Goal: Task Accomplishment & Management: Manage account settings

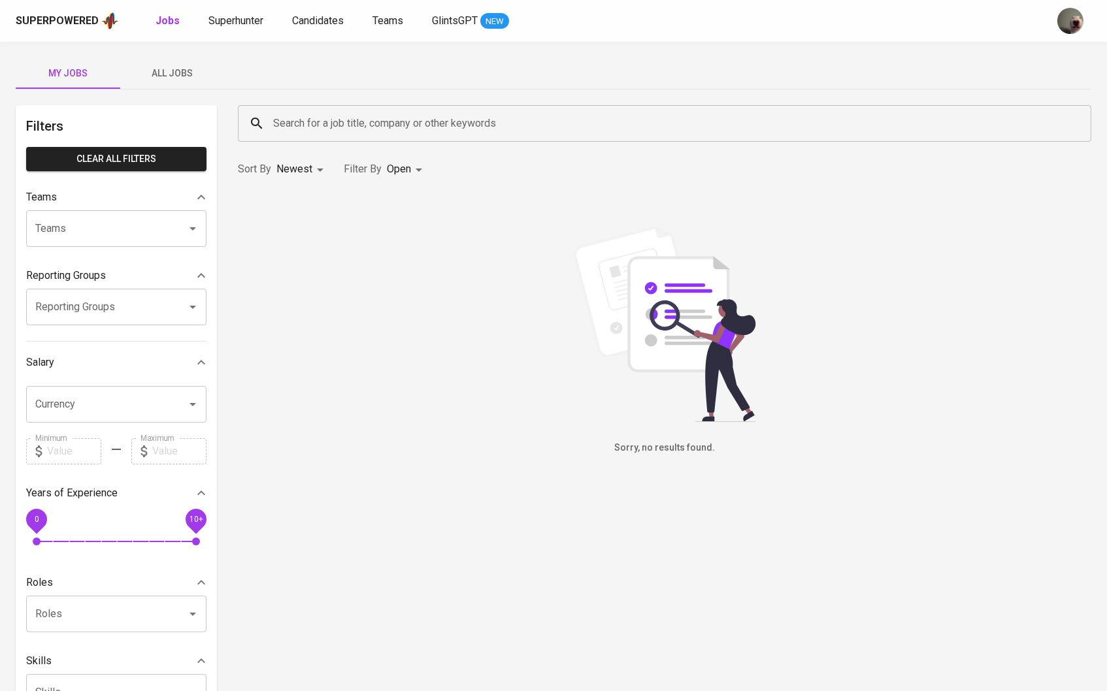
click at [180, 75] on span "All Jobs" at bounding box center [172, 73] width 89 height 16
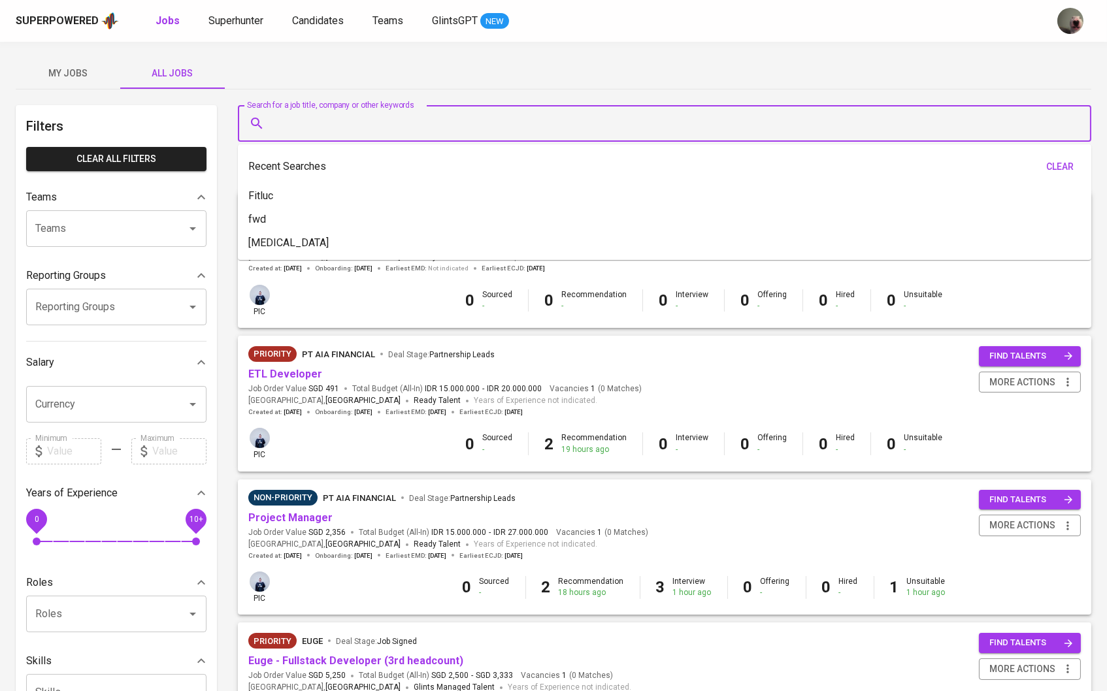
click at [319, 118] on input "Search for a job title, company or other keywords" at bounding box center [668, 123] width 796 height 25
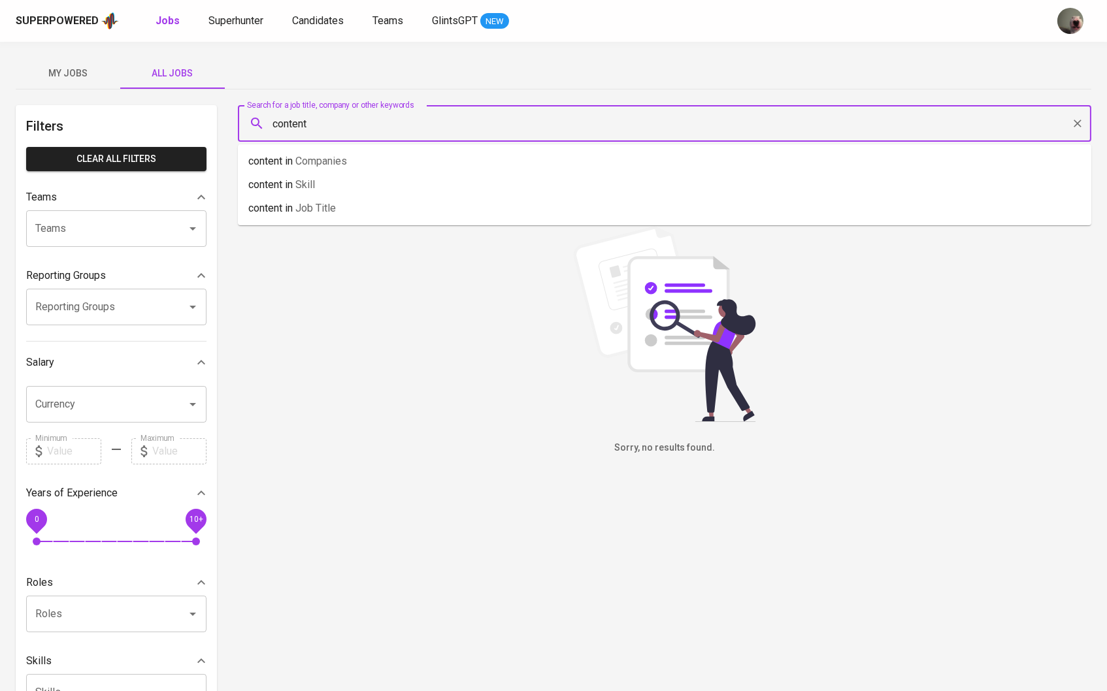
type input "content"
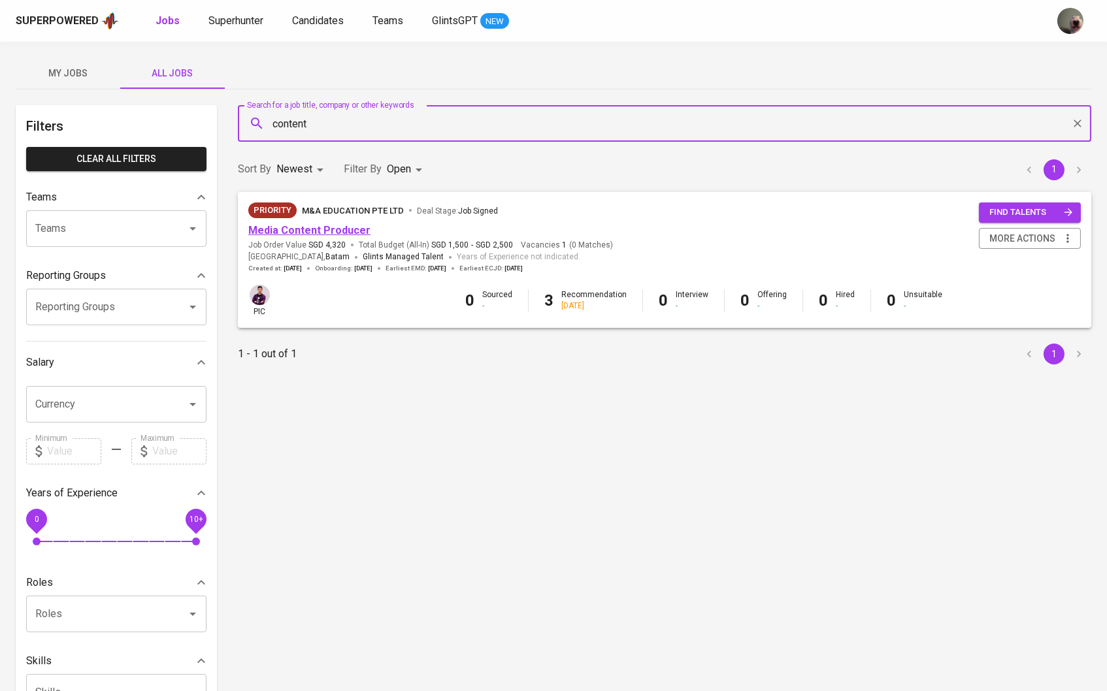
click at [324, 228] on link "Media Content Producer" at bounding box center [309, 230] width 122 height 12
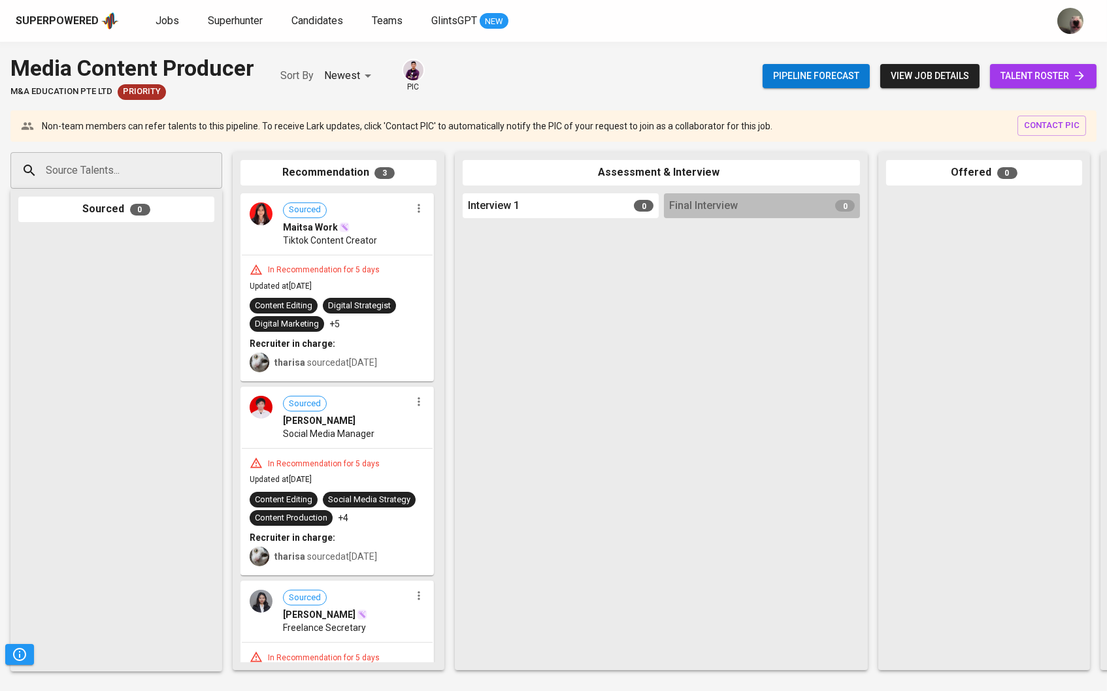
click at [1013, 65] on link "talent roster" at bounding box center [1043, 76] width 106 height 24
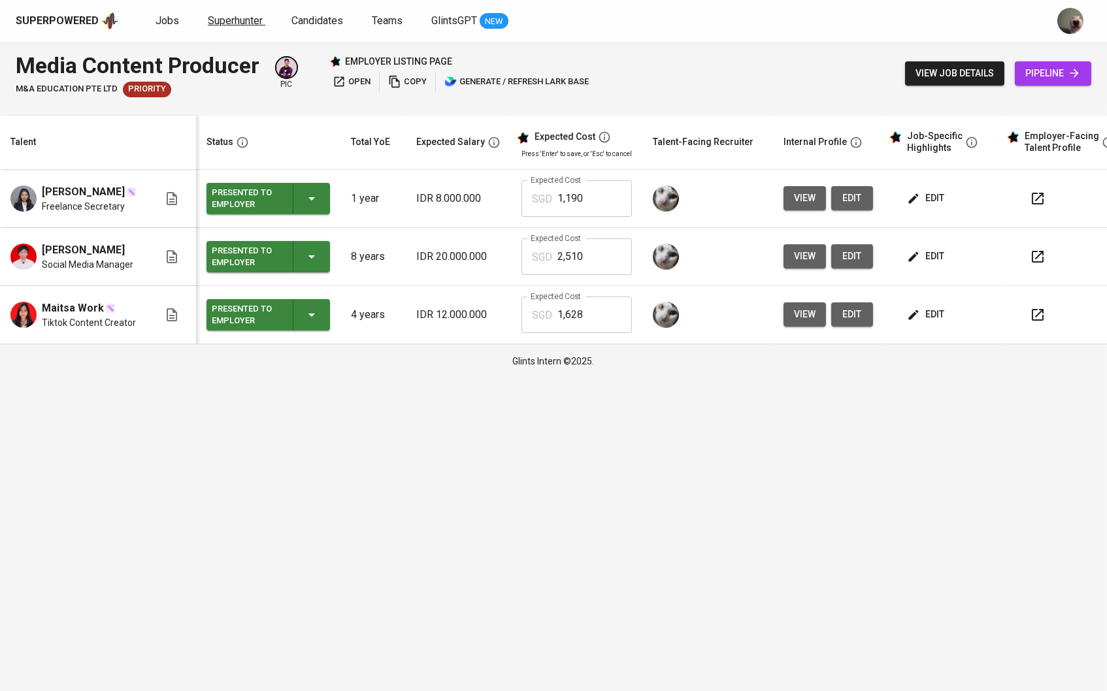
click at [229, 25] on span "Superhunter" at bounding box center [235, 20] width 55 height 12
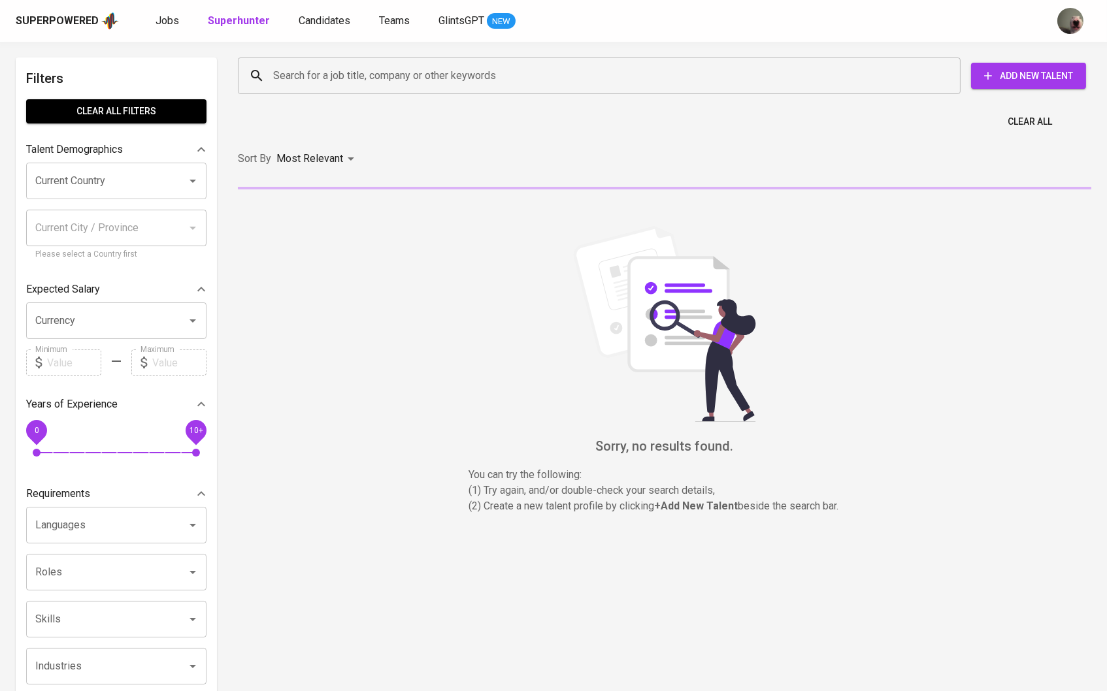
click at [270, 50] on div "Search for a job title, company or other keywords Search for a job title, compa…" at bounding box center [661, 75] width 869 height 57
click at [282, 63] on input "Search for a job title, company or other keywords" at bounding box center [602, 75] width 665 height 25
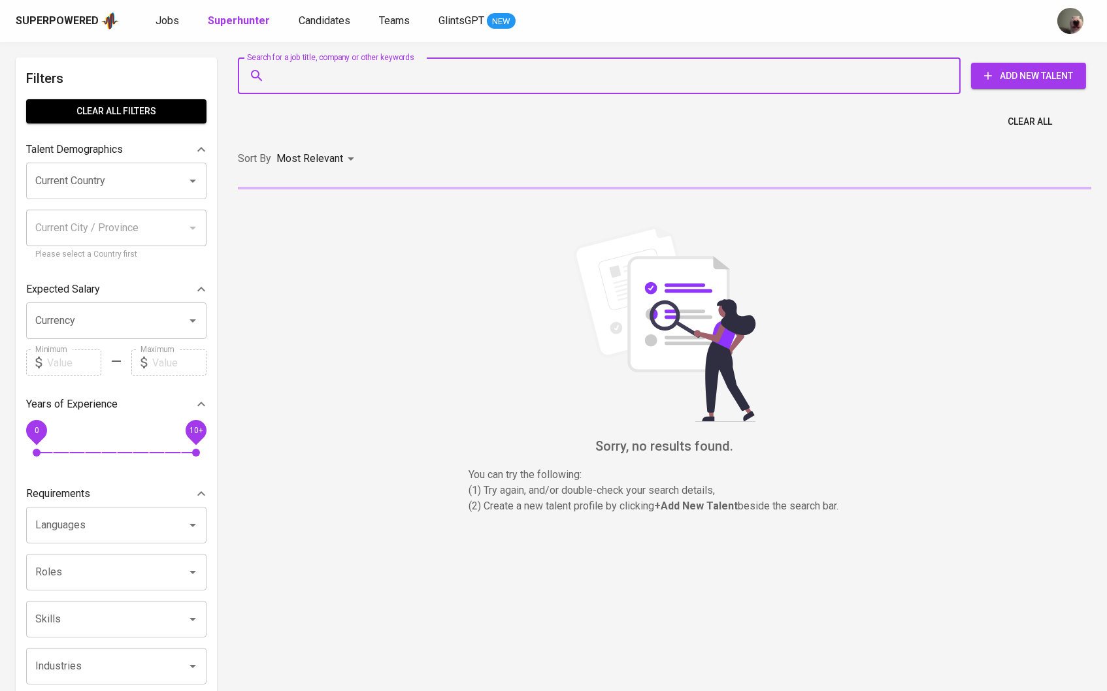
paste input "adellamahadewis@gmail.com"
type input "adellamahadewis@gmail.com"
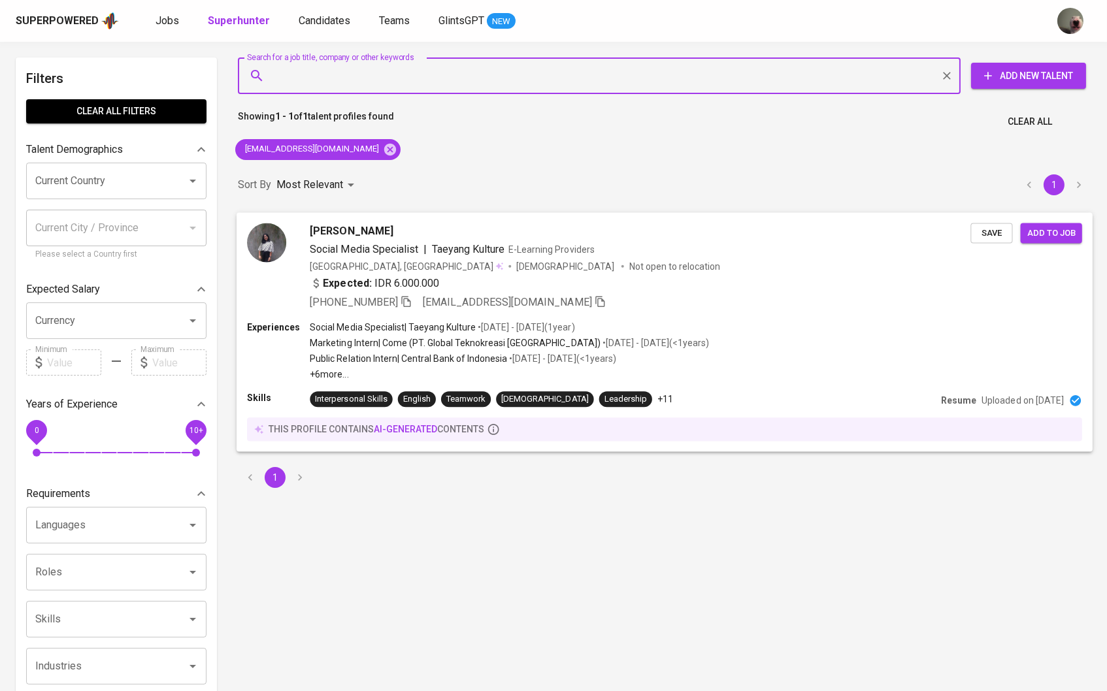
click at [989, 233] on span "Save" at bounding box center [991, 232] width 29 height 15
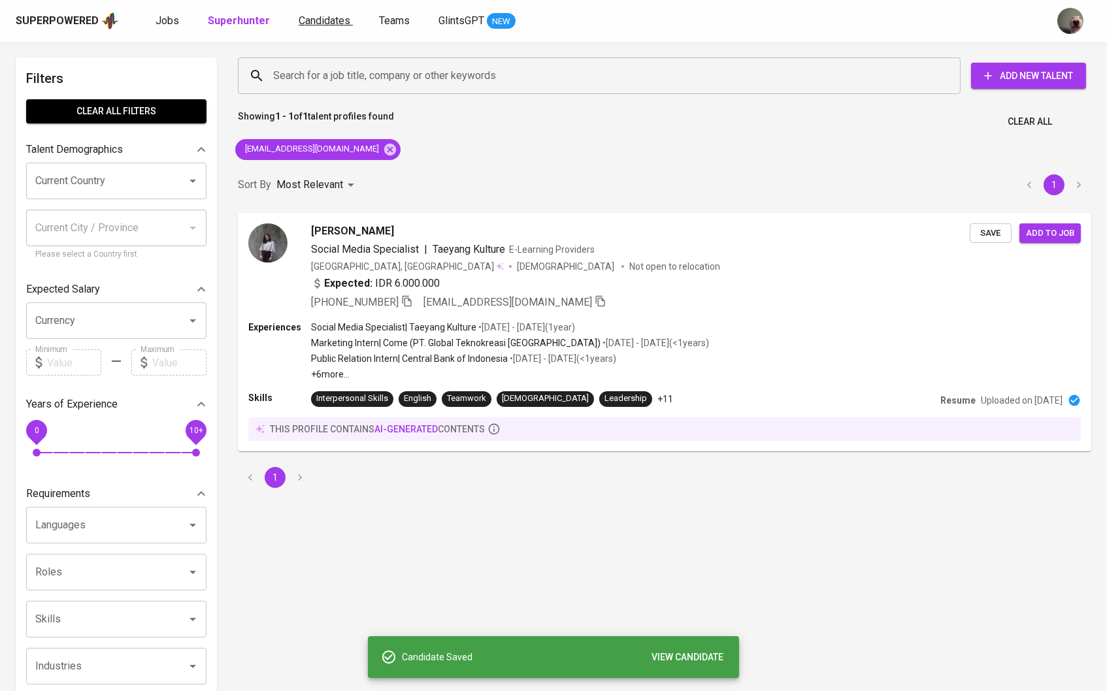
click at [314, 19] on span "Candidates" at bounding box center [325, 20] width 52 height 12
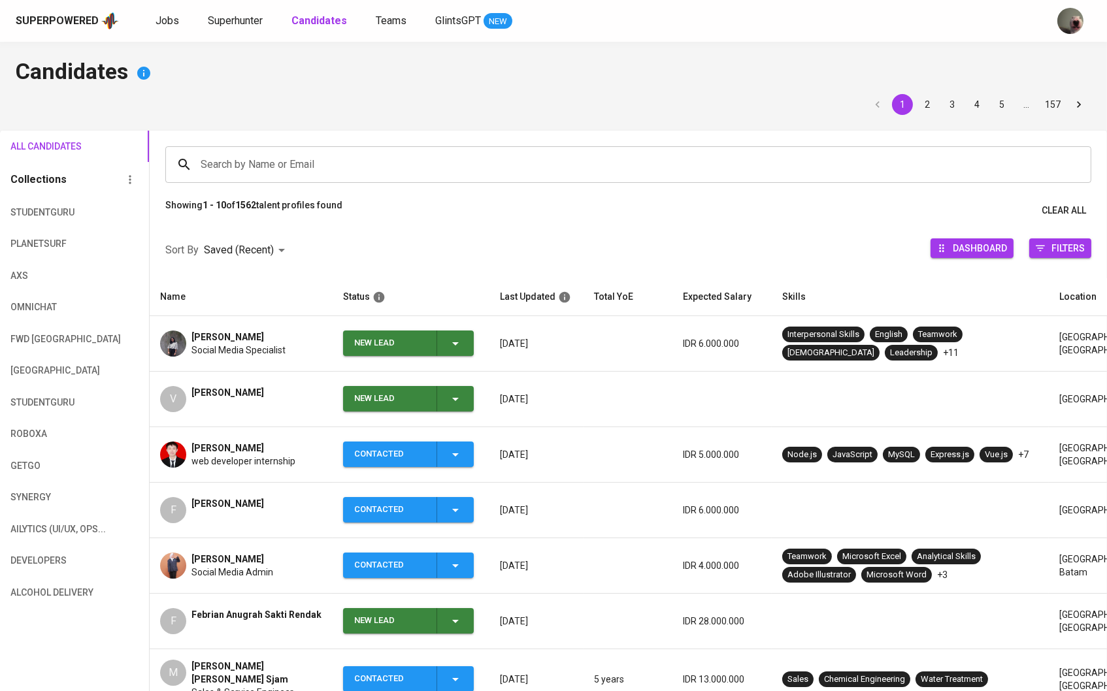
click at [268, 346] on span "Social Media Specialist" at bounding box center [238, 350] width 94 height 13
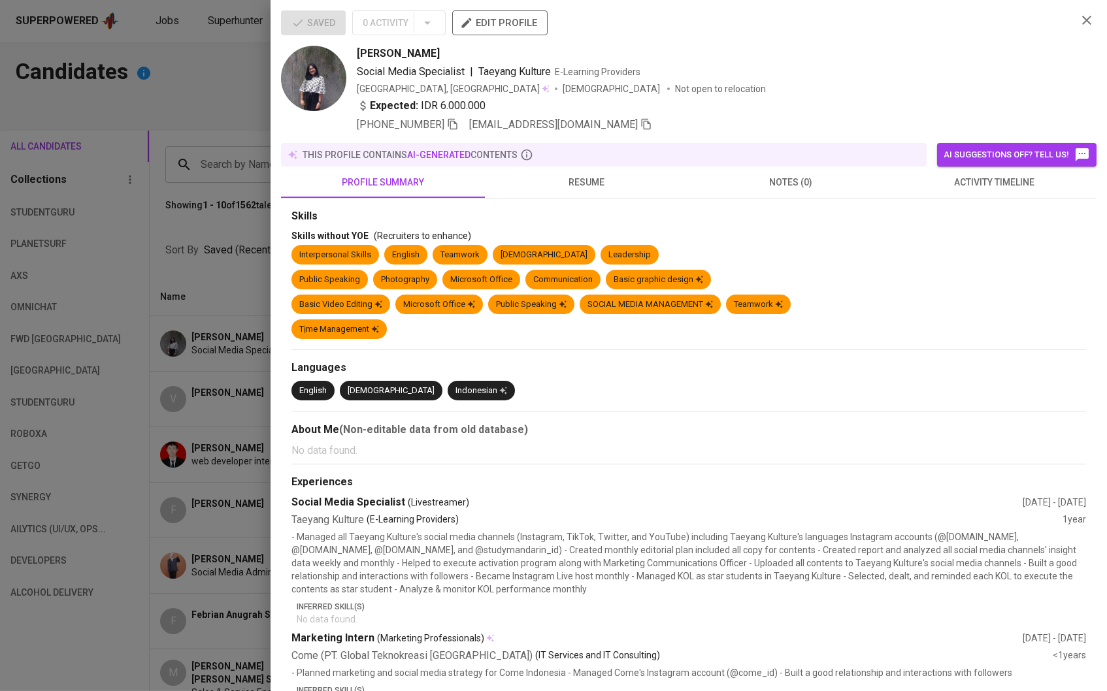
click at [254, 276] on div at bounding box center [553, 345] width 1107 height 691
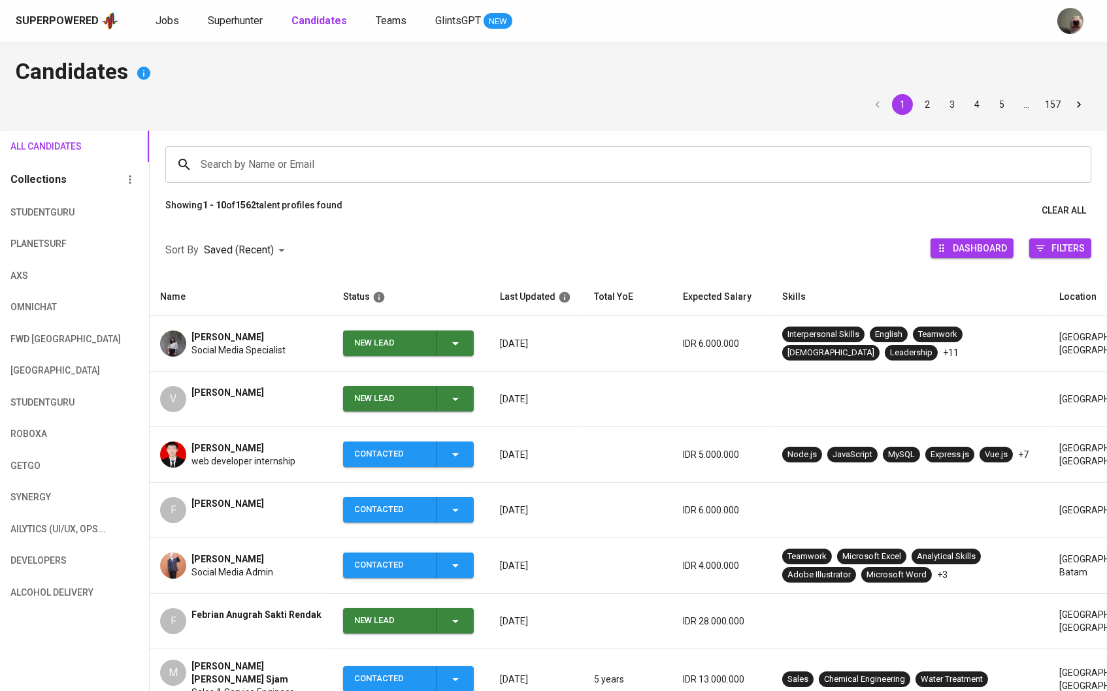
click at [462, 330] on td "New Lead" at bounding box center [411, 344] width 157 height 56
click at [457, 346] on icon "button" at bounding box center [455, 344] width 16 height 16
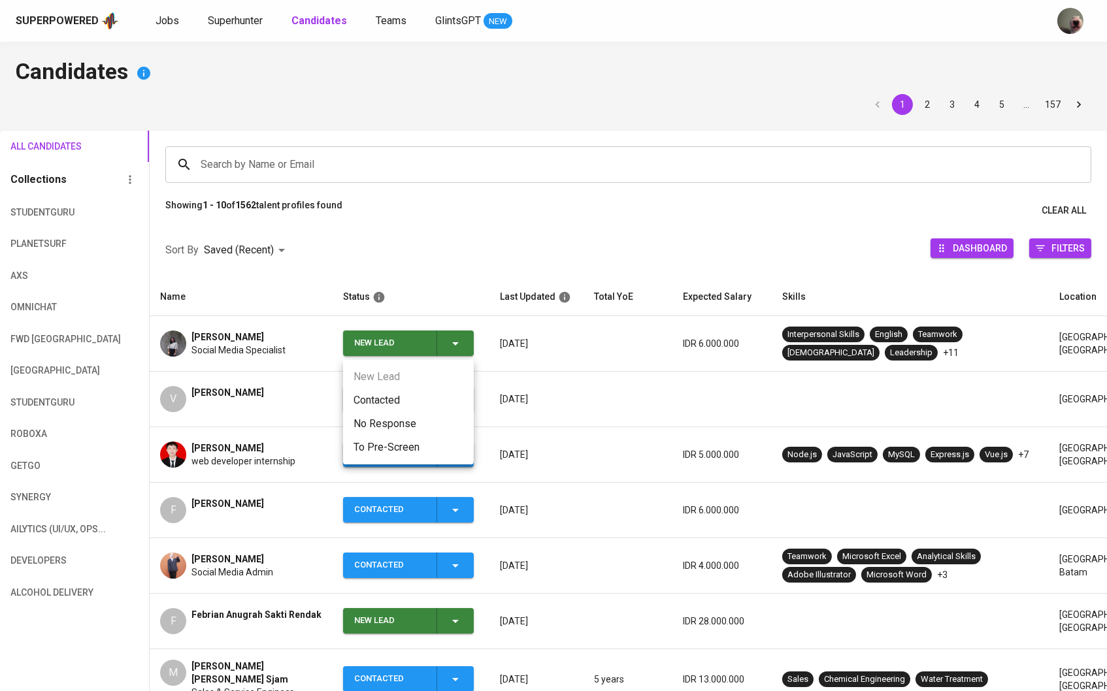
click at [428, 401] on li "Contacted" at bounding box center [408, 401] width 131 height 24
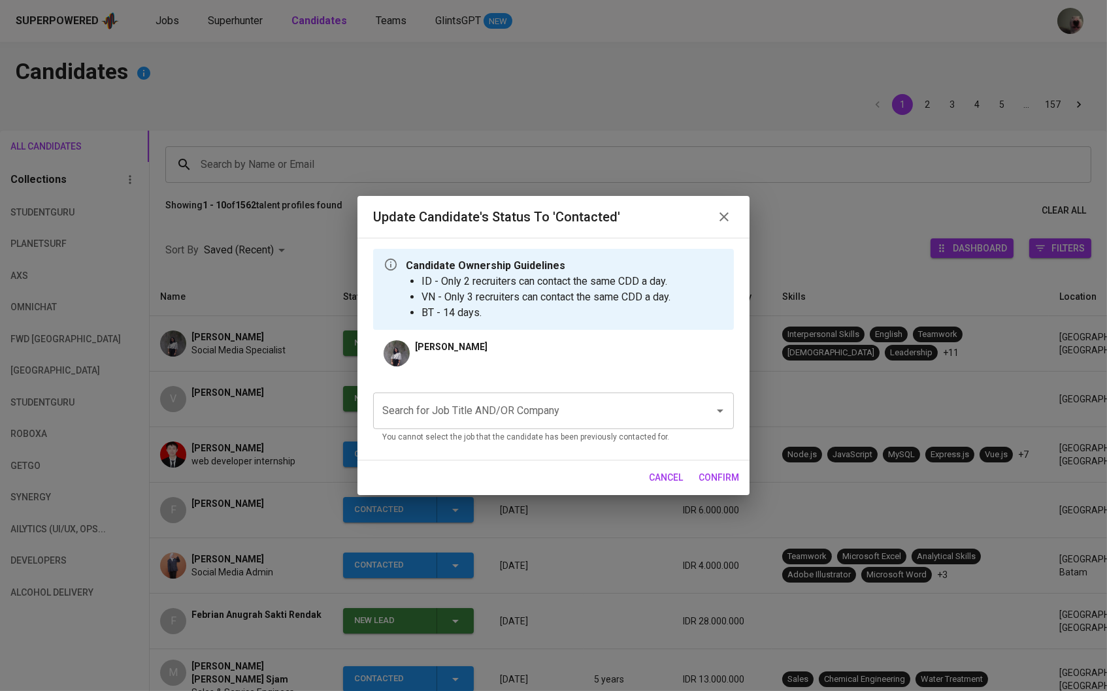
click at [430, 401] on input "Search for Job Title AND/OR Company" at bounding box center [535, 410] width 312 height 25
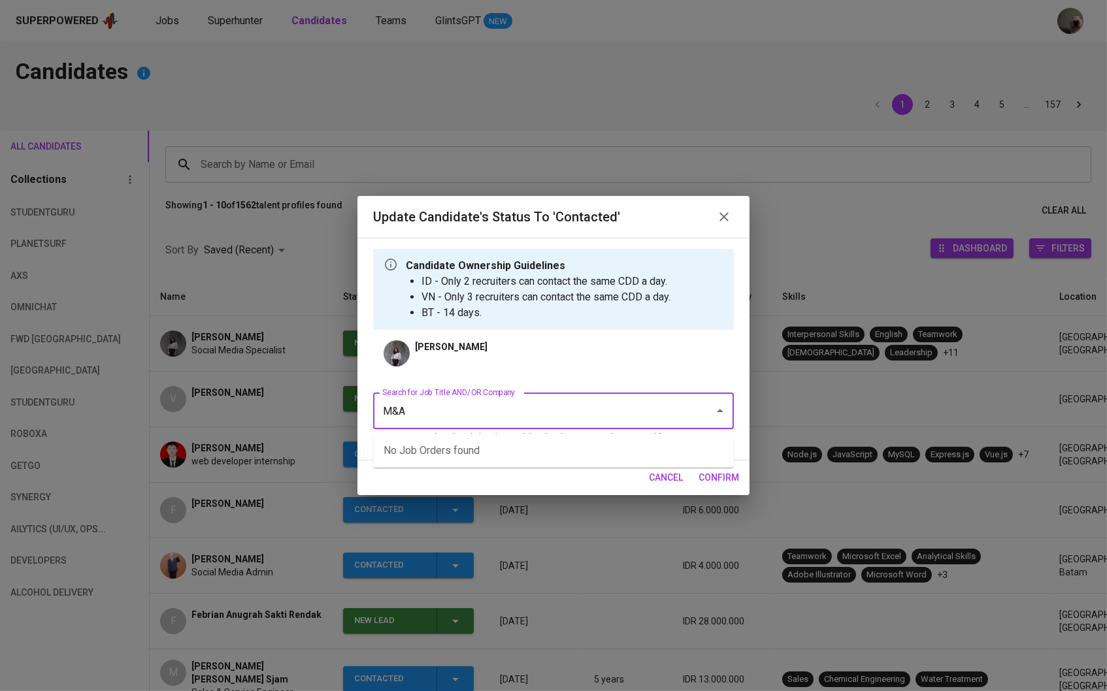
type input "M&A"
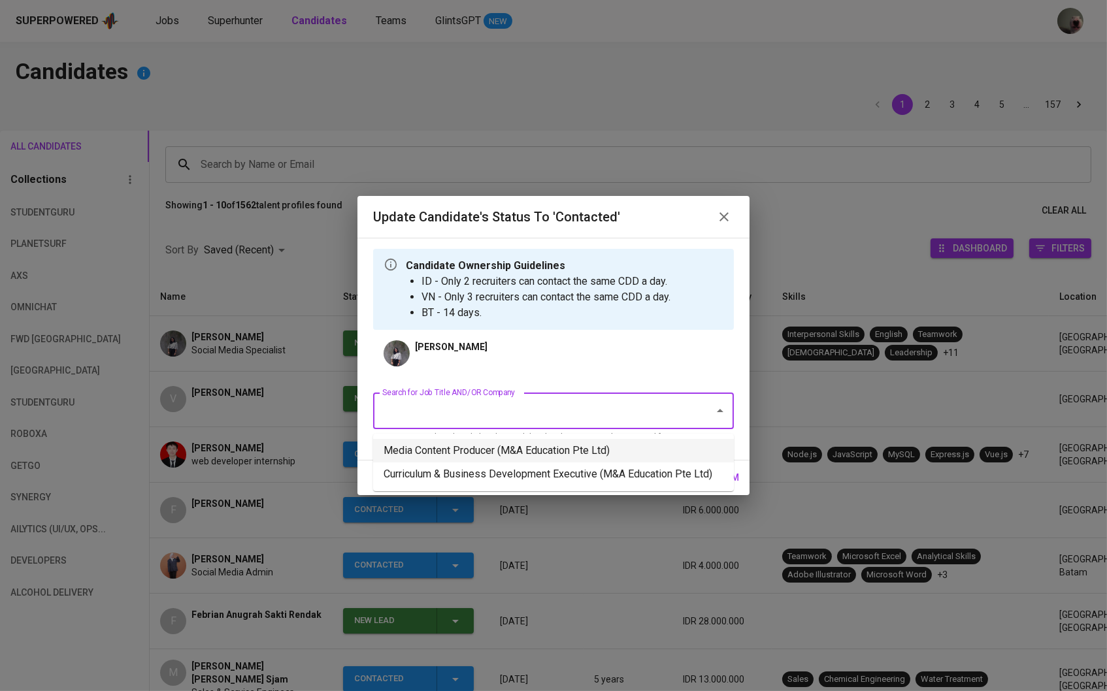
click at [482, 456] on li "Media Content Producer (M&A Education Pte Ltd)" at bounding box center [553, 451] width 361 height 24
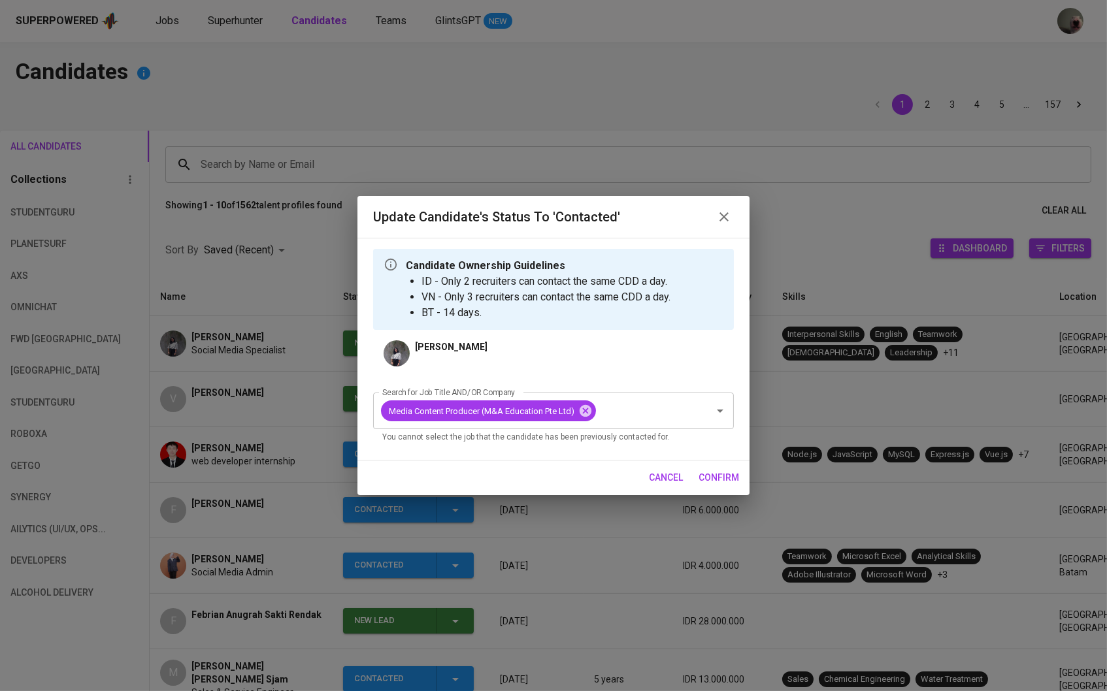
click at [695, 465] on div "cancel confirm" at bounding box center [553, 478] width 392 height 35
click at [707, 472] on span "confirm" at bounding box center [718, 478] width 41 height 16
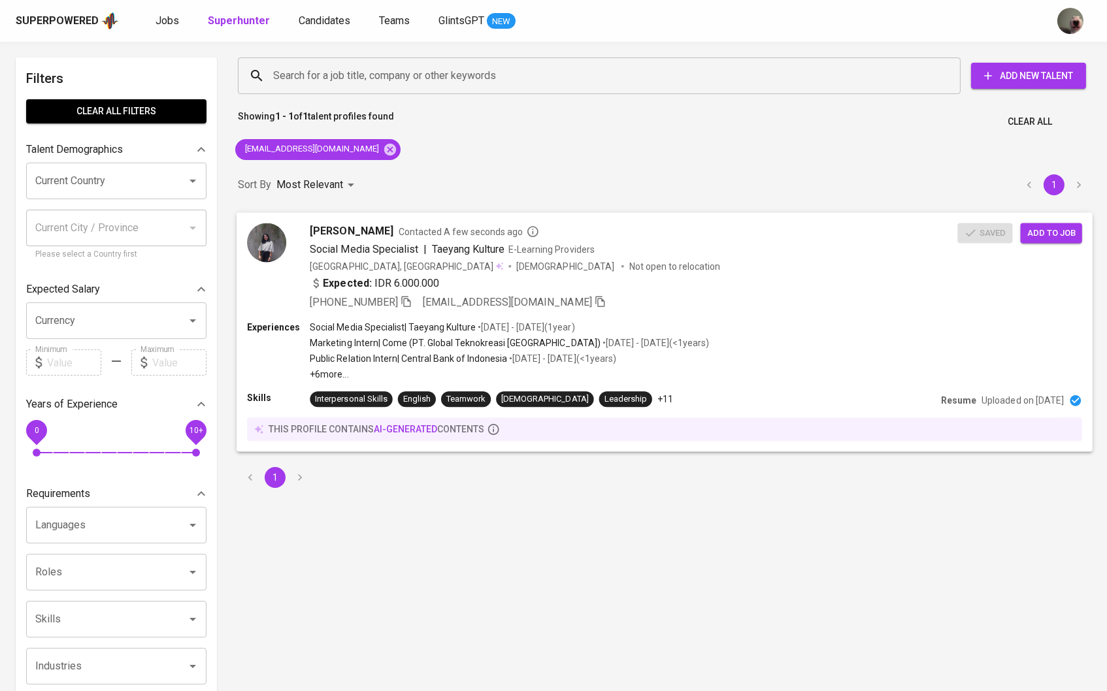
click at [1052, 250] on div "Adella Mahadewi Syahputri Contacted A few seconds ago Social Media Specialist |…" at bounding box center [664, 266] width 856 height 108
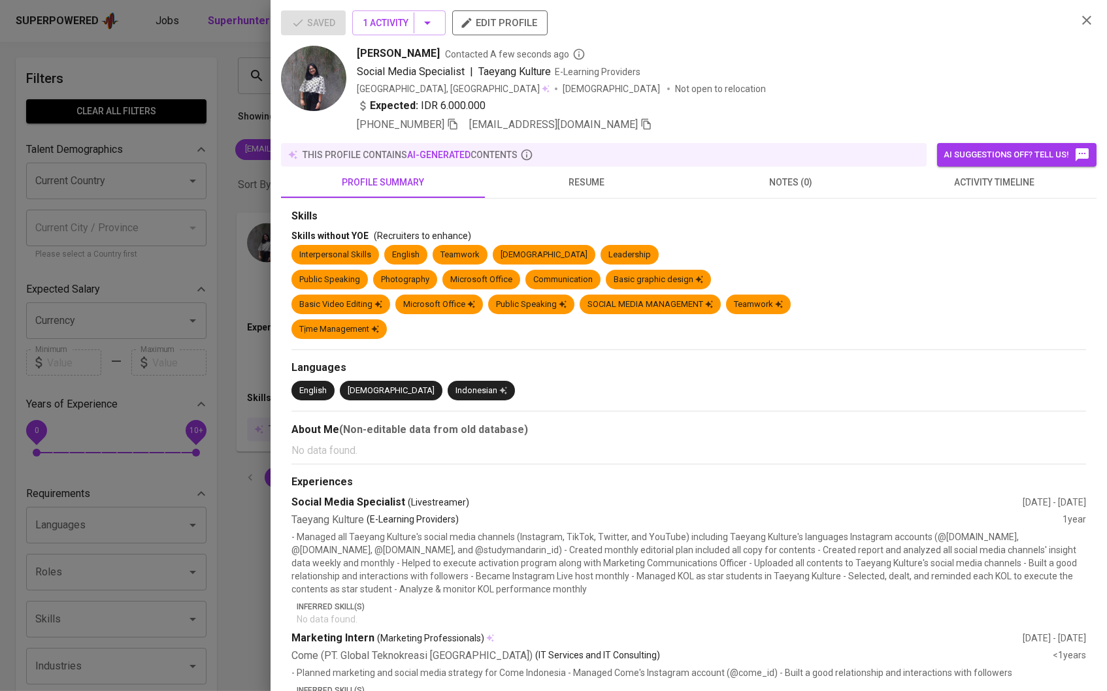
click at [1047, 236] on div "Saved 1 Activity edit profile Adella Mahadewi Syahputri Contacted A few seconds…" at bounding box center [553, 345] width 1107 height 691
click at [187, 228] on div at bounding box center [553, 345] width 1107 height 691
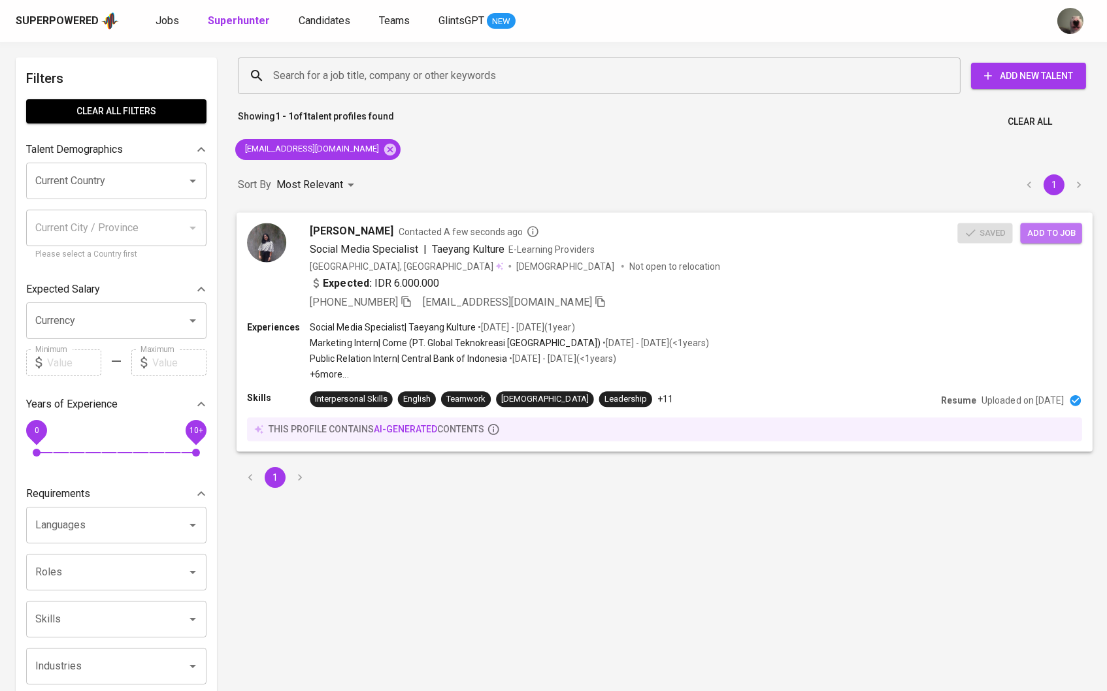
click at [1024, 223] on button "Add to job" at bounding box center [1050, 233] width 61 height 20
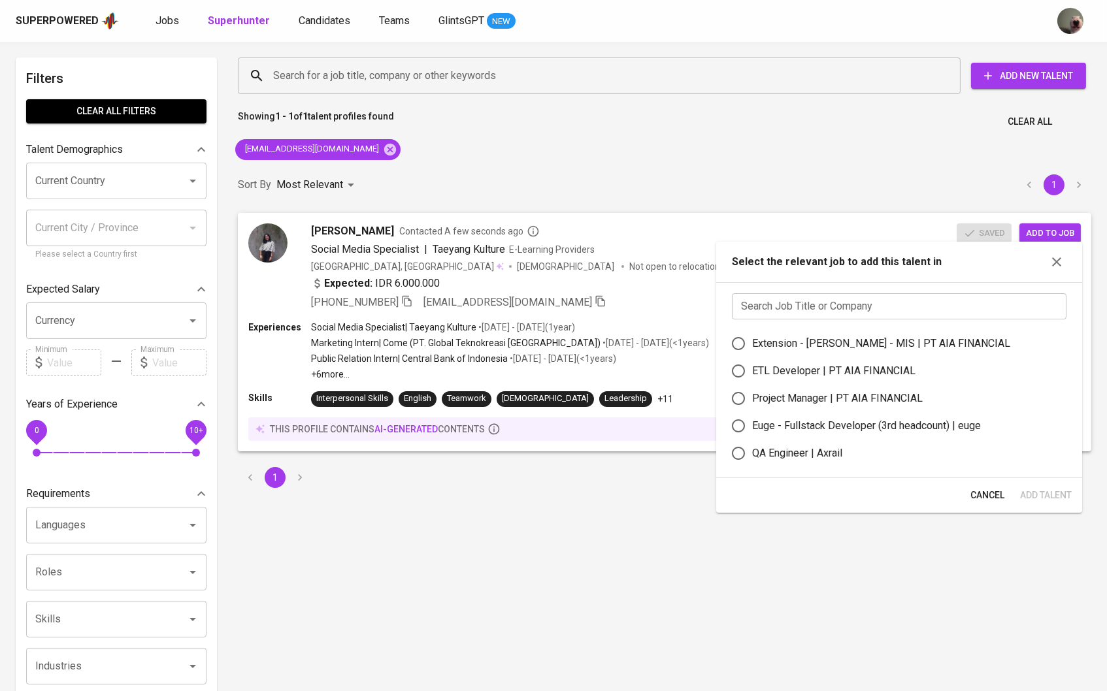
click at [879, 302] on input "text" at bounding box center [899, 306] width 334 height 26
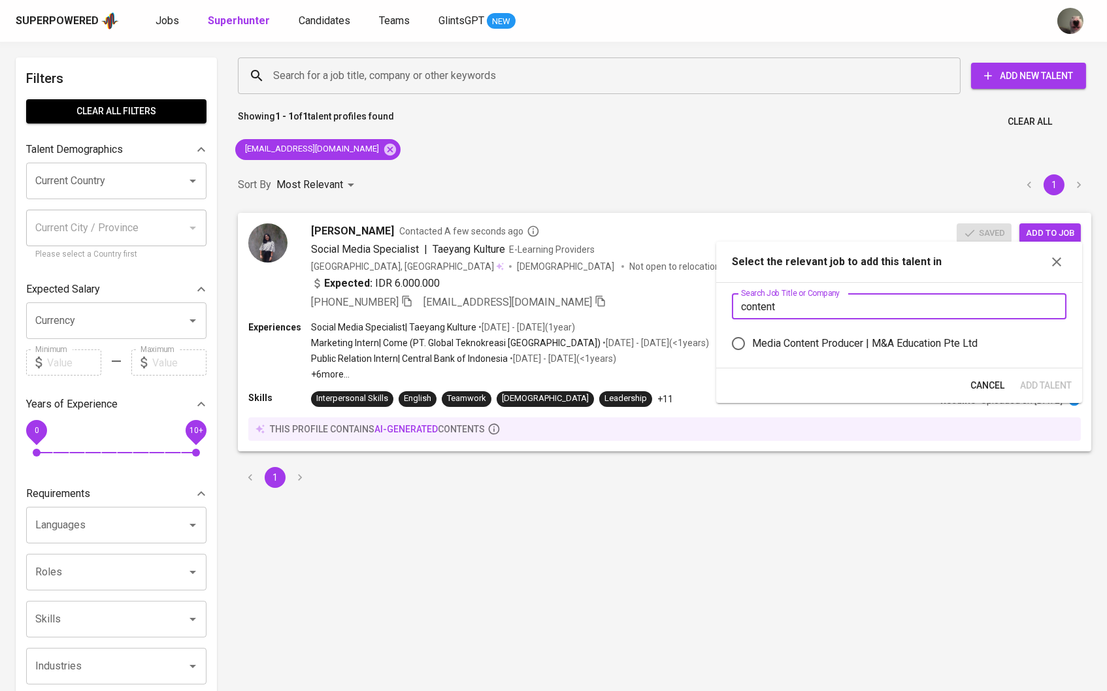
type input "content"
click at [837, 357] on label "Media Content Producer | M&A Education Pte Ltd" at bounding box center [889, 343] width 331 height 27
click at [752, 357] on input "Media Content Producer | M&A Education Pte Ltd" at bounding box center [737, 343] width 27 height 27
radio input "true"
click at [1035, 394] on span "Add Talent" at bounding box center [1046, 386] width 52 height 16
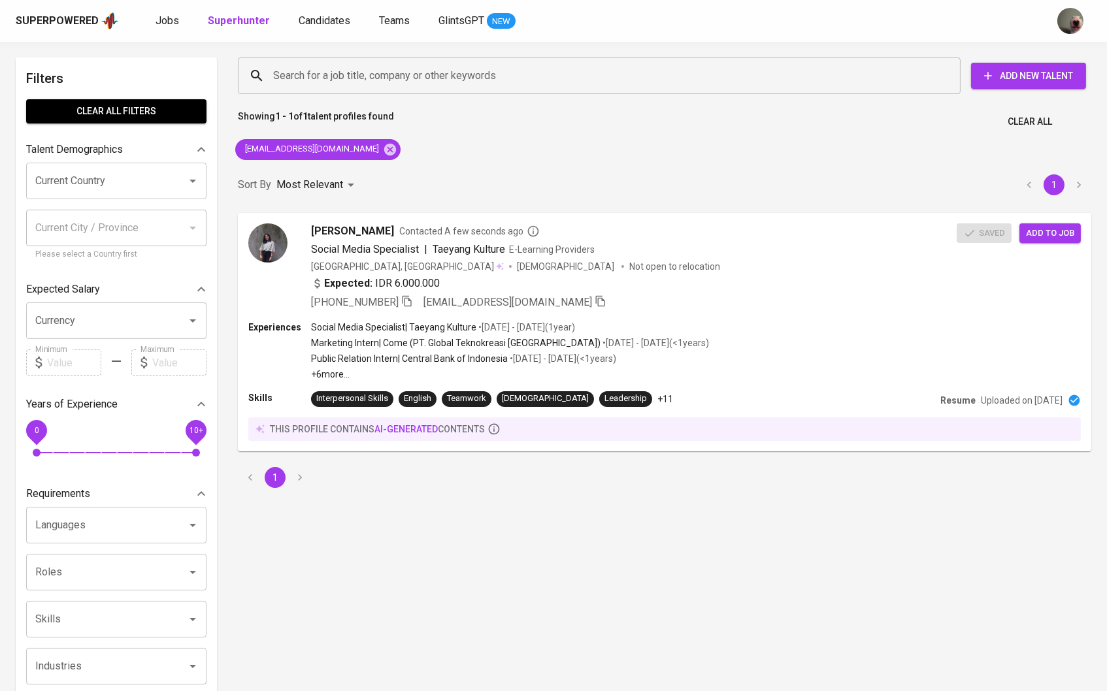
click at [166, 6] on div "Superpowered Jobs Superhunter Candidates Teams GlintsGPT NEW" at bounding box center [553, 21] width 1107 height 42
click at [166, 20] on span "Jobs" at bounding box center [167, 20] width 24 height 12
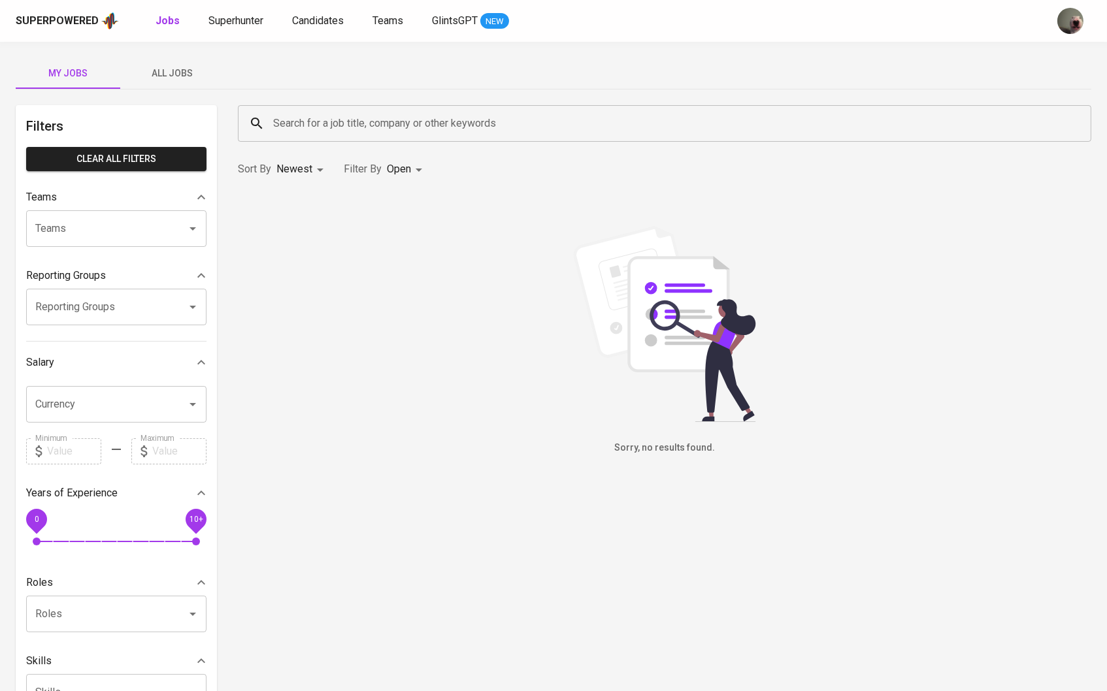
click at [204, 72] on span "All Jobs" at bounding box center [172, 73] width 89 height 16
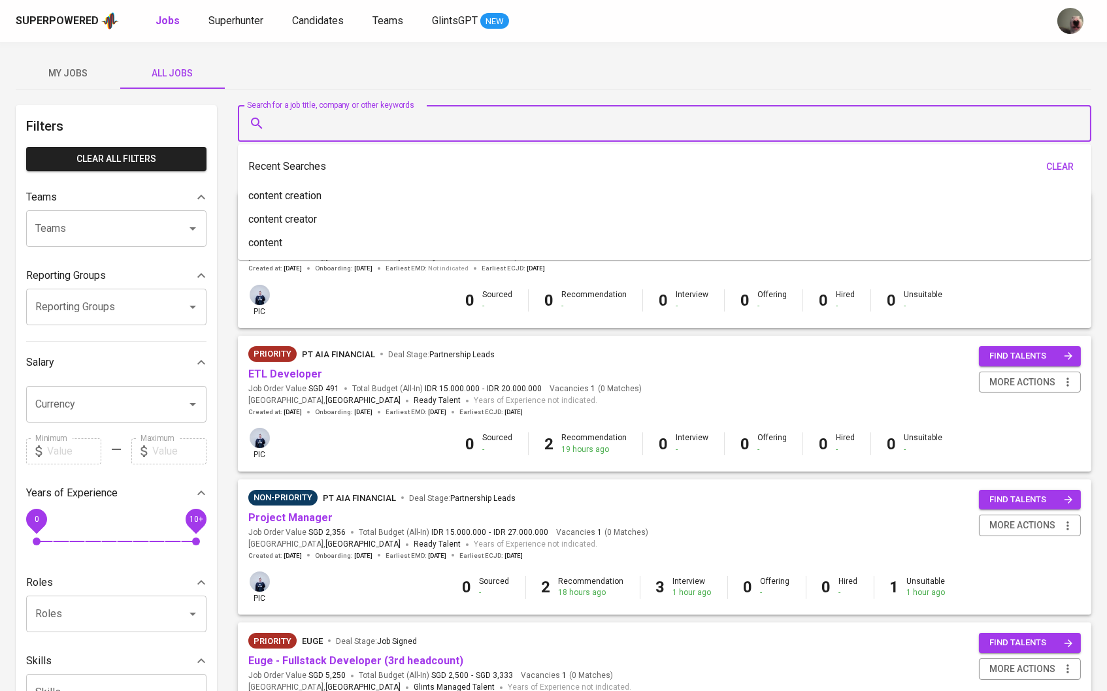
click at [281, 127] on input "Search for a job title, company or other keywords" at bounding box center [668, 123] width 796 height 25
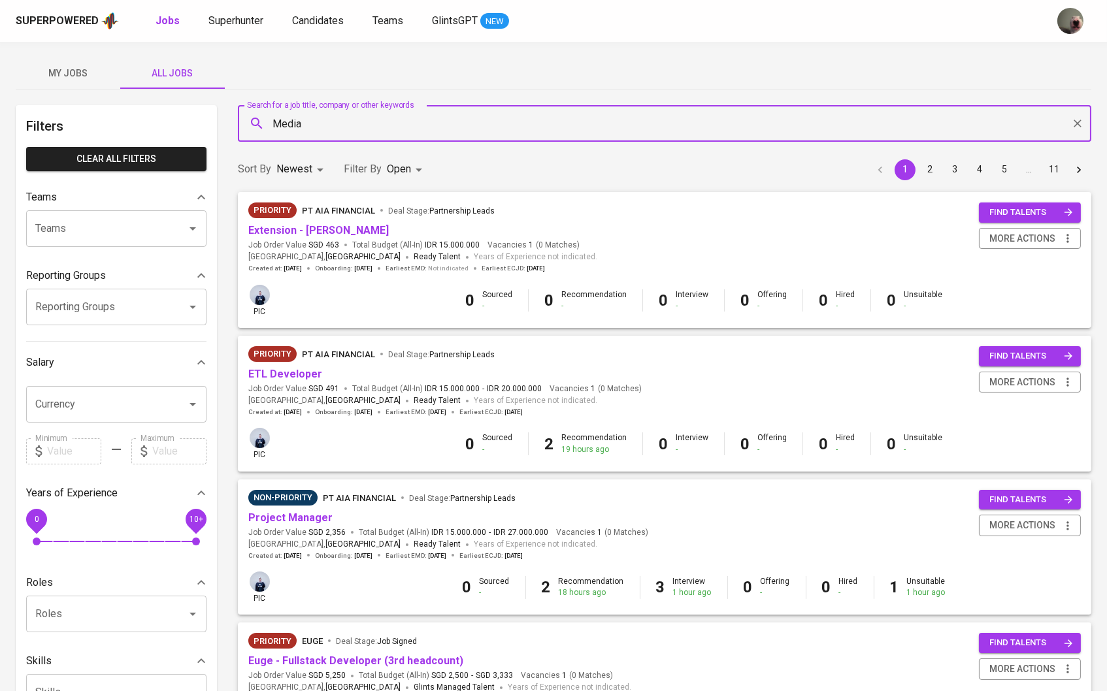
type input "Media"
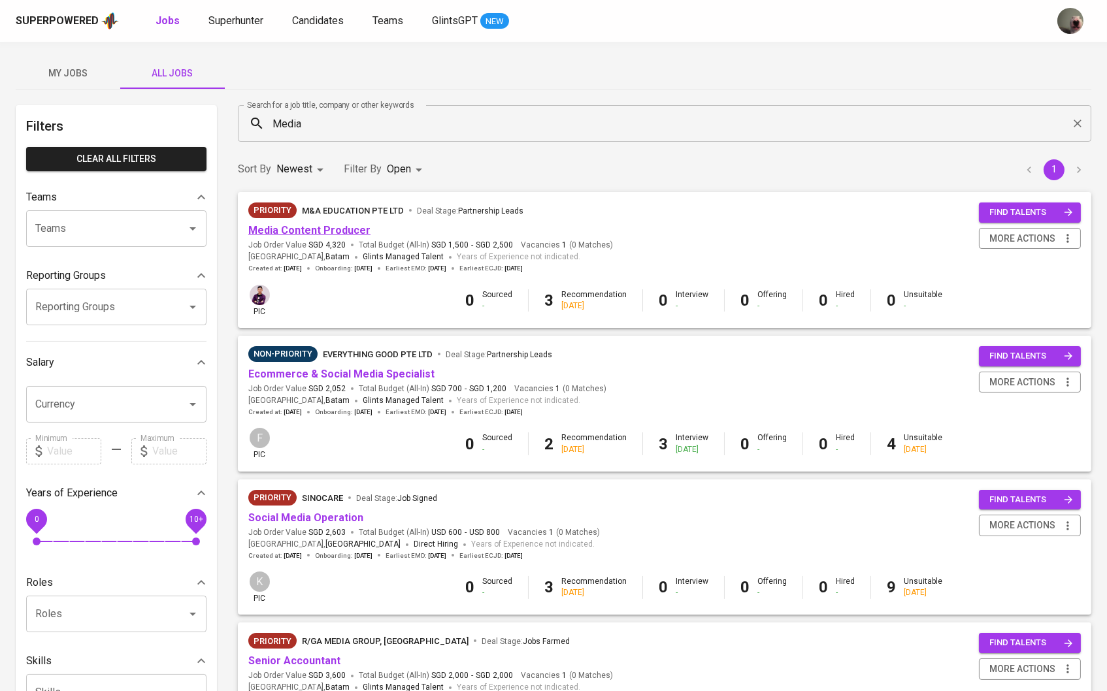
click at [307, 224] on link "Media Content Producer" at bounding box center [309, 230] width 122 height 12
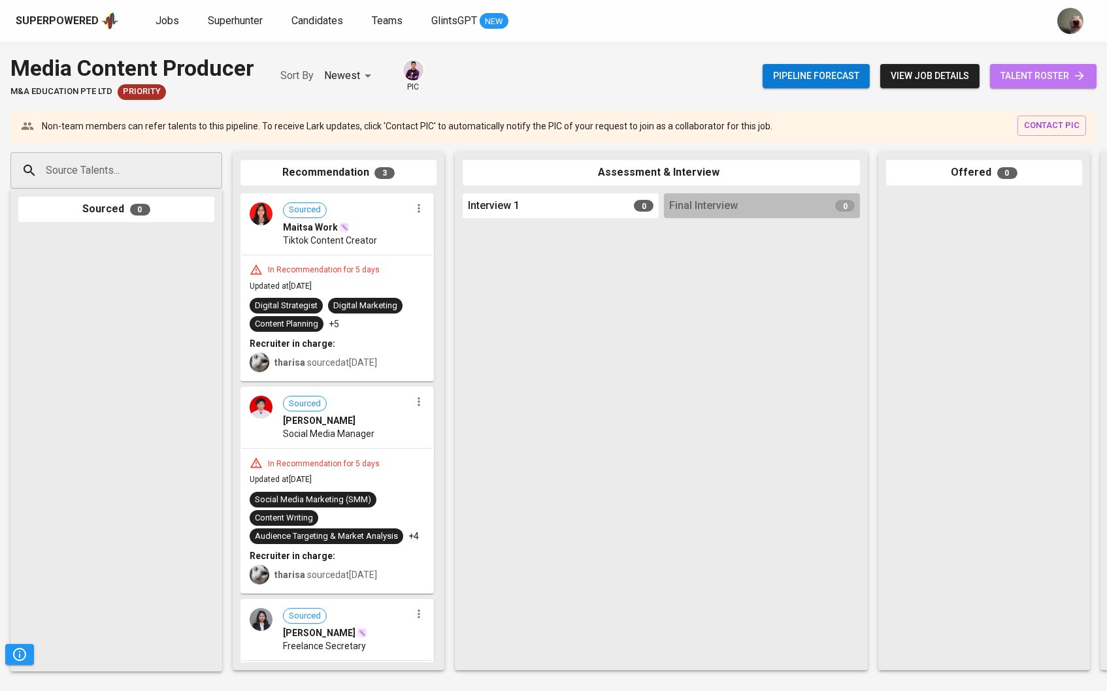
click at [1073, 80] on icon at bounding box center [1079, 75] width 13 height 13
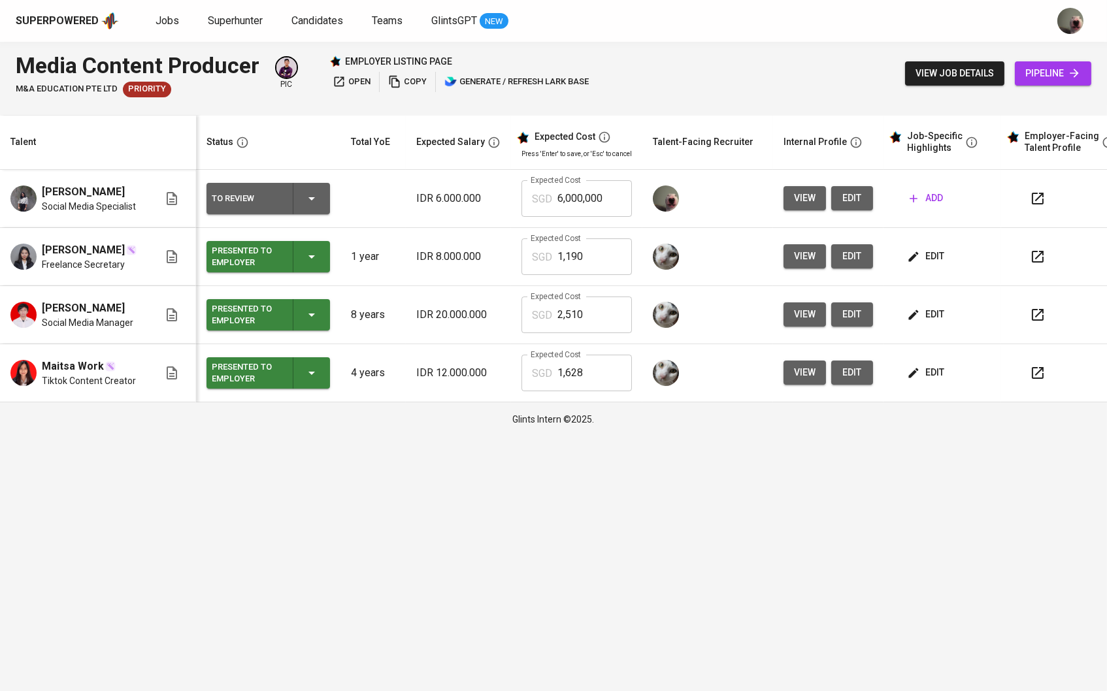
click at [929, 263] on span "edit" at bounding box center [926, 256] width 35 height 16
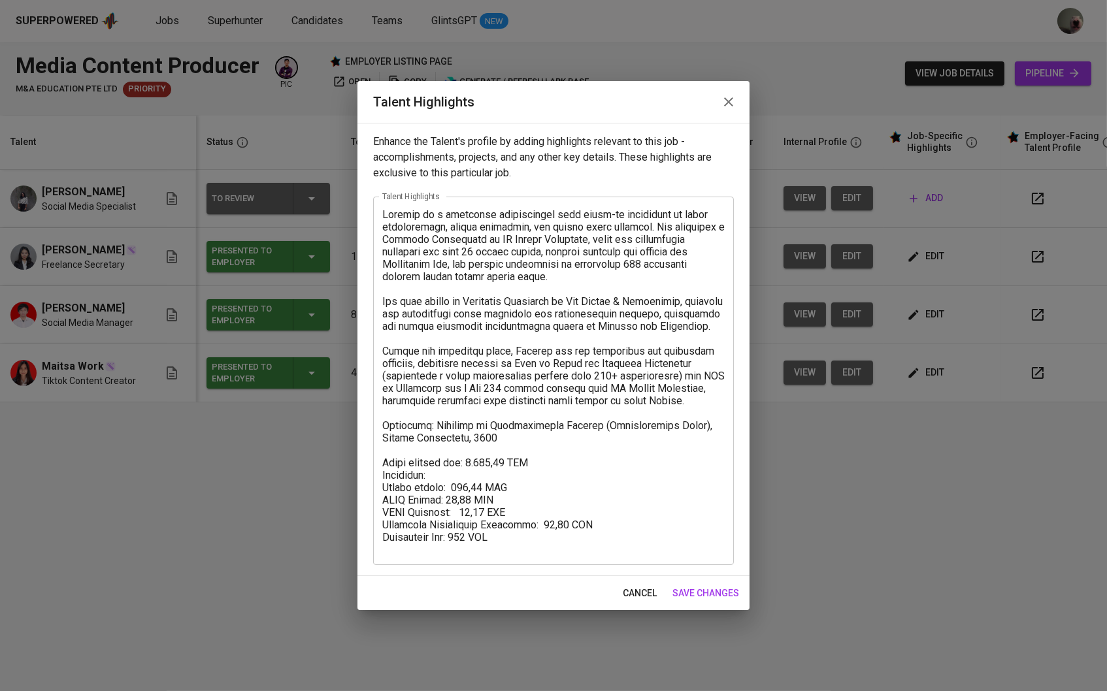
click at [660, 589] on button "cancel" at bounding box center [639, 593] width 44 height 24
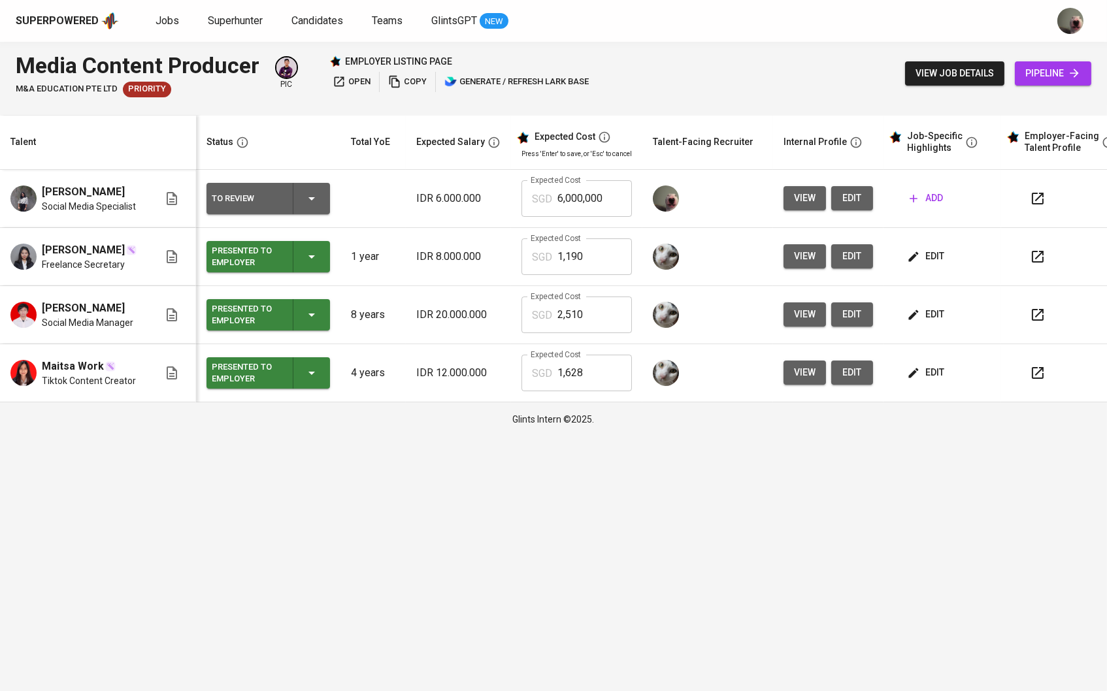
click at [934, 321] on span "edit" at bounding box center [926, 314] width 35 height 16
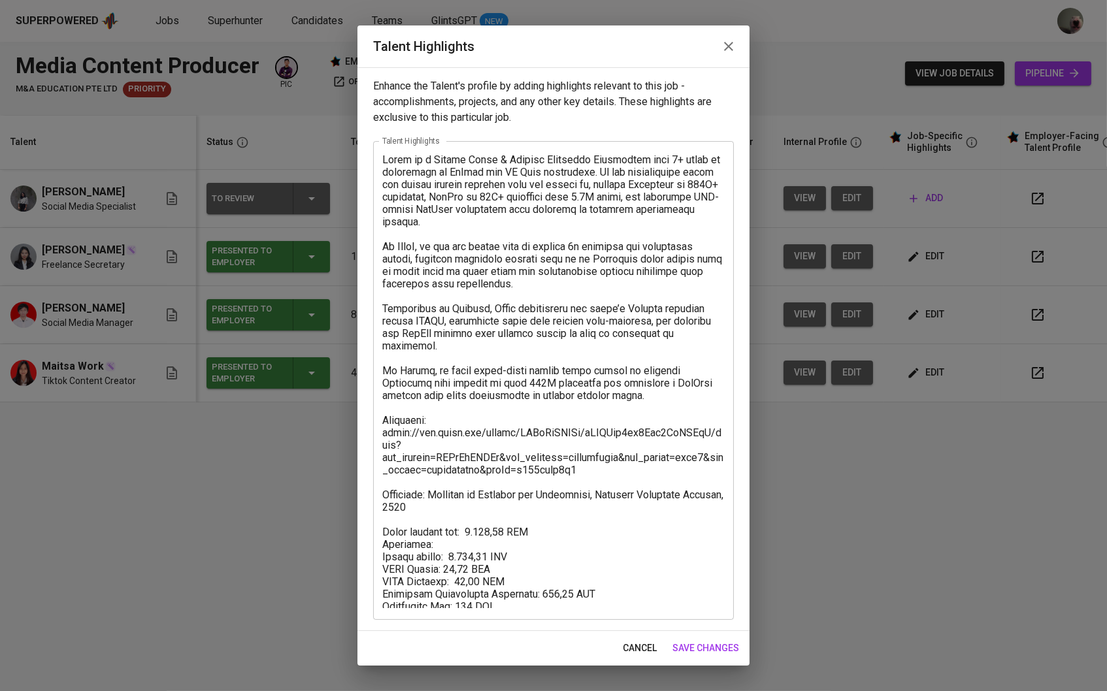
click at [638, 639] on button "cancel" at bounding box center [639, 648] width 44 height 24
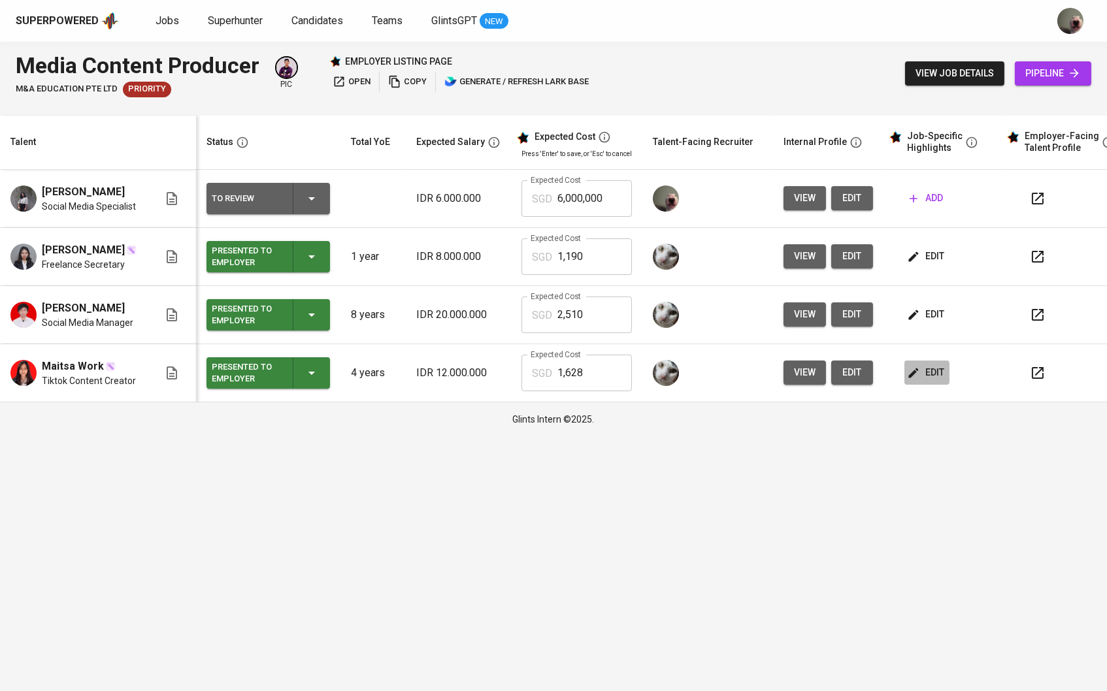
click at [944, 381] on span "edit" at bounding box center [926, 373] width 35 height 16
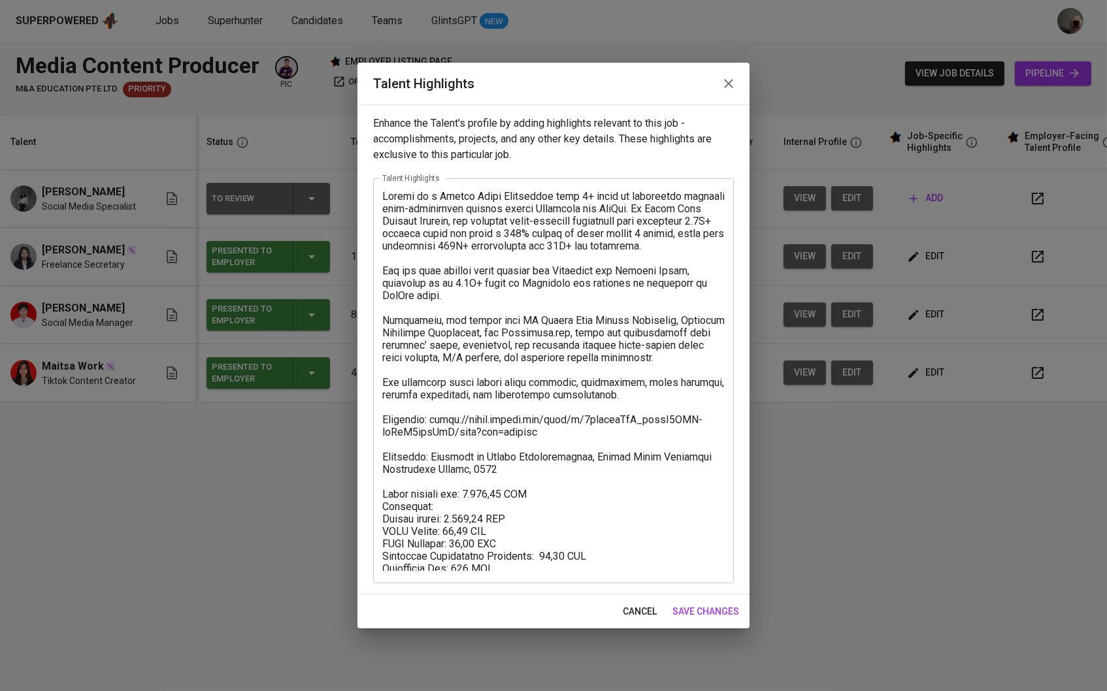
click at [630, 606] on span "cancel" at bounding box center [640, 612] width 34 height 16
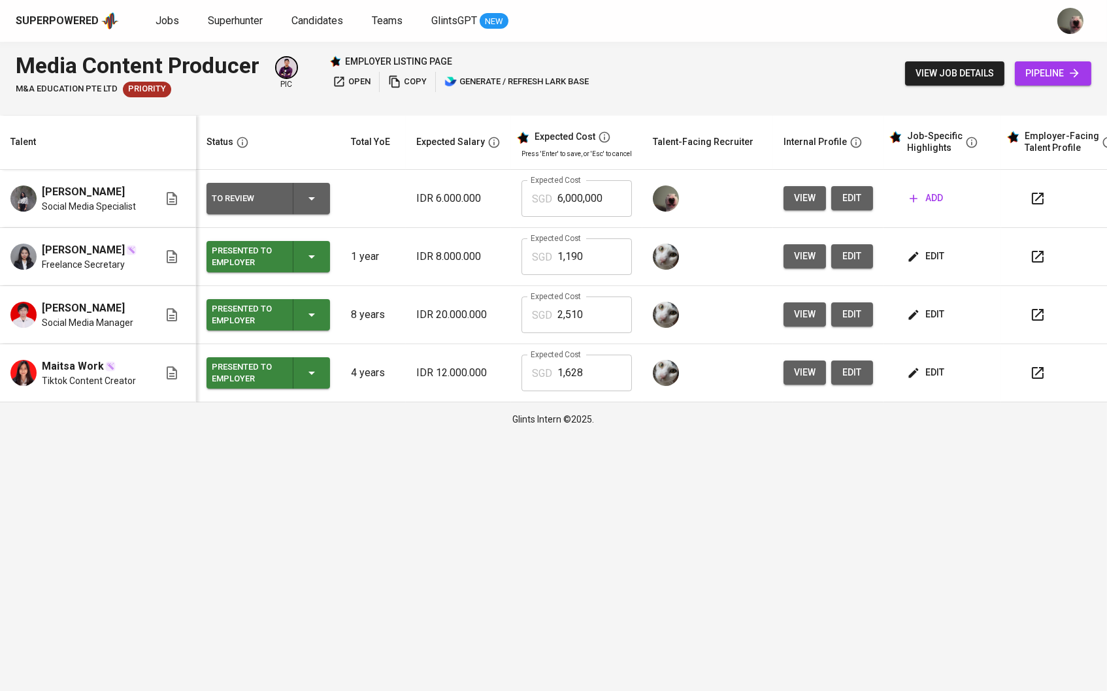
click at [920, 376] on icon "button" at bounding box center [913, 372] width 13 height 13
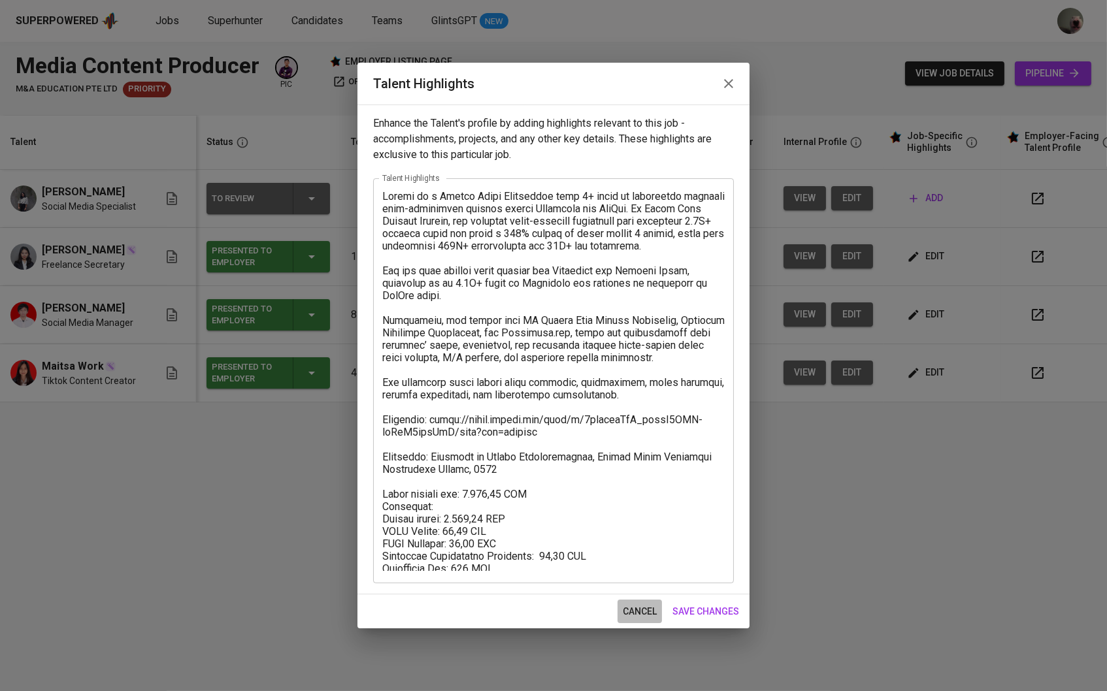
click at [626, 619] on span "cancel" at bounding box center [640, 612] width 34 height 16
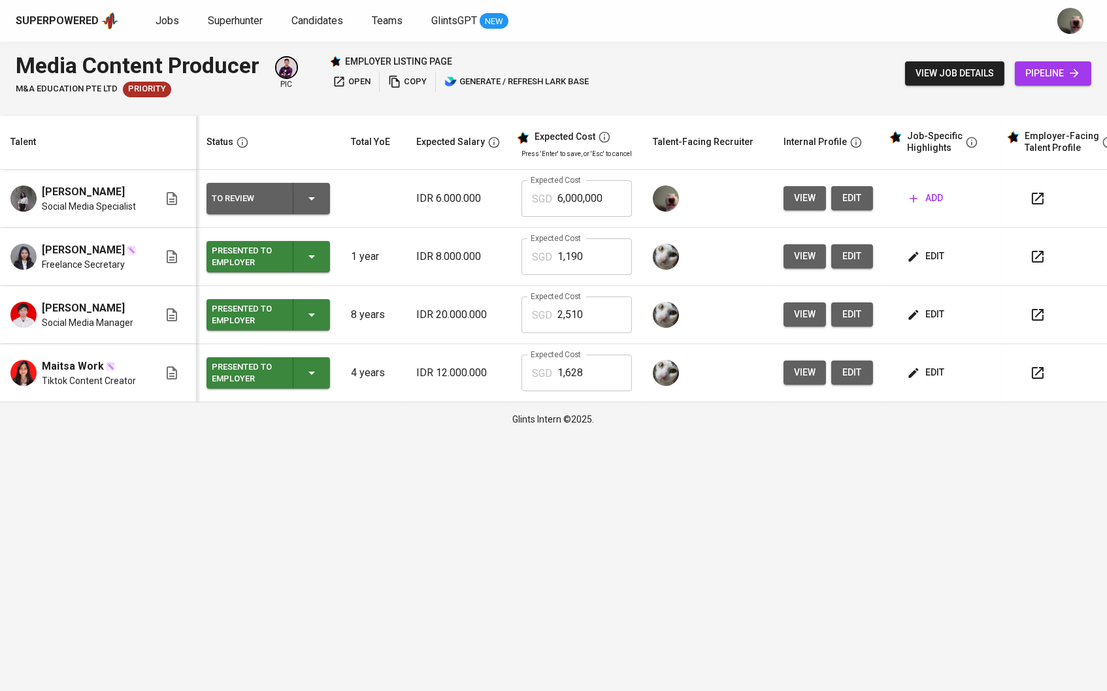
click at [935, 199] on span "add" at bounding box center [925, 198] width 33 height 16
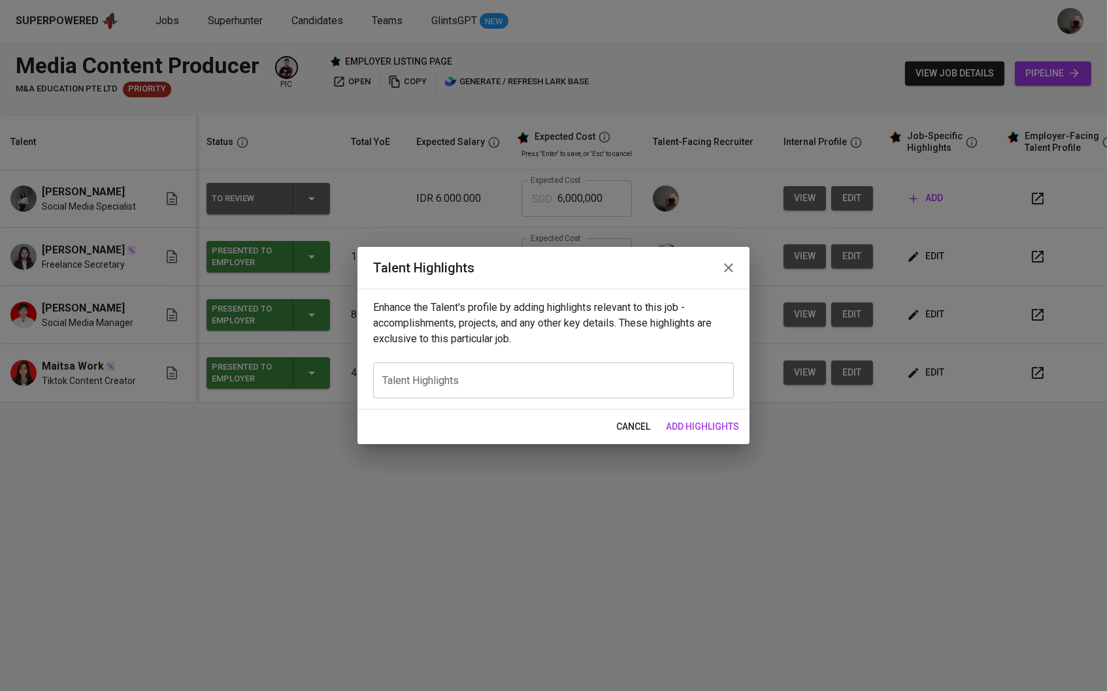
click at [414, 371] on div "x Talent Highlights" at bounding box center [553, 381] width 361 height 36
paste textarea "Adella Mahadewi Syahputri is an accomplished Social Media Specialist with over …"
type textarea "Adella Mahadewi Syahputri is an accomplished Social Media Specialist with over …"
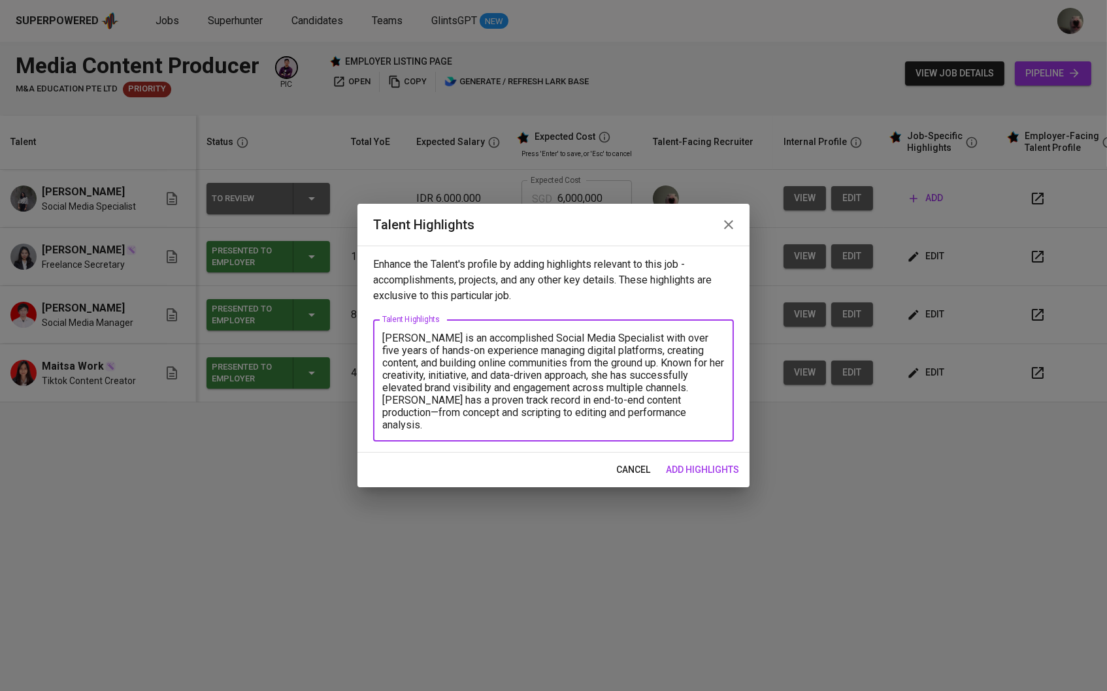
click at [672, 465] on button "add highlights" at bounding box center [702, 470] width 84 height 24
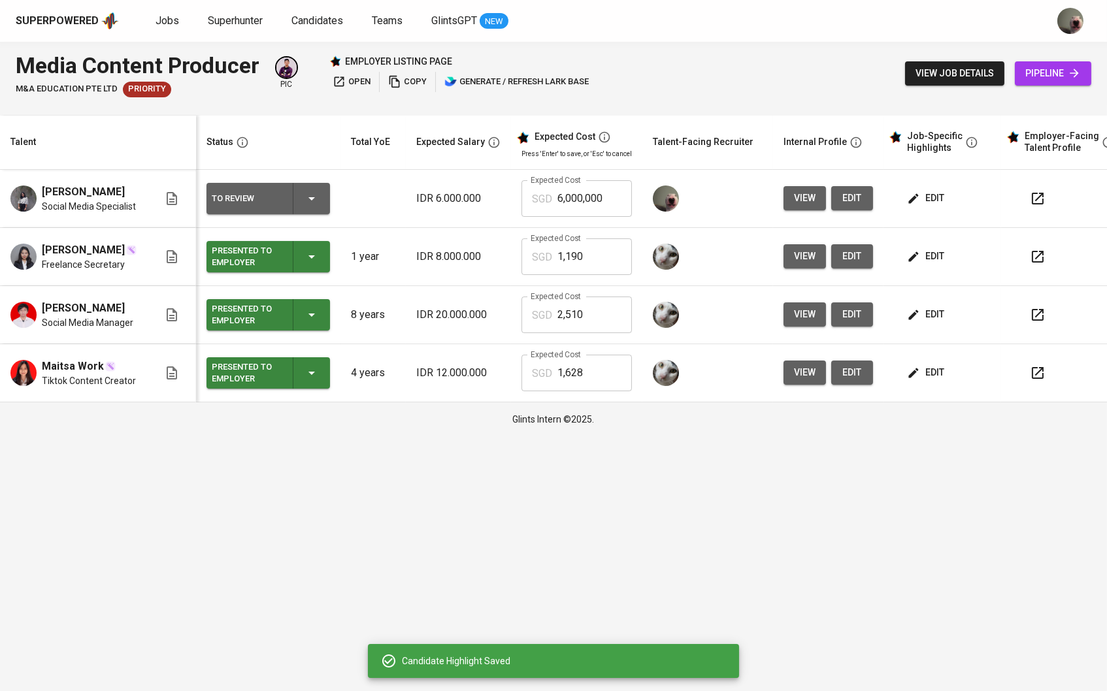
click at [927, 251] on td "edit" at bounding box center [942, 257] width 118 height 58
click at [933, 263] on span "edit" at bounding box center [926, 256] width 35 height 16
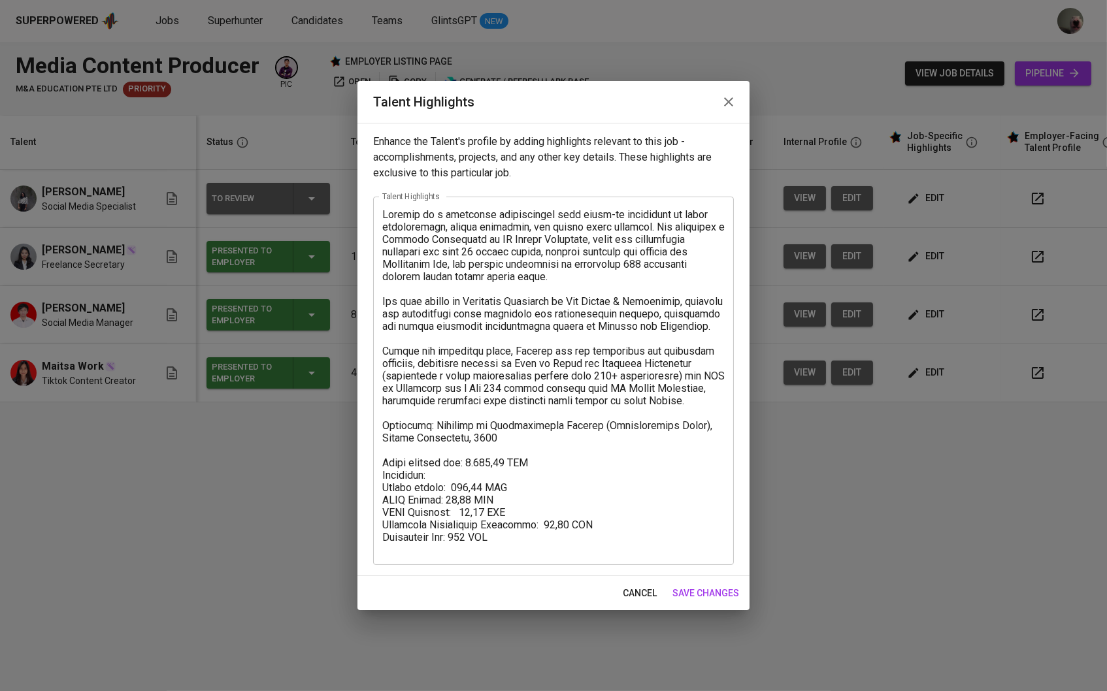
click at [640, 585] on span "cancel" at bounding box center [640, 593] width 34 height 16
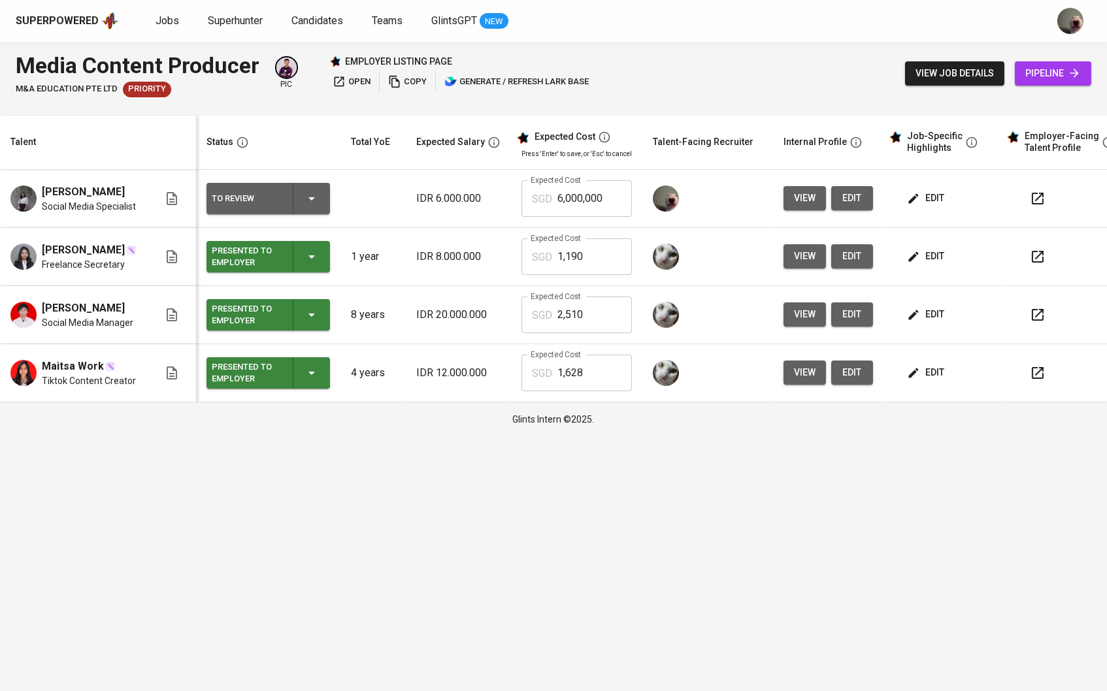
click at [920, 205] on icon "button" at bounding box center [913, 198] width 13 height 13
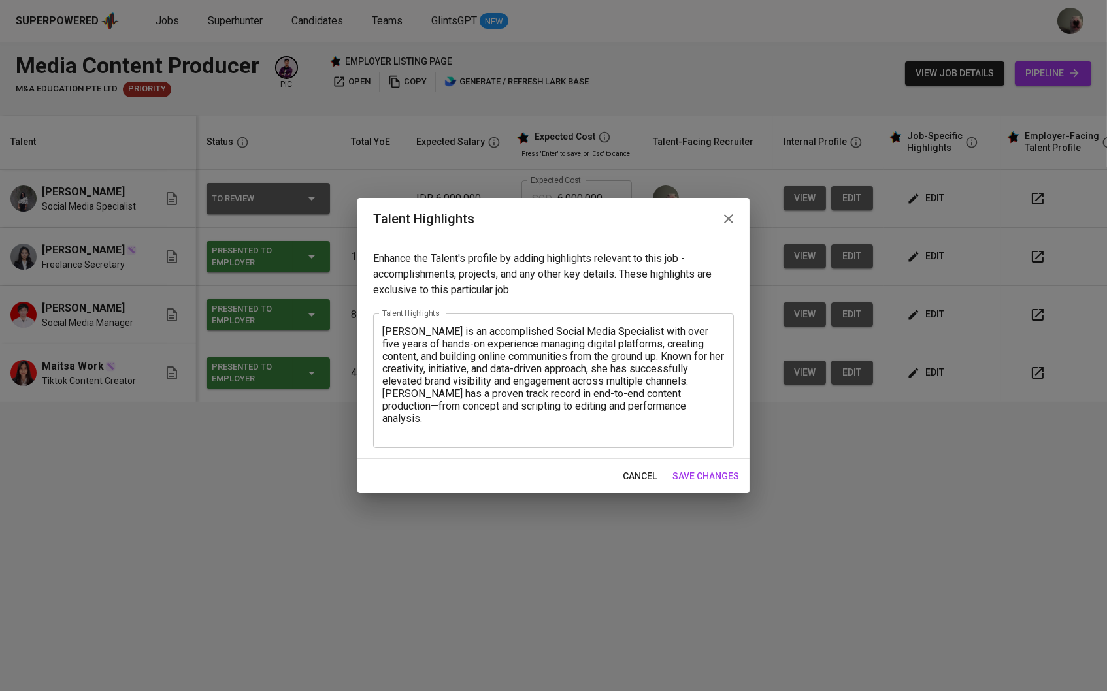
click at [567, 428] on textarea "Adella Mahadewi Syahputri is an accomplished Social Media Specialist with over …" at bounding box center [553, 380] width 342 height 110
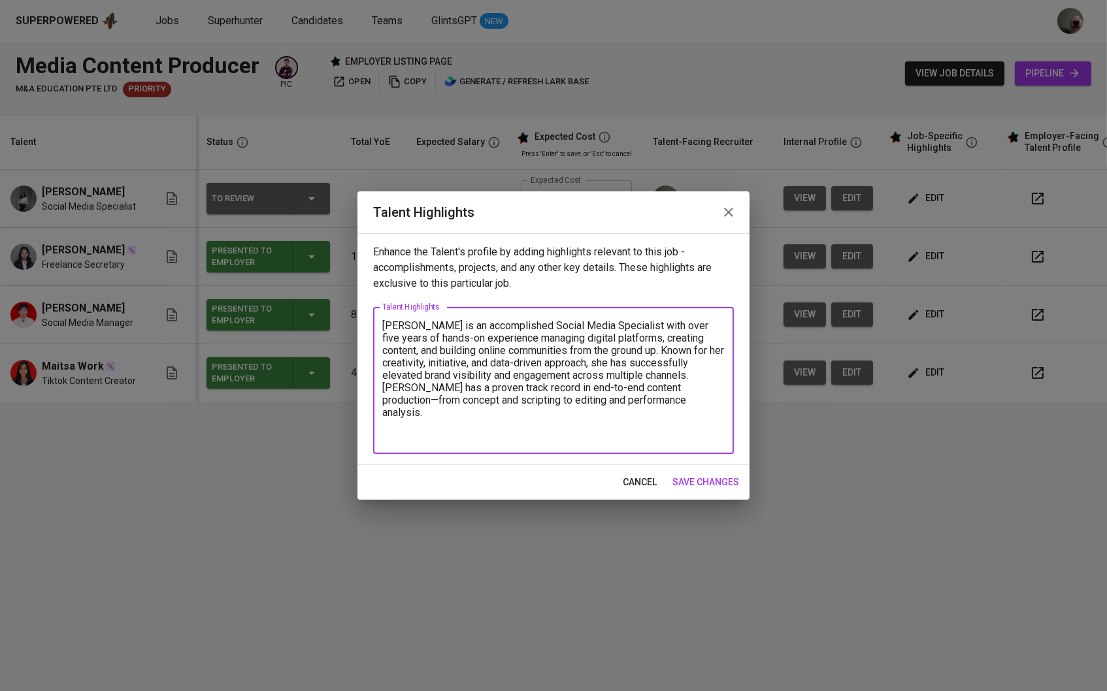
paste textarea "Bobobox Indonesia — Social Media Specialist Managed social media presence acros…"
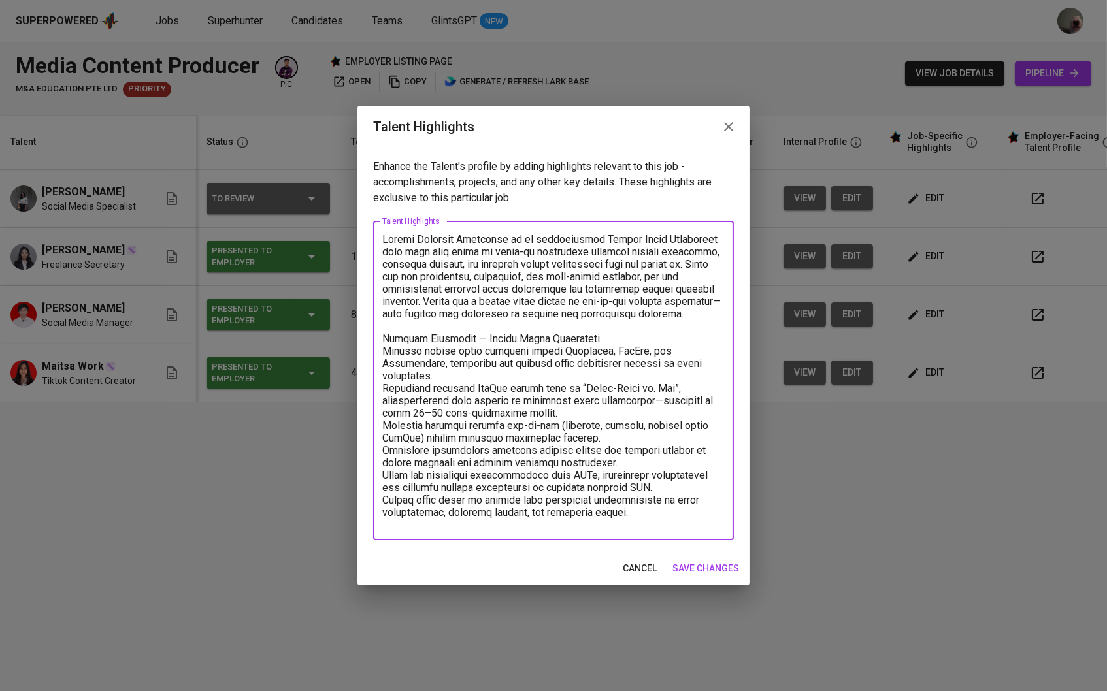
scroll to position [1, 0]
click at [386, 363] on textarea at bounding box center [553, 380] width 342 height 295
type textarea "Adella Mahadewi Syahputri is an accomplished Social Media Specialist with over …"
click at [593, 346] on textarea at bounding box center [553, 380] width 342 height 295
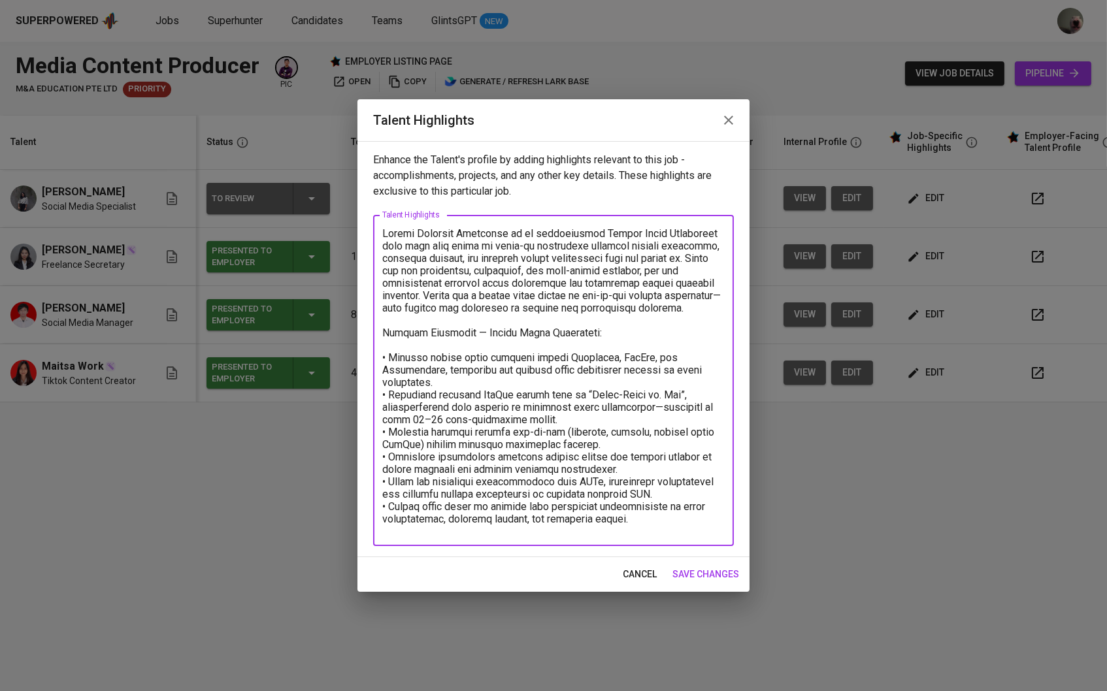
scroll to position [0, 0]
click at [658, 525] on textarea at bounding box center [553, 380] width 342 height 307
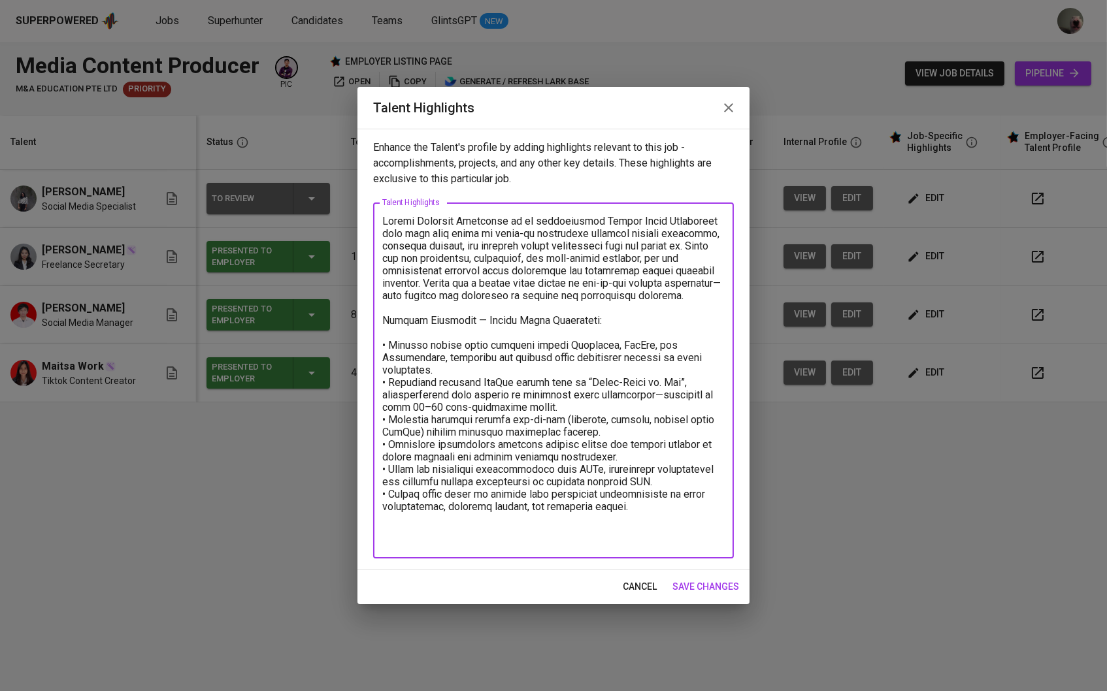
paste textarea "Taeyang Kulture (CV. Matahari Pranata Kreatif) — Social Media Specialist (Freel…"
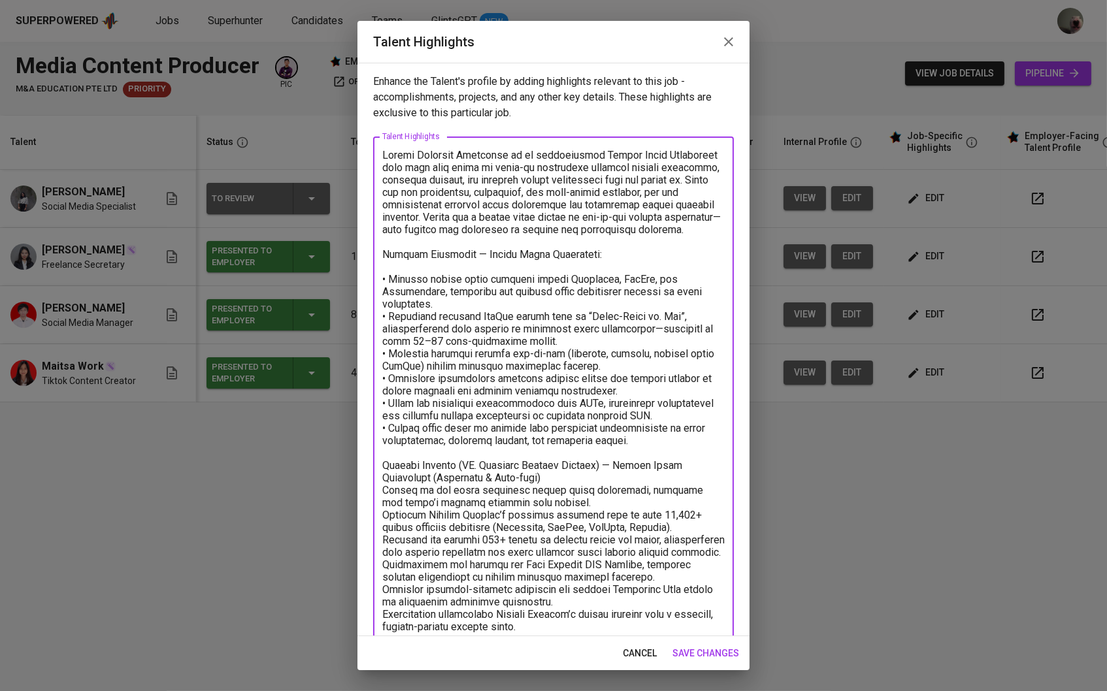
scroll to position [37, 0]
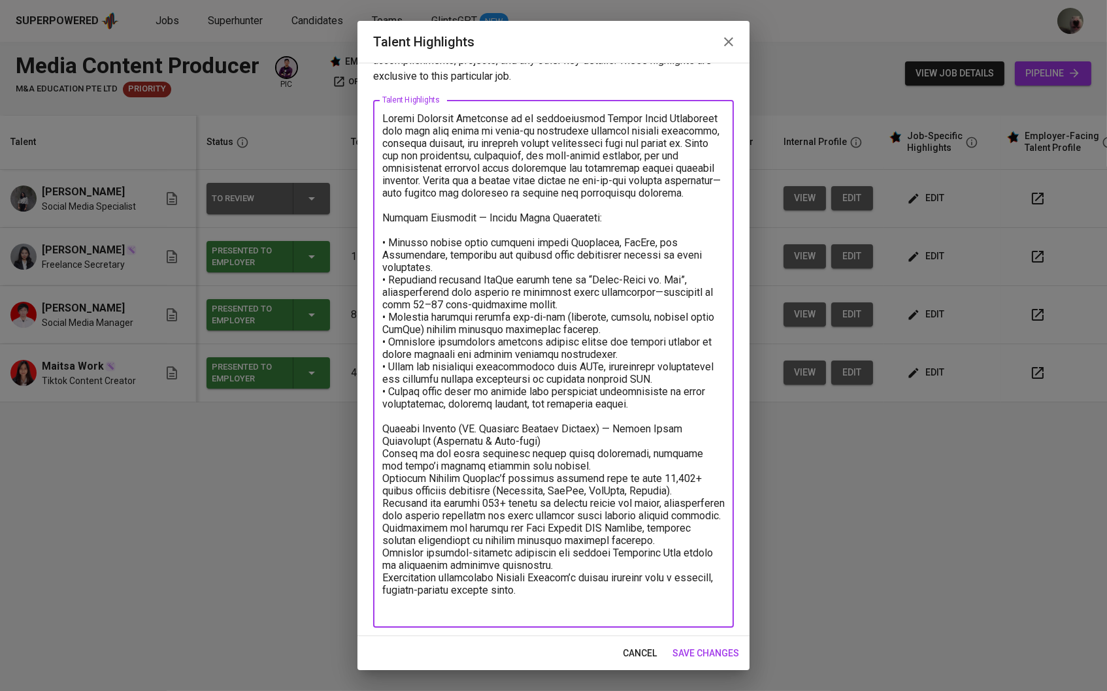
drag, startPoint x: 503, startPoint y: 449, endPoint x: 380, endPoint y: 449, distance: 122.8
click at [380, 449] on div "x Talent Highlights" at bounding box center [553, 364] width 361 height 528
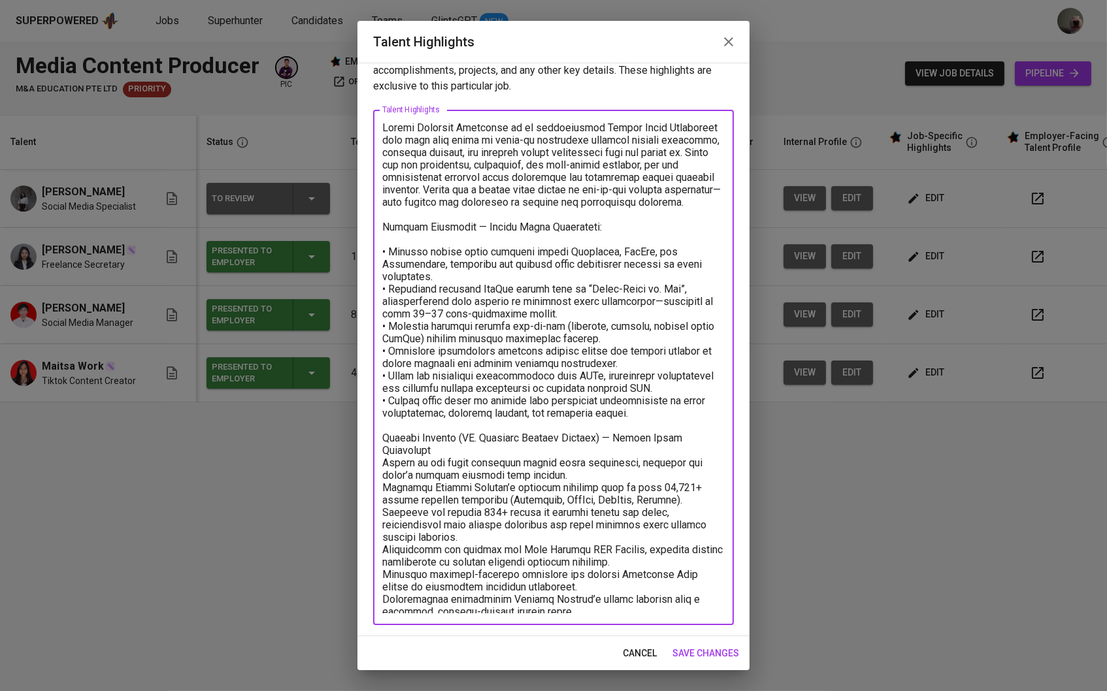
scroll to position [24, 0]
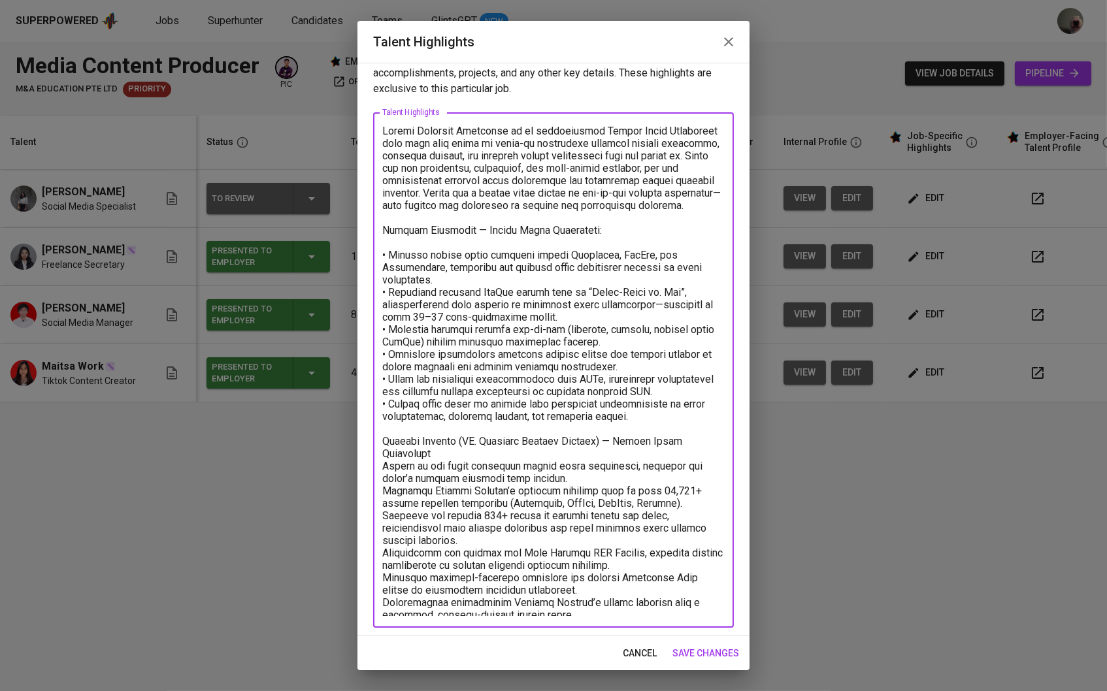
drag, startPoint x: 598, startPoint y: 447, endPoint x: 460, endPoint y: 445, distance: 137.9
click at [460, 445] on textarea at bounding box center [553, 370] width 342 height 491
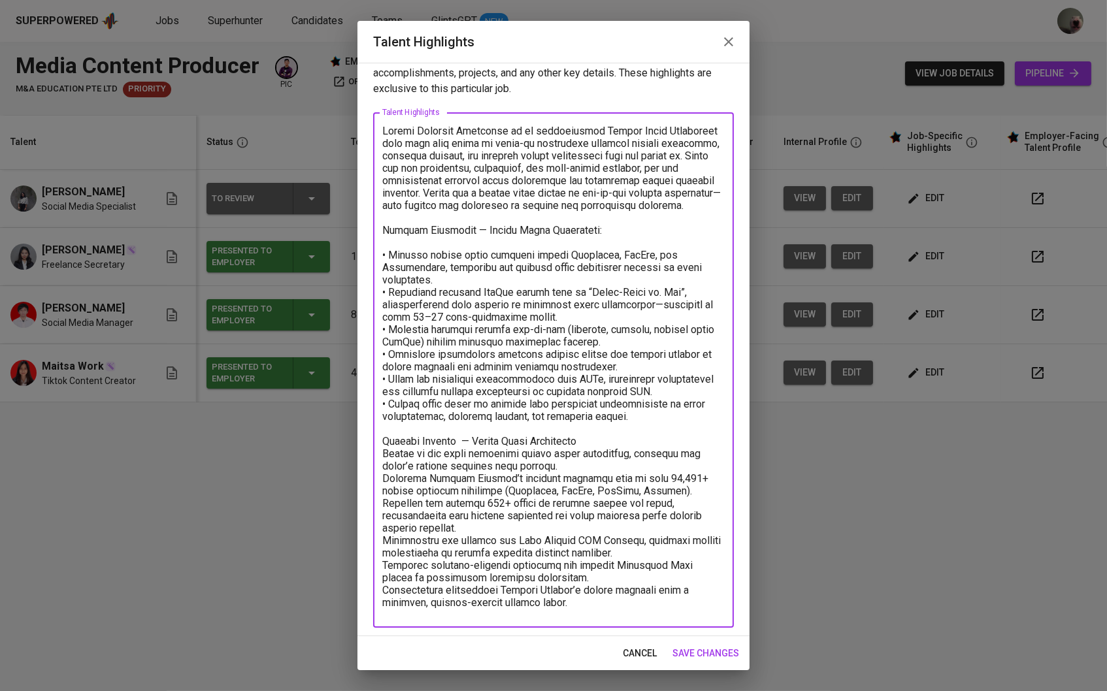
drag, startPoint x: 581, startPoint y: 446, endPoint x: 455, endPoint y: 446, distance: 126.7
click at [455, 446] on textarea at bounding box center [553, 370] width 342 height 491
drag, startPoint x: 611, startPoint y: 238, endPoint x: 472, endPoint y: 238, distance: 139.1
click at [472, 238] on textarea at bounding box center [553, 370] width 342 height 491
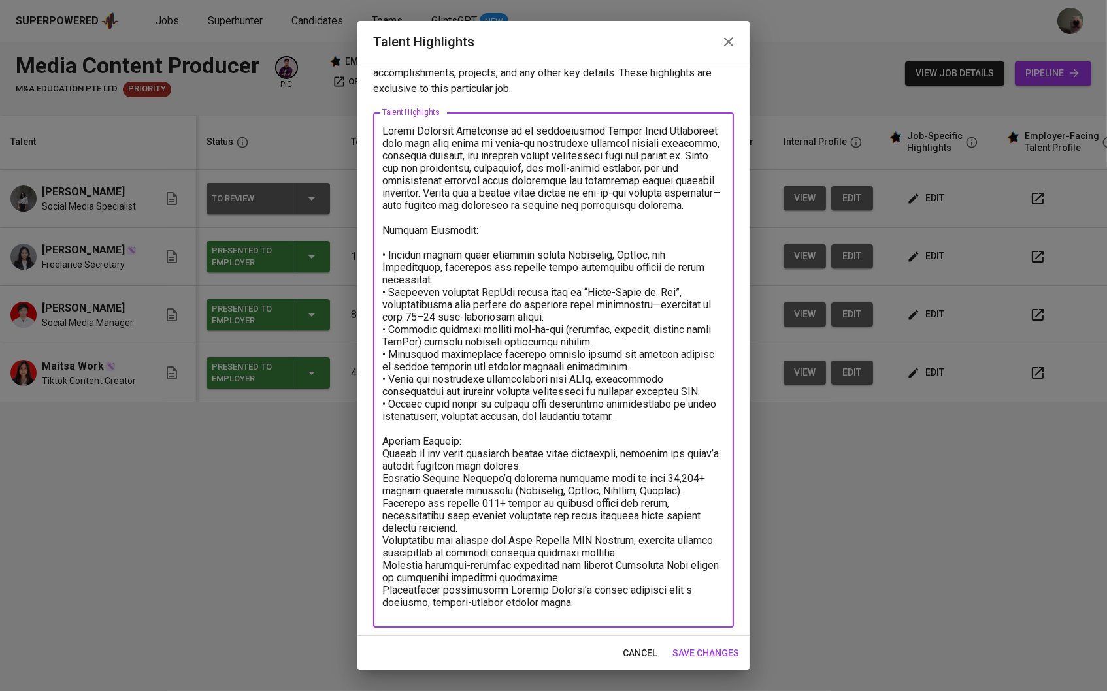
click at [385, 461] on textarea at bounding box center [553, 370] width 342 height 491
click at [380, 485] on div "x Talent Highlights" at bounding box center [553, 369] width 361 height 515
click at [385, 485] on textarea at bounding box center [553, 370] width 342 height 491
type textarea "Adella Mahadewi Syahputri is an accomplished Social Media Specialist with over …"
click at [705, 647] on span "save changes" at bounding box center [705, 653] width 67 height 16
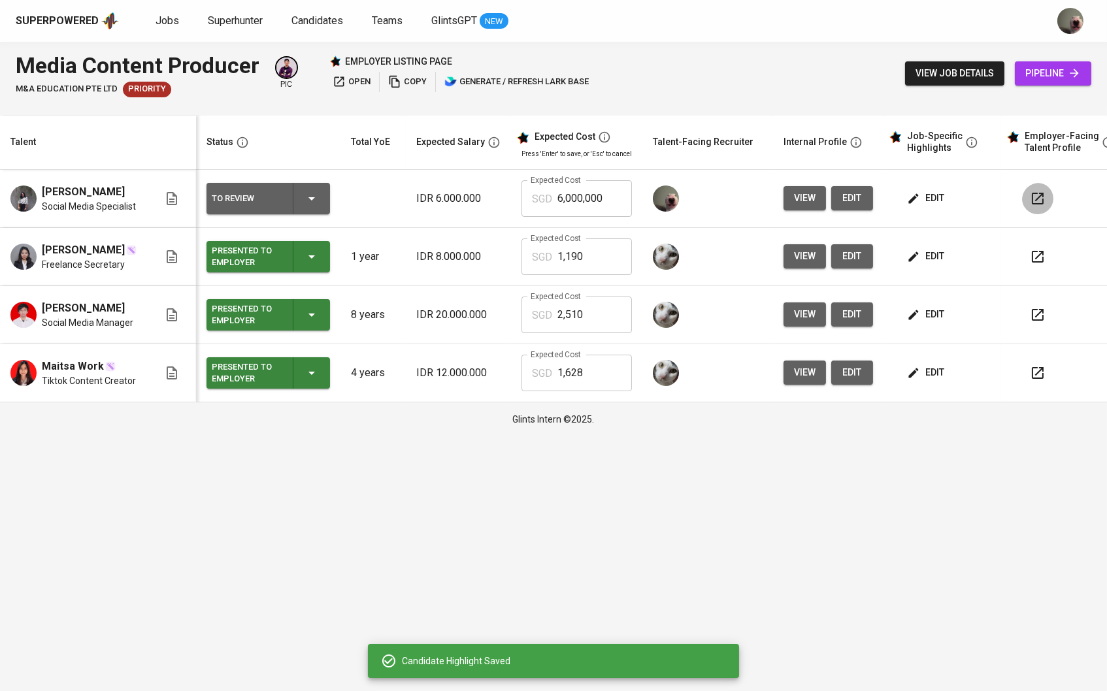
click at [1053, 197] on button "button" at bounding box center [1037, 198] width 31 height 31
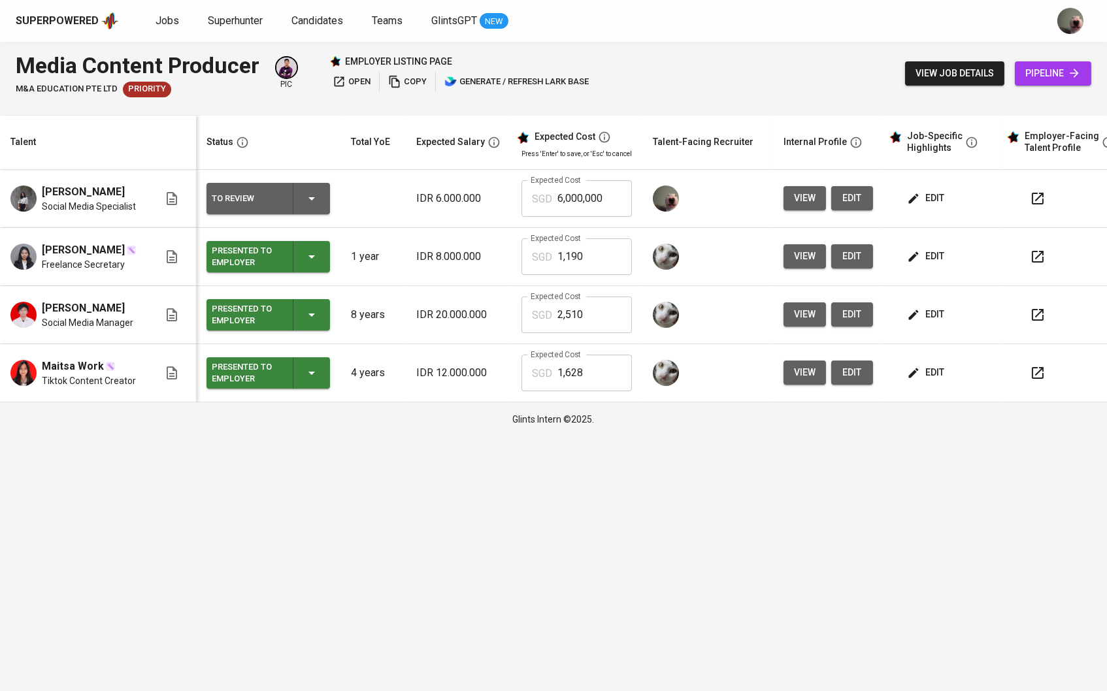
click at [856, 203] on span "edit" at bounding box center [851, 198] width 21 height 16
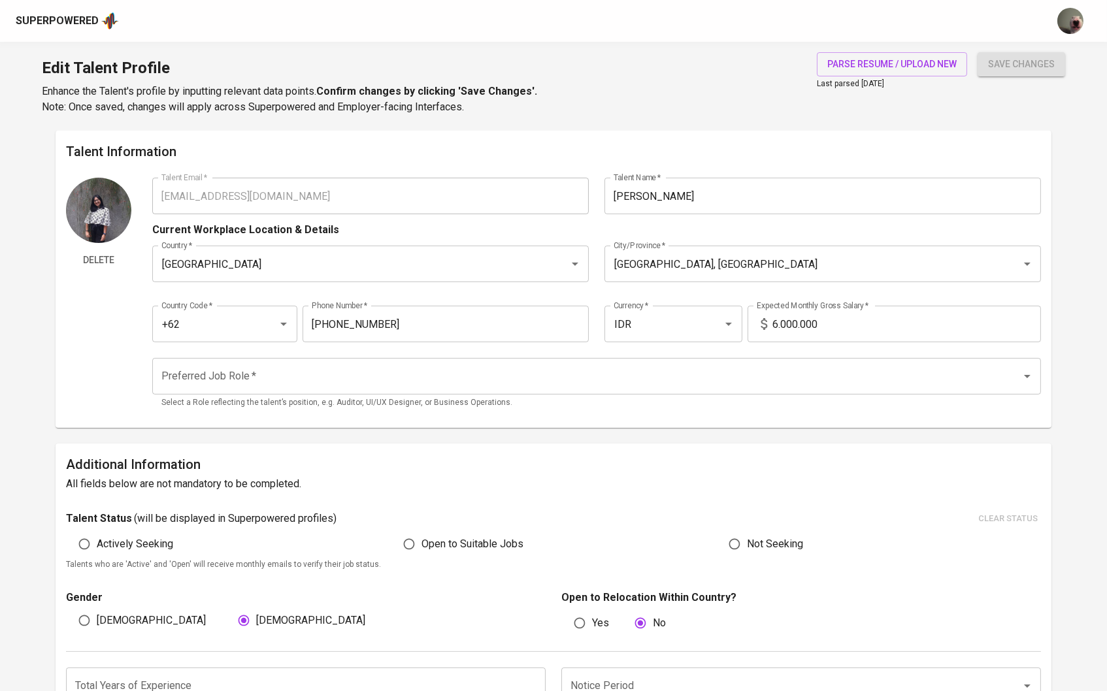
type input "[EMAIL_ADDRESS][DOMAIN_NAME]"
type input "[PERSON_NAME]"
type input "Indonesia"
type input "Bandung, Jawa Barat"
type input "+62"
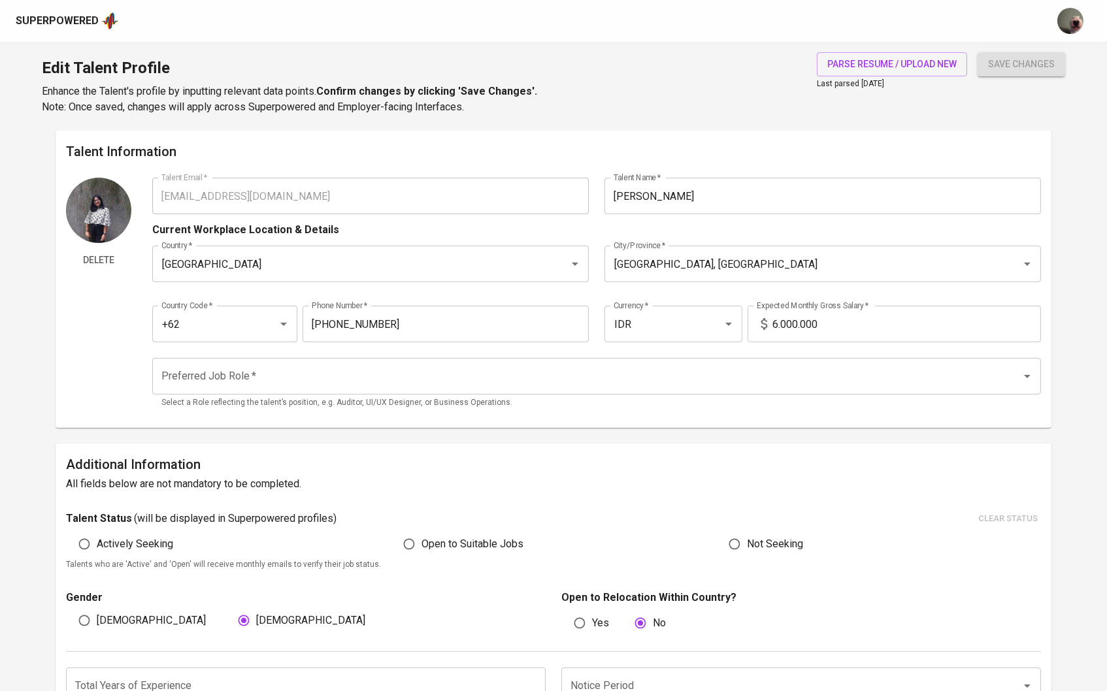
type input "812-2211-7899"
type input "IDR"
radio input "true"
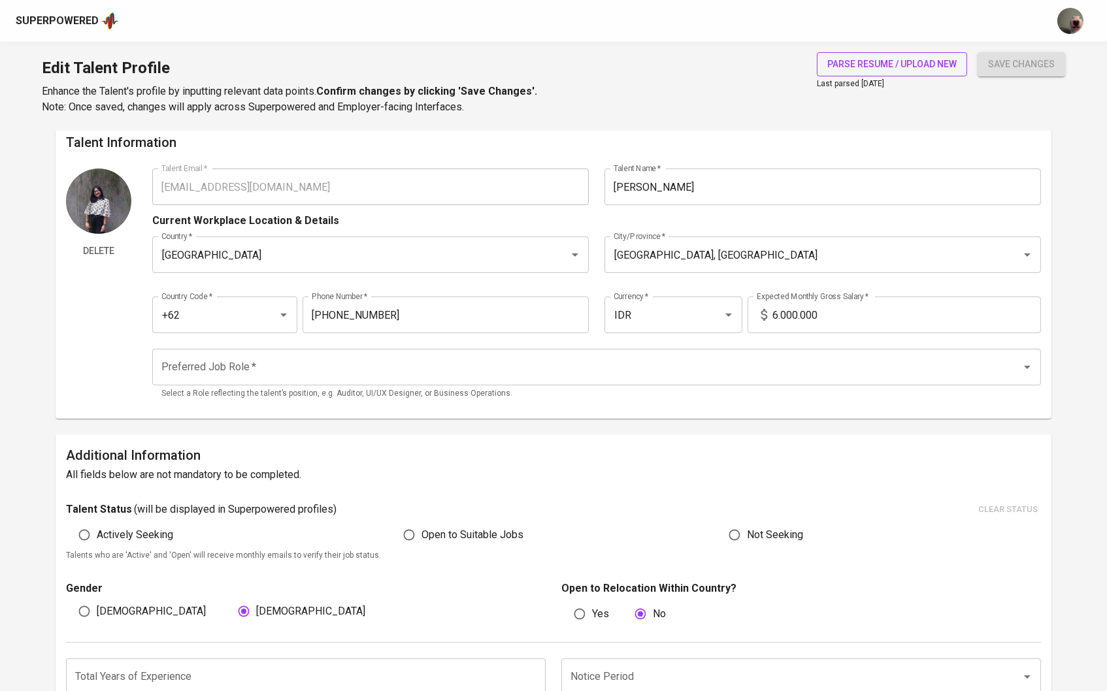
click at [869, 61] on span "parse resume / upload new" at bounding box center [891, 64] width 129 height 16
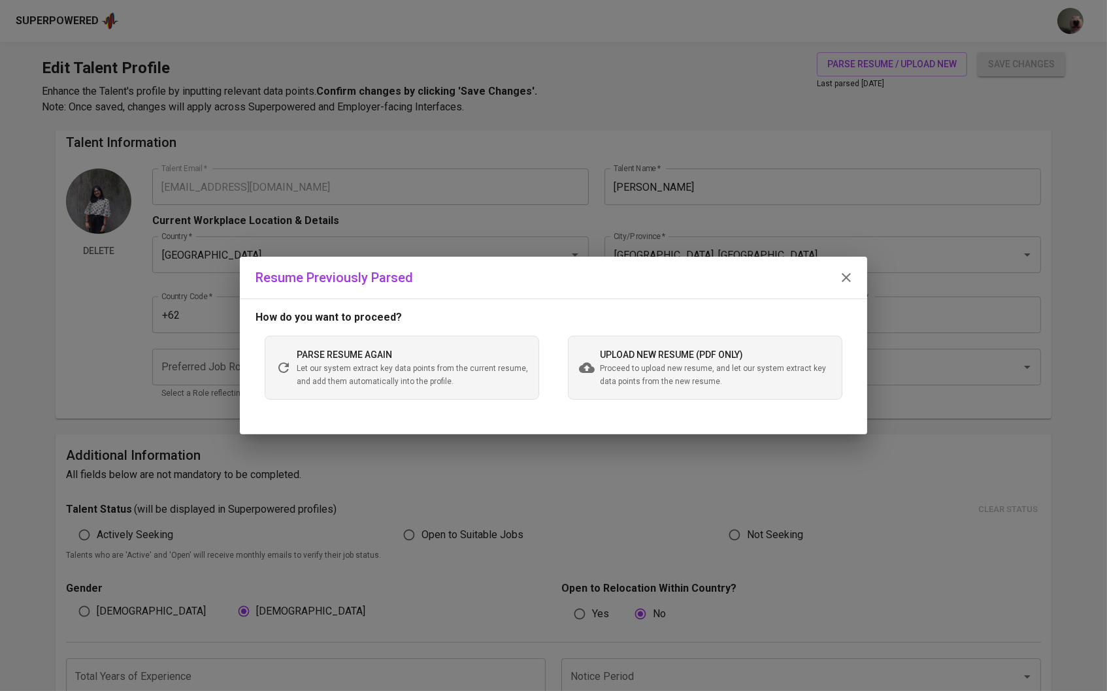
click at [619, 398] on div "upload new resume (pdf only) Proceed to upload new resume, and let our system e…" at bounding box center [705, 368] width 274 height 64
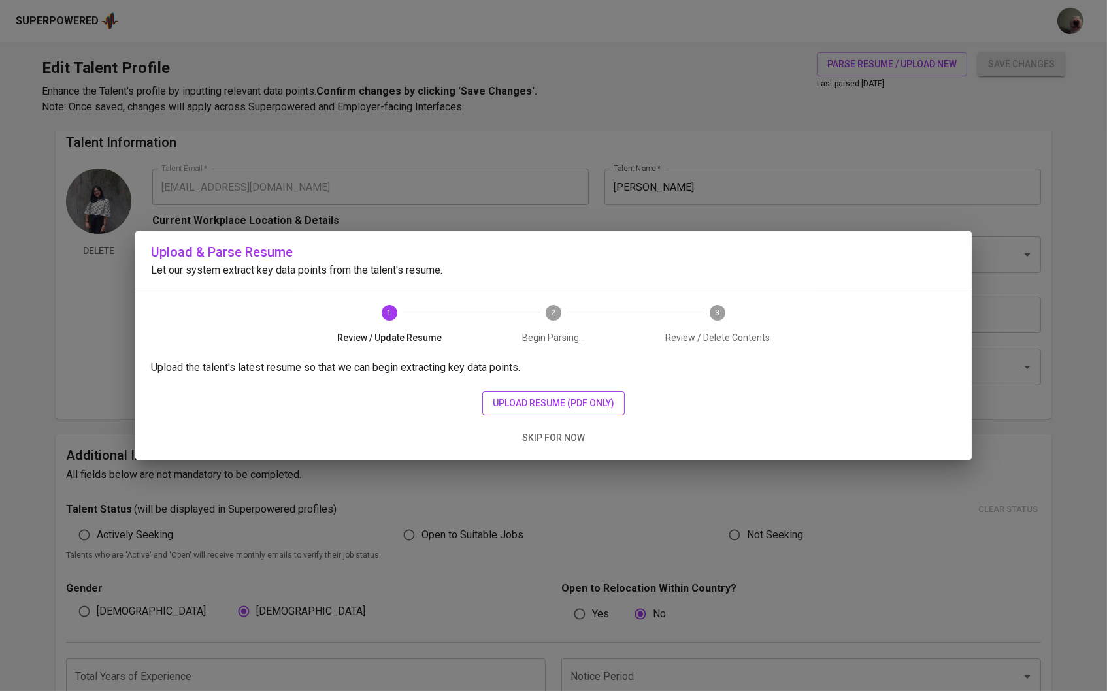
click at [530, 403] on span "upload resume (pdf only)" at bounding box center [554, 403] width 122 height 16
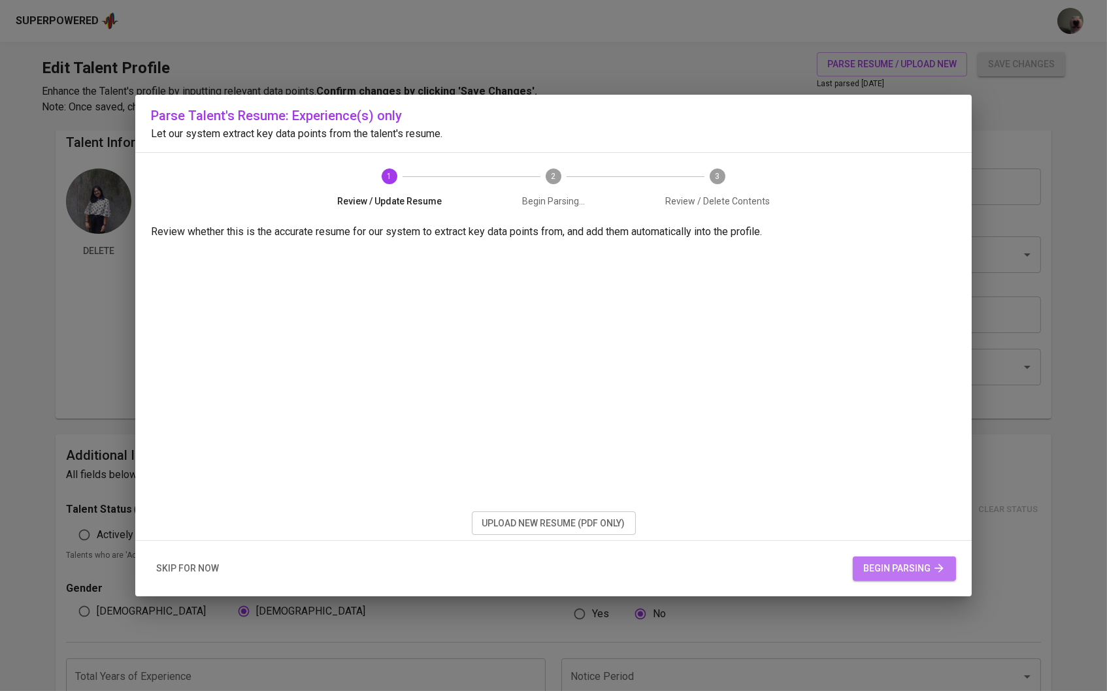
click at [865, 562] on span "begin parsing" at bounding box center [904, 569] width 82 height 16
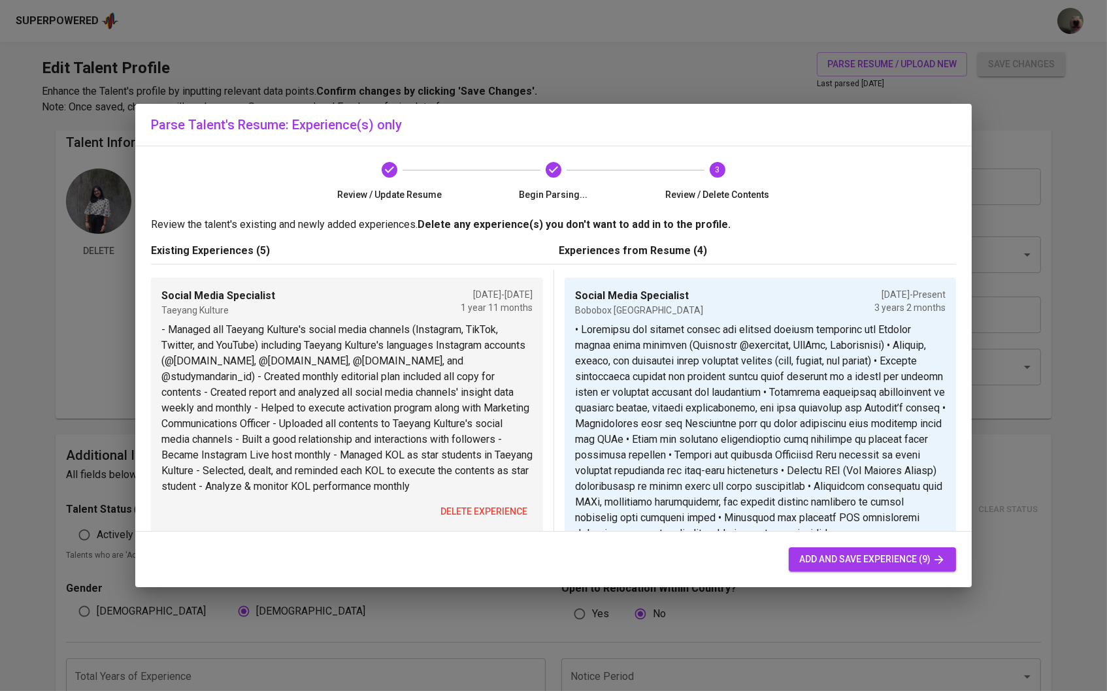
scroll to position [225, 0]
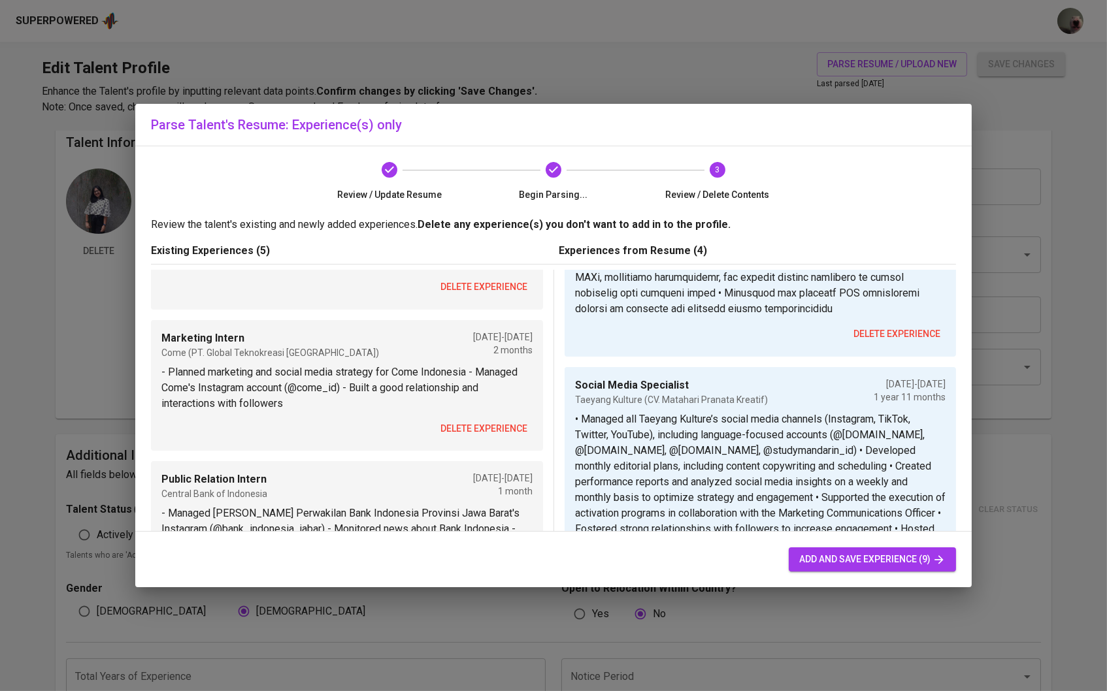
click at [854, 556] on span "add and save experience (9)" at bounding box center [872, 559] width 146 height 16
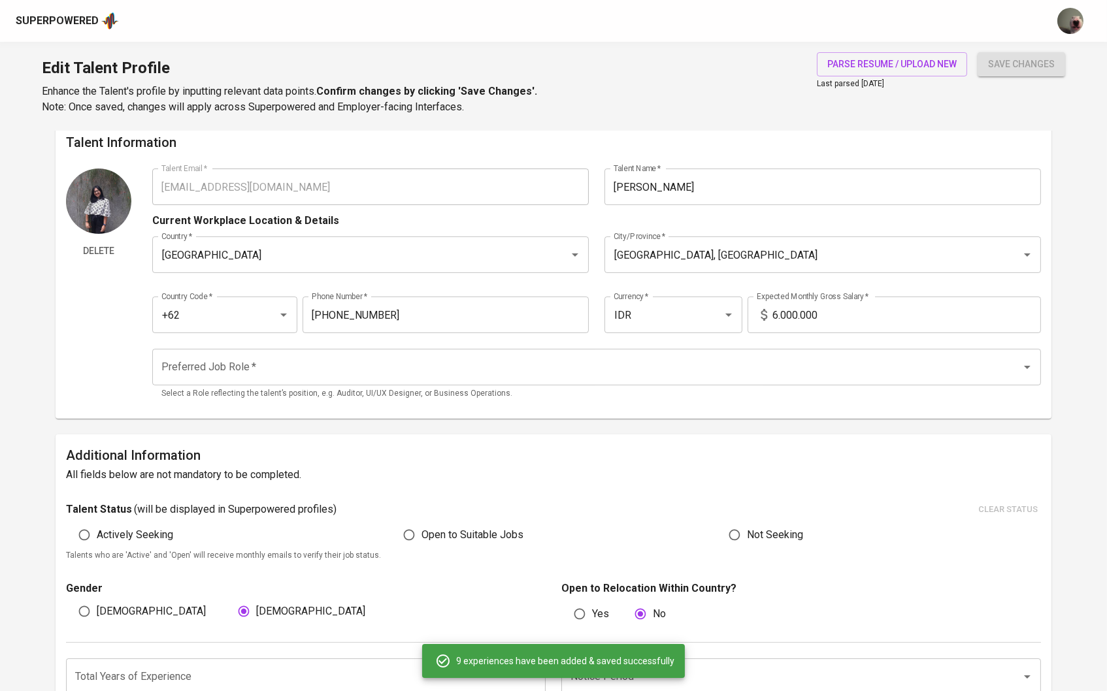
type input "Bobobox [GEOGRAPHIC_DATA]"
checkbox input "true"
type input "08/01/2022"
type textarea "• Developed and managed weekly and monthly content calendars for Bobobox social…"
type input "Social Media Specialist"
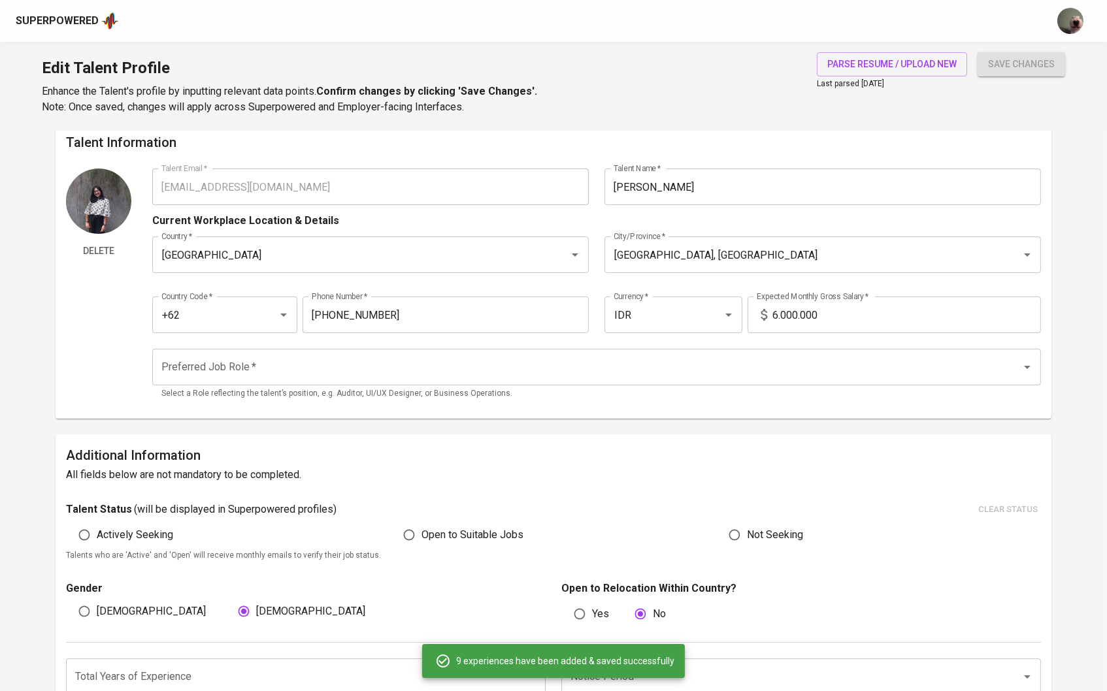
type input "Taeyang Kulture"
type input "08/01/2020"
type input "08/01/2022"
type textarea "- Managed all Taeyang Kulture's social media channels (Instagram, TikTok, Twitt…"
type input "Social Media Specialist"
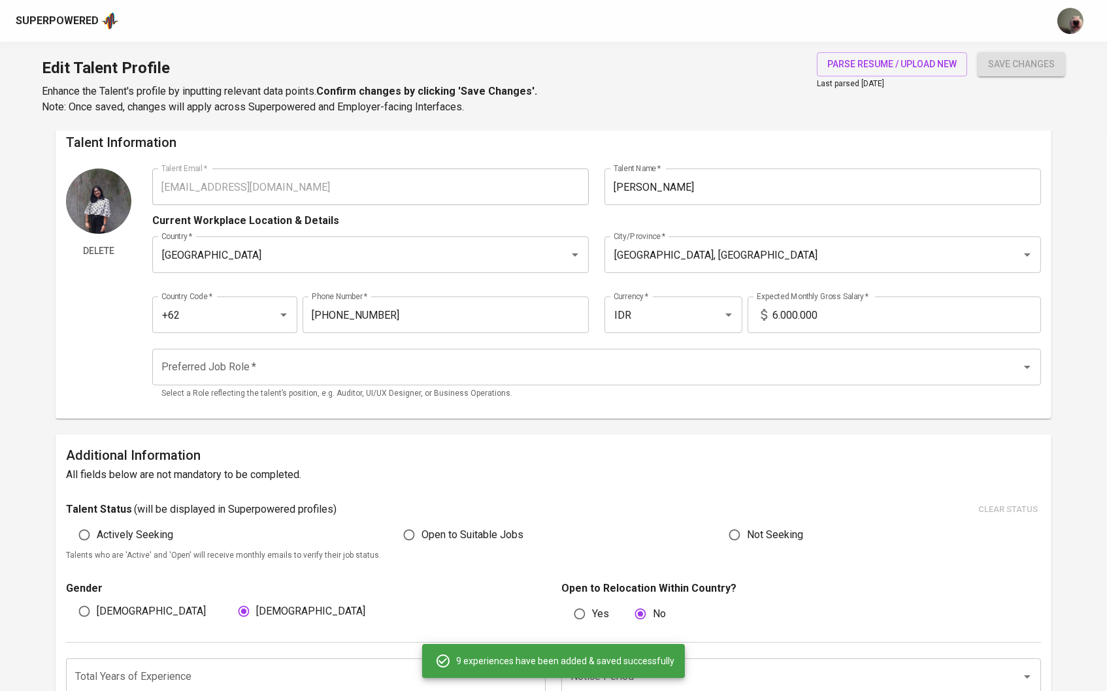
type input "Taeyang Kulture (CV. Matahari Pranata Kreatif)"
type input "08/01/2020"
type input "07/01/2022"
type textarea "• Managed all Taeyang Kulture’s social media channels (Instagram, TikTok, Twitt…"
type input "Marketing Intern"
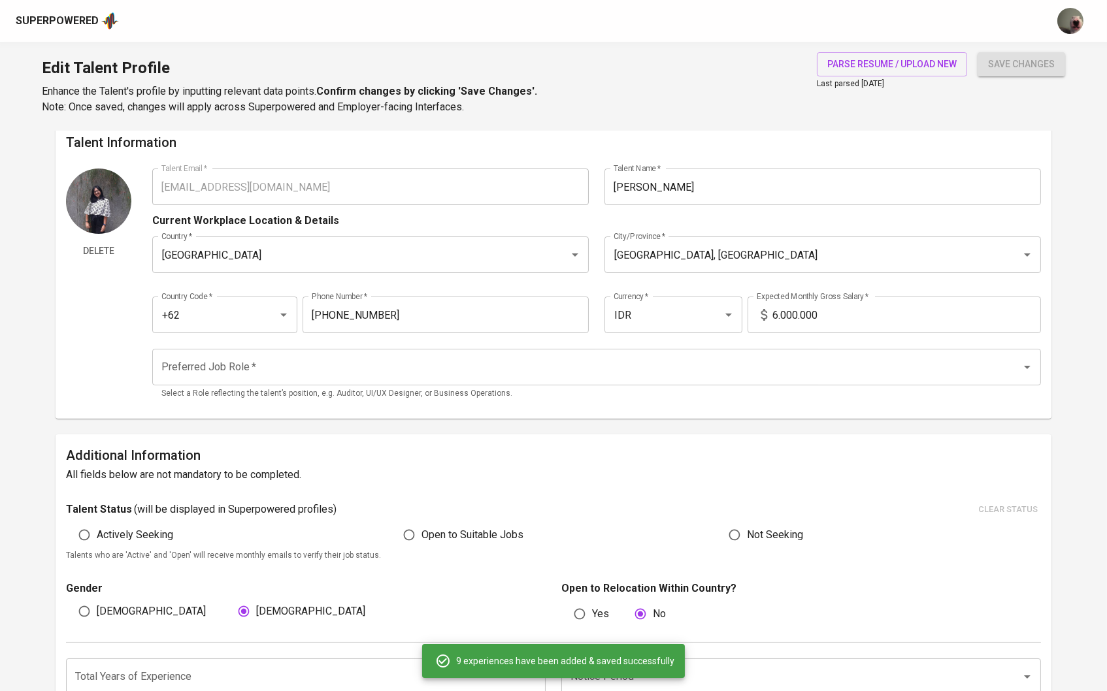
type input "Come (PT. Global Teknokreasi Indonesia)"
type input "07/01/2020"
type input "10/01/2020"
type textarea "- Planned marketing and social media strategy for Come Indonesia - Managed Come…"
type input "Marketing Intern"
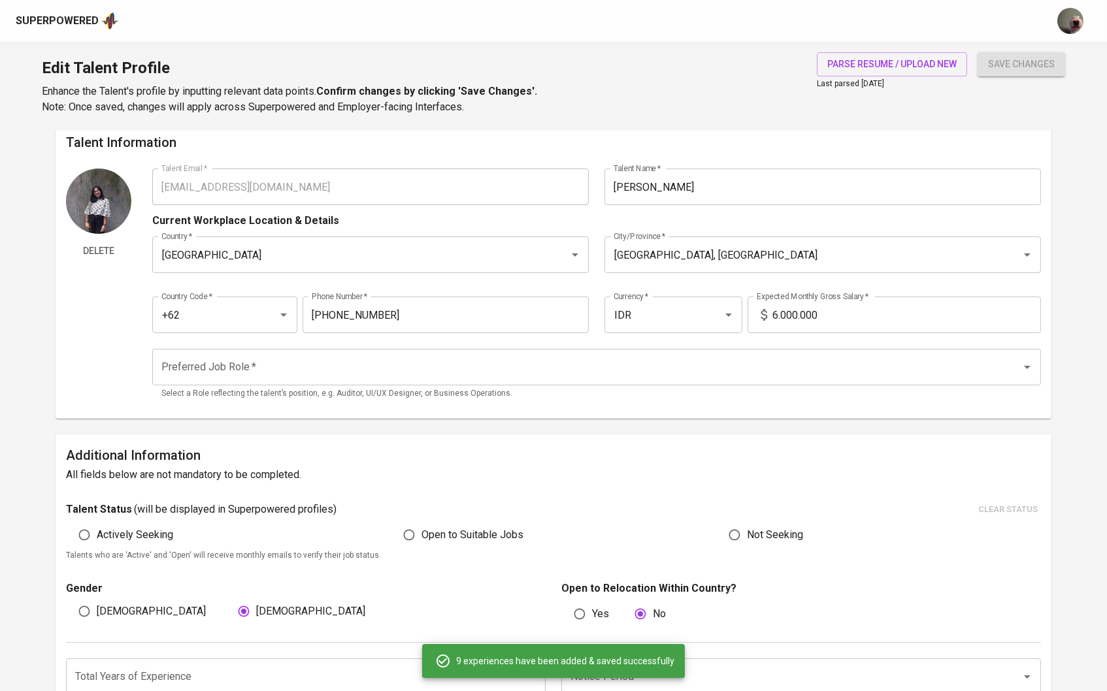
type input "Come (PT. Global Teknokreasi Indonesia)"
type input "07/01/2020"
type input "09/01/2020"
type textarea "• Developed and implemented marketing and social media strategies for Come Indo…"
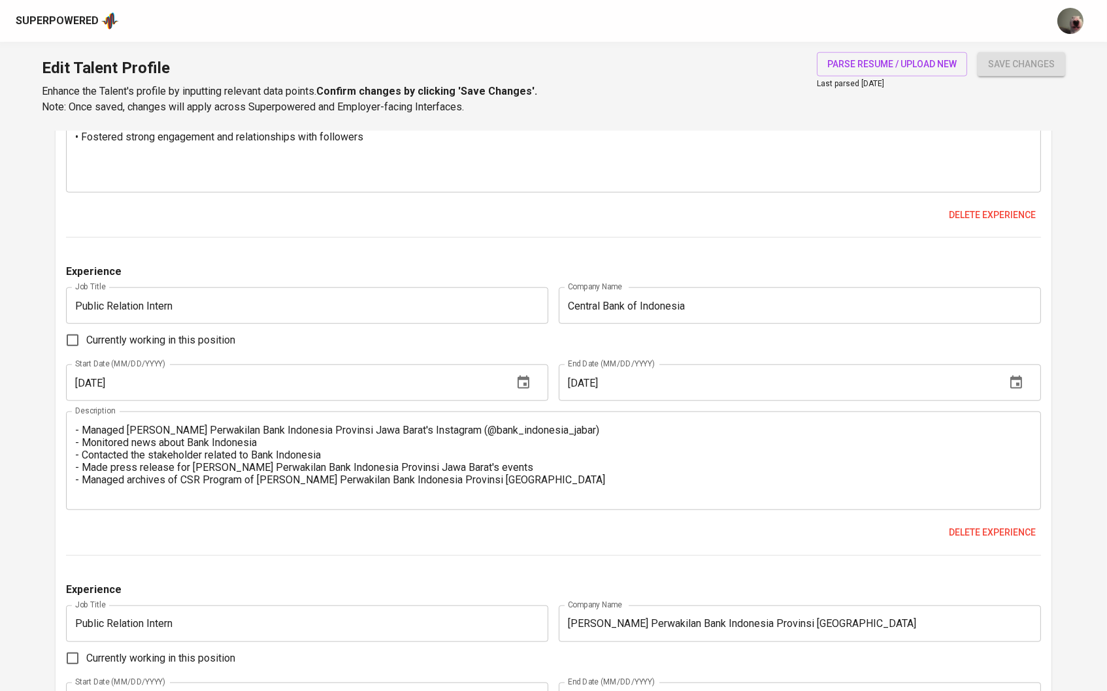
scroll to position [3104, 0]
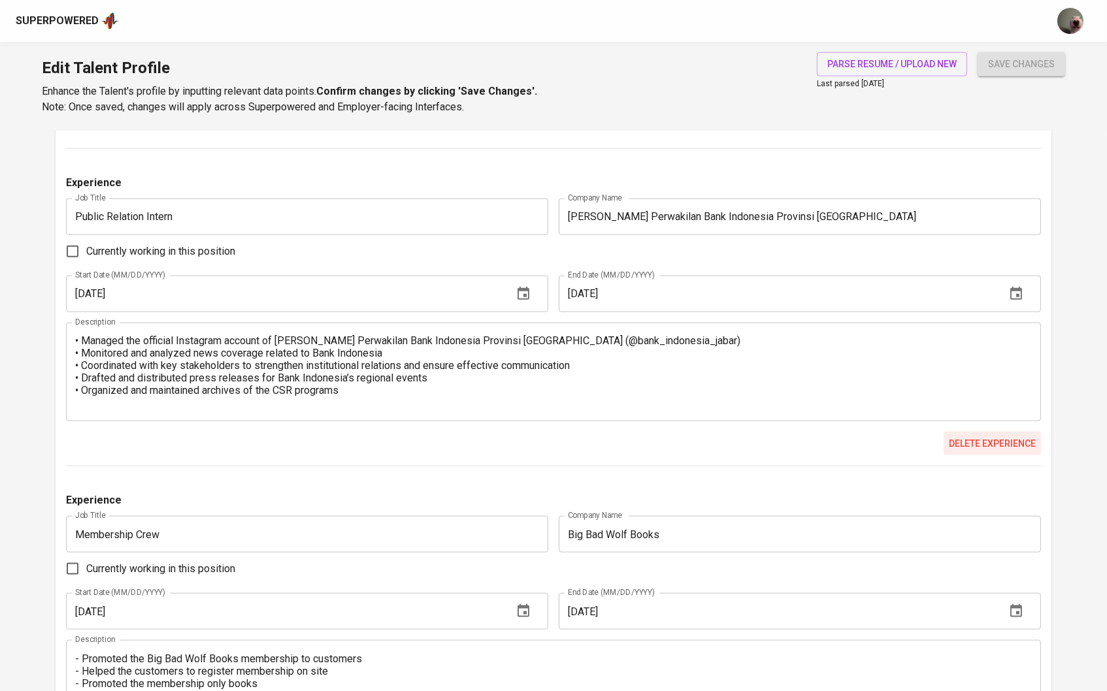
click at [990, 452] on span "Delete experience" at bounding box center [992, 444] width 87 height 16
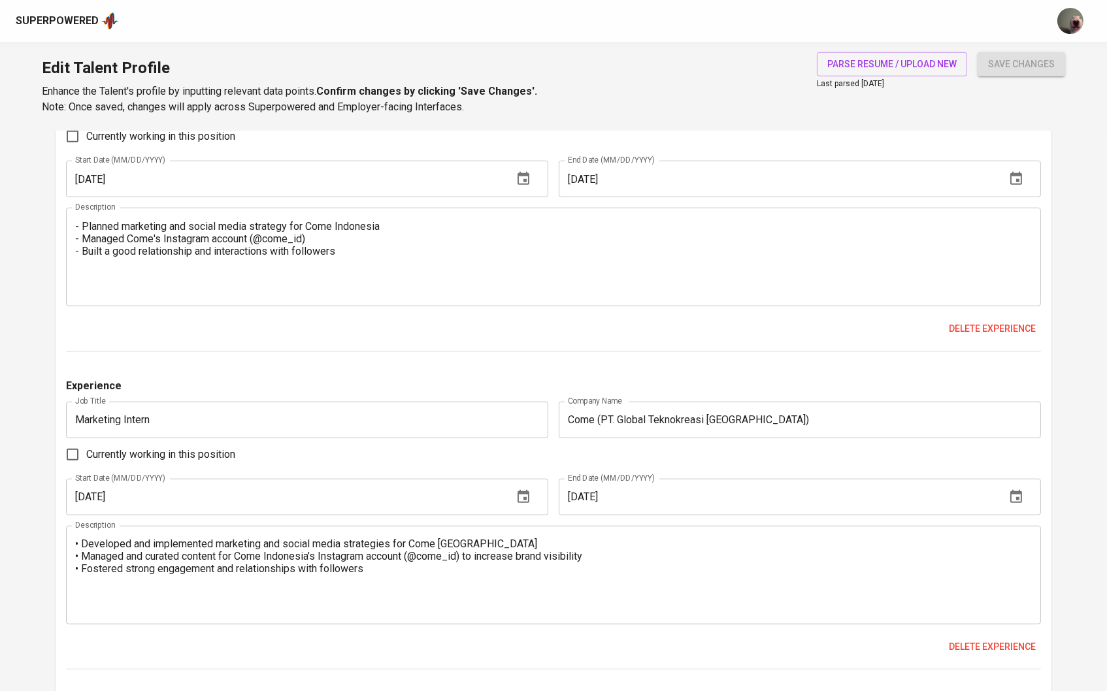
scroll to position [2262, 0]
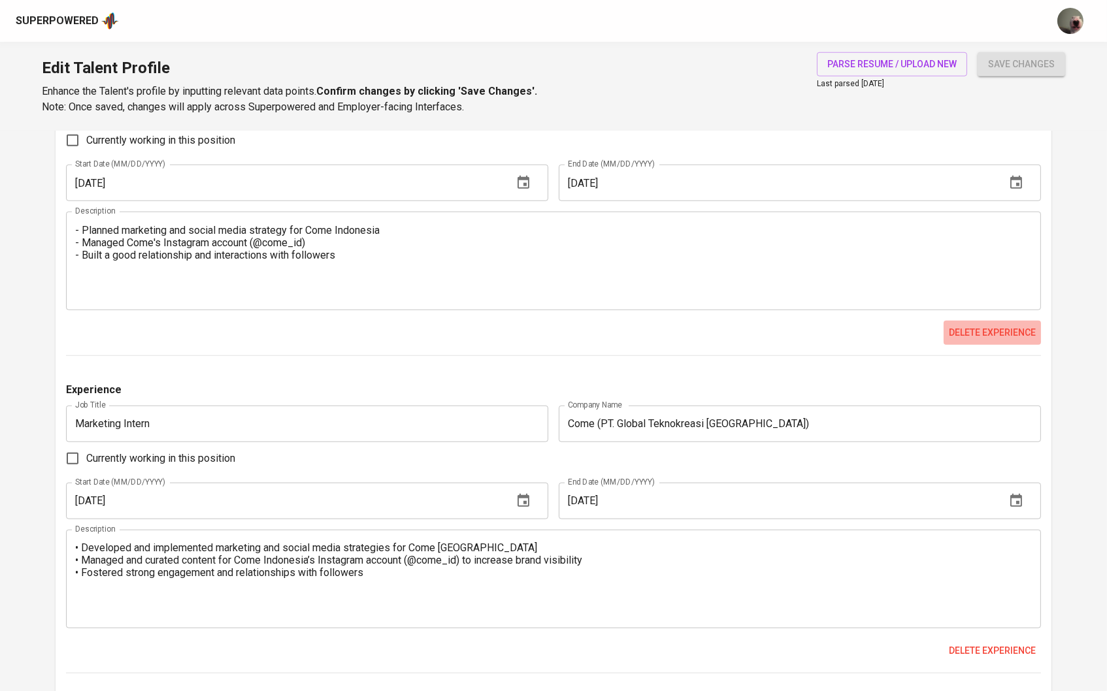
click at [966, 338] on span "Delete experience" at bounding box center [992, 333] width 87 height 16
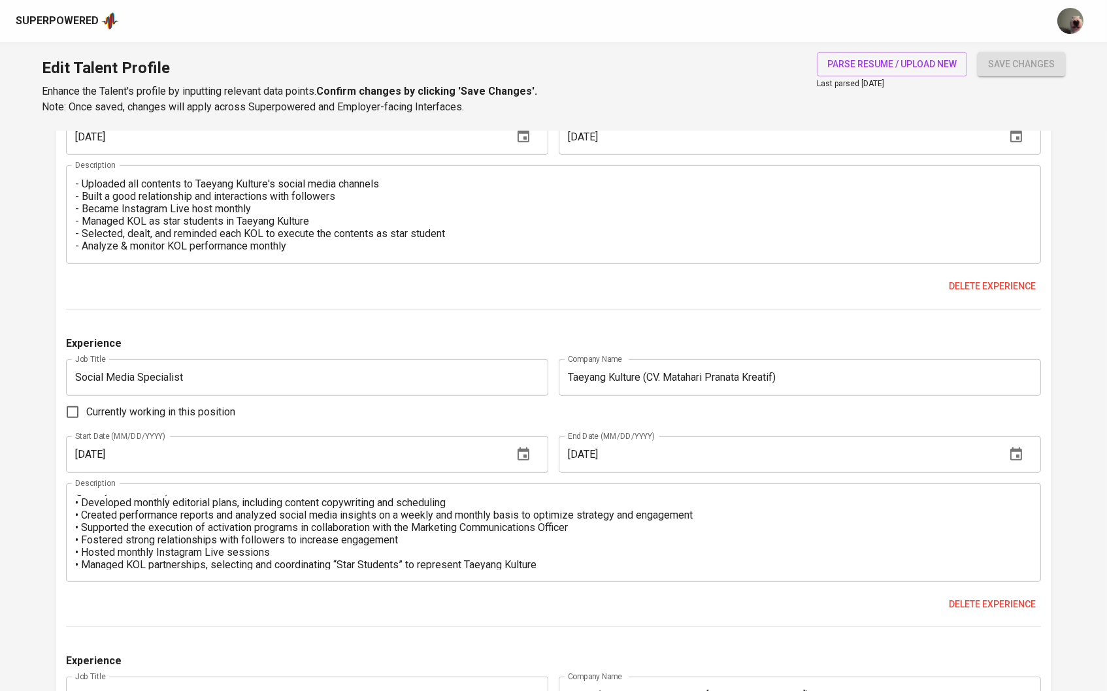
scroll to position [60, 0]
click at [978, 268] on div "Experience Job Title Social Media Specialist Job Title Company Name Taeyang Kul…" at bounding box center [553, 164] width 975 height 292
click at [977, 285] on span "Delete experience" at bounding box center [992, 286] width 87 height 16
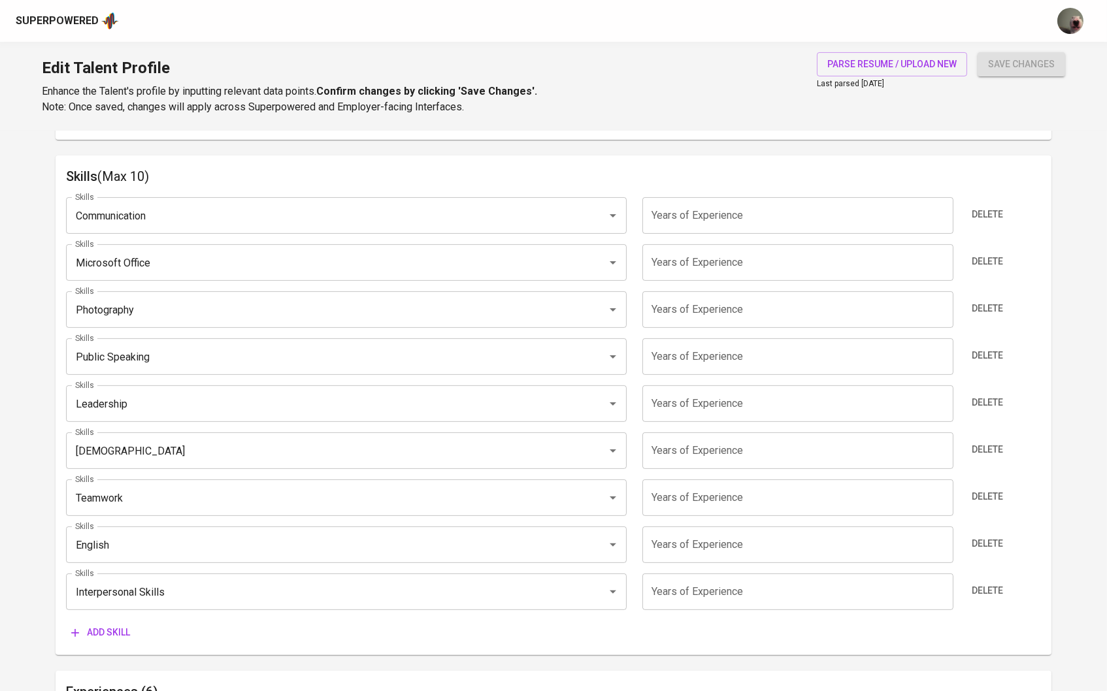
scroll to position [648, 0]
click at [721, 220] on input "number" at bounding box center [797, 217] width 311 height 37
type input "5"
click at [708, 273] on input "number" at bounding box center [797, 264] width 311 height 37
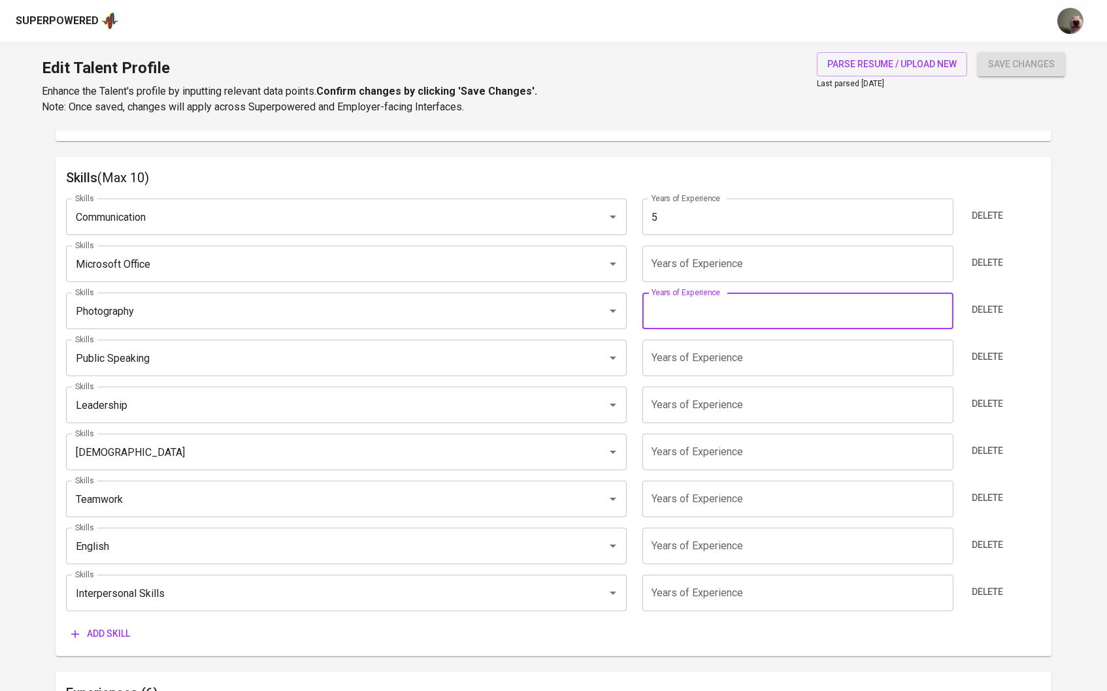
click at [693, 306] on input "number" at bounding box center [797, 311] width 311 height 37
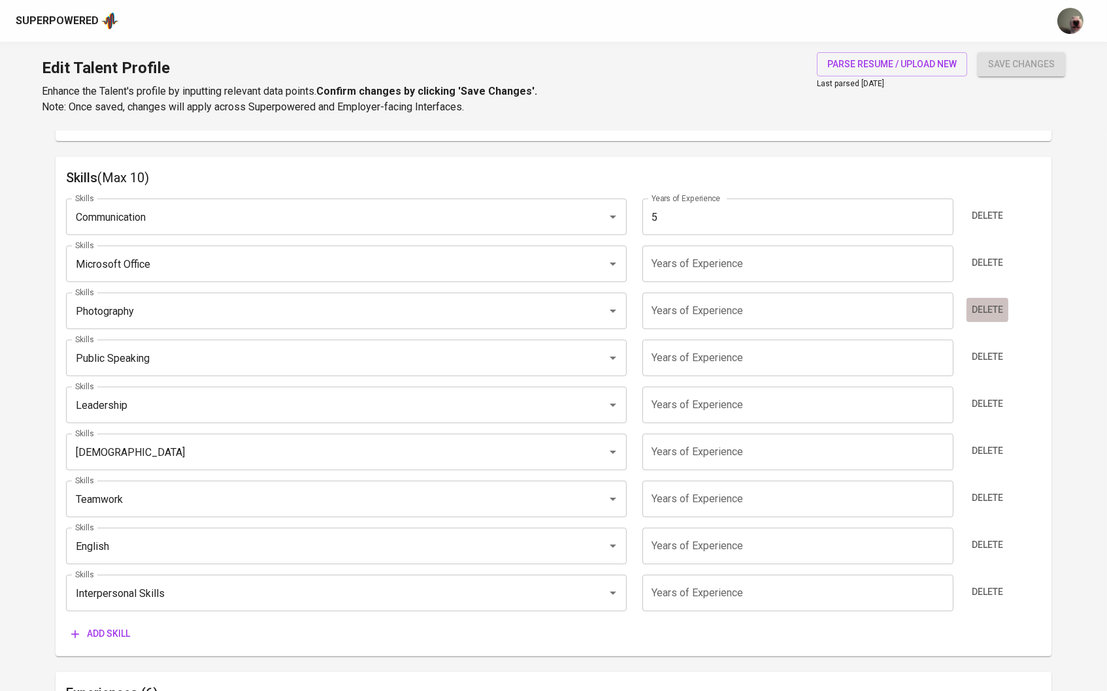
click at [996, 312] on span "Delete" at bounding box center [986, 310] width 31 height 16
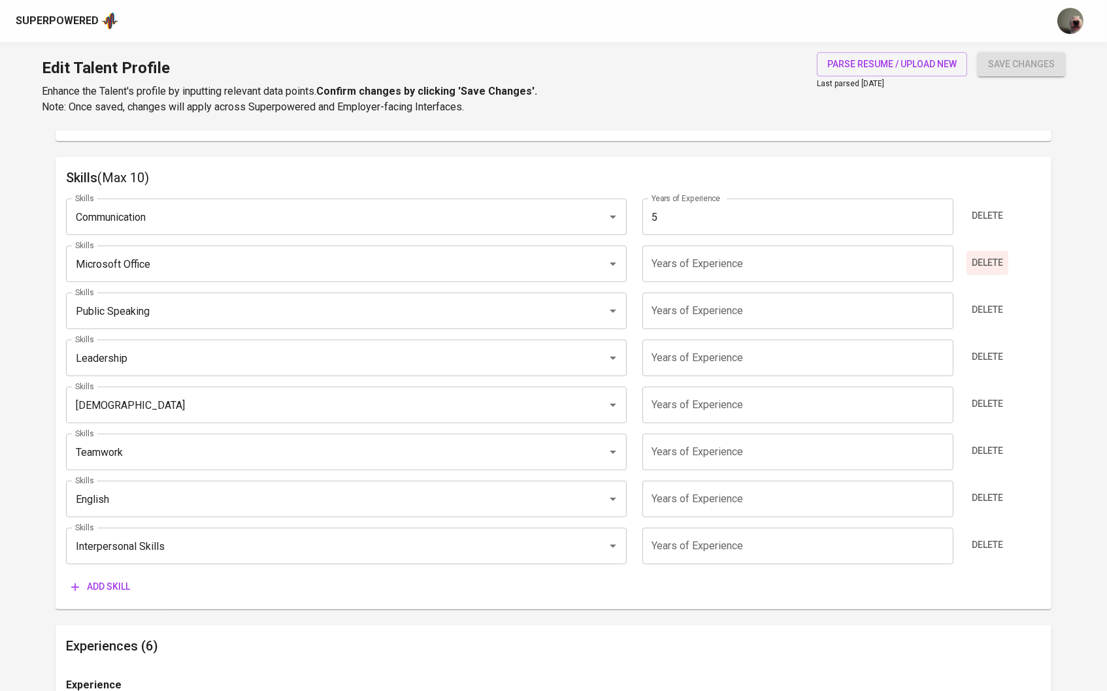
click at [995, 270] on button "Delete" at bounding box center [987, 263] width 42 height 24
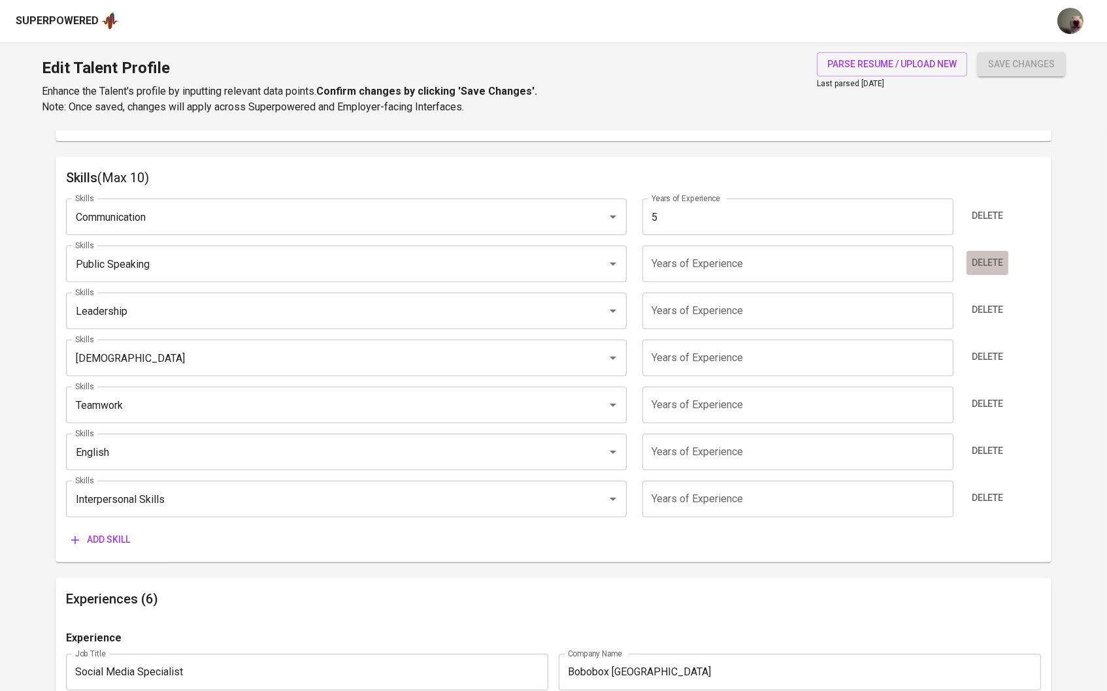
click at [975, 255] on span "Delete" at bounding box center [986, 263] width 31 height 16
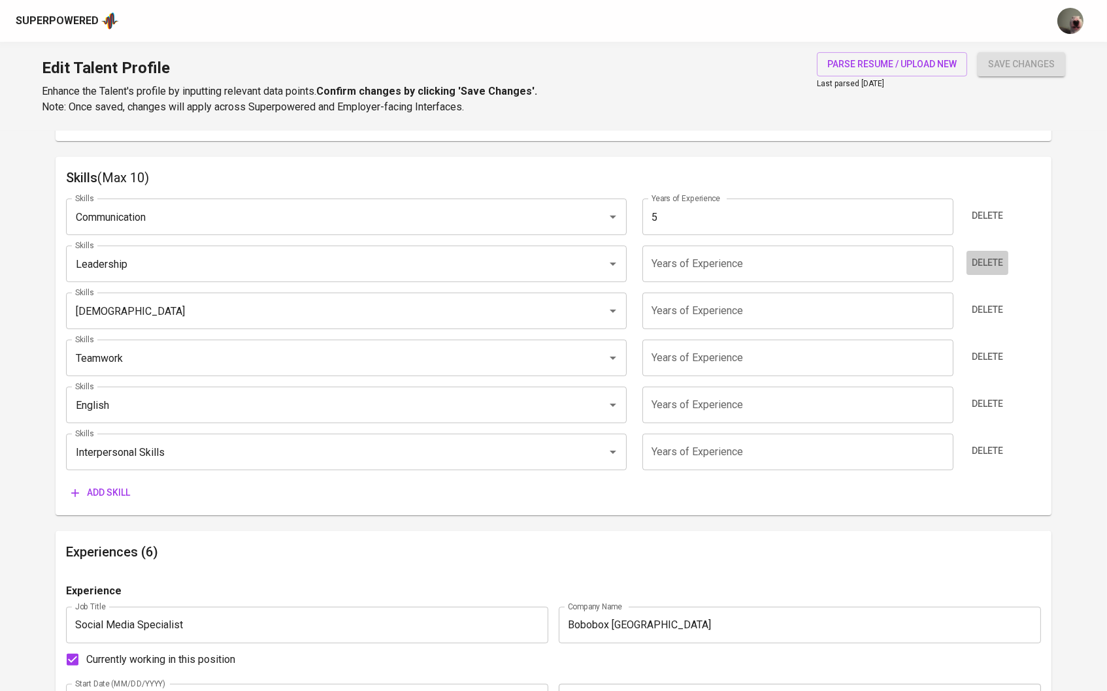
click at [975, 255] on span "Delete" at bounding box center [986, 263] width 31 height 16
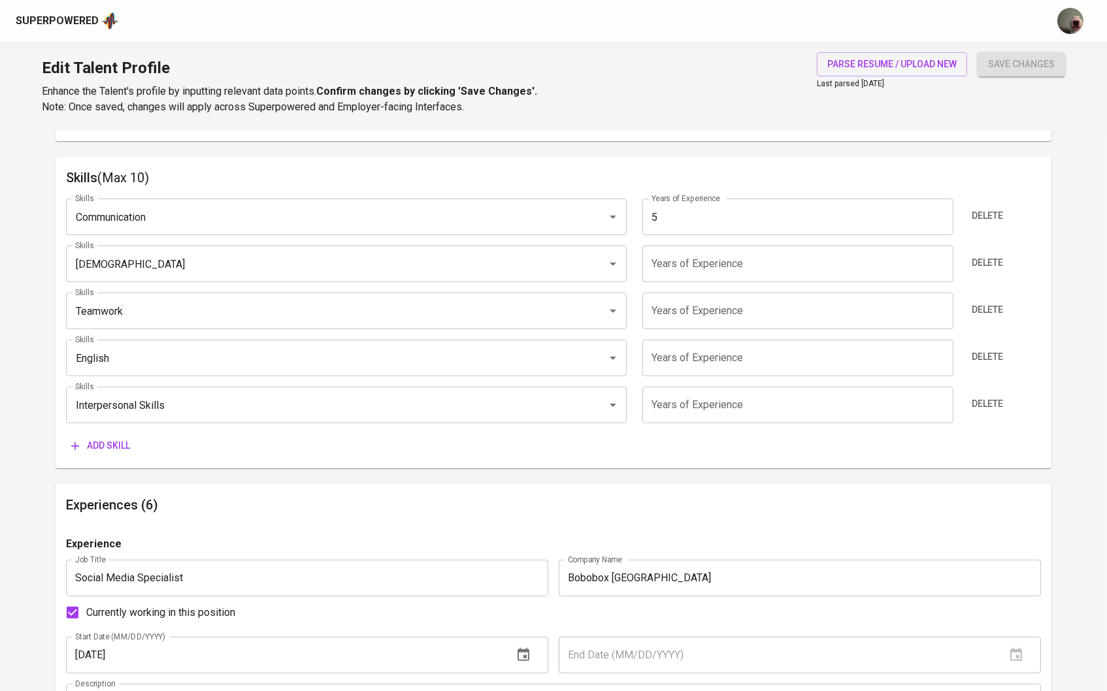
click at [975, 255] on span "Delete" at bounding box center [986, 263] width 31 height 16
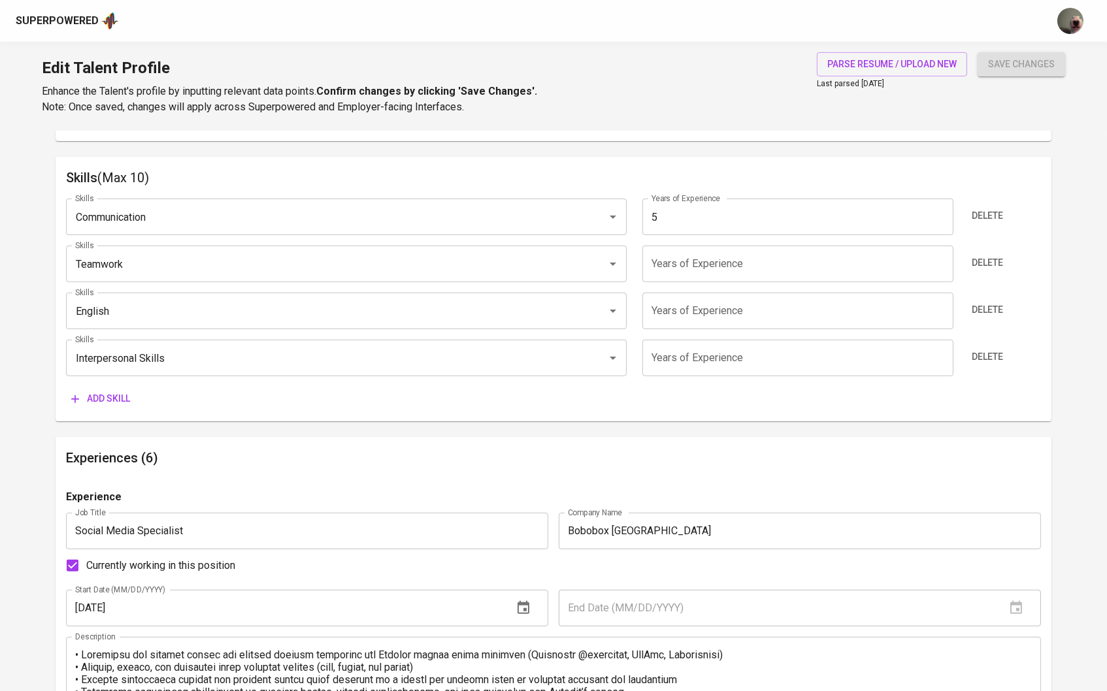
click at [975, 255] on span "Delete" at bounding box center [986, 263] width 31 height 16
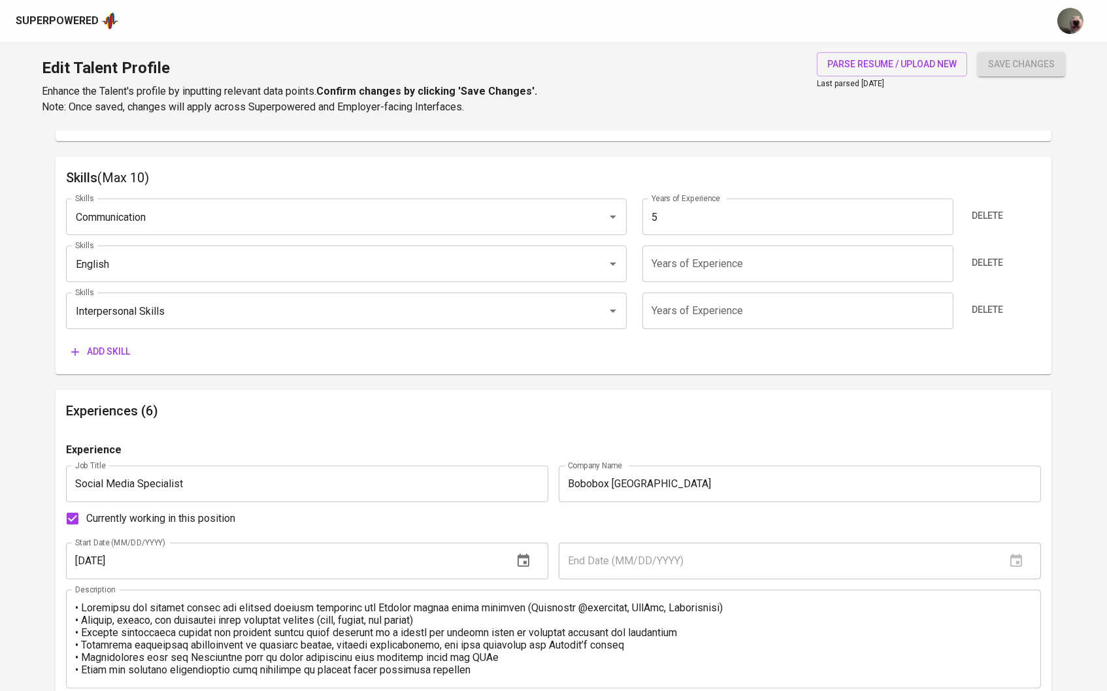
click at [975, 255] on span "Delete" at bounding box center [986, 263] width 31 height 16
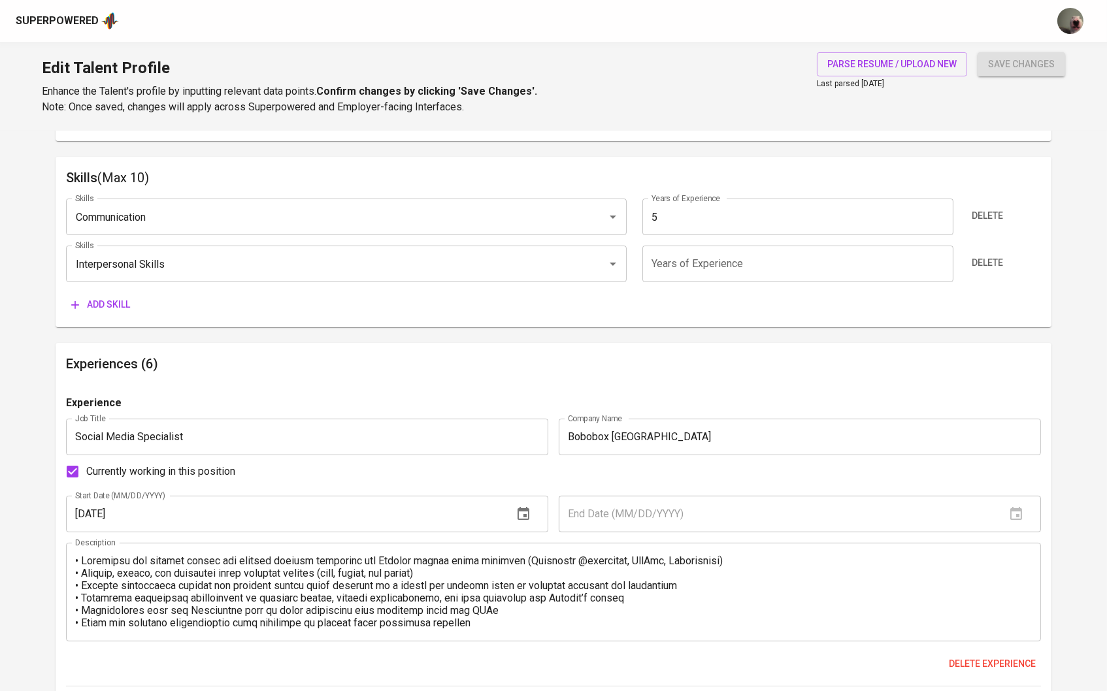
click at [975, 255] on span "Delete" at bounding box center [986, 263] width 31 height 16
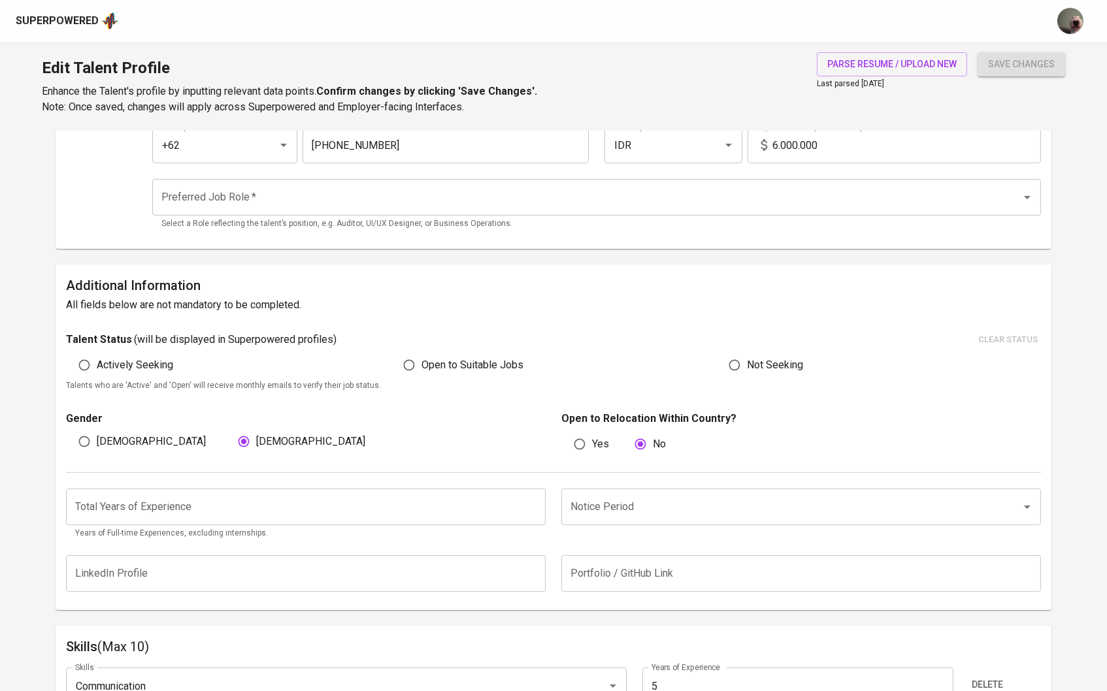
scroll to position [189, 0]
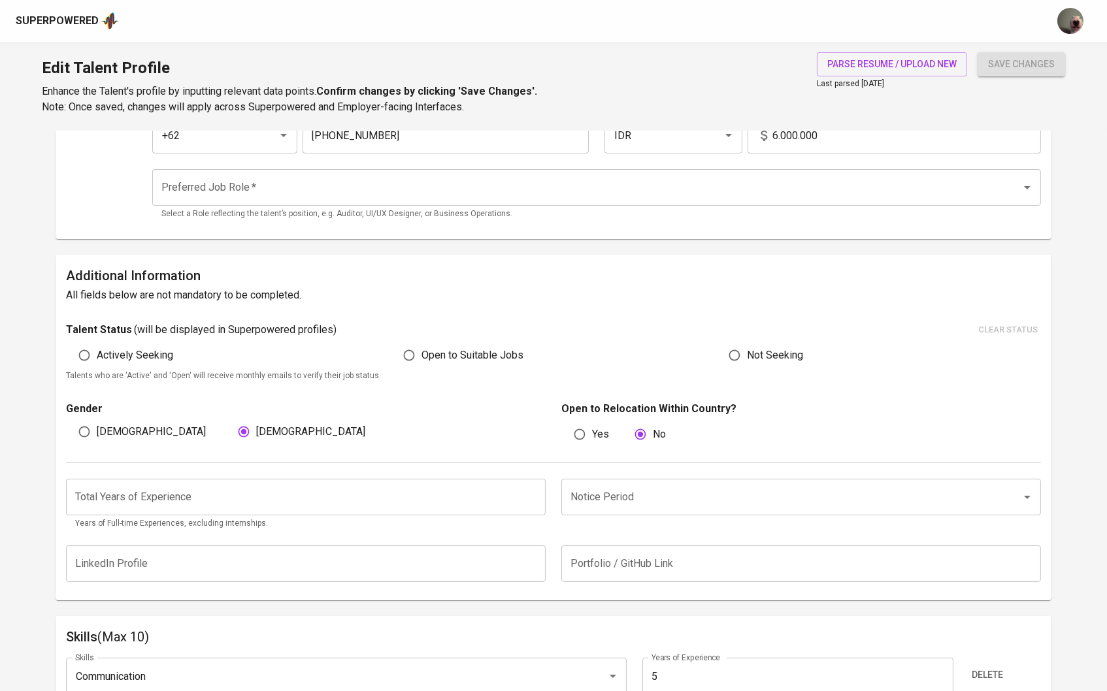
click at [439, 351] on span "Open to Suitable Jobs" at bounding box center [472, 356] width 102 height 16
click at [421, 351] on input "Open to Suitable Jobs" at bounding box center [409, 355] width 25 height 25
radio input "true"
click at [570, 474] on div "Total Years of Experience Total Years of Experience Years of Full-time Experien…" at bounding box center [553, 500] width 975 height 75
click at [576, 485] on input "Notice Period" at bounding box center [782, 497] width 431 height 25
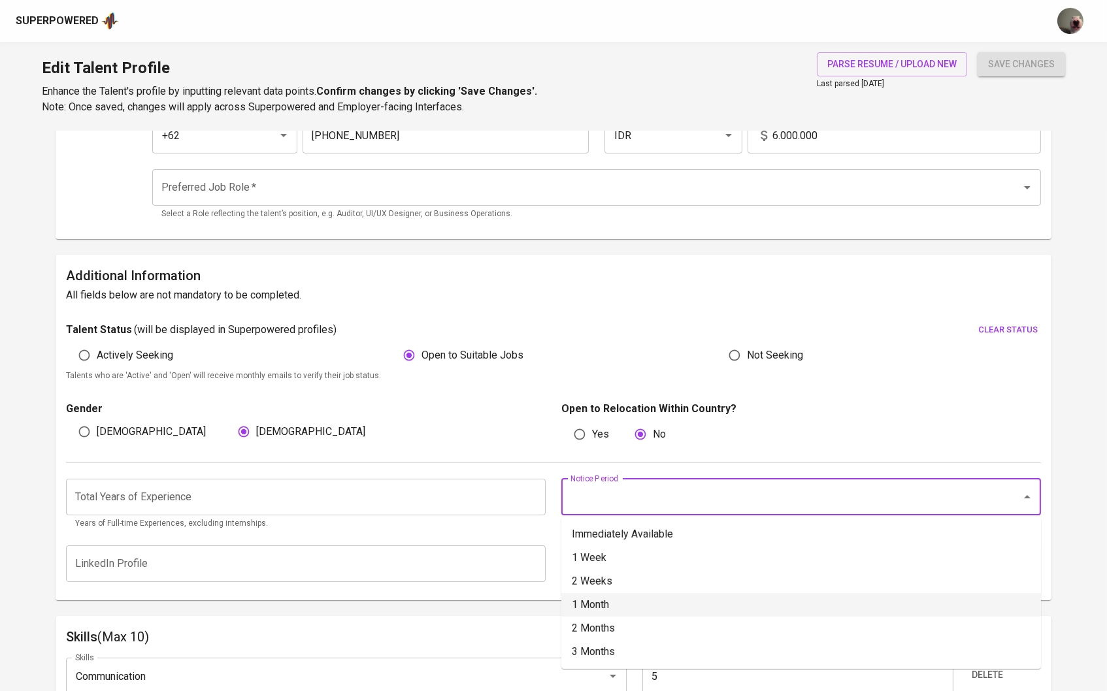
click at [594, 613] on li "1 Month" at bounding box center [800, 605] width 479 height 24
type input "1 Month"
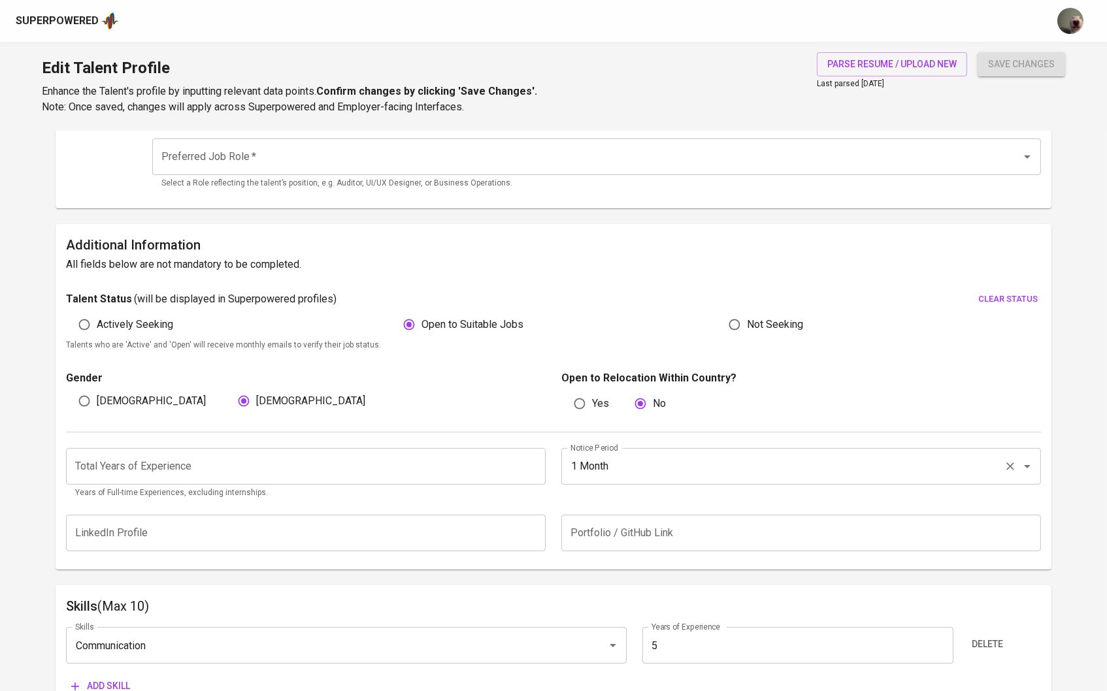
scroll to position [223, 0]
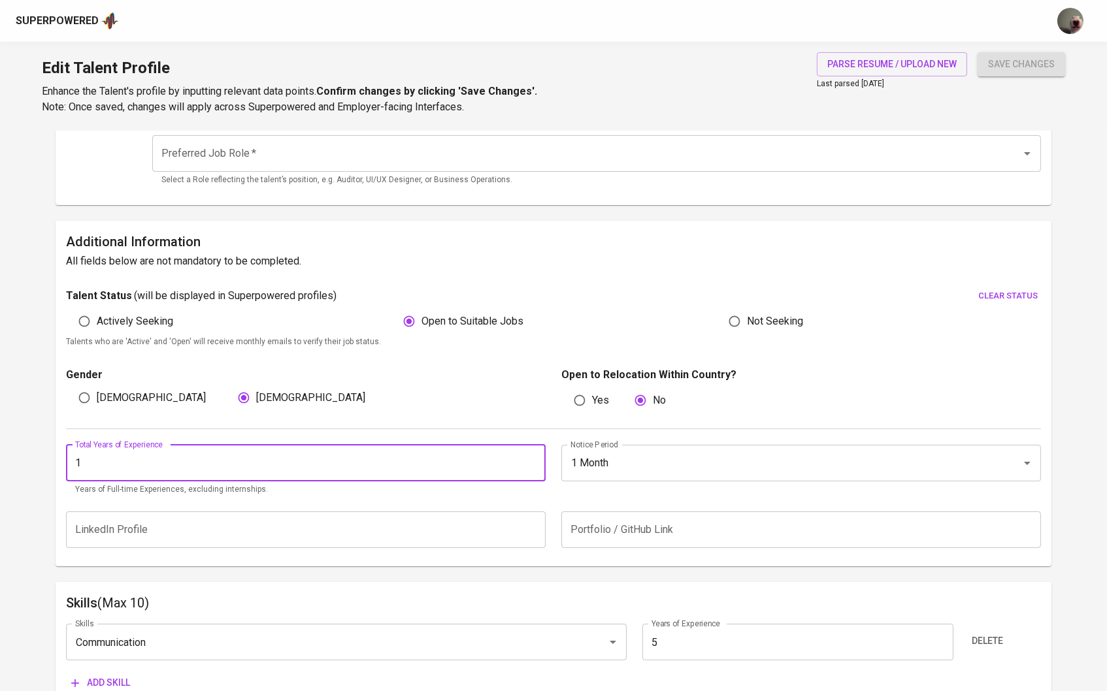
click at [528, 457] on input "1" at bounding box center [305, 463] width 479 height 37
click at [528, 457] on input "2" at bounding box center [305, 463] width 479 height 37
click at [528, 457] on input "3" at bounding box center [305, 463] width 479 height 37
click at [528, 457] on input "4" at bounding box center [305, 463] width 479 height 37
type input "5"
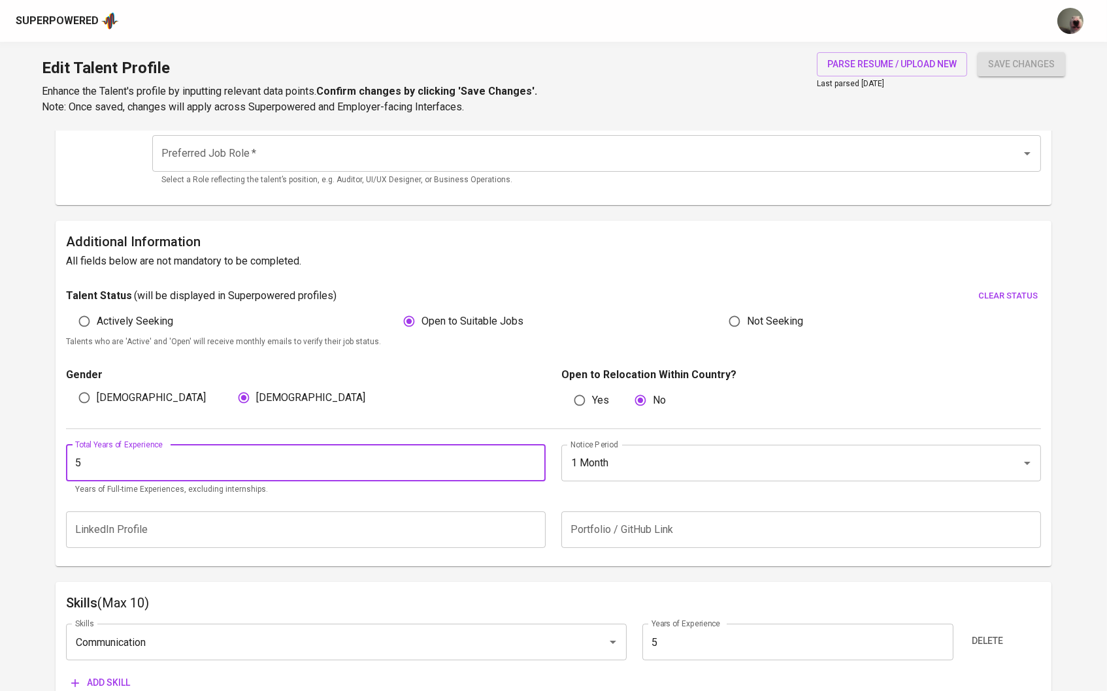
click at [528, 457] on input "5" at bounding box center [305, 463] width 479 height 37
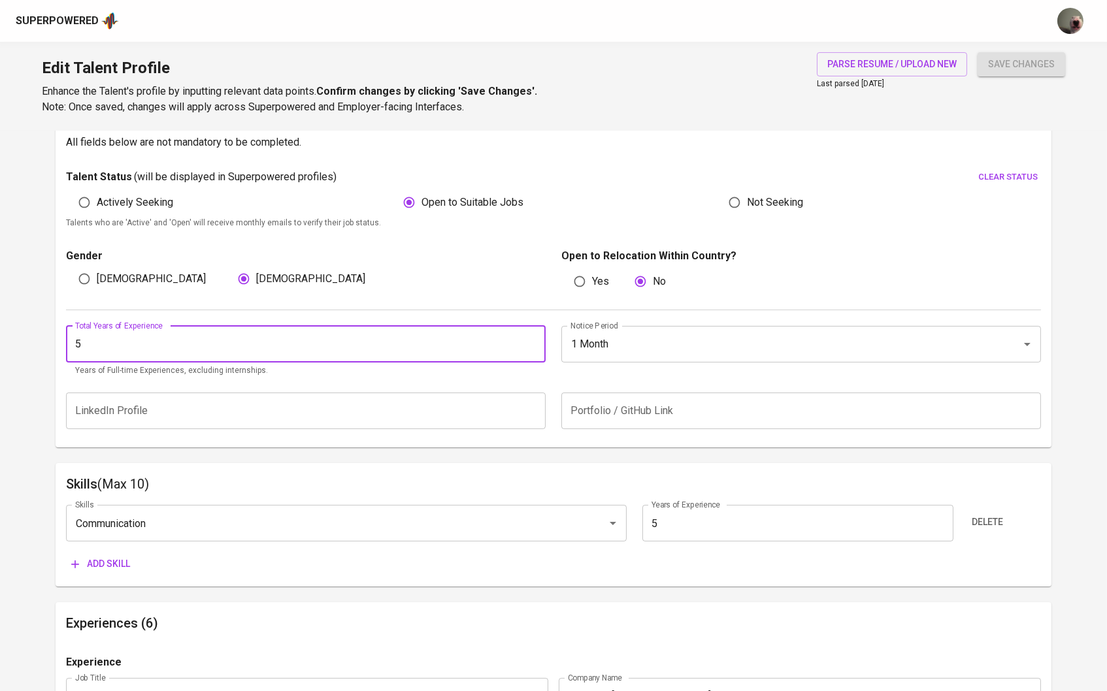
scroll to position [571, 0]
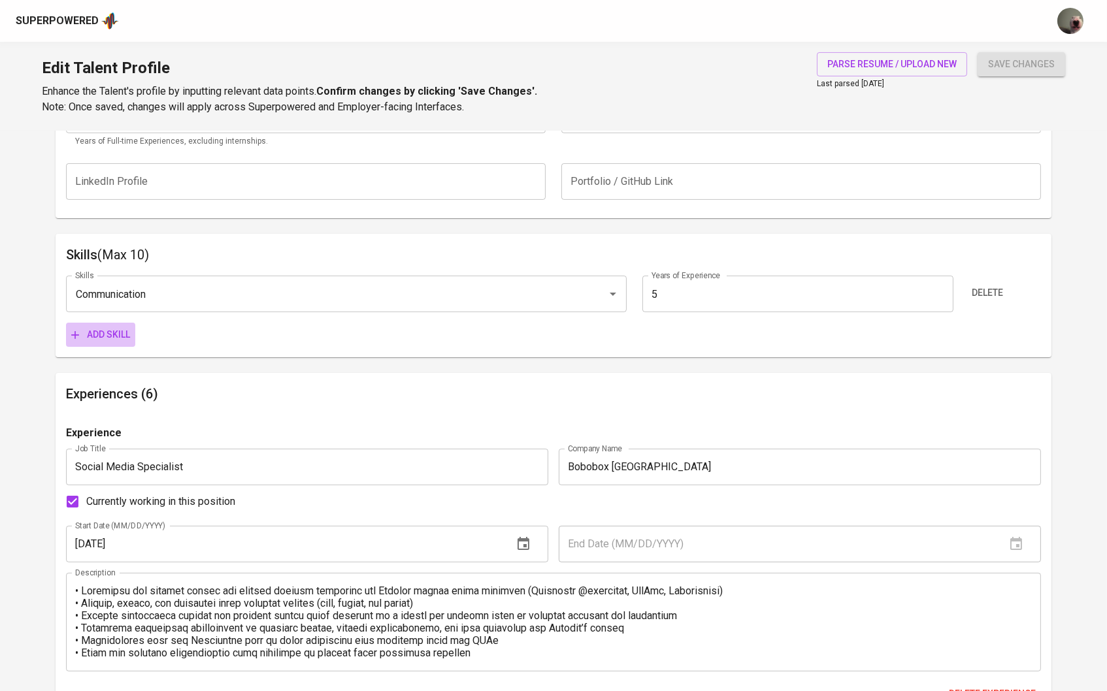
click at [118, 332] on span "Add skill" at bounding box center [100, 335] width 59 height 16
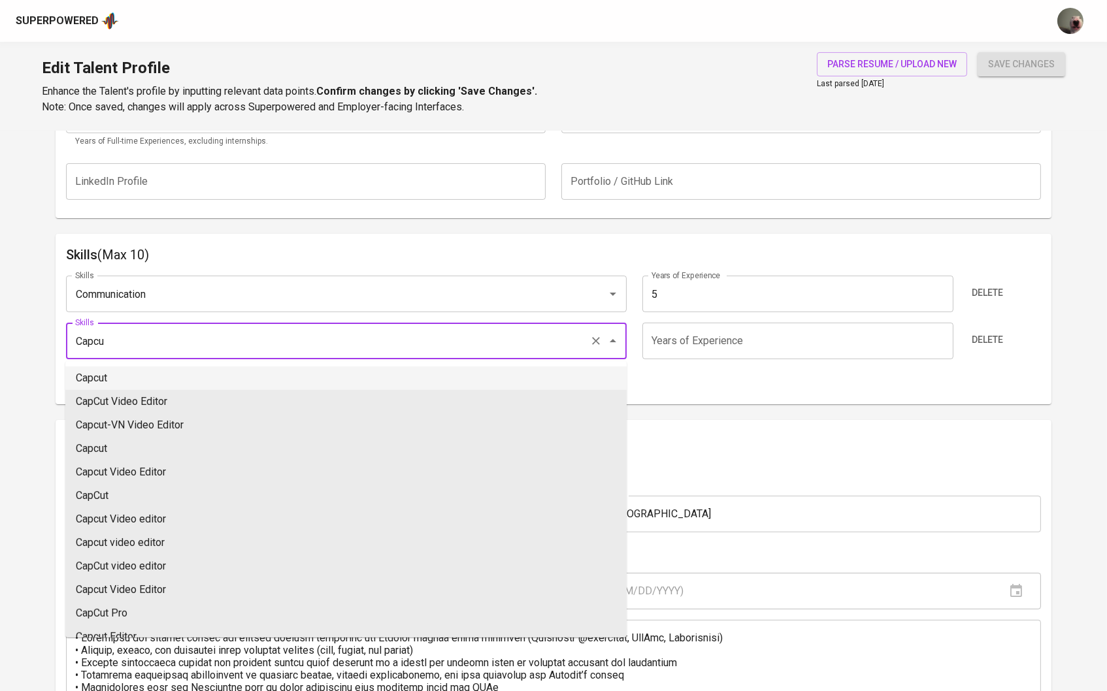
click at [150, 381] on li "Capcut" at bounding box center [345, 378] width 561 height 24
type input "Capcut"
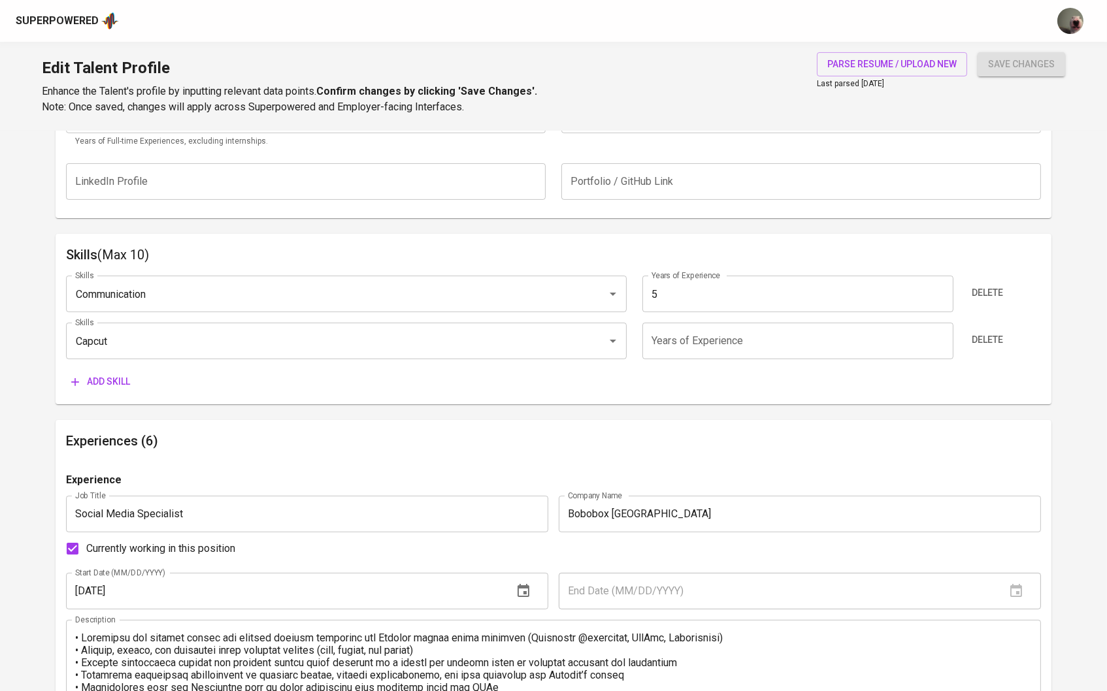
click at [89, 382] on span "Add skill" at bounding box center [100, 382] width 59 height 16
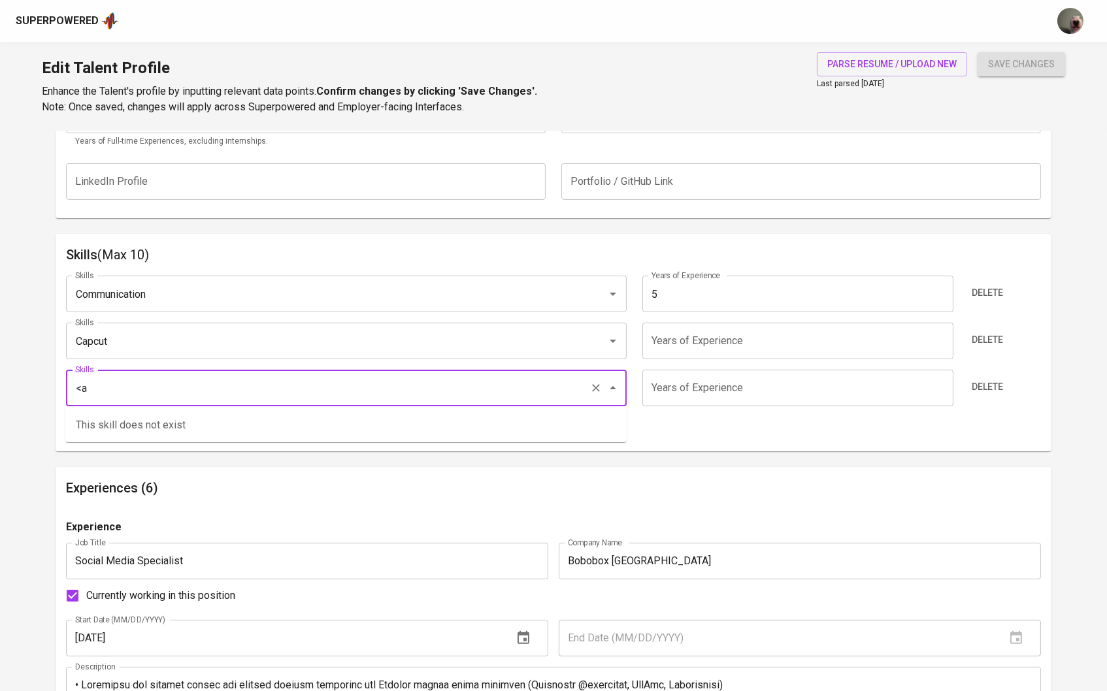
type input "<"
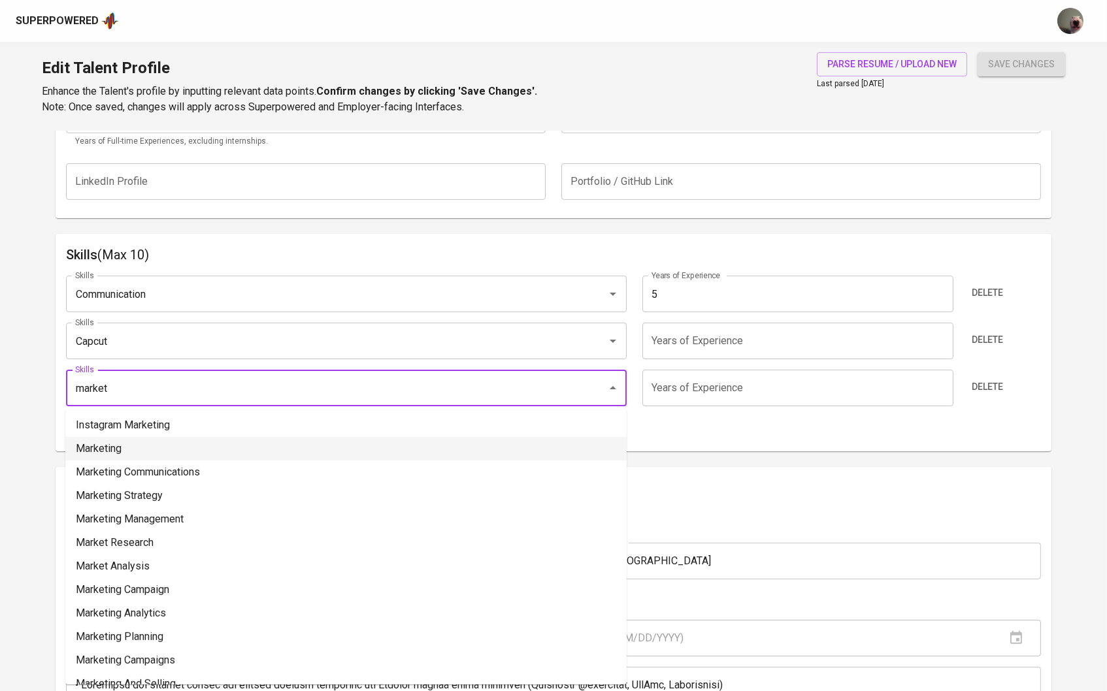
click at [138, 444] on li "Marketing" at bounding box center [345, 449] width 561 height 24
type input "Marketing"
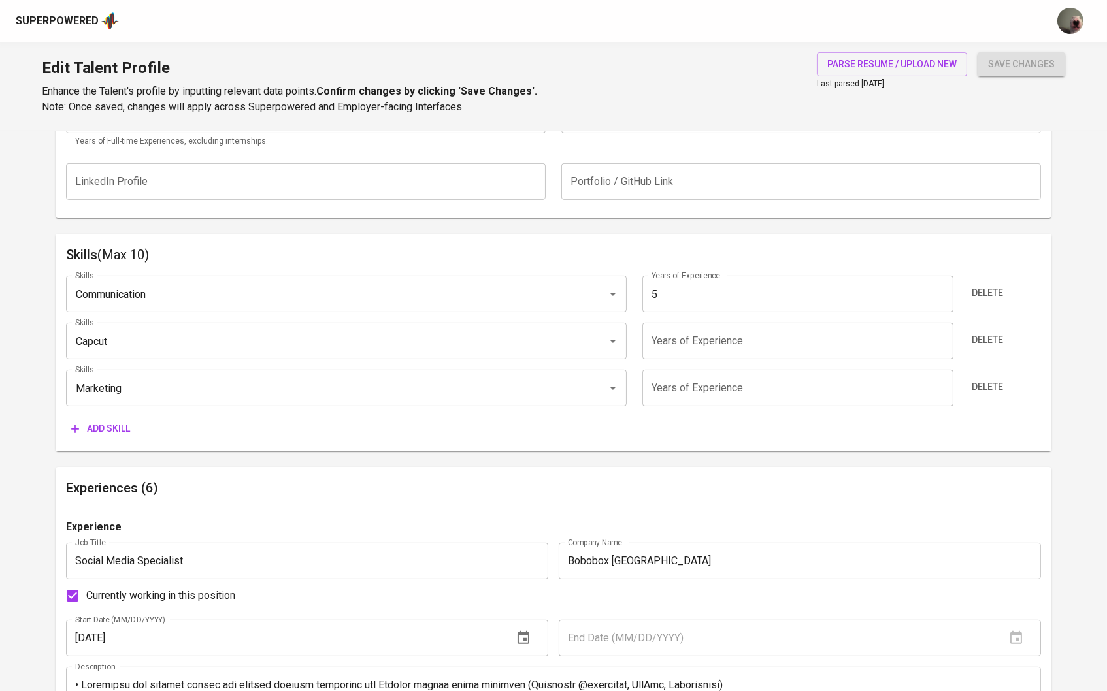
click at [127, 434] on span "Add skill" at bounding box center [100, 429] width 59 height 16
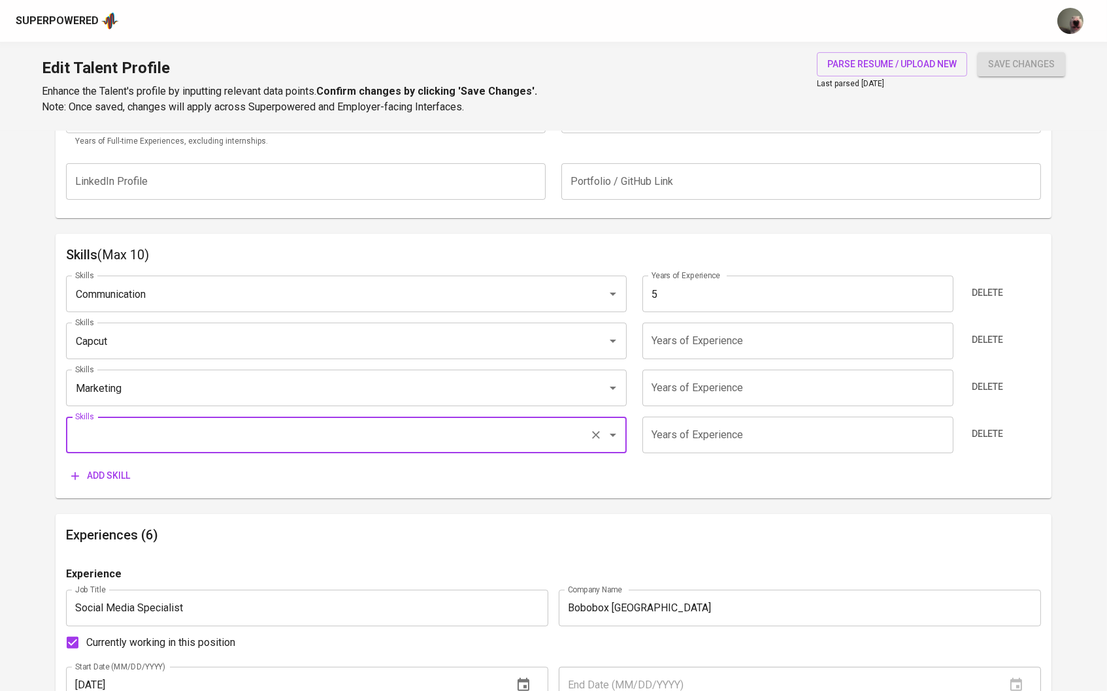
type input "P"
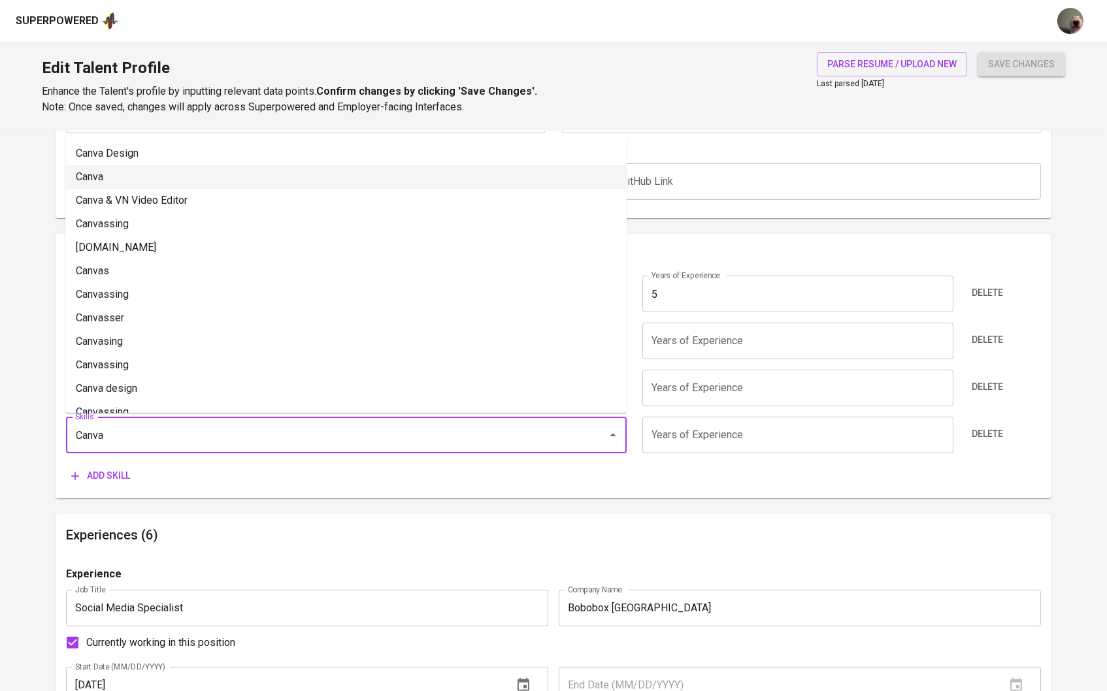
click at [114, 175] on li "Canva" at bounding box center [345, 177] width 561 height 24
type input "Canva"
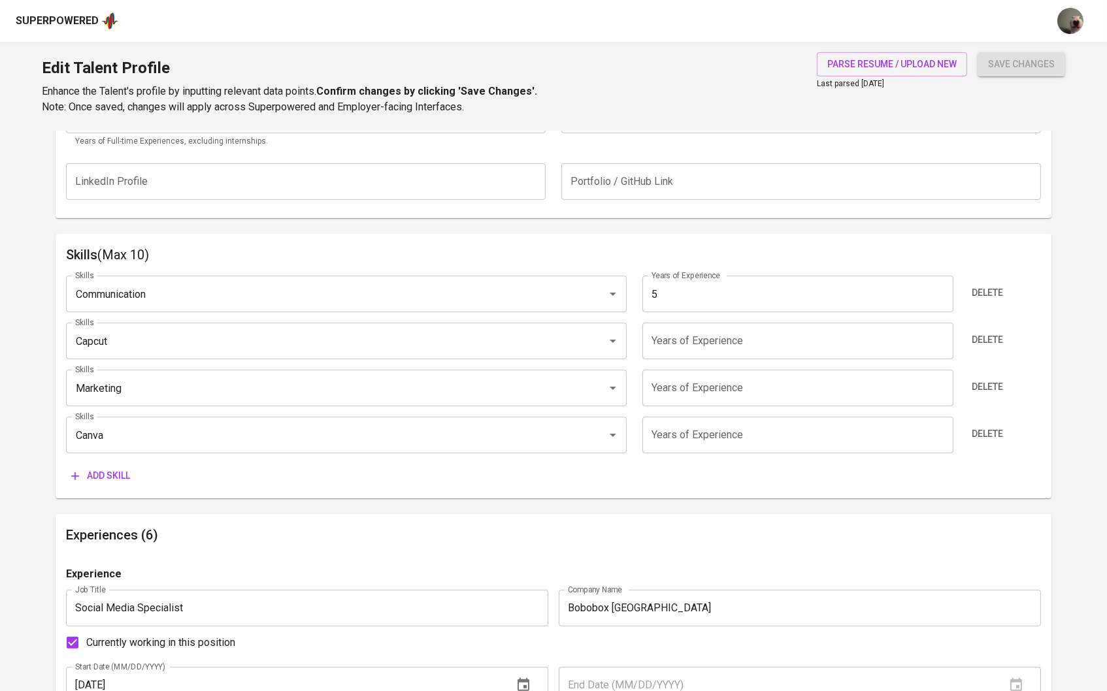
click at [121, 472] on span "Add skill" at bounding box center [100, 476] width 59 height 16
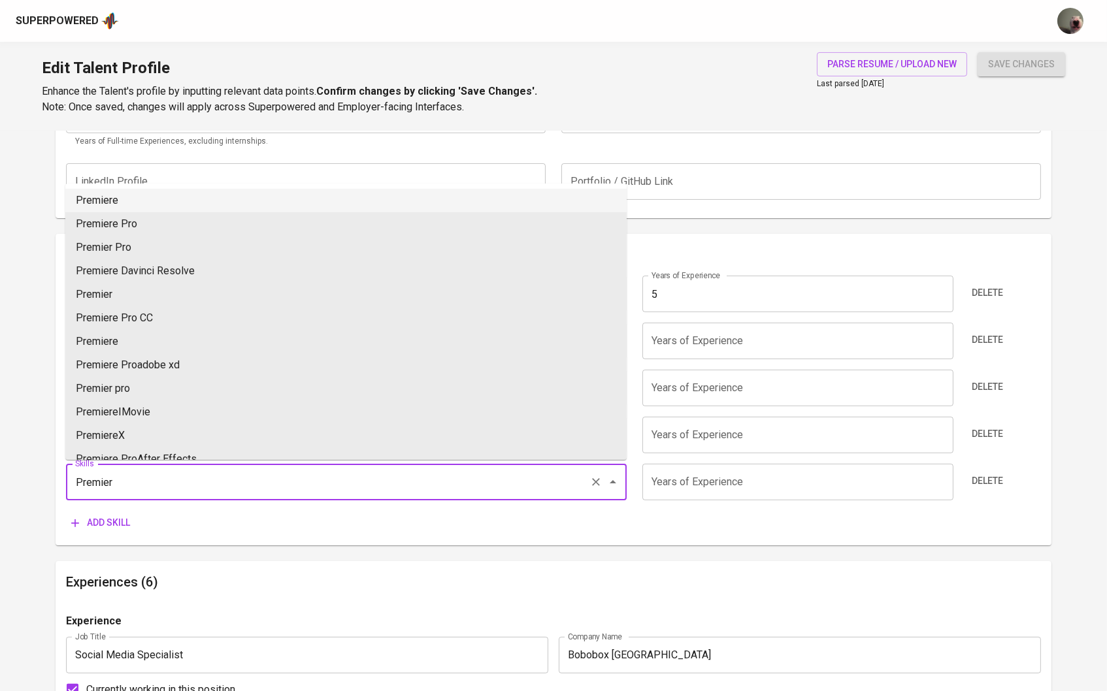
click at [245, 202] on li "Premiere" at bounding box center [345, 201] width 561 height 24
type input "Premiere"
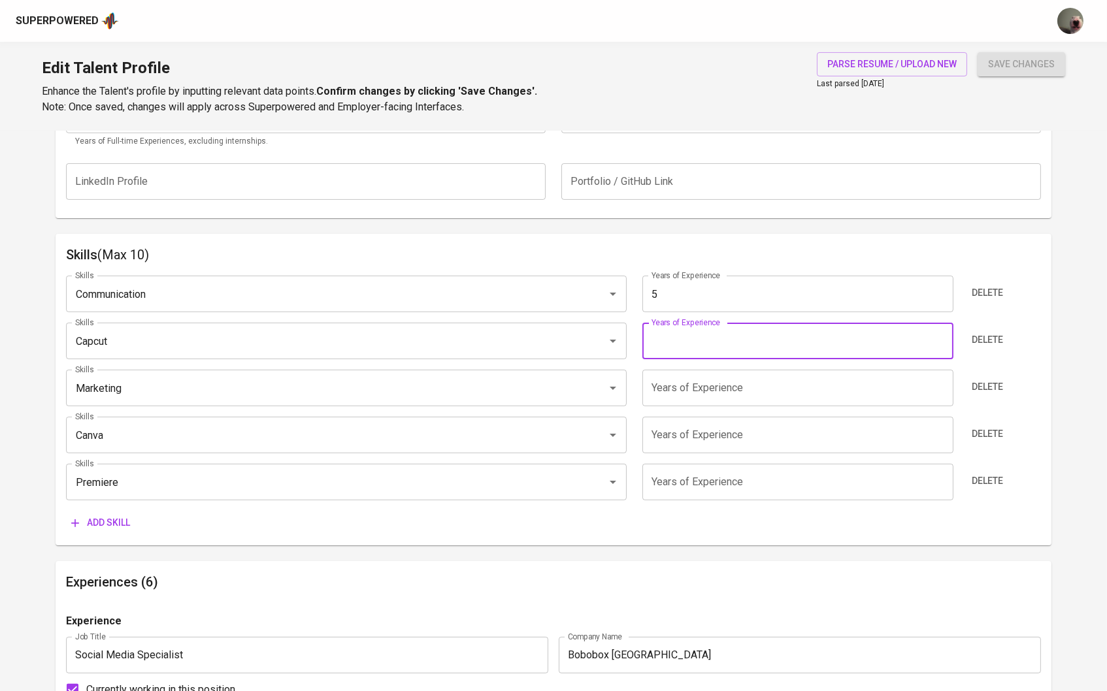
click at [655, 348] on input "number" at bounding box center [797, 341] width 311 height 37
type input "5"
click at [673, 401] on input "number" at bounding box center [797, 388] width 311 height 37
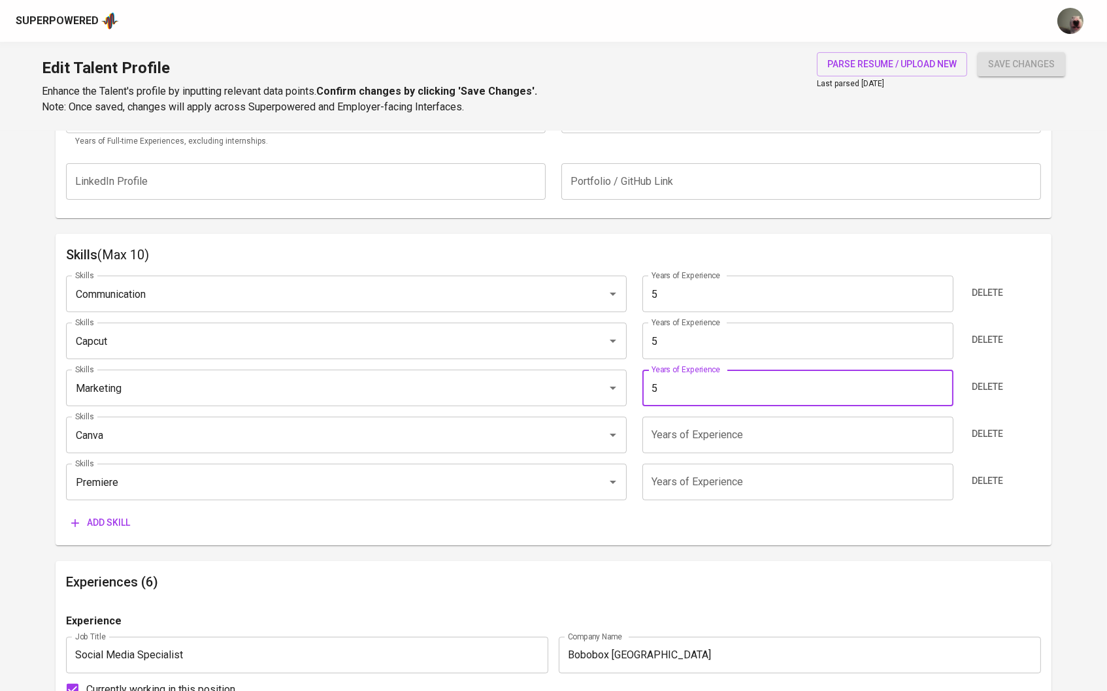
type input "5"
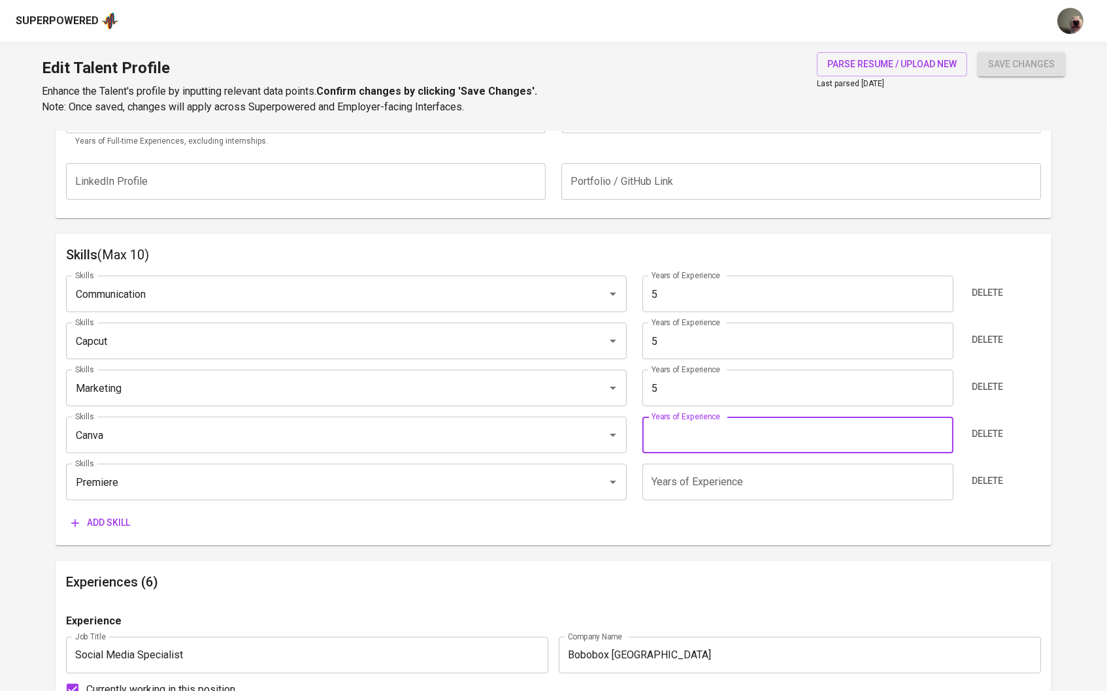
click at [677, 442] on input "number" at bounding box center [797, 435] width 311 height 37
type input "5"
click at [677, 491] on input "number" at bounding box center [797, 482] width 311 height 37
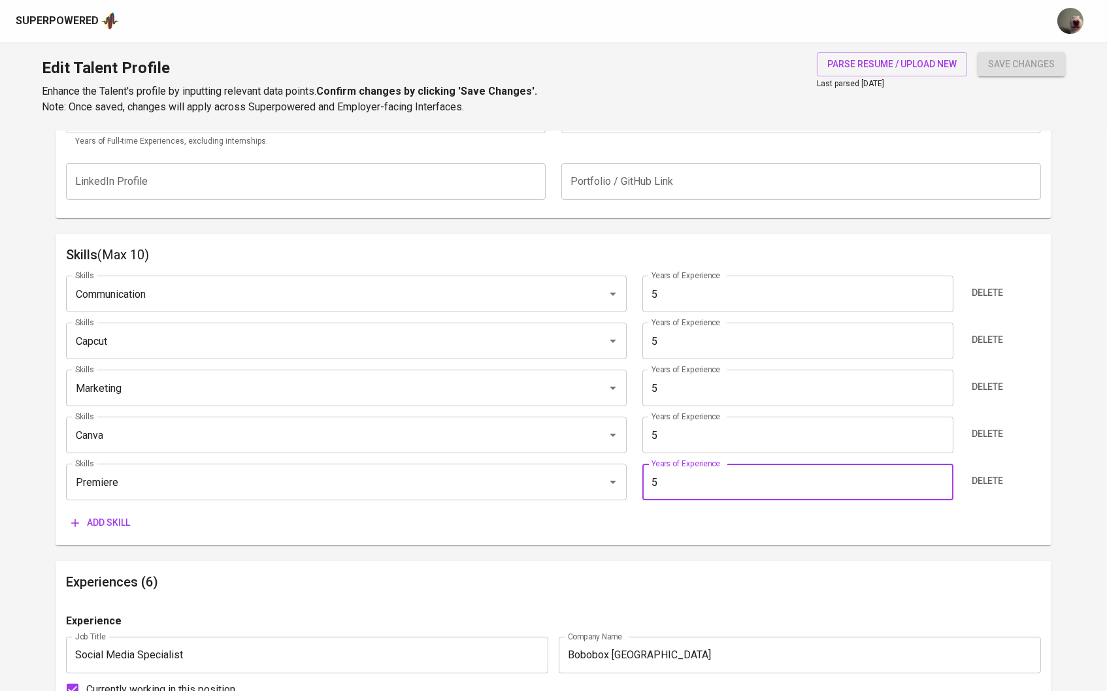
type input "5"
click at [118, 521] on span "Add skill" at bounding box center [100, 523] width 59 height 16
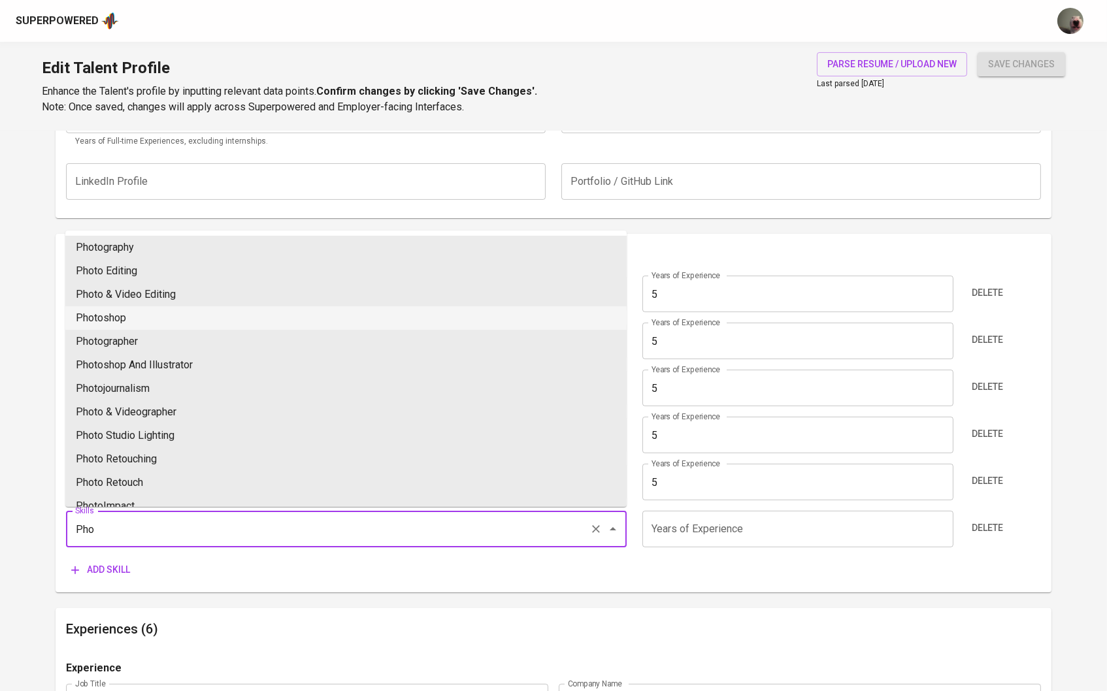
click at [317, 308] on li "Photoshop" at bounding box center [345, 318] width 561 height 24
type input "Photoshop"
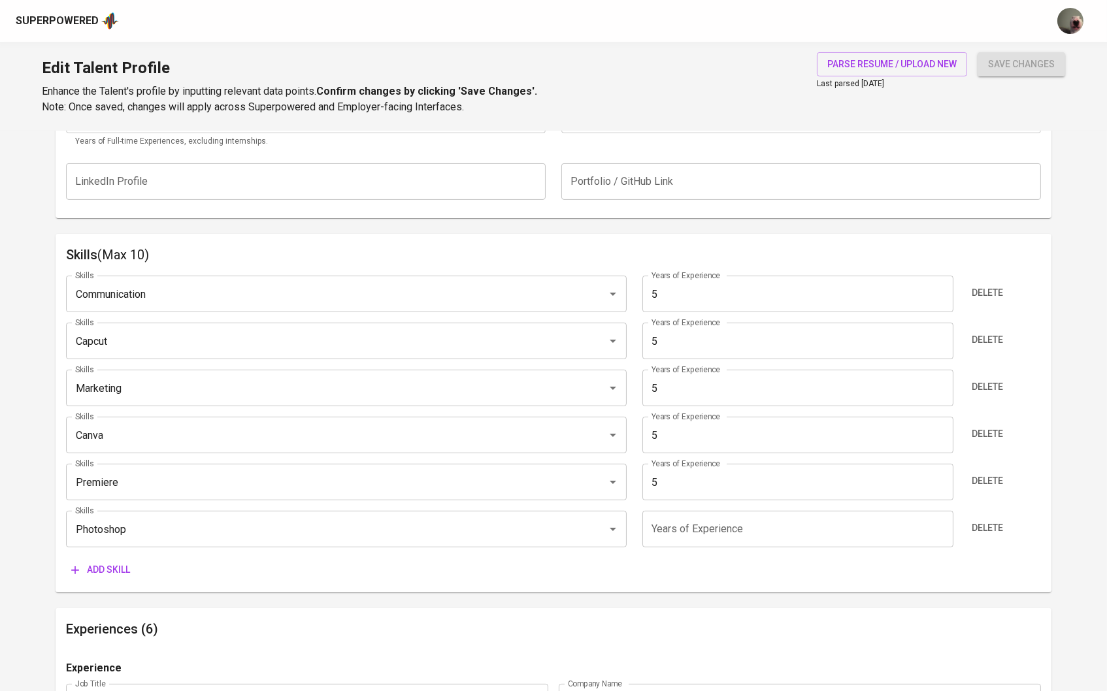
click at [686, 548] on div "Skills Communication Skills Years of Experience 5 Years of Experience Delete Sk…" at bounding box center [553, 423] width 975 height 317
click at [686, 535] on input "number" at bounding box center [797, 529] width 311 height 37
type input "5"
click at [93, 578] on button "Add skill" at bounding box center [100, 570] width 69 height 24
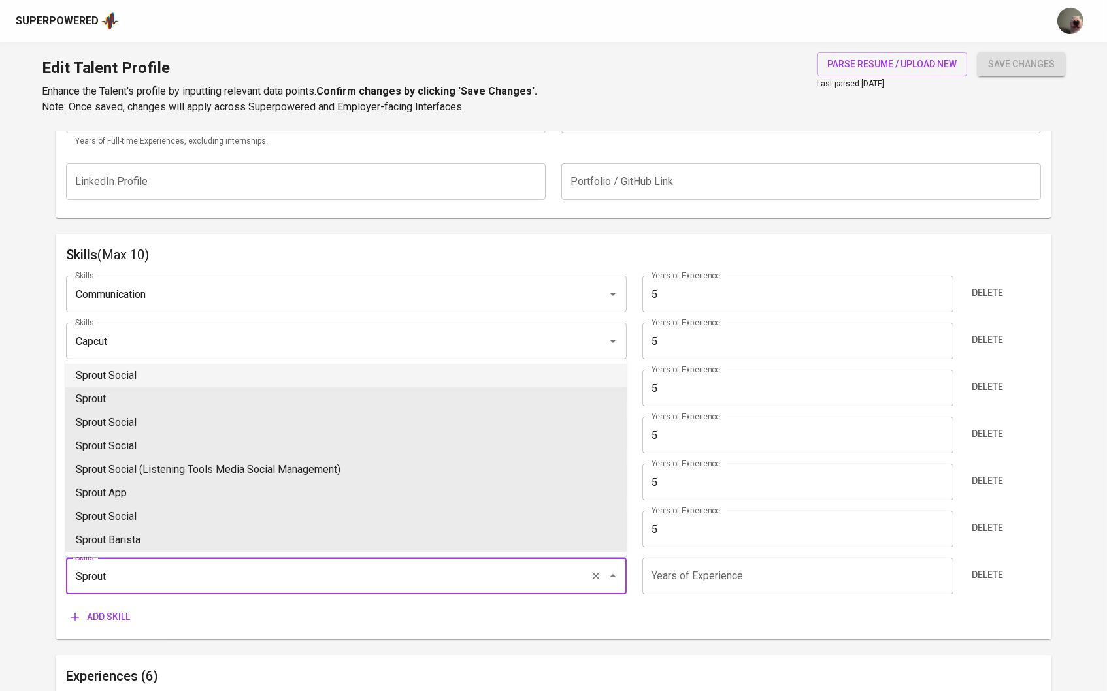
click at [167, 382] on li "Sprout Social" at bounding box center [345, 376] width 561 height 24
type input "Sprout Social"
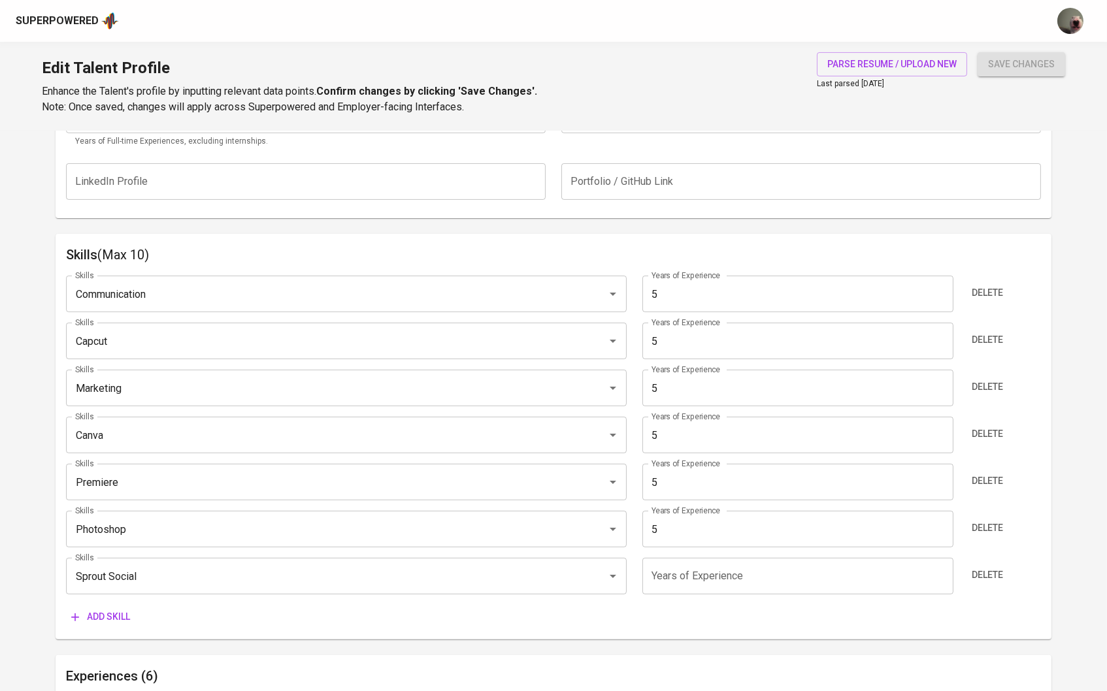
click at [654, 590] on input "number" at bounding box center [797, 576] width 311 height 37
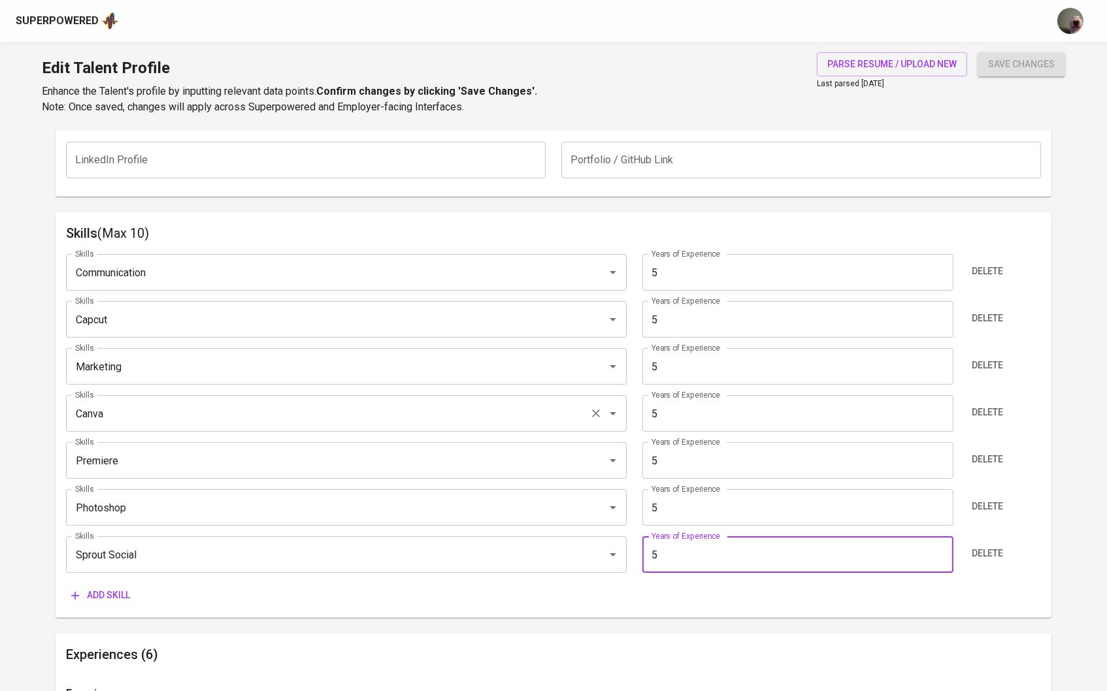
scroll to position [594, 1]
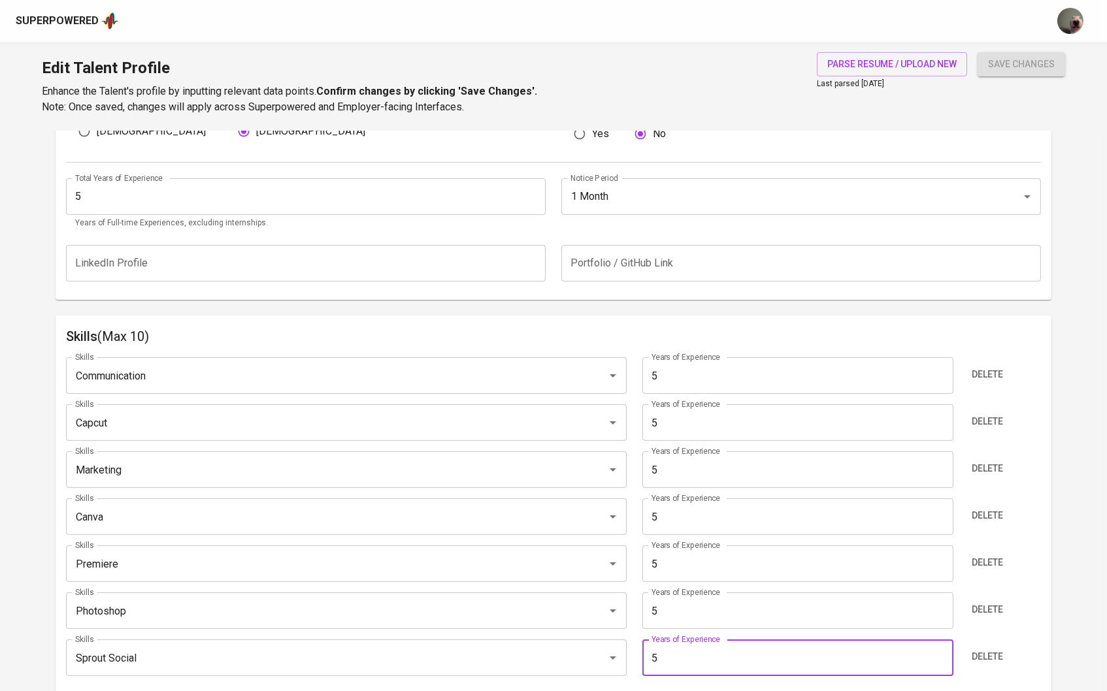
type input "5"
click at [1018, 57] on span "save changes" at bounding box center [1021, 64] width 67 height 16
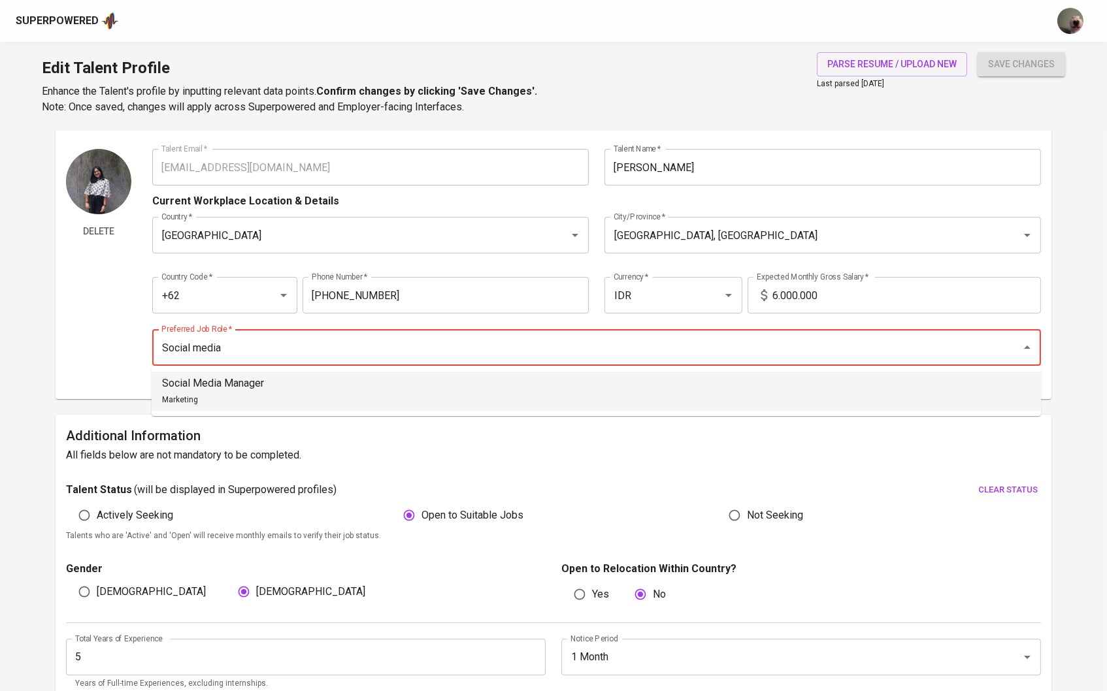
click at [353, 382] on li "Social Media Manager Marketing" at bounding box center [596, 391] width 889 height 39
type input "Social Media Manager"
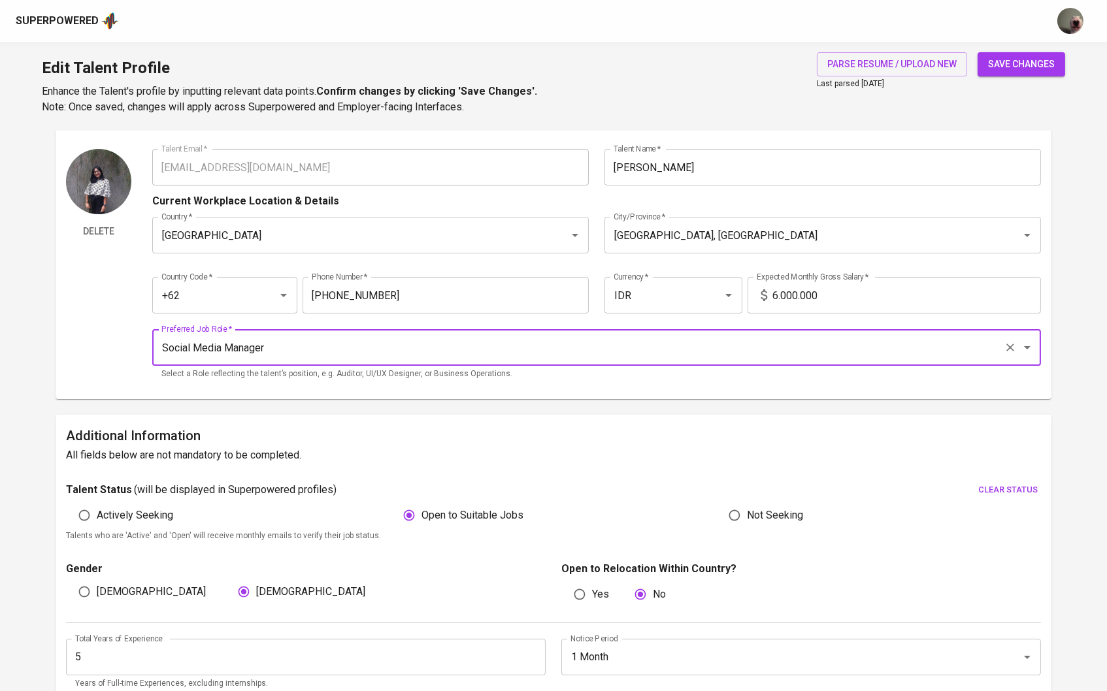
click at [1007, 53] on button "save changes" at bounding box center [1021, 64] width 88 height 24
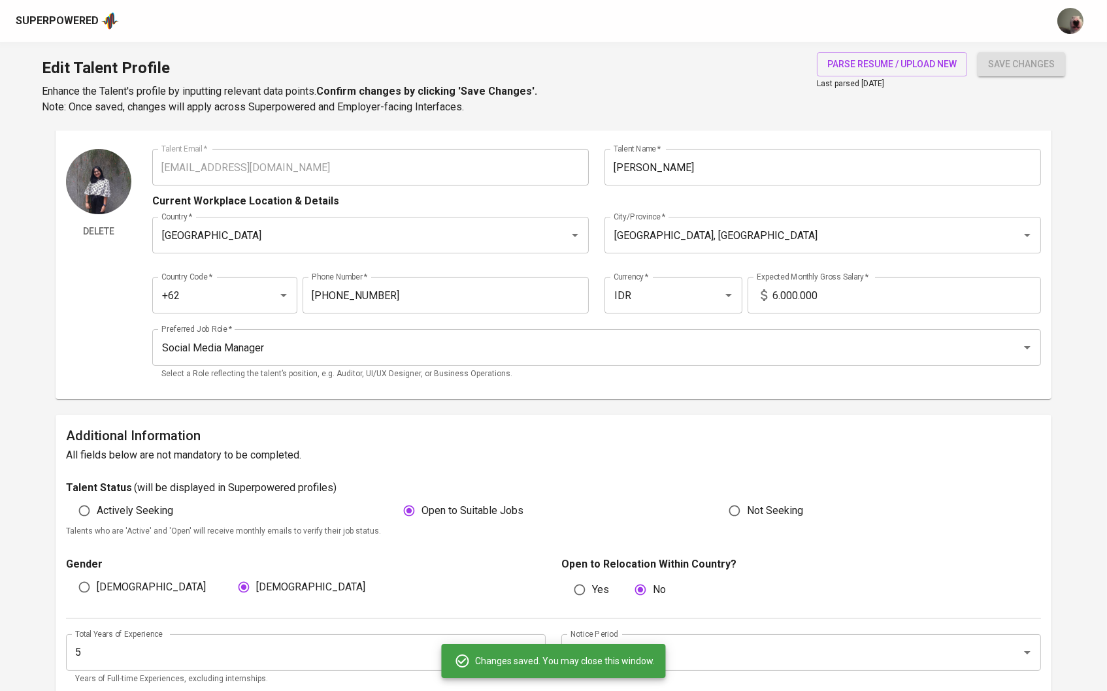
type input "Sprout Social"
type input "Adobe Photoshop"
type input "Premiere"
type input "Marketing"
type input "Capcut"
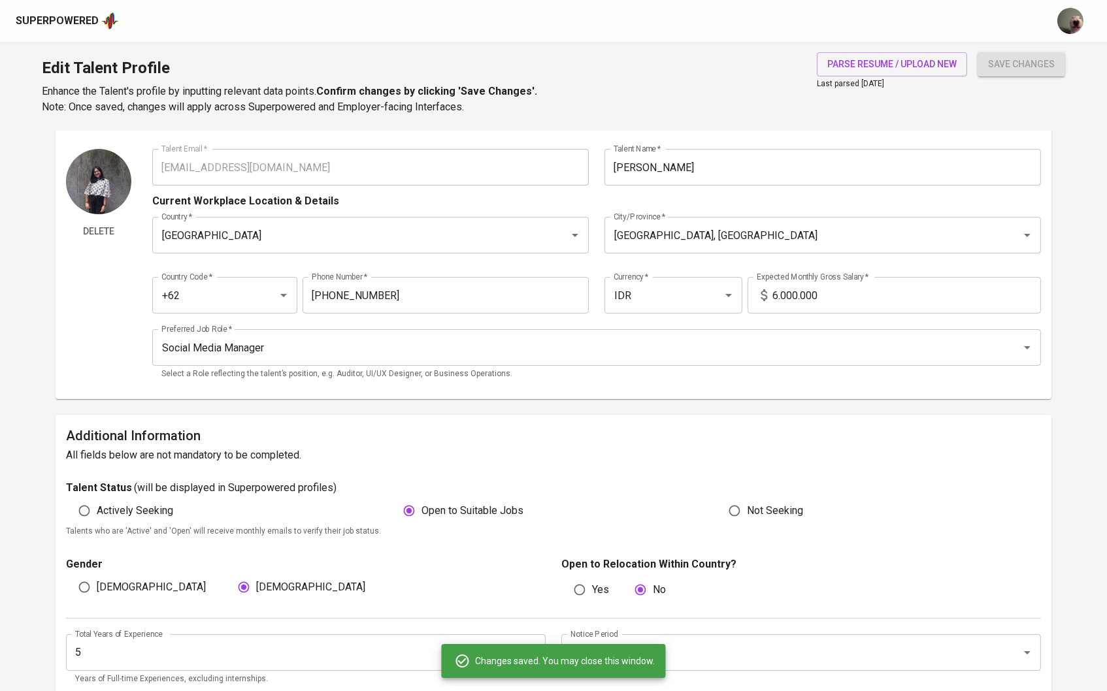
type input "Communication"
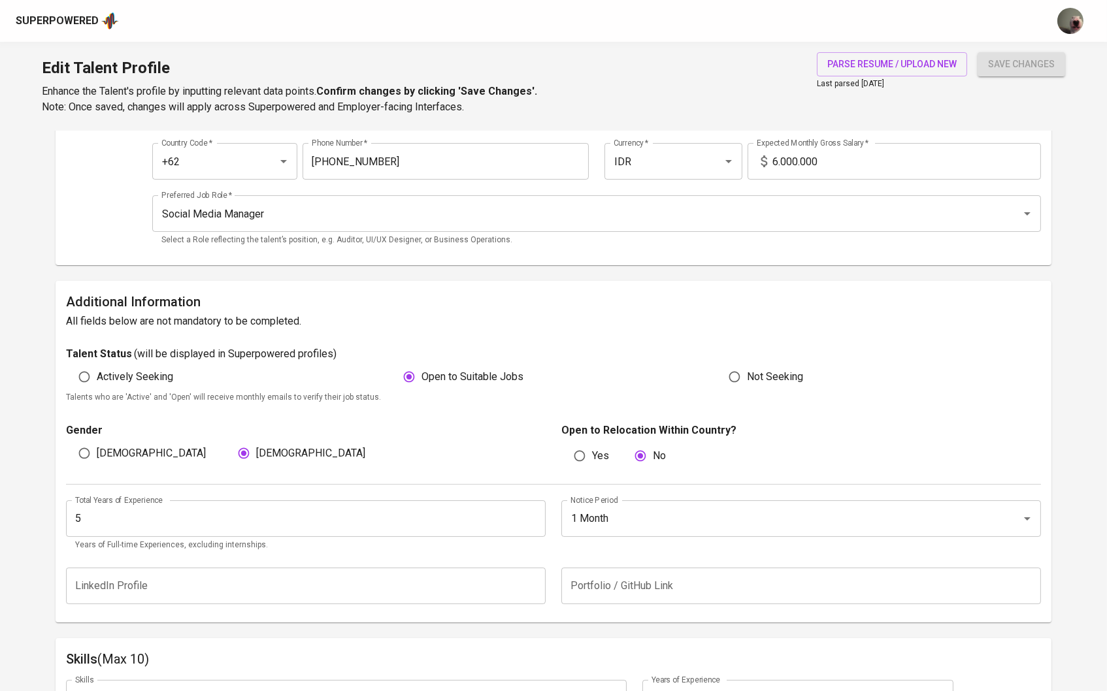
scroll to position [178, 0]
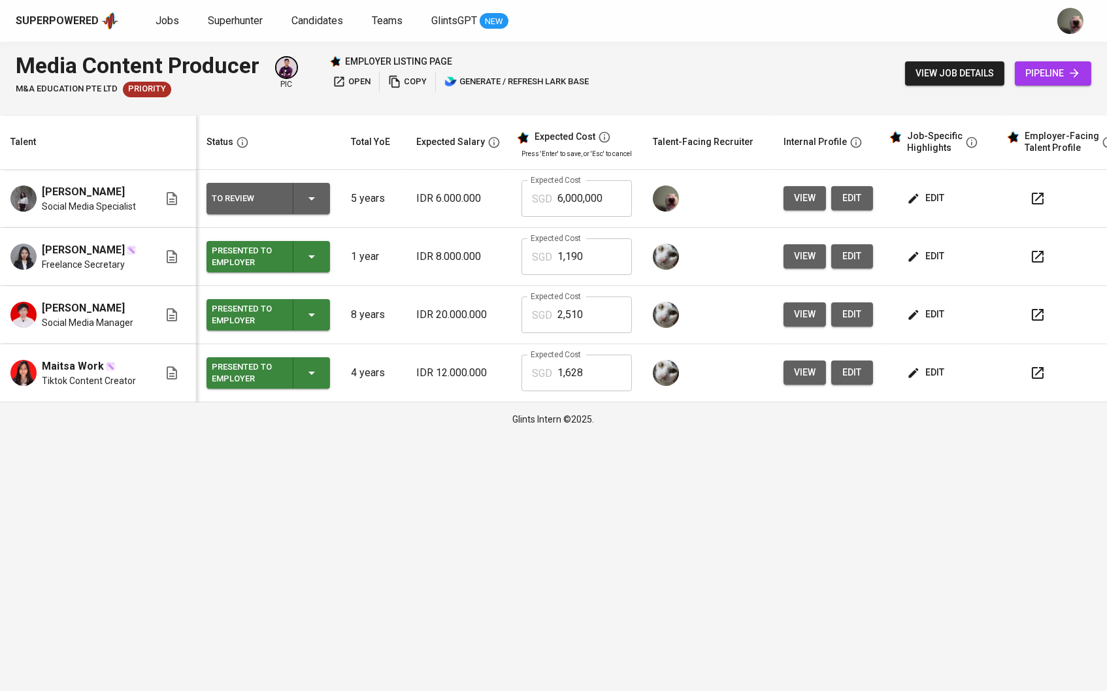
click at [928, 210] on button "edit" at bounding box center [926, 198] width 45 height 24
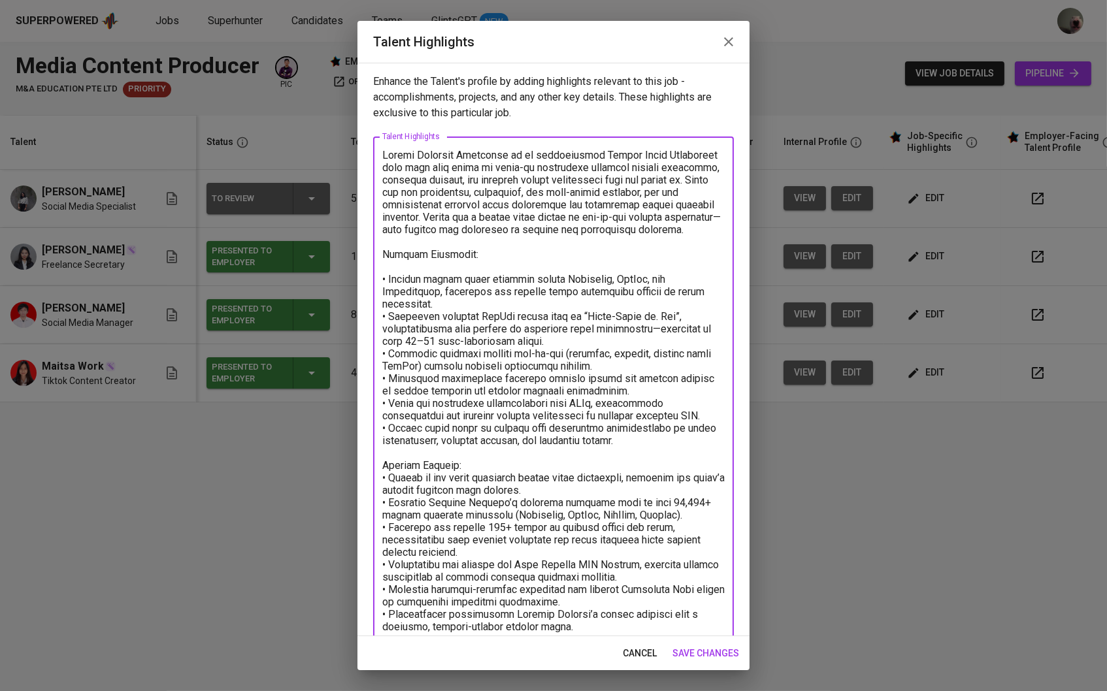
drag, startPoint x: 674, startPoint y: 424, endPoint x: 339, endPoint y: 414, distance: 334.6
click at [339, 414] on div "Talent Highlights Enhance the Talent's profile by adding highlights relevant to…" at bounding box center [553, 345] width 1107 height 691
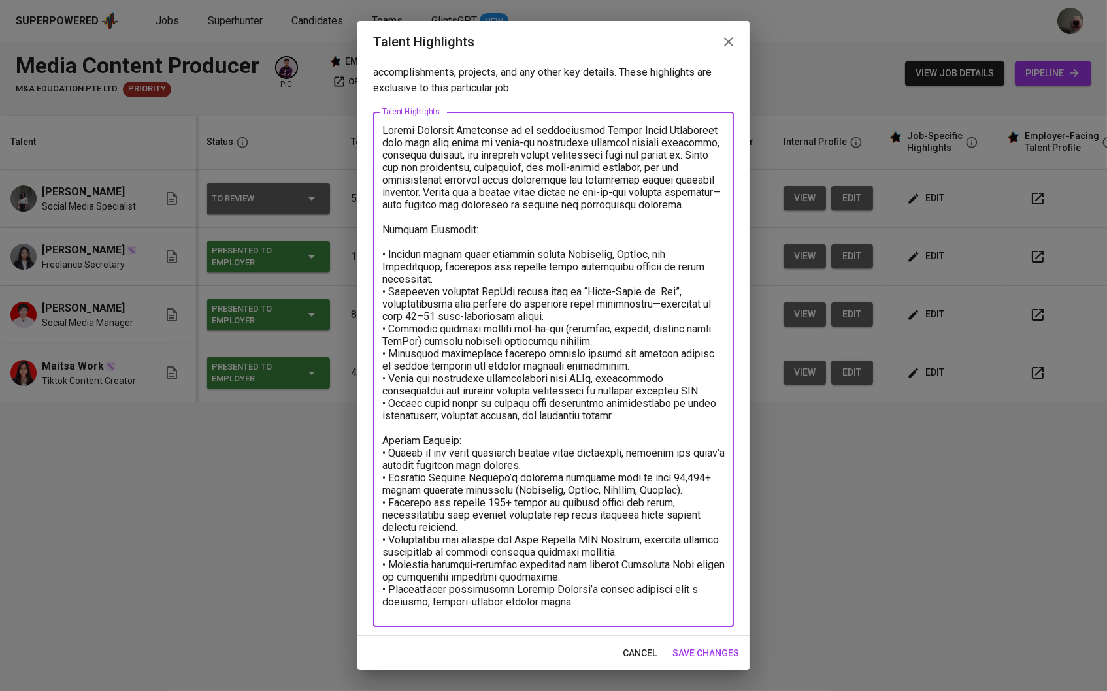
scroll to position [24, 0]
click at [525, 589] on textarea at bounding box center [553, 370] width 342 height 491
drag, startPoint x: 617, startPoint y: 372, endPoint x: 385, endPoint y: 355, distance: 231.9
click at [385, 355] on textarea at bounding box center [553, 370] width 342 height 491
click at [468, 442] on textarea at bounding box center [553, 370] width 342 height 491
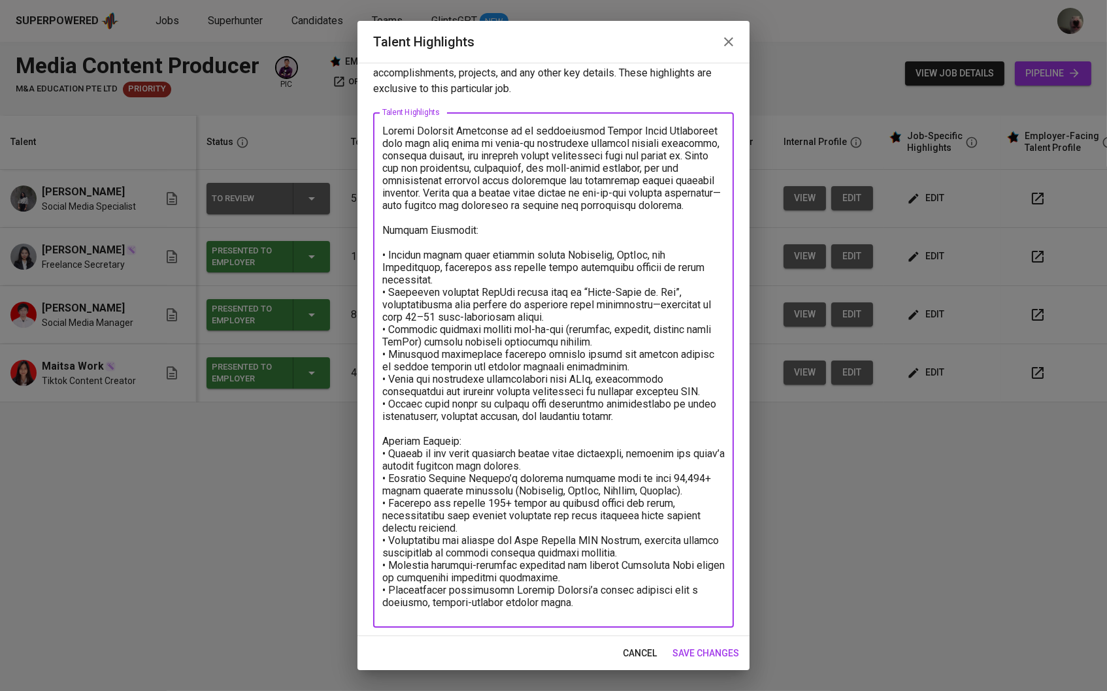
click at [469, 447] on textarea at bounding box center [553, 370] width 342 height 491
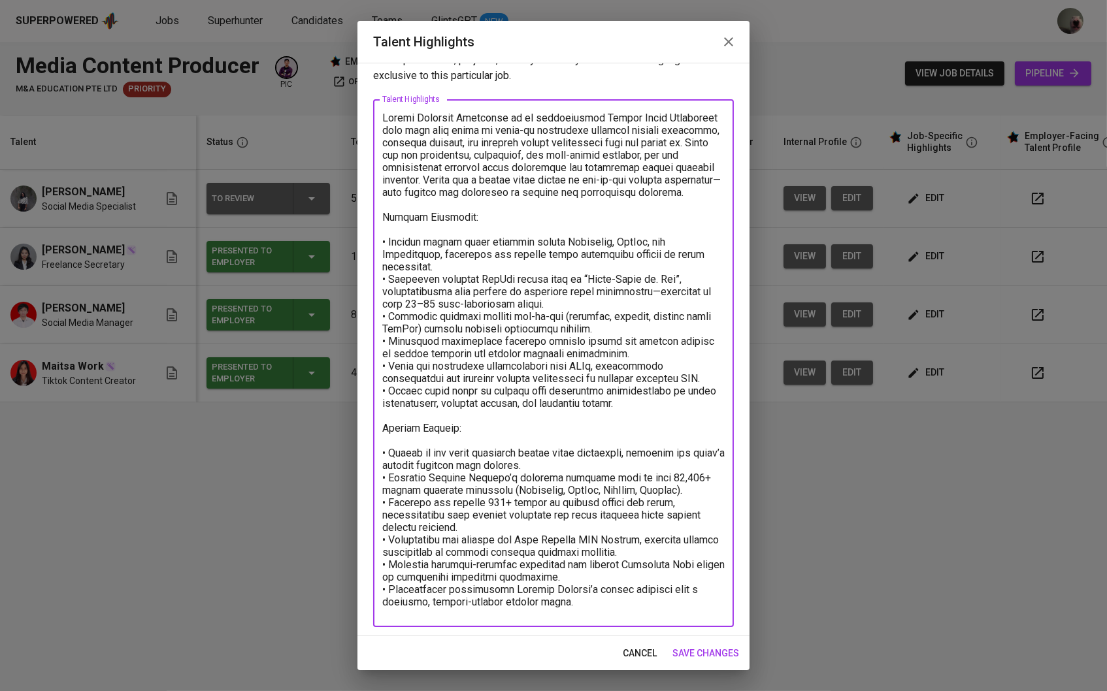
scroll to position [37, 0]
type textarea "Adella Mahadewi Syahputri is an accomplished Social Media Specialist with over …"
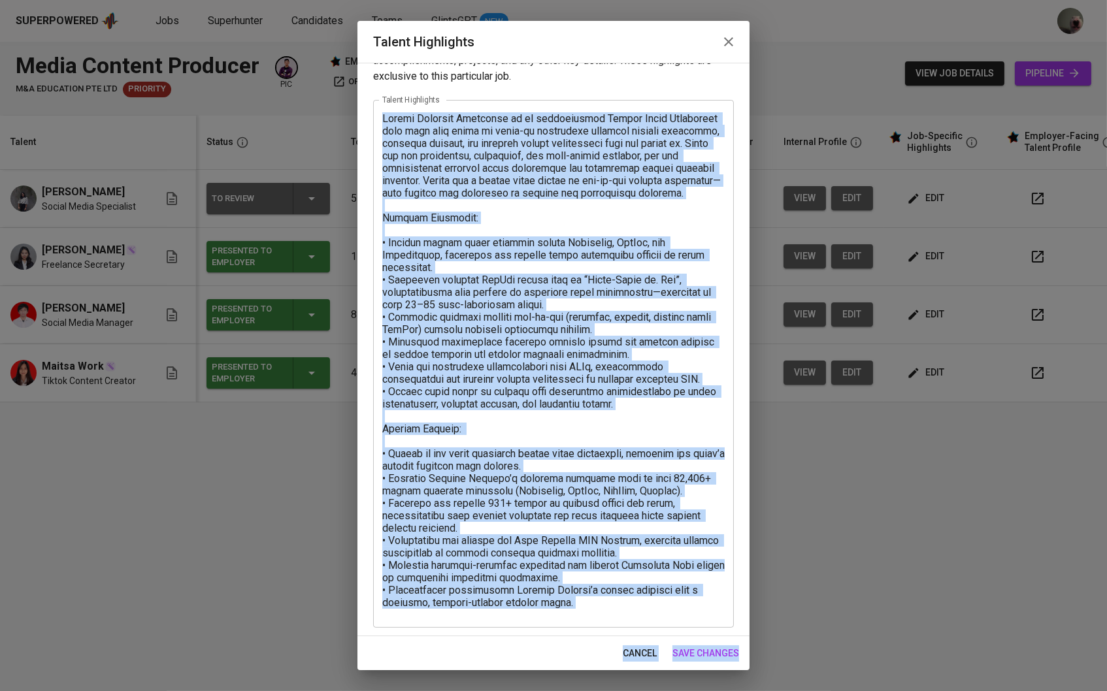
click at [698, 638] on div "Talent Highlights Enhance the Talent's profile by adding highlights relevant to…" at bounding box center [553, 345] width 392 height 649
click at [700, 642] on button "save changes" at bounding box center [705, 654] width 77 height 24
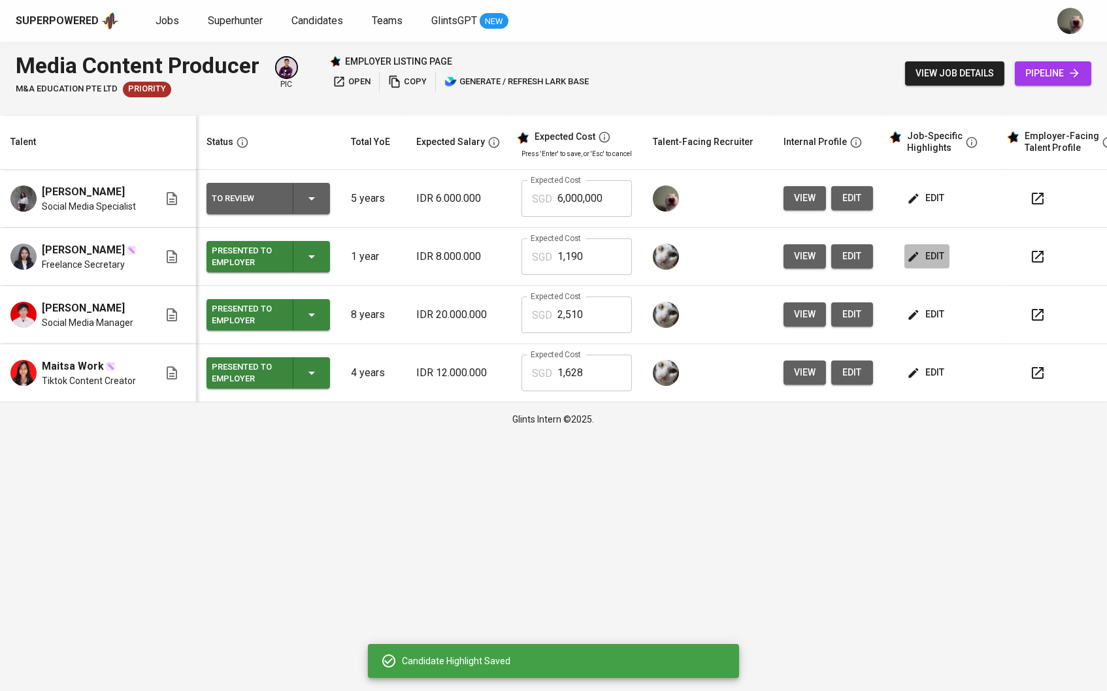
click at [938, 263] on span "edit" at bounding box center [926, 256] width 35 height 16
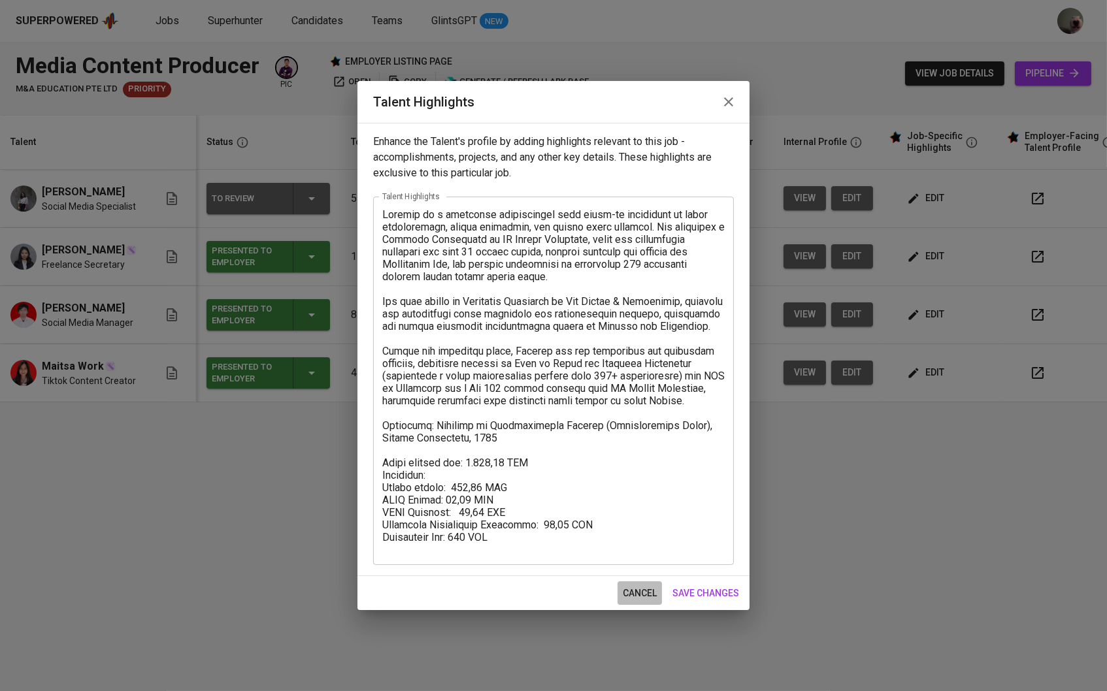
click at [632, 583] on button "cancel" at bounding box center [639, 593] width 44 height 24
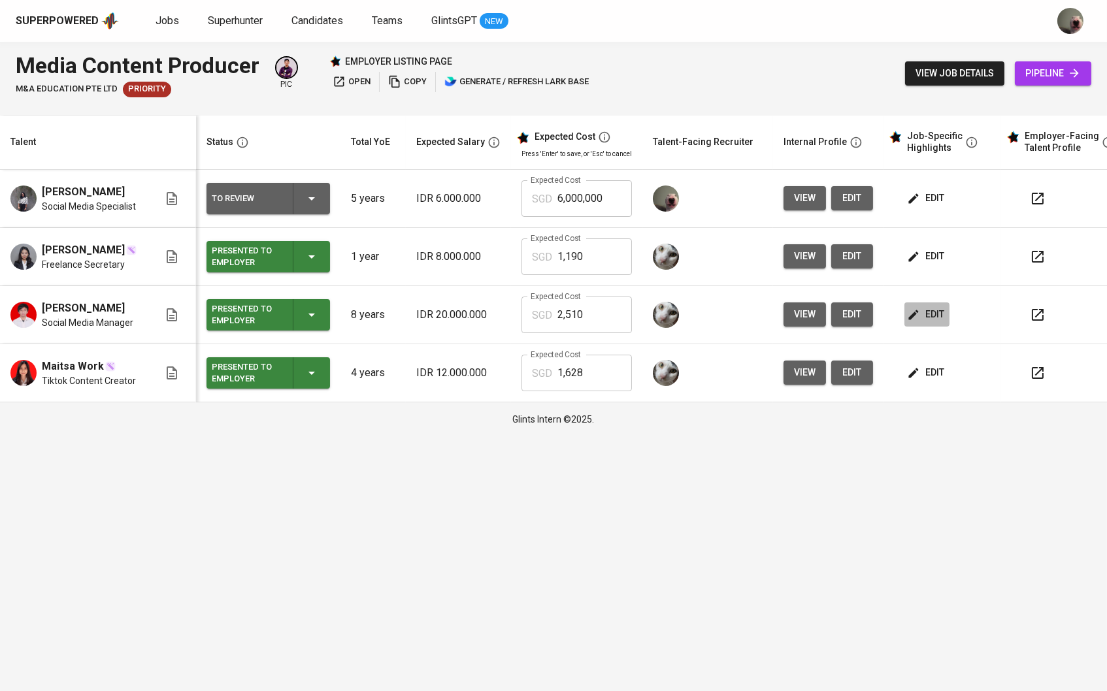
click at [928, 323] on span "edit" at bounding box center [926, 314] width 35 height 16
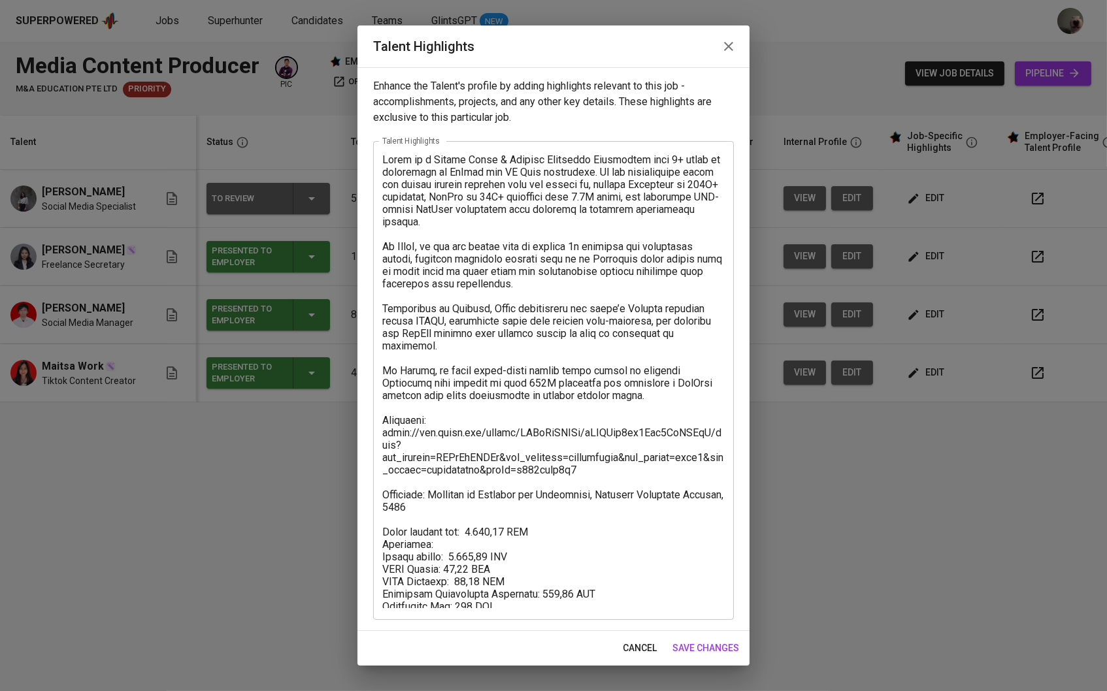
click at [676, 651] on span "save changes" at bounding box center [705, 648] width 67 height 16
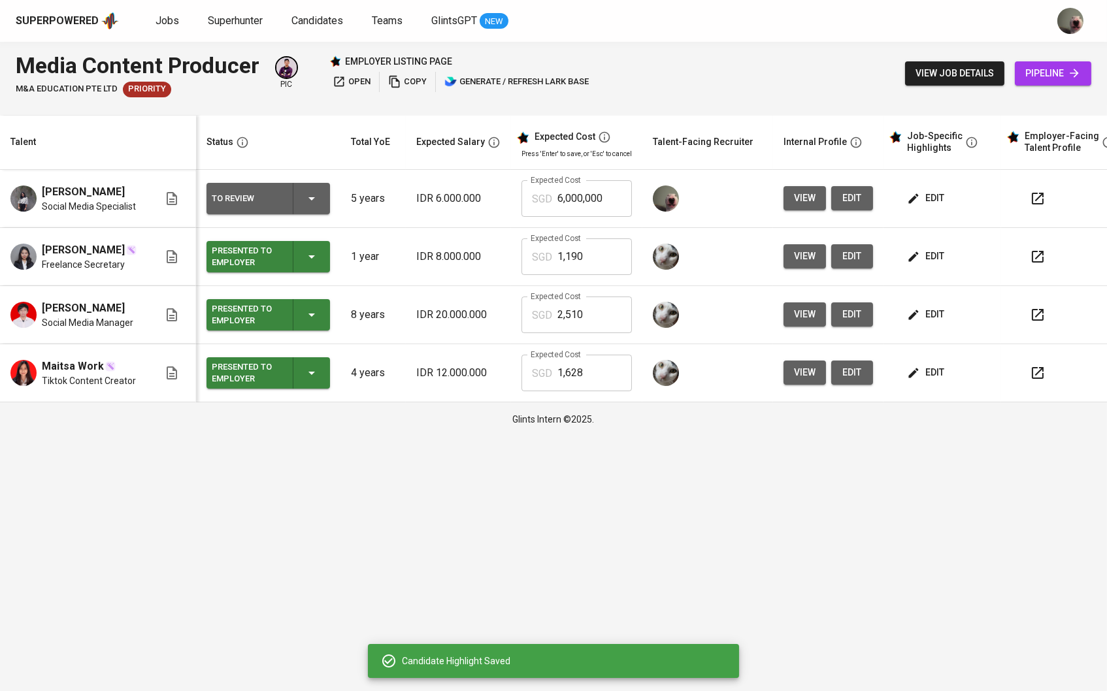
click at [945, 179] on td "edit" at bounding box center [942, 199] width 118 height 58
click at [935, 205] on span "edit" at bounding box center [926, 198] width 35 height 16
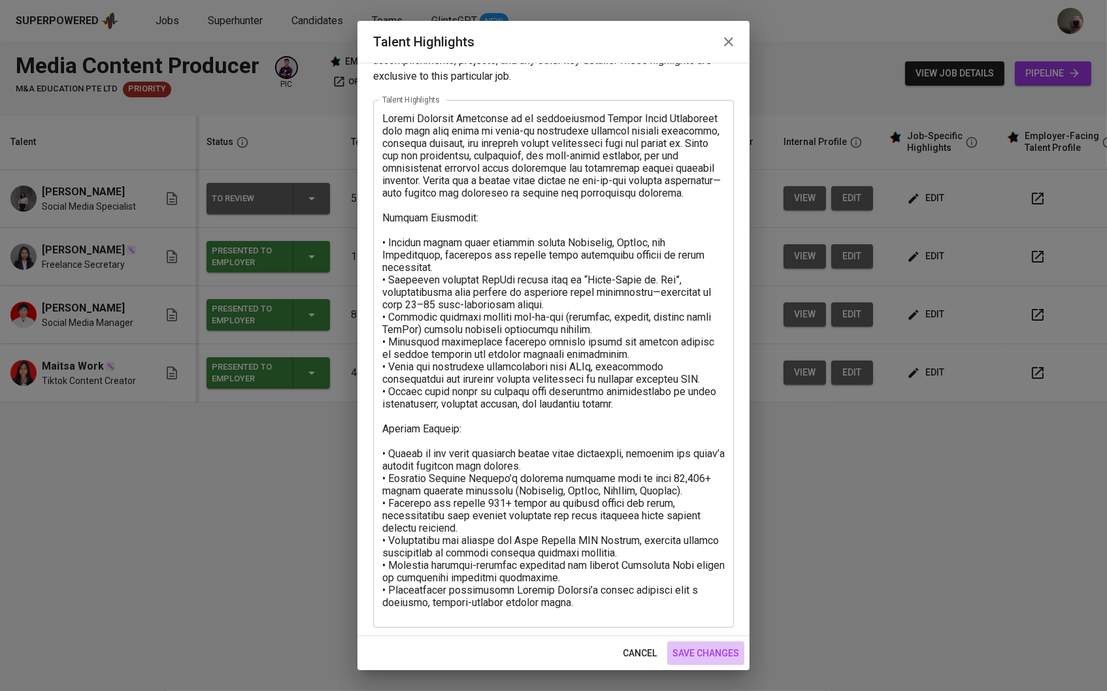
click at [720, 661] on button "save changes" at bounding box center [705, 654] width 77 height 24
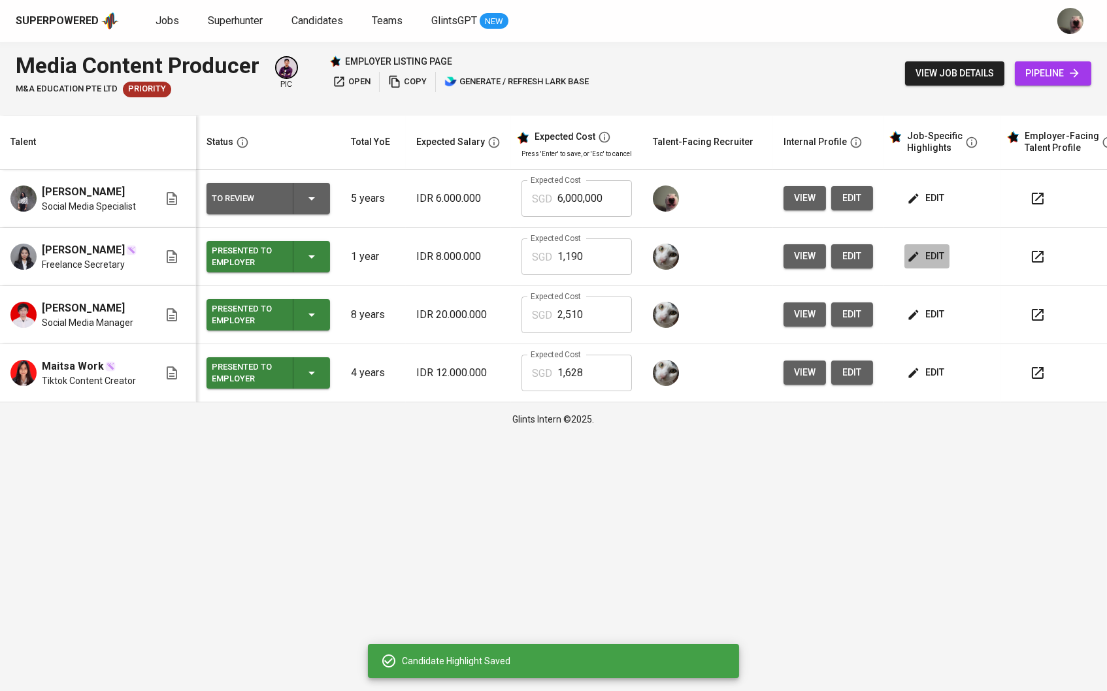
click at [926, 252] on button "edit" at bounding box center [926, 256] width 45 height 24
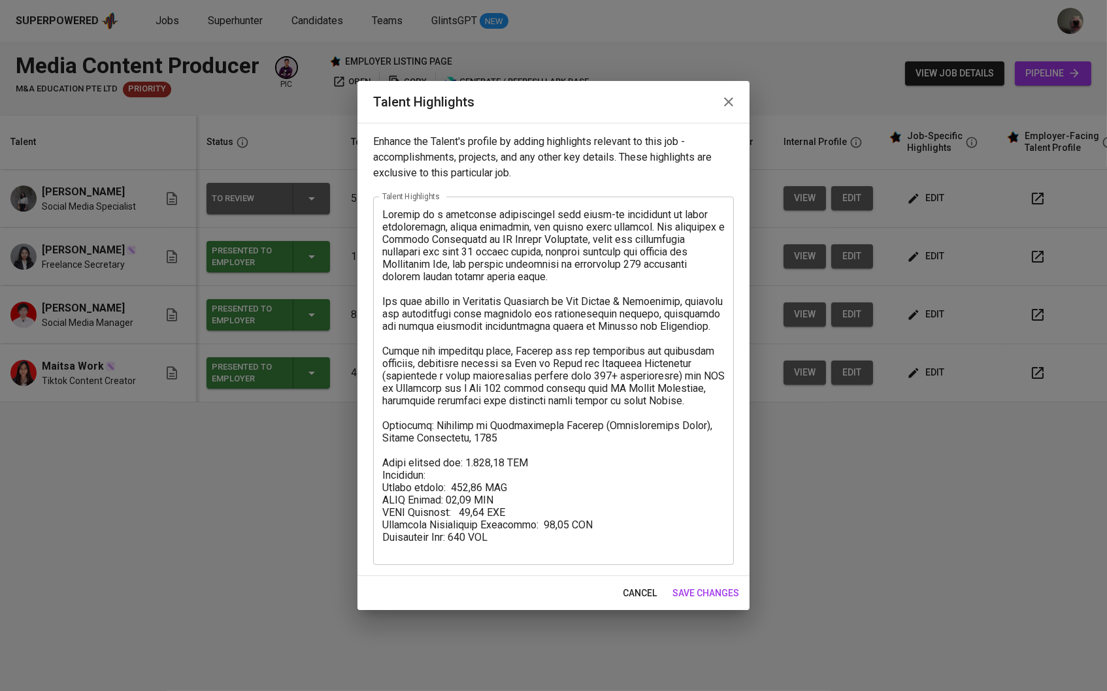
click at [626, 599] on span "cancel" at bounding box center [640, 593] width 34 height 16
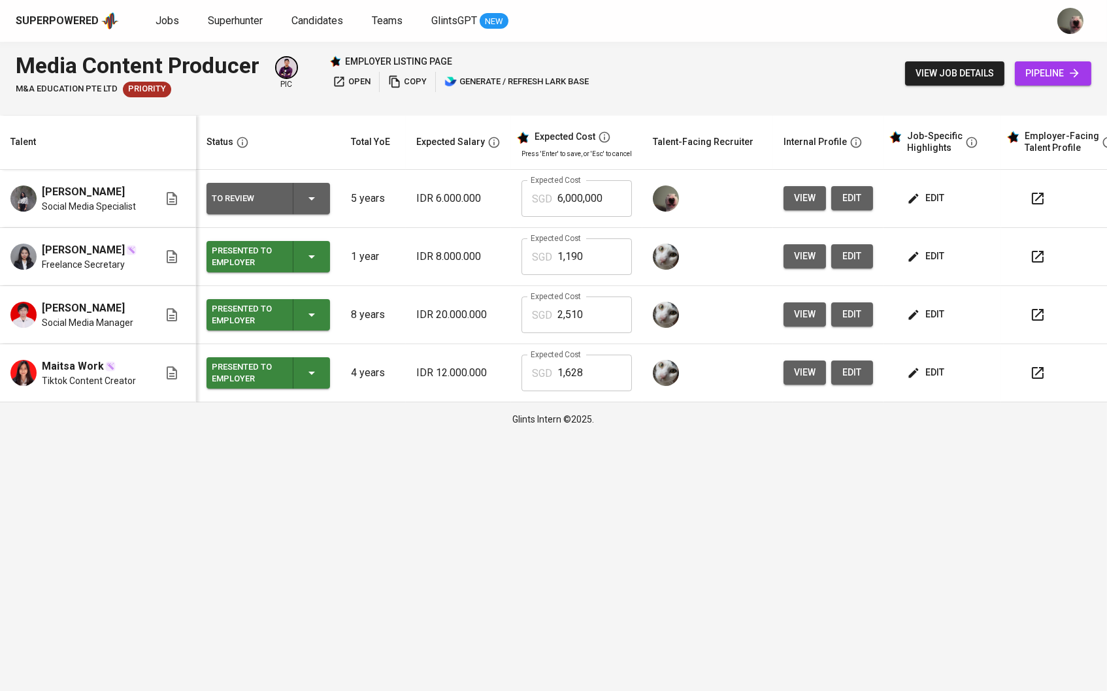
click at [898, 389] on td "edit" at bounding box center [942, 373] width 118 height 58
click at [918, 378] on icon "button" at bounding box center [914, 373] width 10 height 10
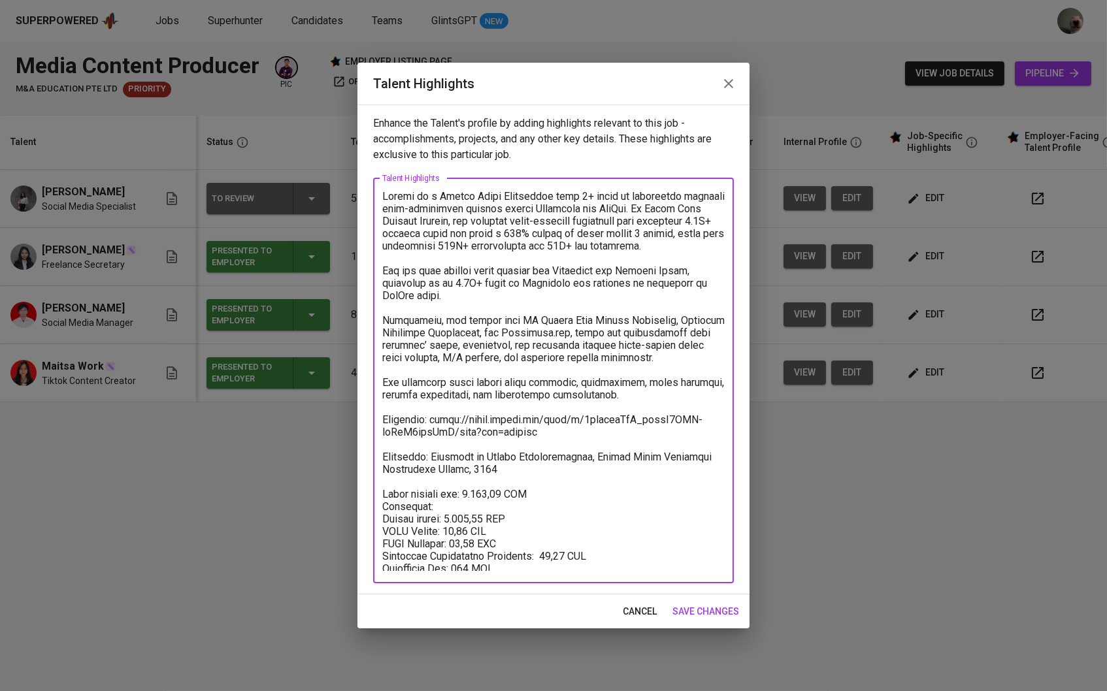
drag, startPoint x: 513, startPoint y: 566, endPoint x: 375, endPoint y: 490, distance: 157.6
click at [375, 490] on div "x Talent Highlights" at bounding box center [553, 380] width 361 height 405
click at [730, 97] on button "button" at bounding box center [728, 83] width 31 height 31
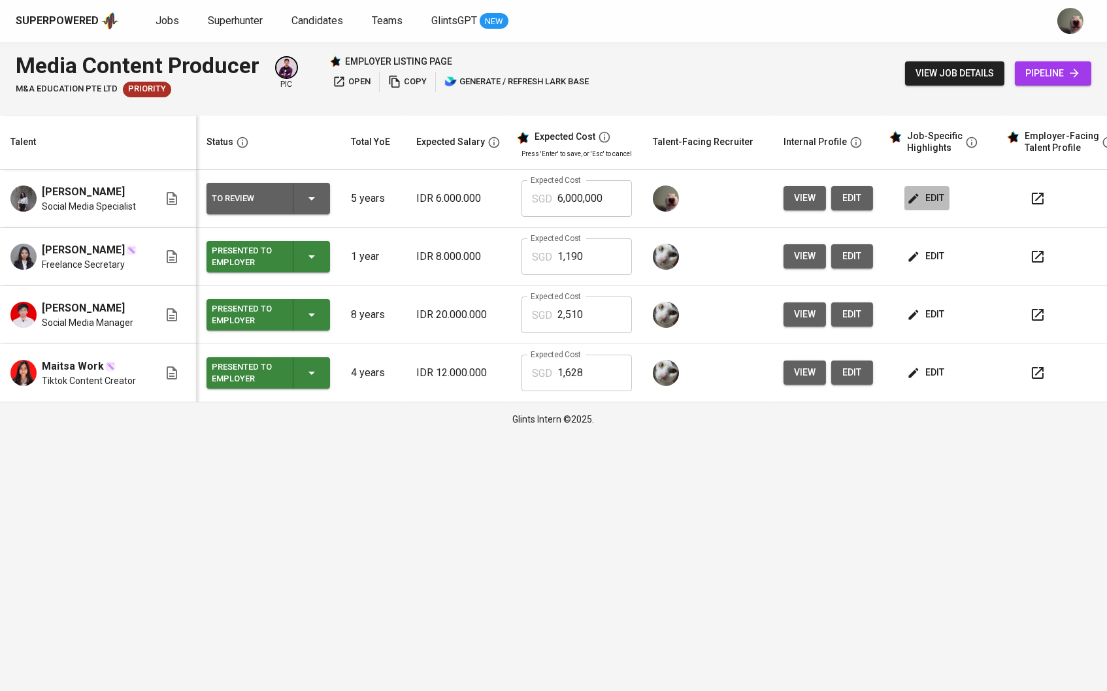
click at [934, 201] on span "edit" at bounding box center [926, 198] width 35 height 16
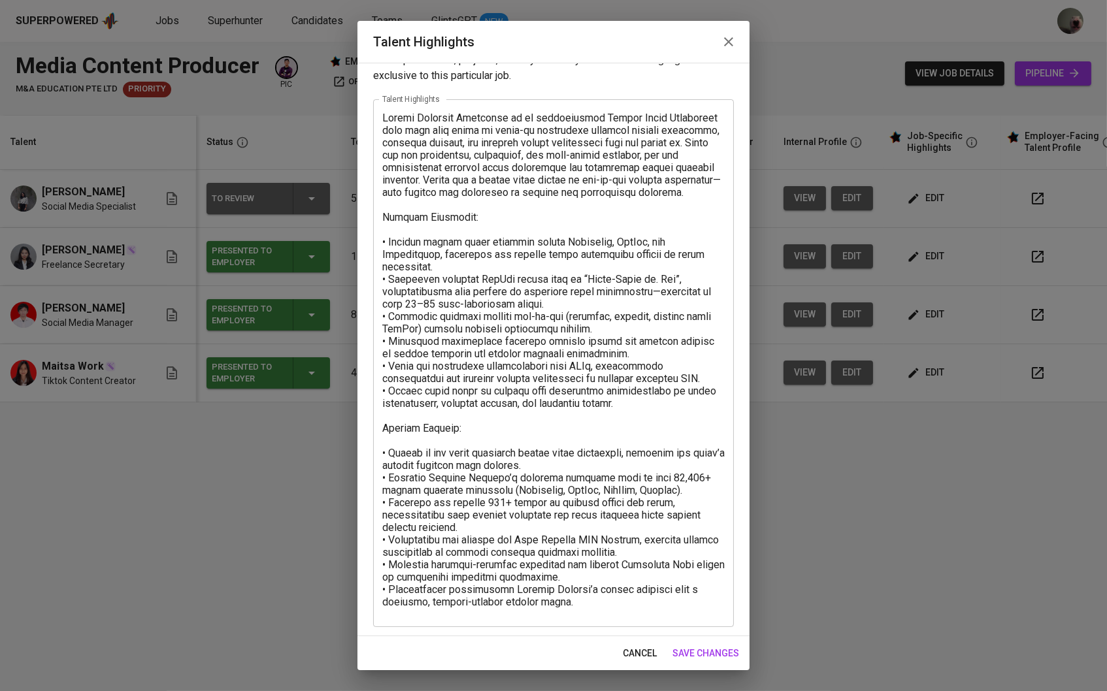
click at [636, 598] on textarea at bounding box center [553, 364] width 342 height 504
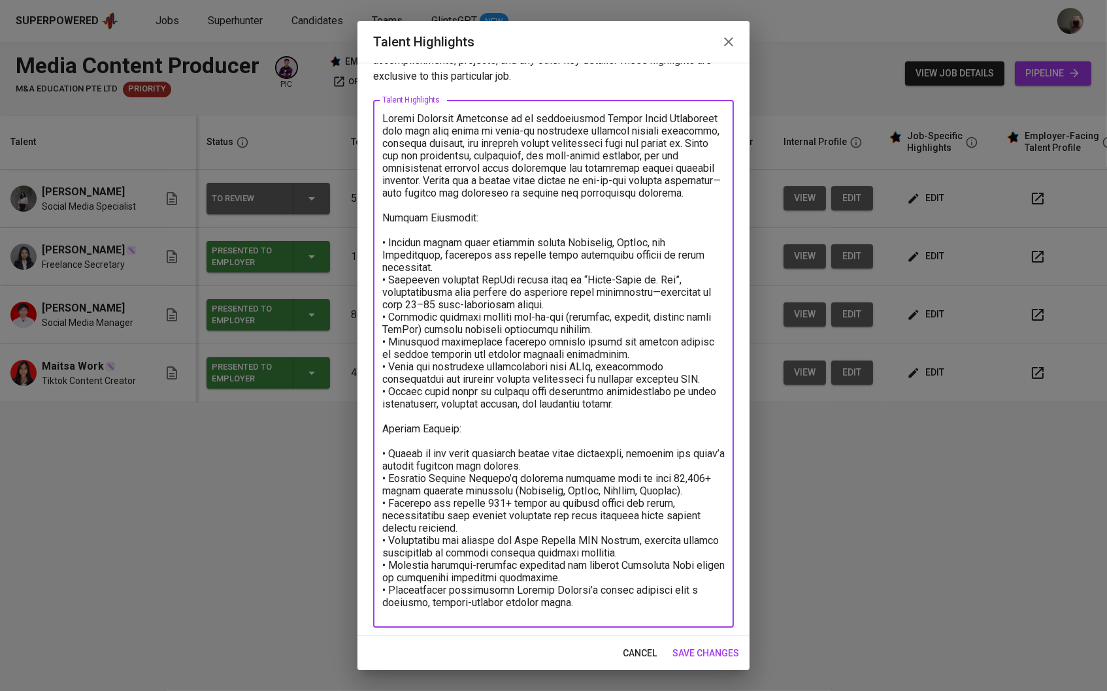
click at [589, 609] on textarea at bounding box center [553, 364] width 342 height 504
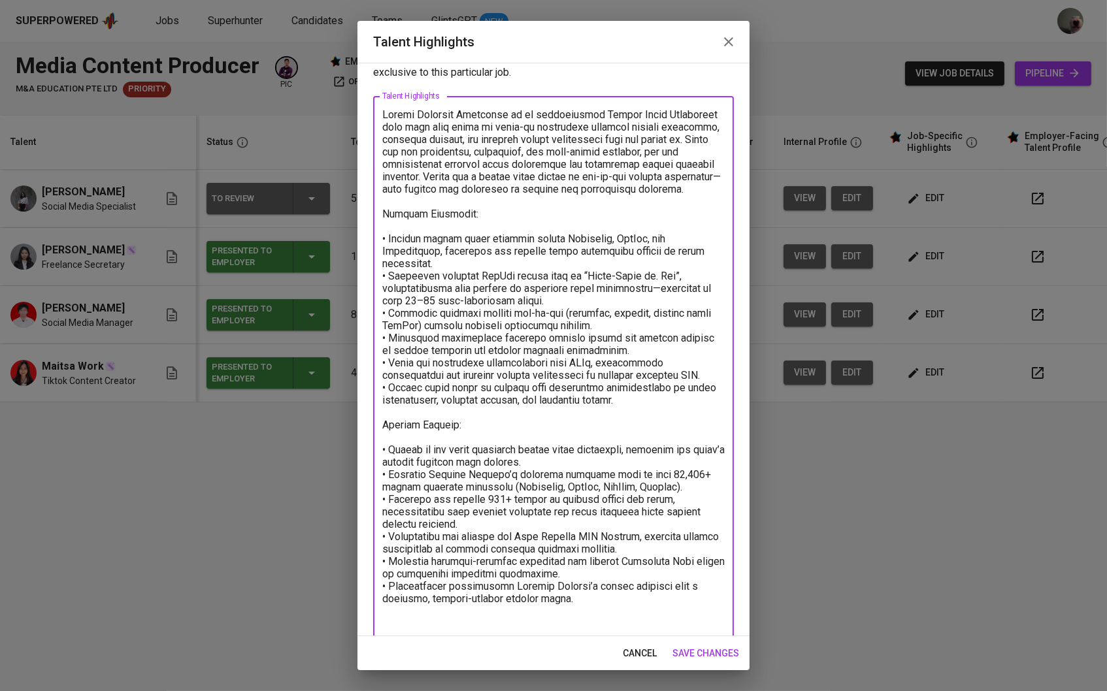
paste textarea "Total monthly fee: 1.628,98 SGD Breakdown: Talent salary: 1.077,38 SGD BPJS Hea…"
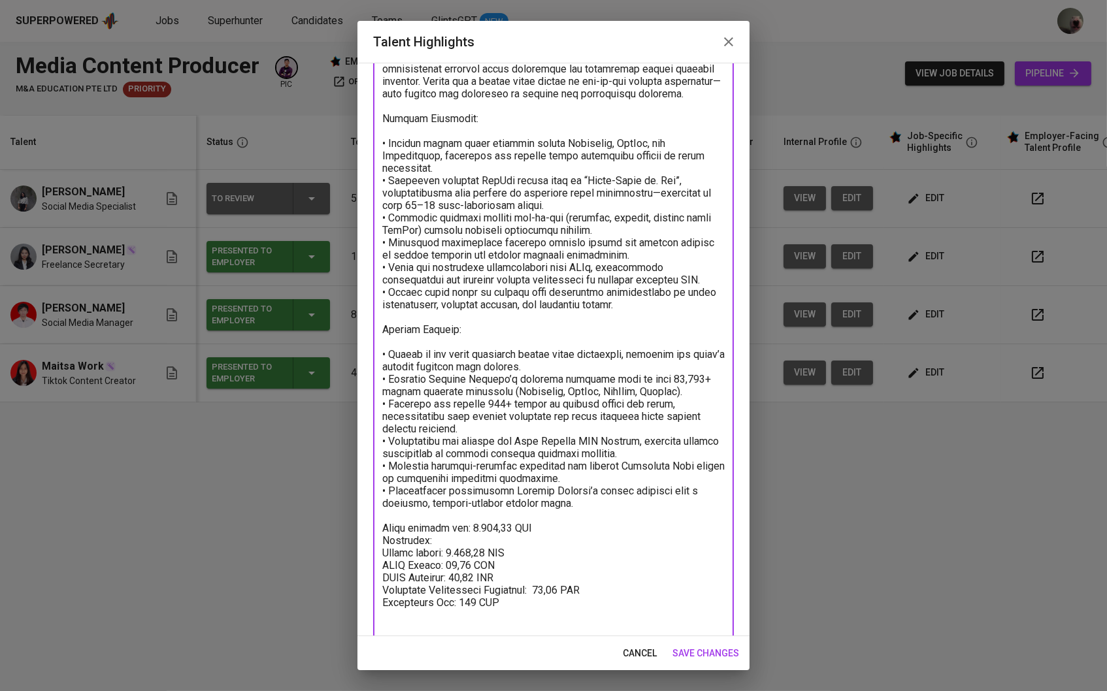
type textarea "Adella Mahadewi Syahputri is an accomplished Social Media Specialist with over …"
click at [672, 645] on button "save changes" at bounding box center [705, 654] width 77 height 24
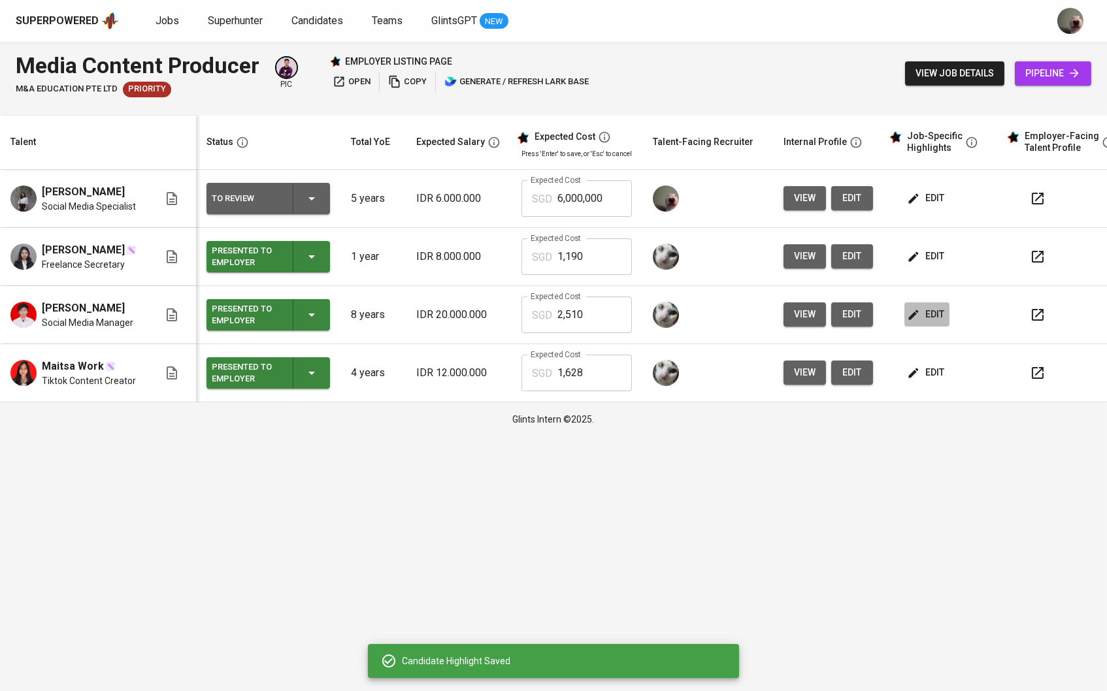
click at [930, 327] on button "edit" at bounding box center [926, 314] width 45 height 24
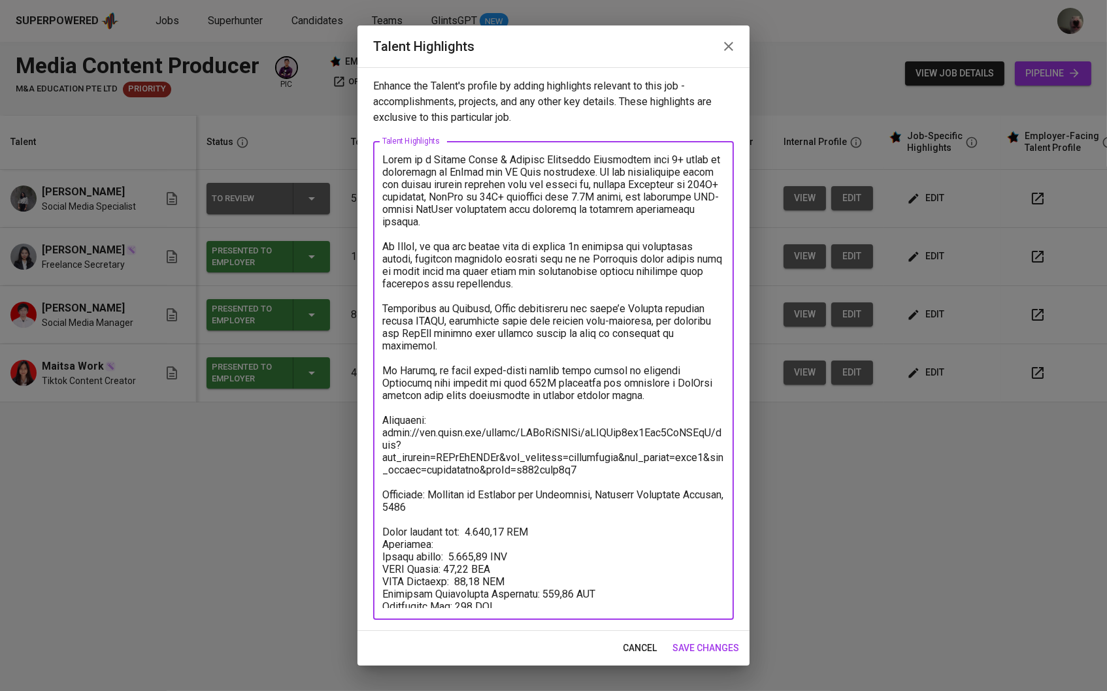
click at [460, 503] on textarea at bounding box center [553, 381] width 342 height 455
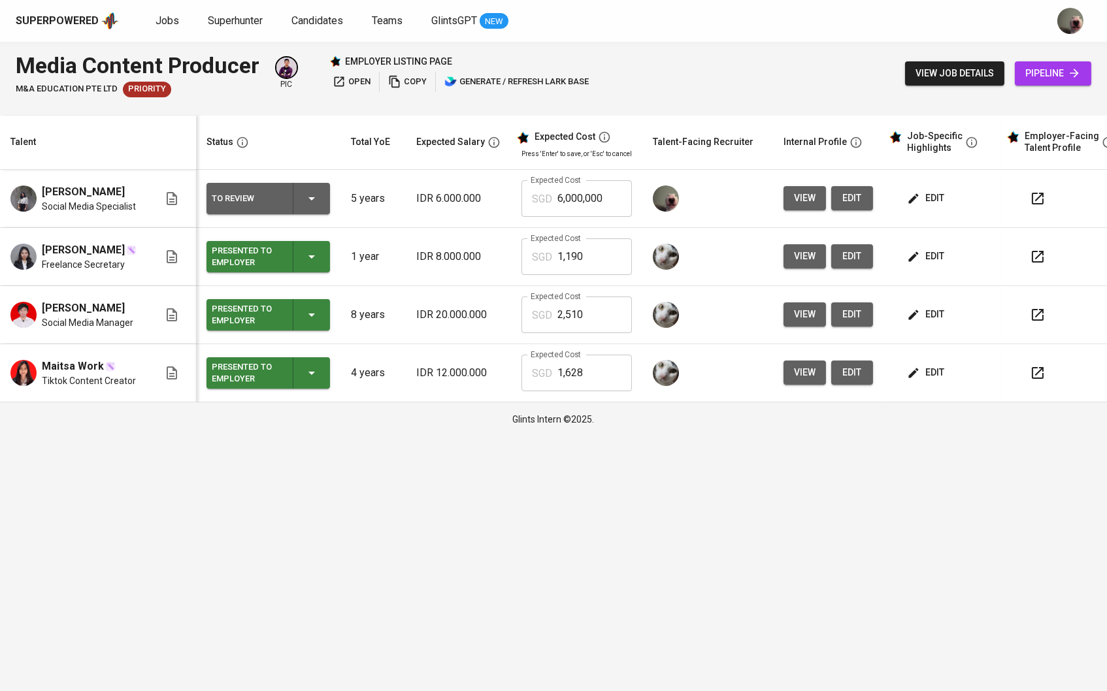
click at [951, 367] on td "edit" at bounding box center [942, 373] width 118 height 58
click at [947, 371] on button "edit" at bounding box center [926, 373] width 45 height 24
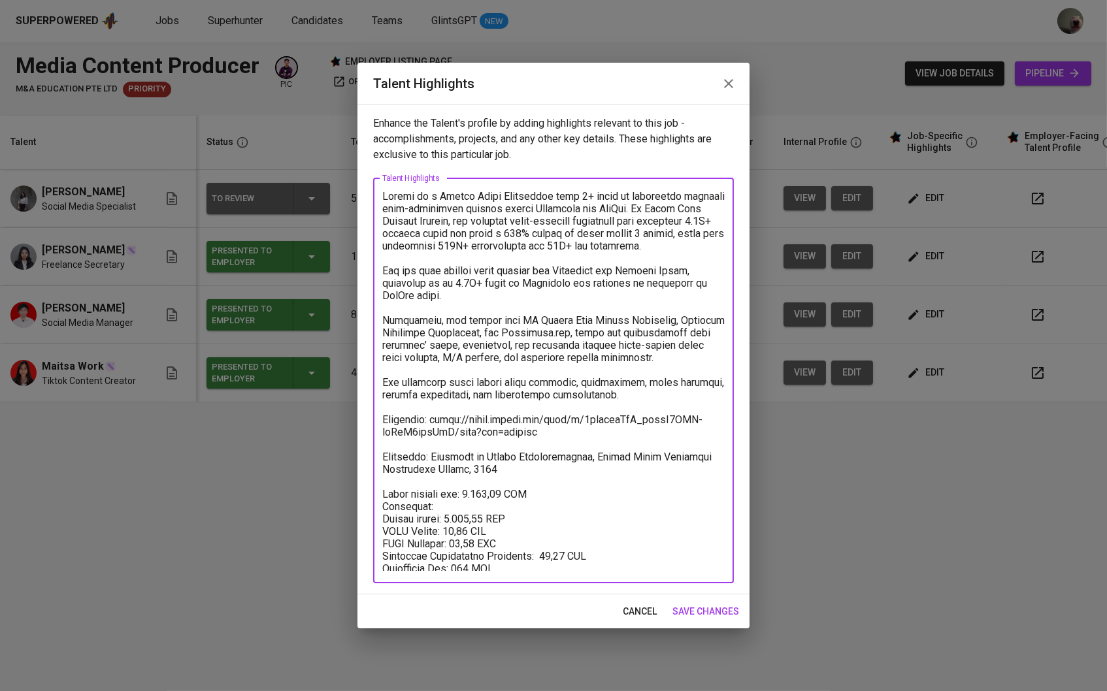
drag, startPoint x: 491, startPoint y: 470, endPoint x: 366, endPoint y: 413, distance: 136.5
click at [366, 413] on div "Enhance the Talent's profile by adding highlights relevant to this job - accomp…" at bounding box center [553, 350] width 392 height 490
click at [642, 615] on span "cancel" at bounding box center [640, 612] width 34 height 16
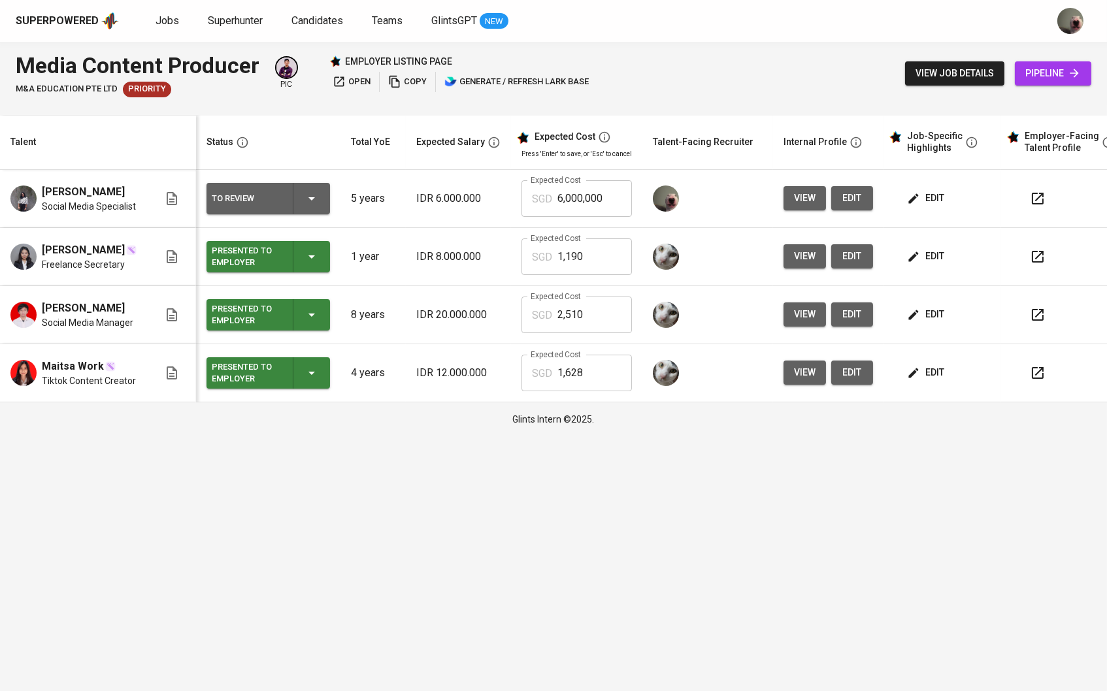
click at [922, 186] on td "edit" at bounding box center [942, 199] width 118 height 58
click at [929, 195] on span "edit" at bounding box center [926, 198] width 35 height 16
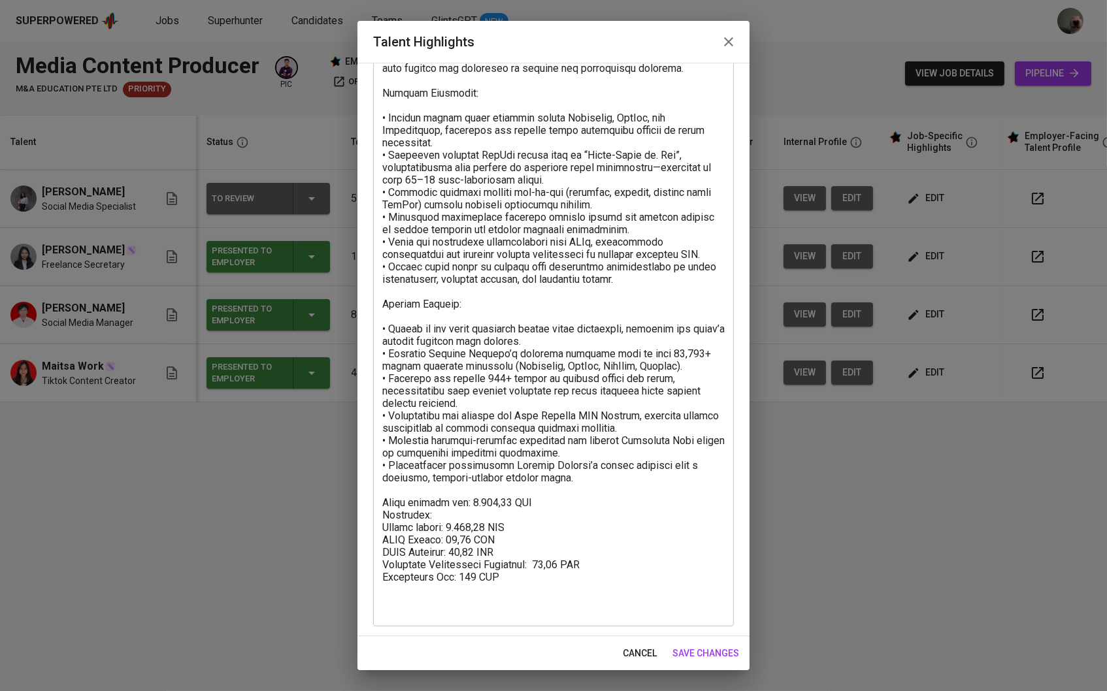
scroll to position [160, 0]
click at [579, 489] on textarea at bounding box center [553, 302] width 342 height 627
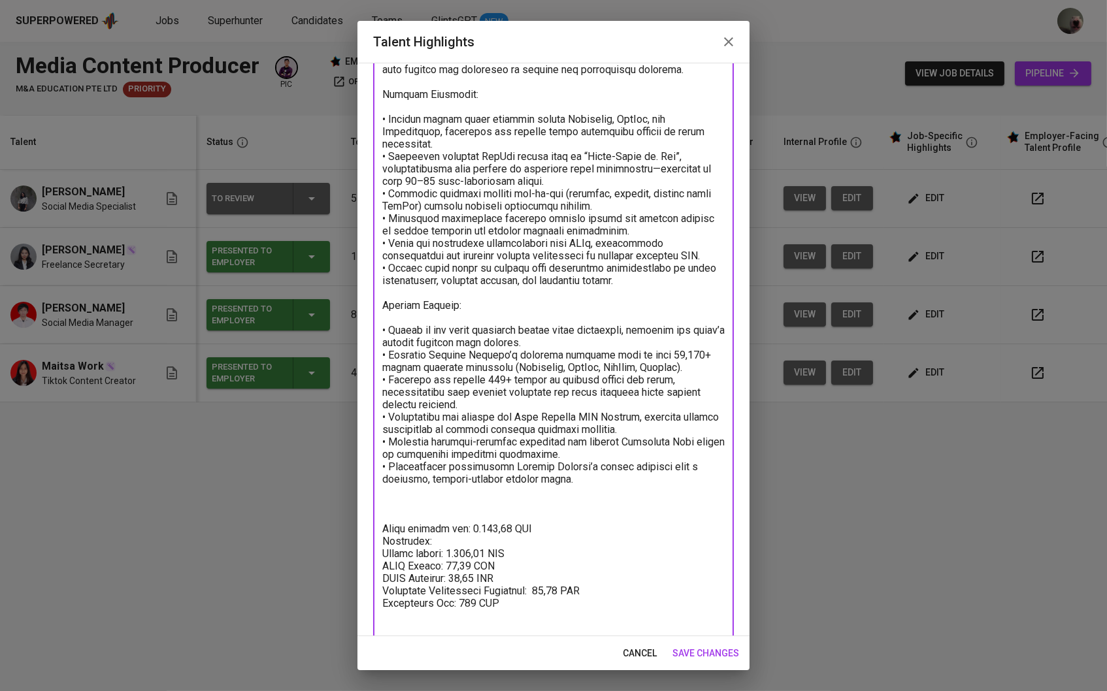
paste textarea "Portfolio: https://drive.google.com/file/d/1olsrowObV_vcwqH3CQQ-vyHgN4fylPhB/vi…"
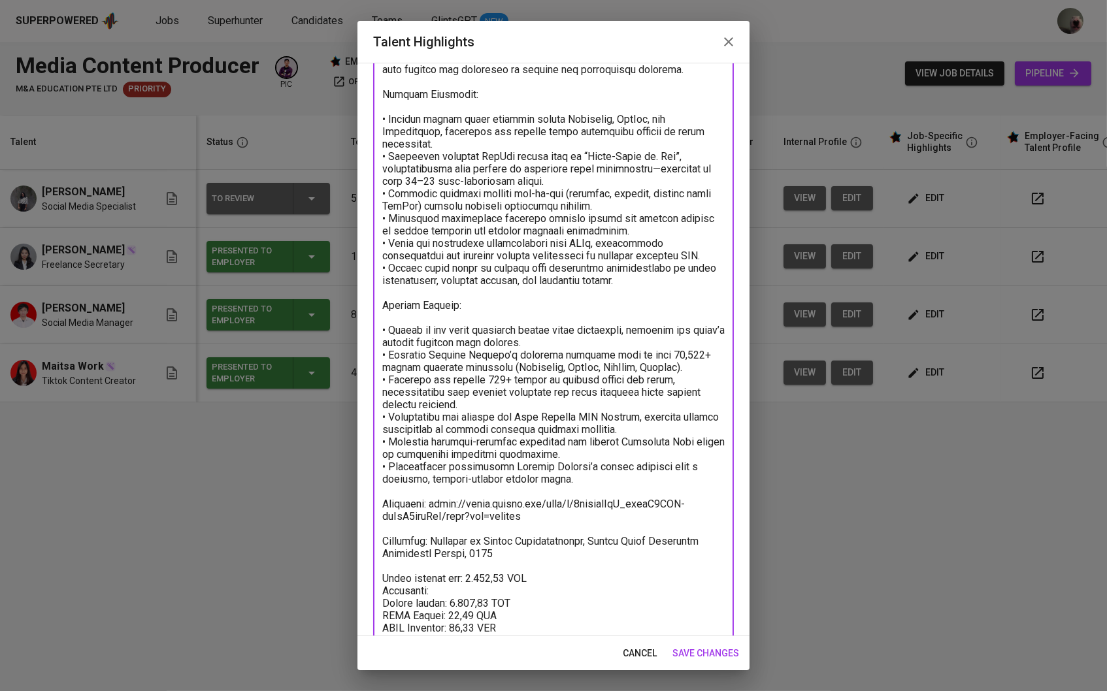
scroll to position [218, 0]
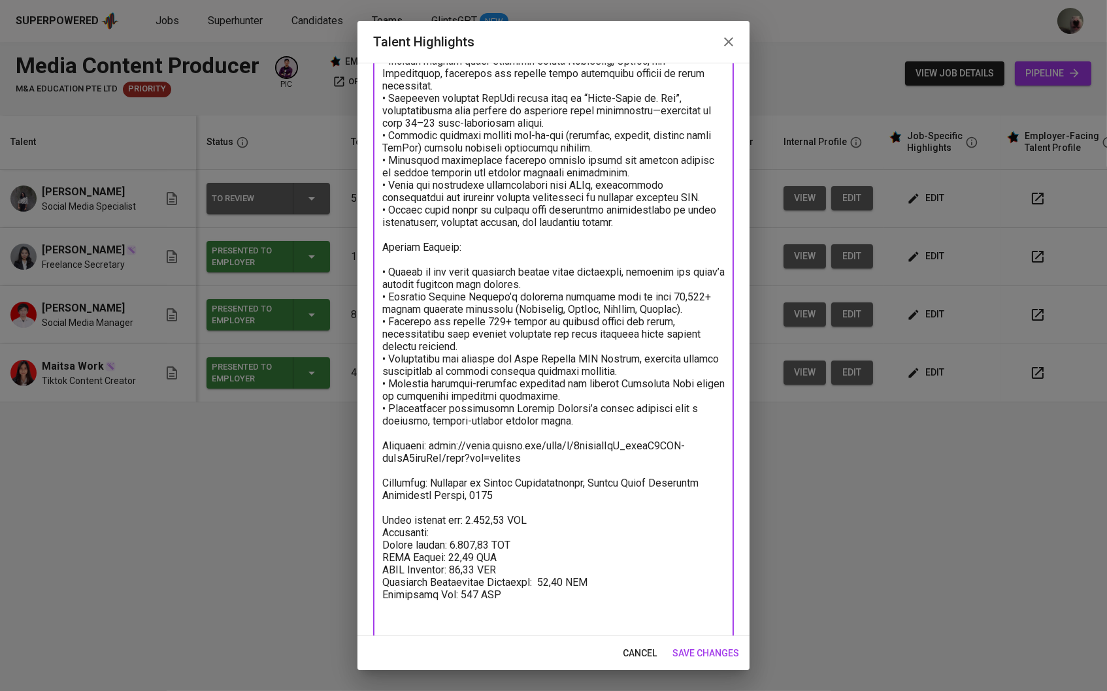
drag, startPoint x: 508, startPoint y: 494, endPoint x: 436, endPoint y: 491, distance: 72.6
click at [436, 491] on textarea at bounding box center [553, 281] width 342 height 700
drag, startPoint x: 498, startPoint y: 500, endPoint x: 434, endPoint y: 491, distance: 64.7
click at [434, 491] on textarea at bounding box center [553, 281] width 342 height 700
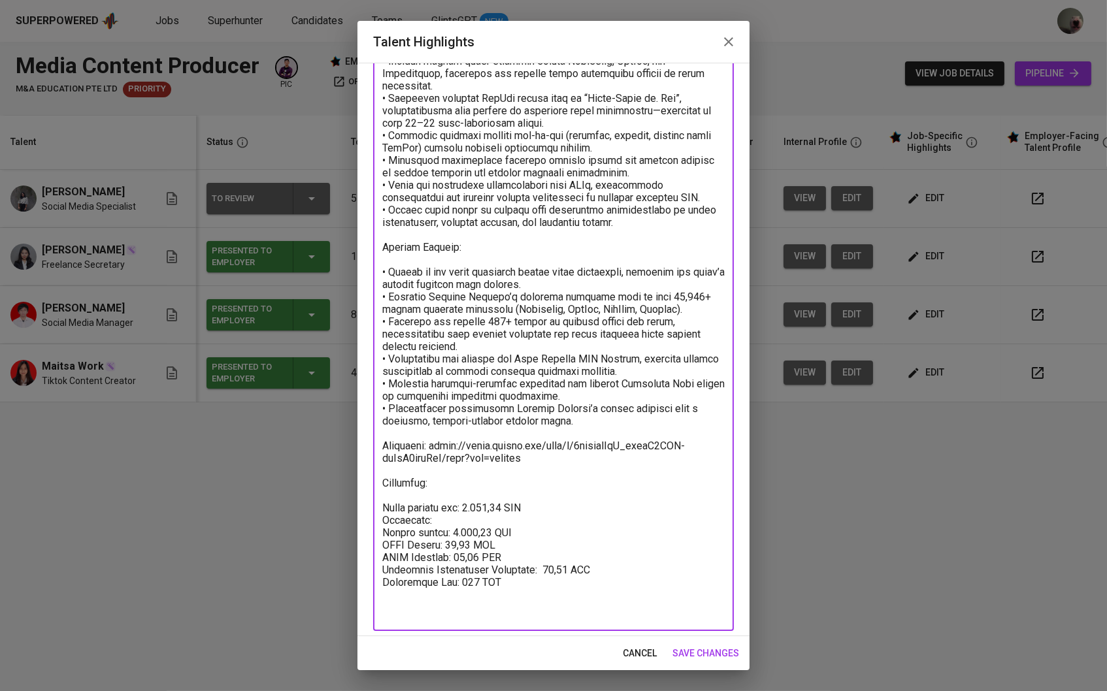
drag, startPoint x: 547, startPoint y: 459, endPoint x: 429, endPoint y: 447, distance: 119.5
click at [429, 447] on textarea at bounding box center [553, 275] width 342 height 689
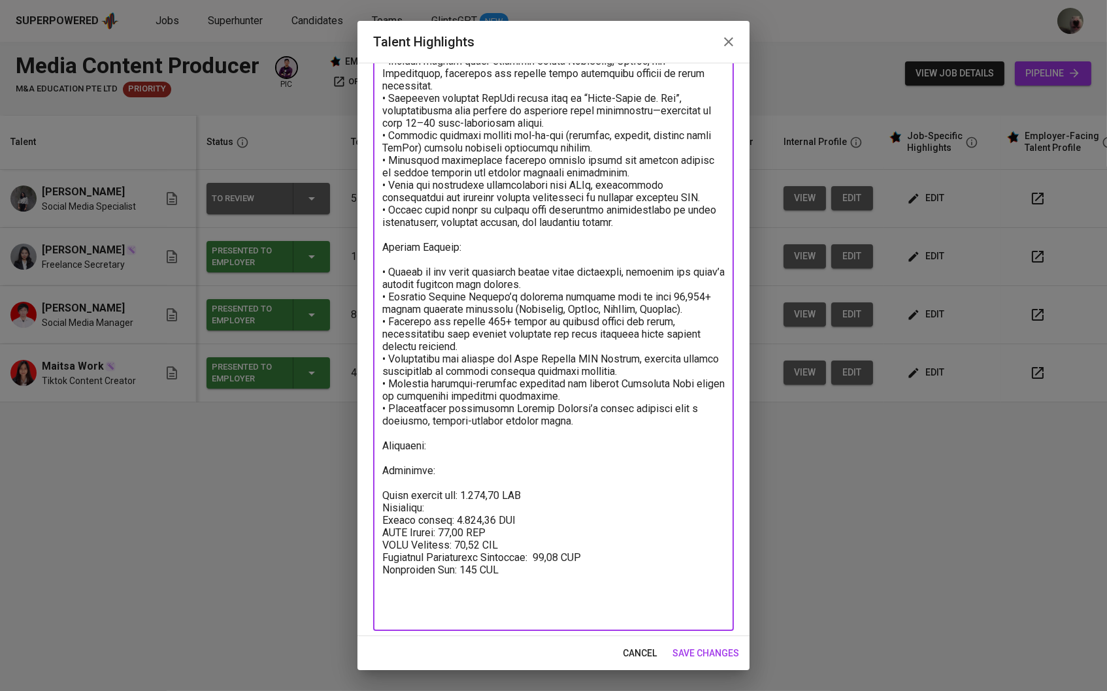
scroll to position [210, 0]
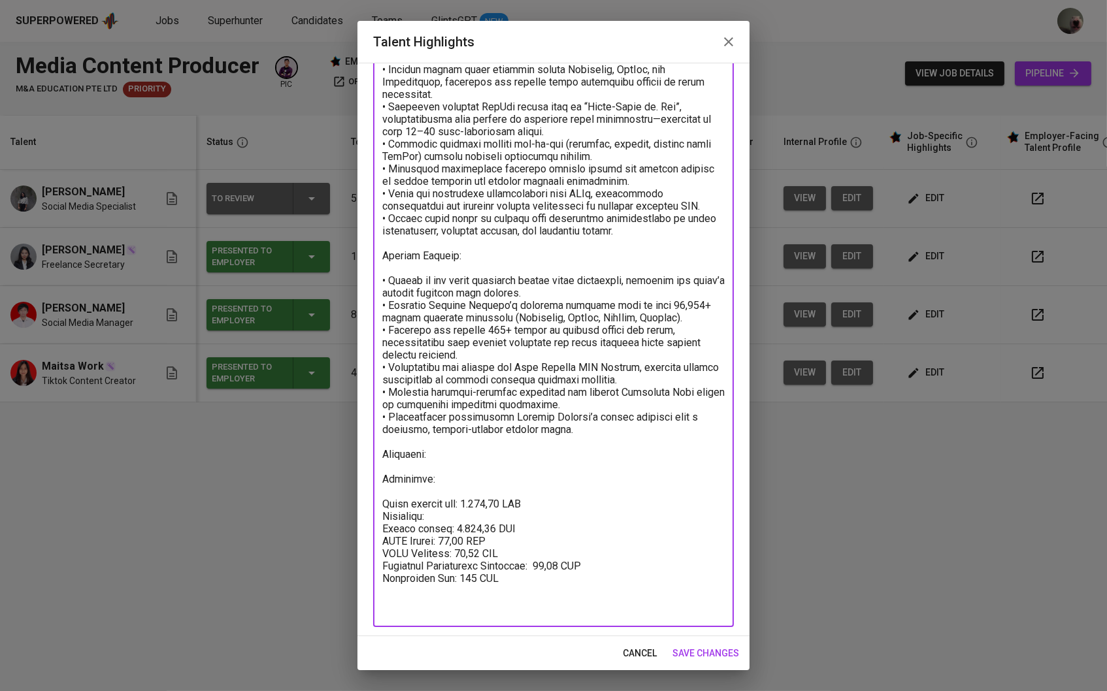
type textarea "Adella Mahadewi Syahputri is an accomplished Social Media Specialist with over …"
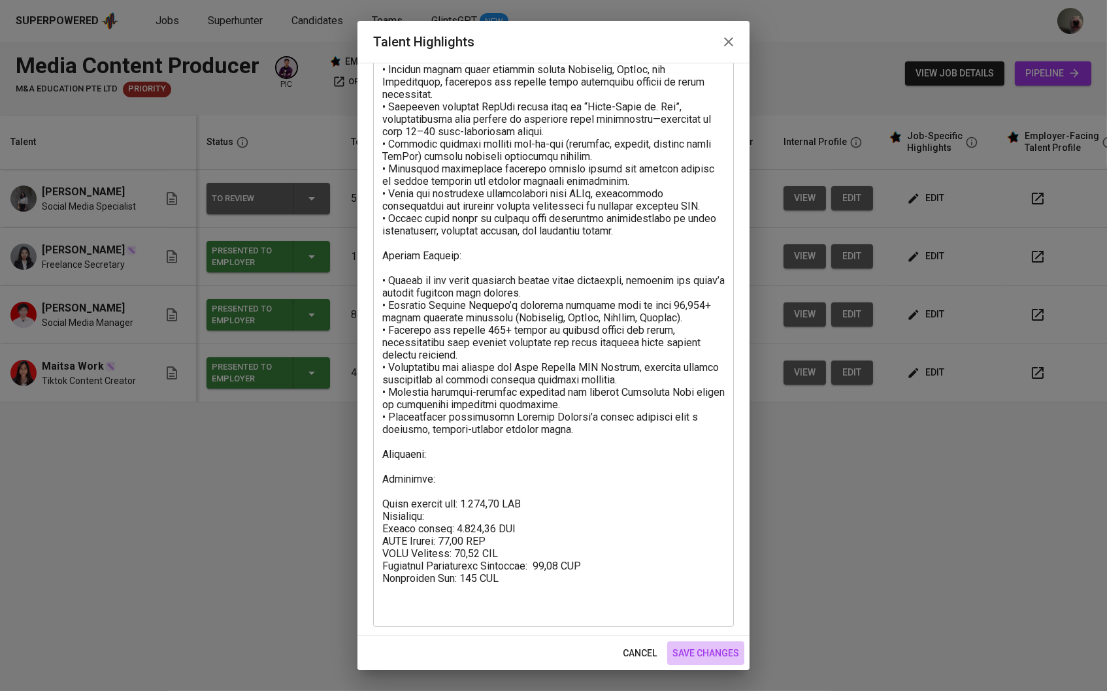
click at [703, 646] on span "save changes" at bounding box center [705, 653] width 67 height 16
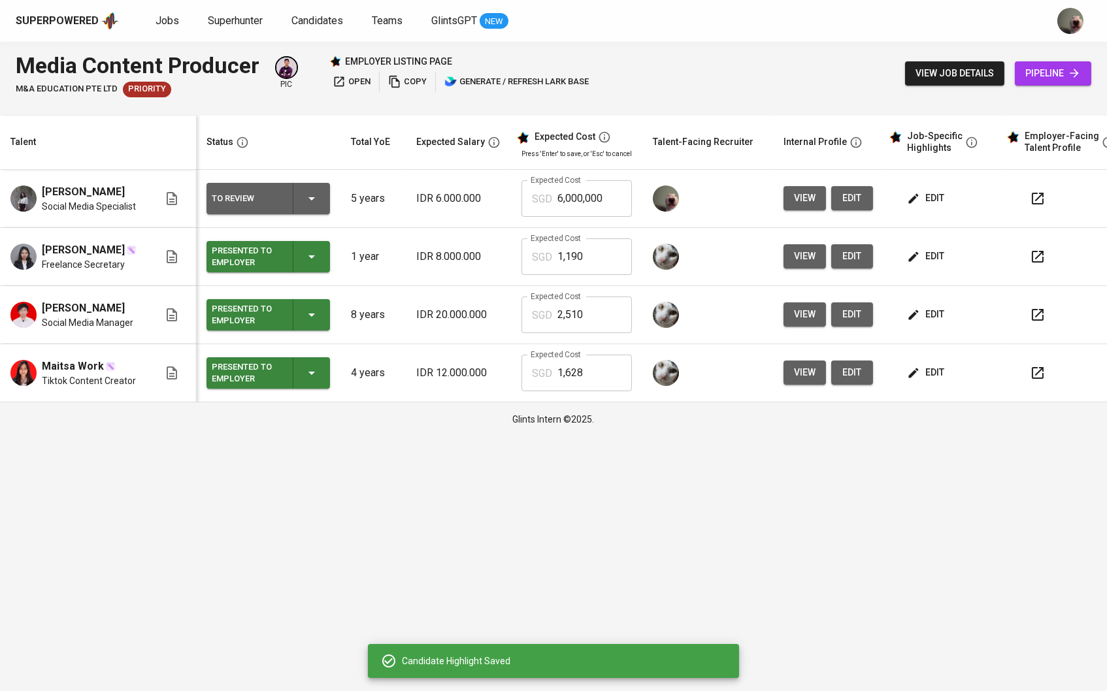
click at [920, 204] on icon "button" at bounding box center [913, 198] width 13 height 13
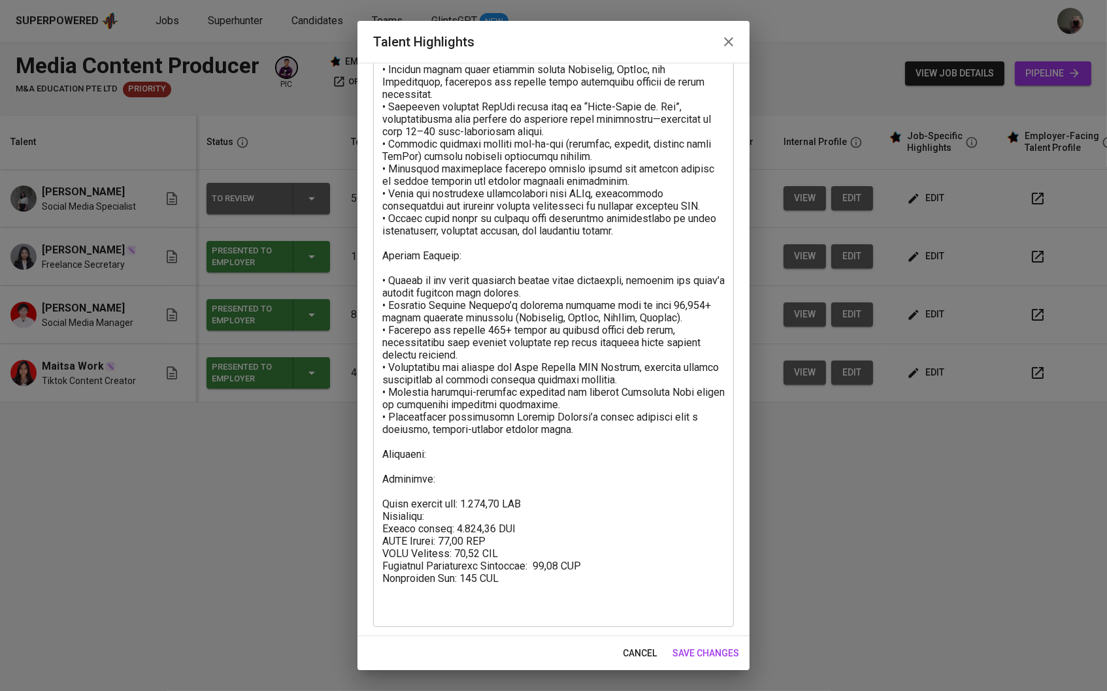
click at [446, 487] on textarea at bounding box center [553, 277] width 342 height 676
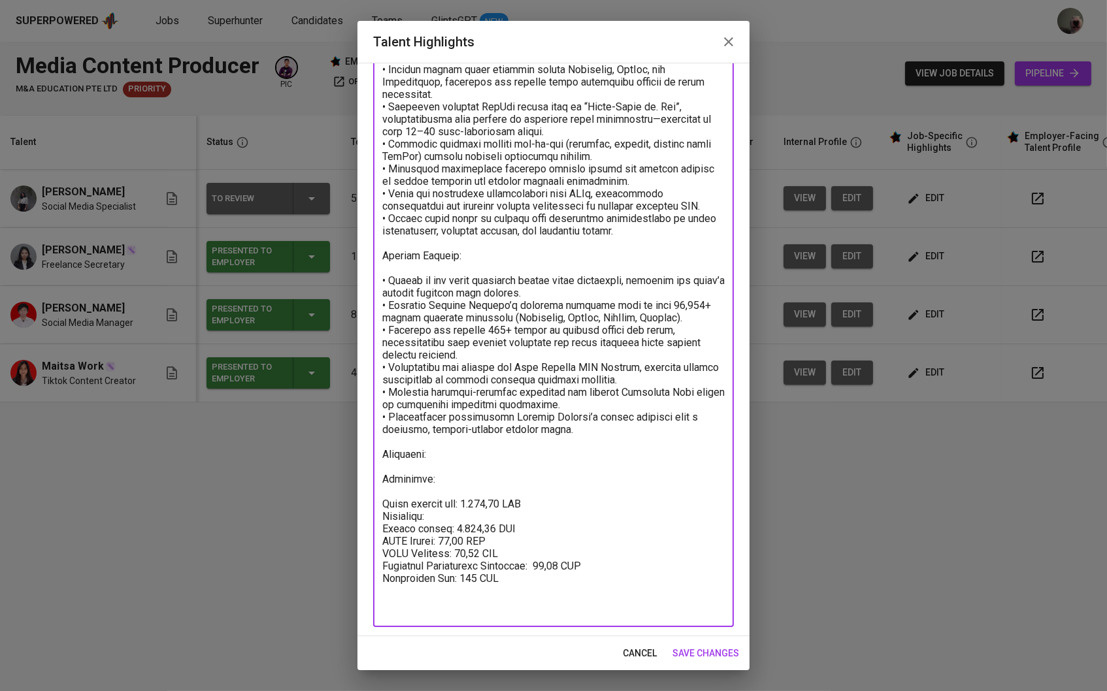
paste textarea "UNIVERSITAS PADJADJARAN"
paste textarea "Bachelor of Communication Science"
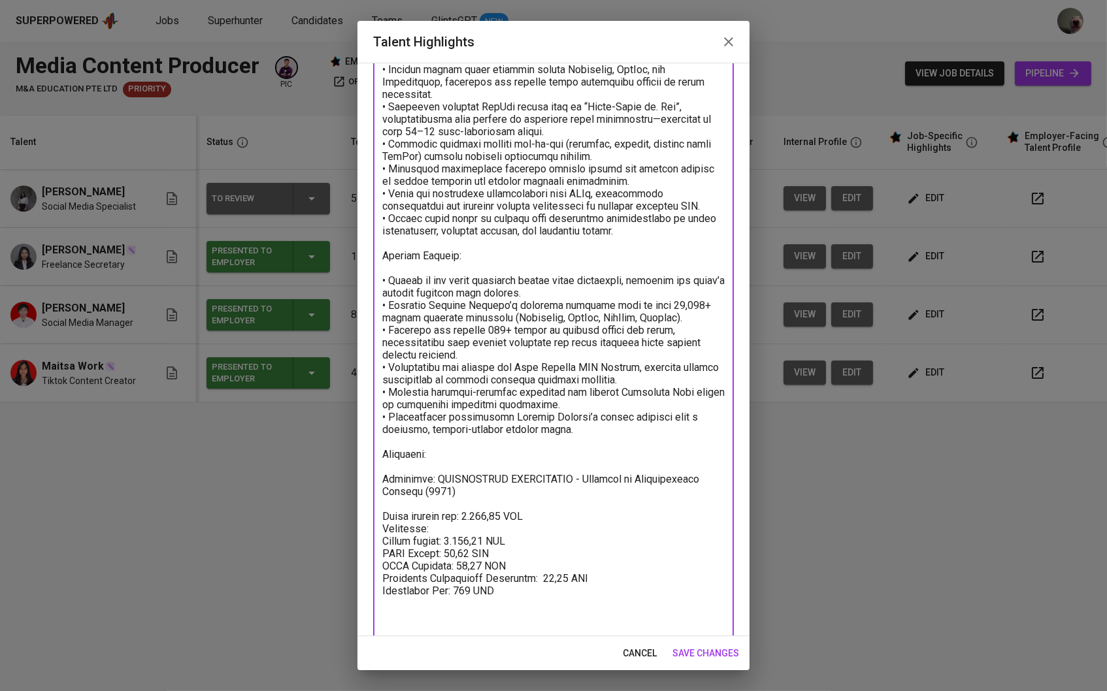
scroll to position [185, 0]
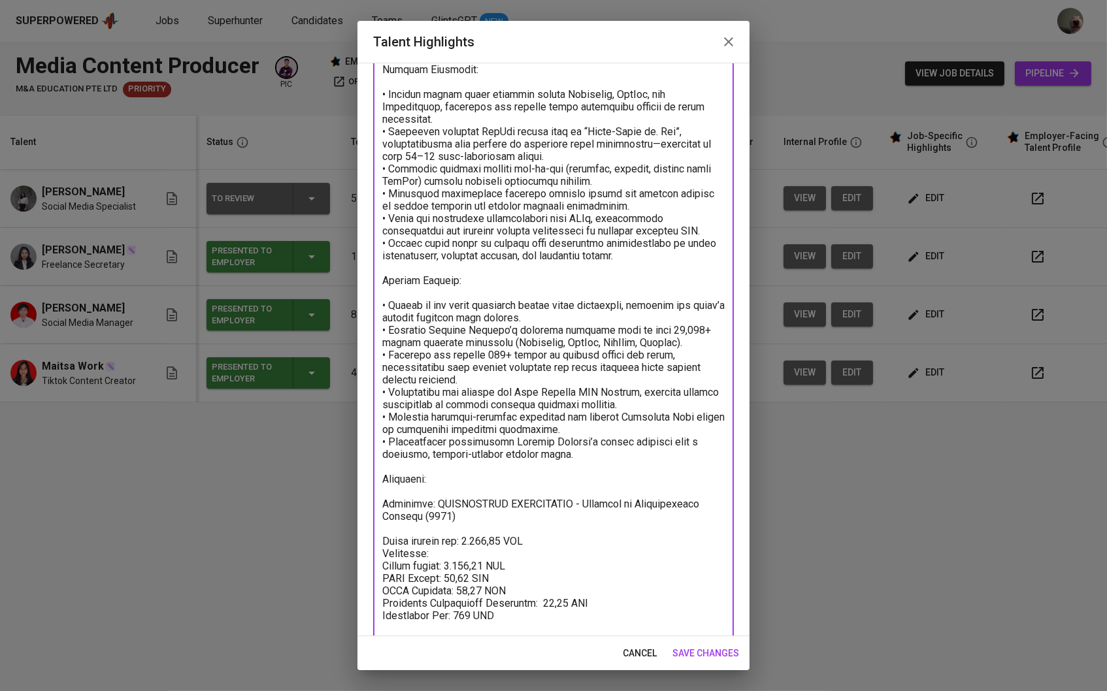
click at [478, 475] on textarea at bounding box center [553, 308] width 342 height 689
click at [468, 496] on textarea at bounding box center [553, 308] width 342 height 689
click at [452, 489] on textarea at bounding box center [553, 308] width 342 height 689
paste textarea "https://glints.sg.larksuite.com/wiki/PjD6weHvUihnPukEysUlqZzWgoe?from=from_copy…"
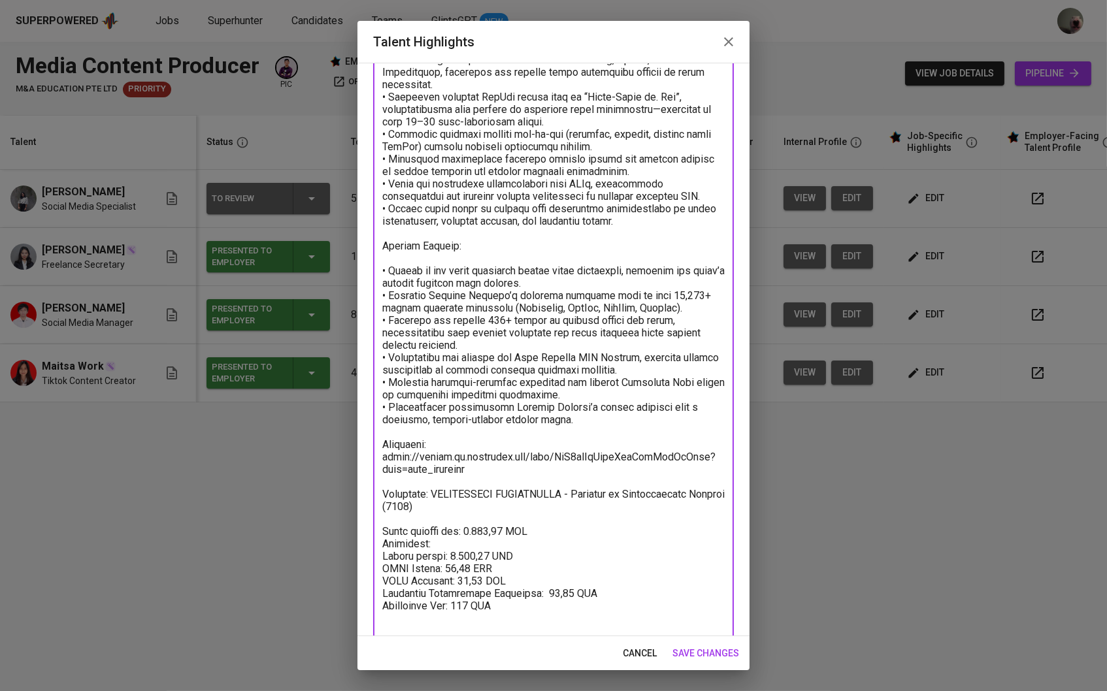
scroll to position [246, 0]
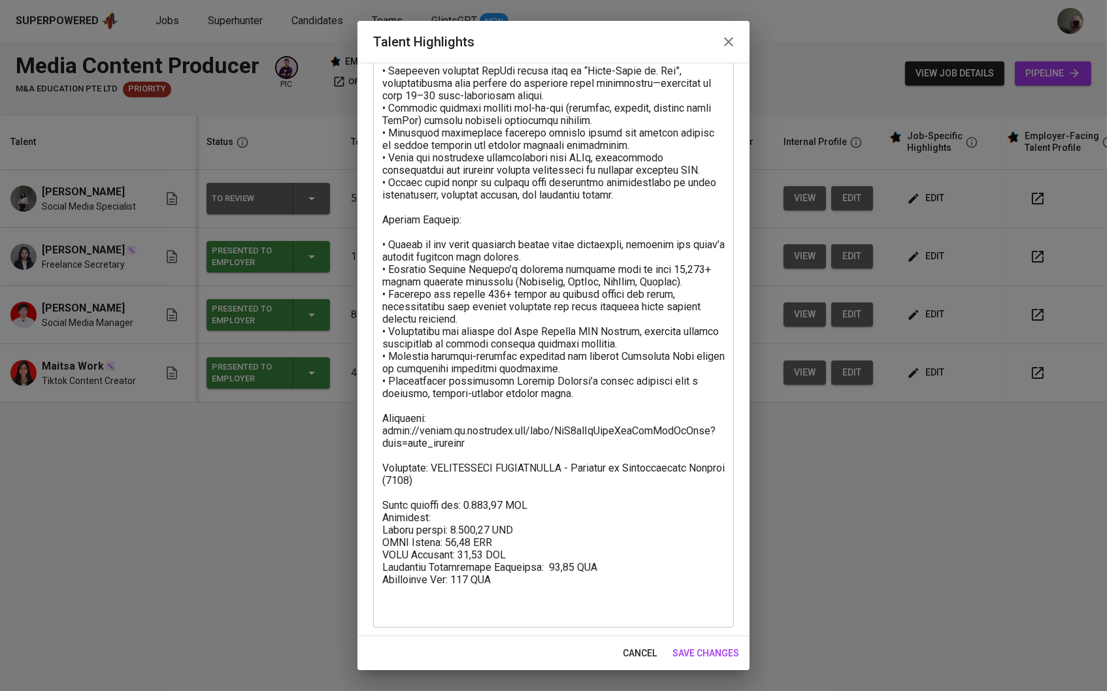
click at [551, 619] on div "x Talent Highlights" at bounding box center [553, 259] width 361 height 737
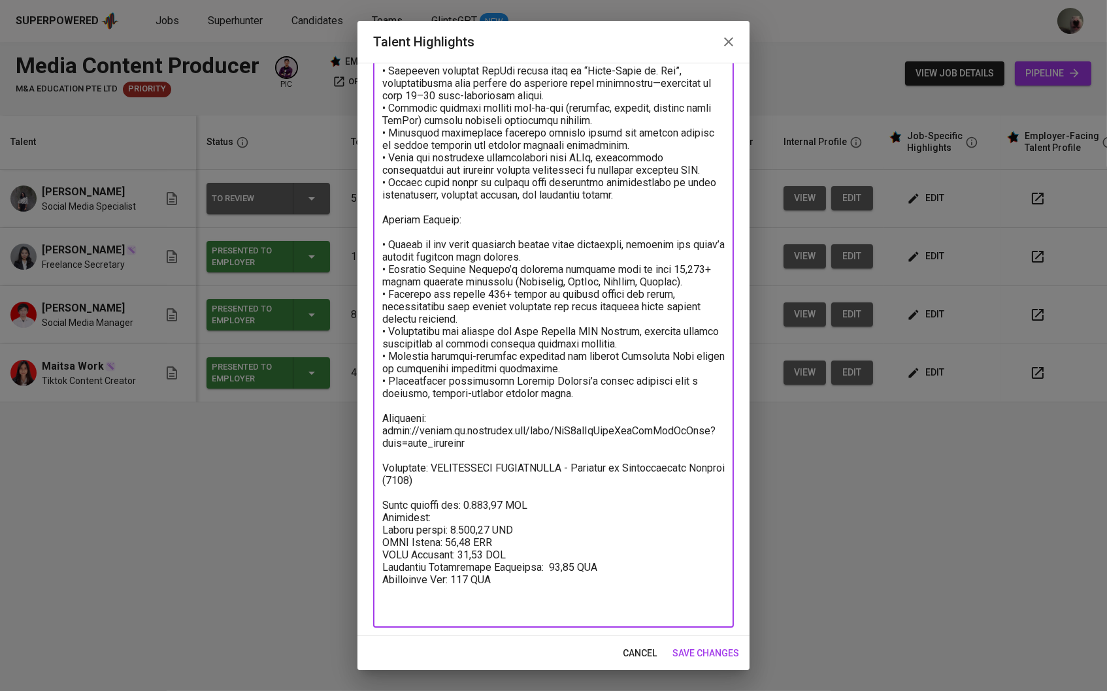
click at [529, 607] on textarea at bounding box center [553, 259] width 342 height 713
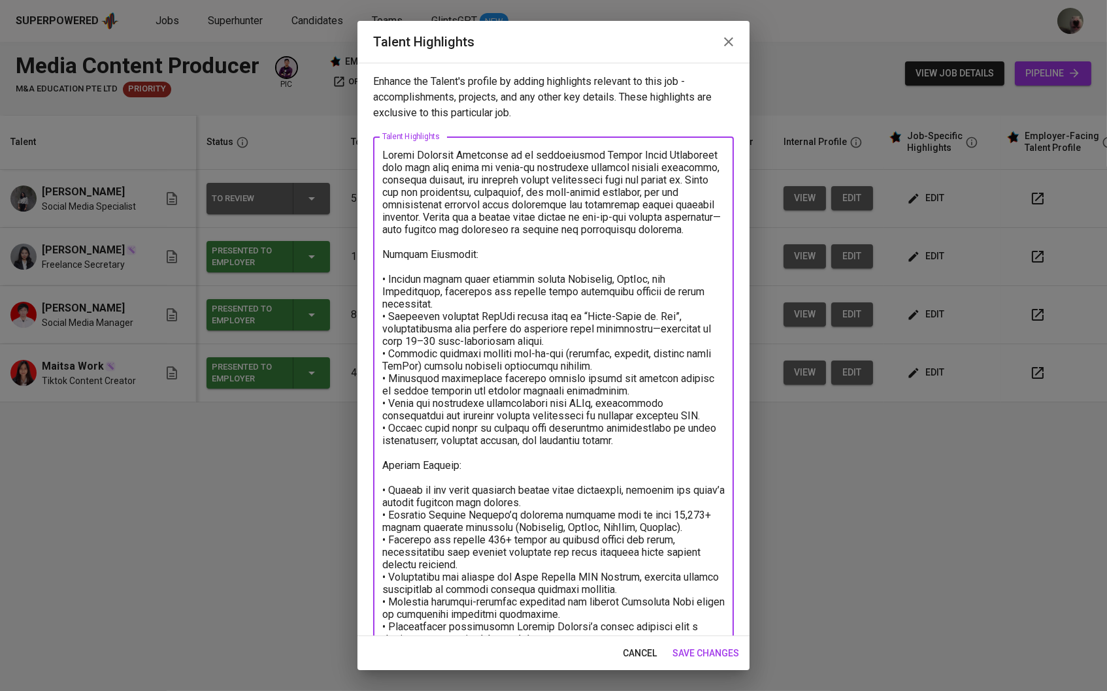
scroll to position [0, 0]
type textarea "Adella Mahadewi Syahputri is an accomplished Social Media Specialist with over …"
click at [687, 648] on span "save changes" at bounding box center [705, 653] width 67 height 16
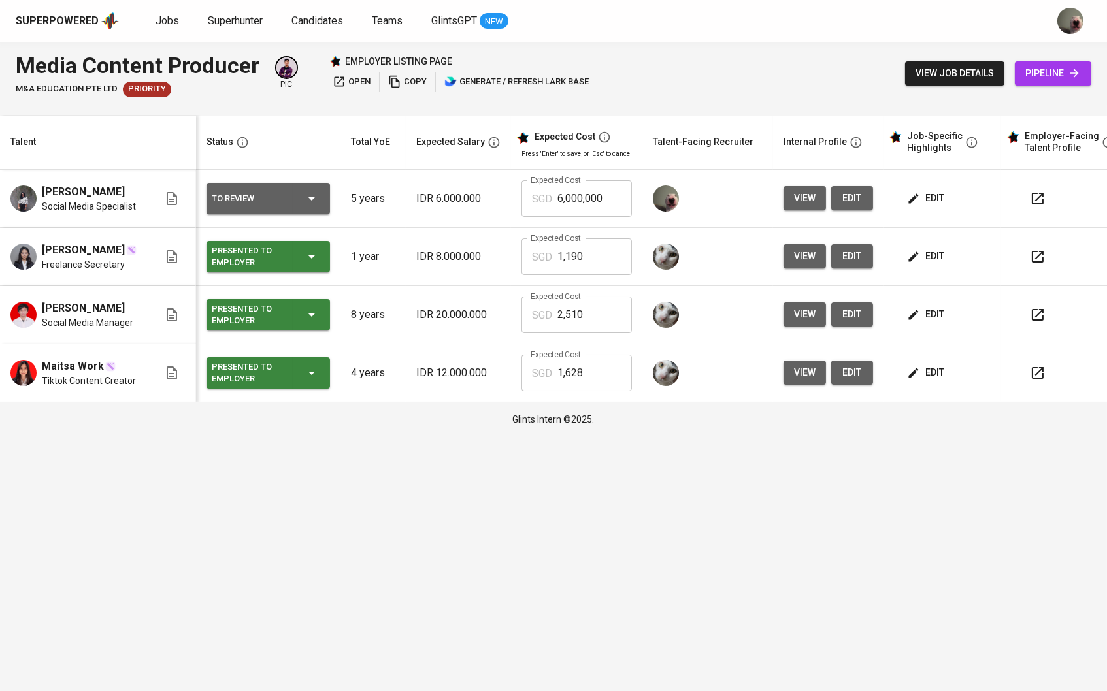
click at [937, 381] on span "edit" at bounding box center [926, 373] width 35 height 16
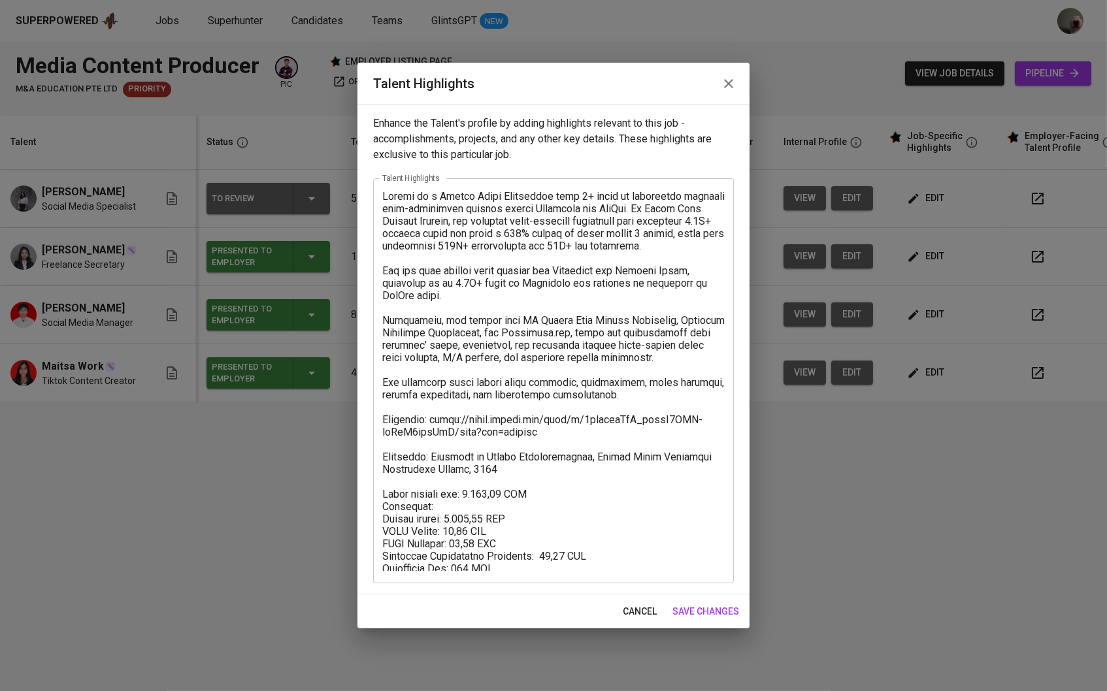
click at [725, 89] on icon "button" at bounding box center [729, 84] width 16 height 16
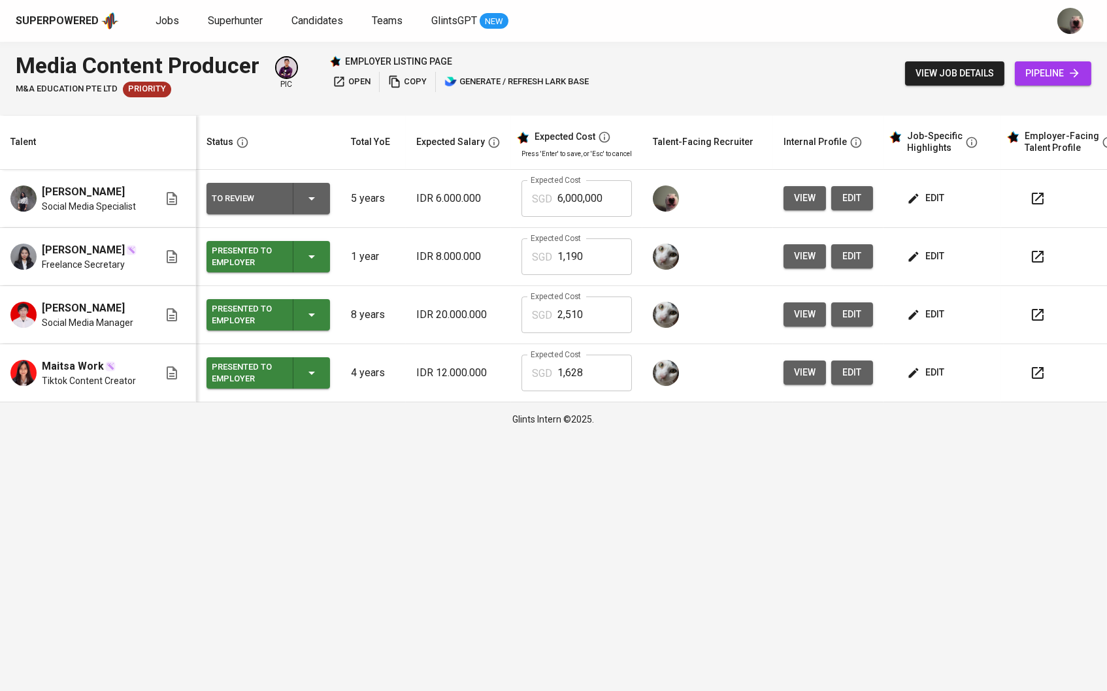
click at [915, 378] on icon "button" at bounding box center [914, 373] width 10 height 10
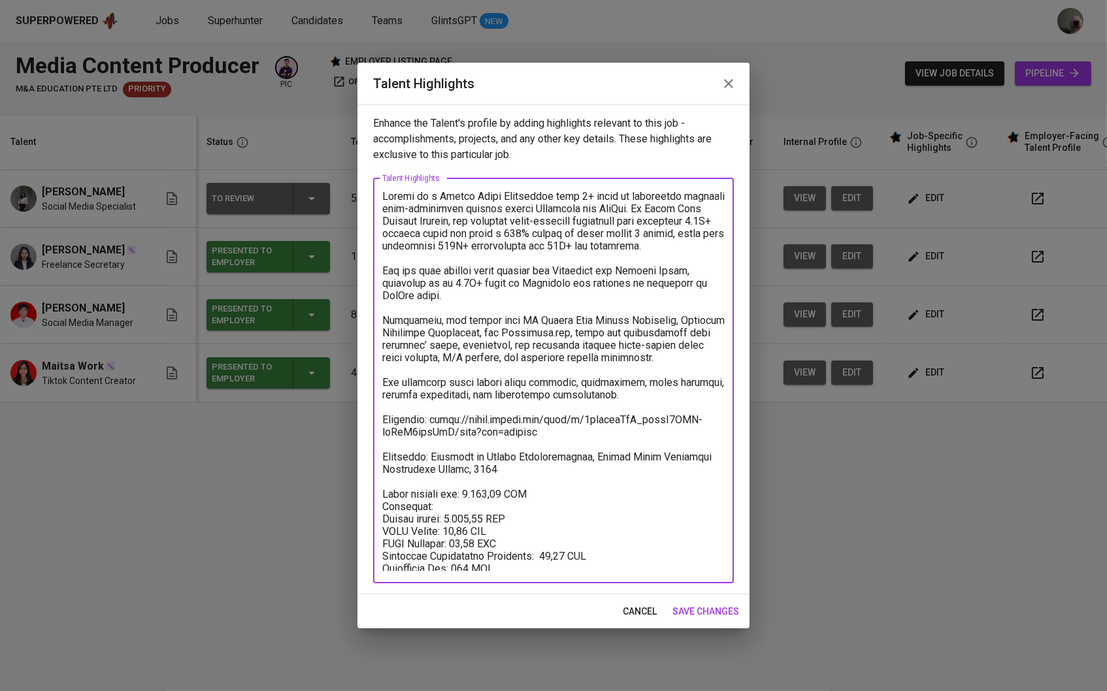
drag, startPoint x: 517, startPoint y: 564, endPoint x: 381, endPoint y: 490, distance: 154.9
click at [381, 490] on div "x Talent Highlights" at bounding box center [553, 380] width 361 height 405
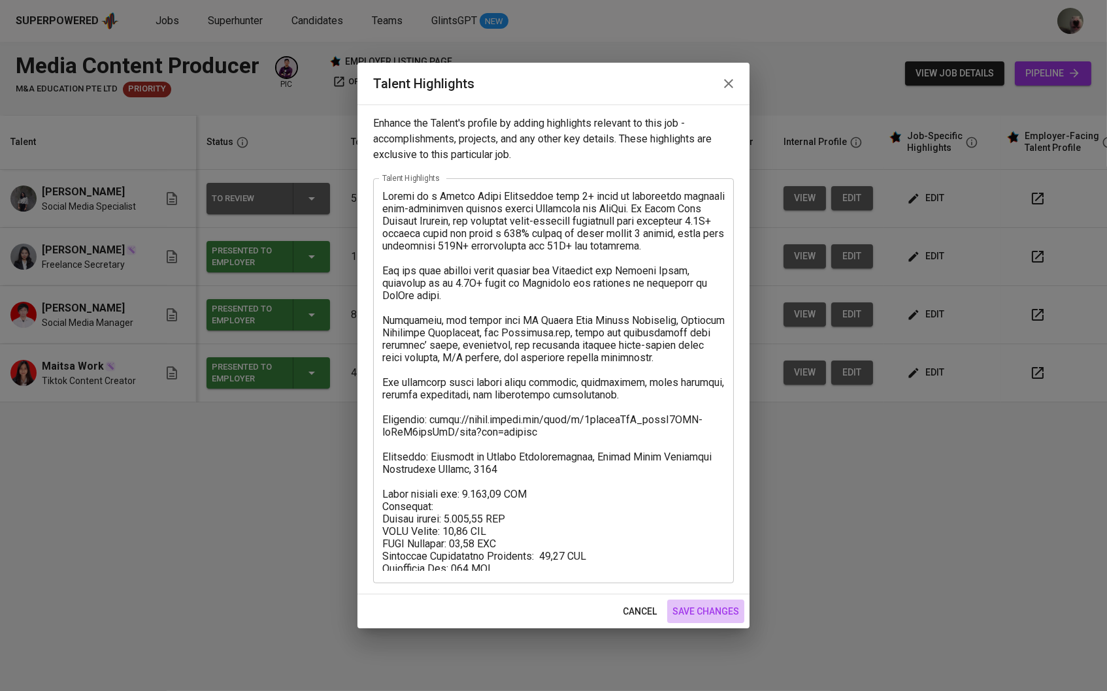
click at [686, 615] on span "save changes" at bounding box center [705, 612] width 67 height 16
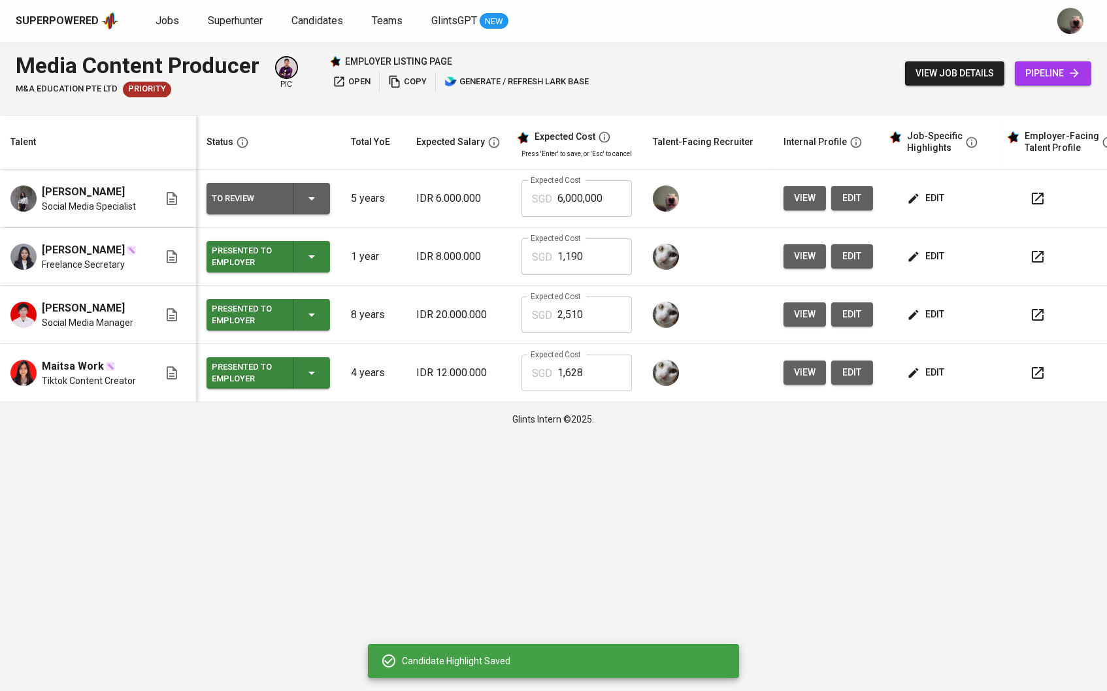
click at [943, 201] on span "edit" at bounding box center [926, 198] width 35 height 16
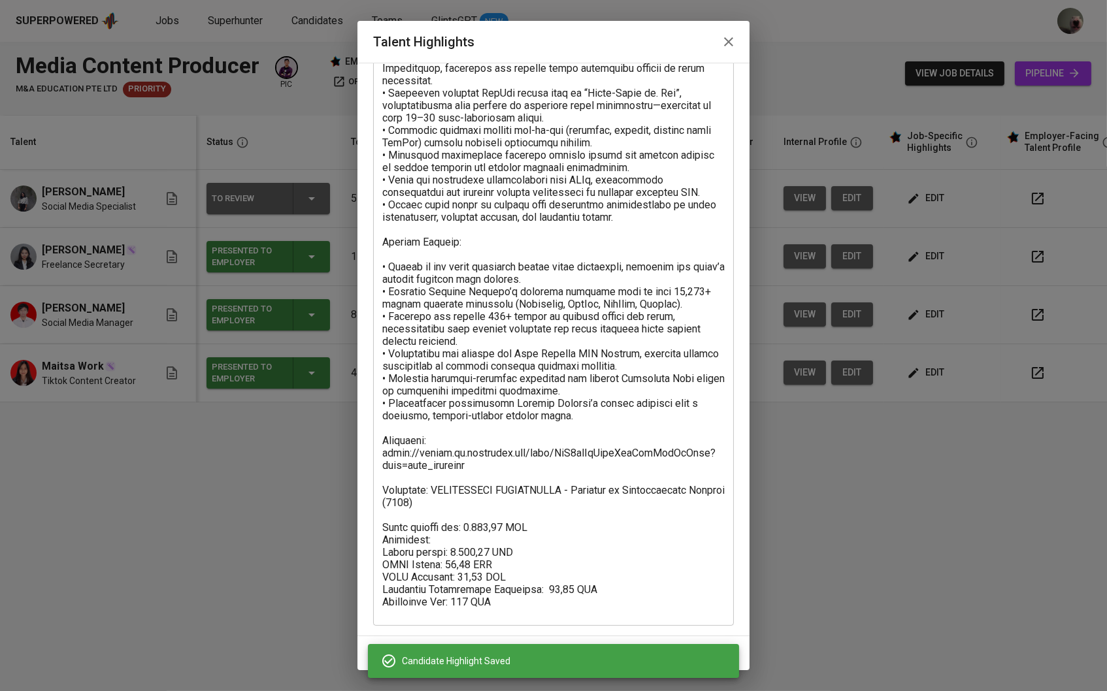
scroll to position [222, 0]
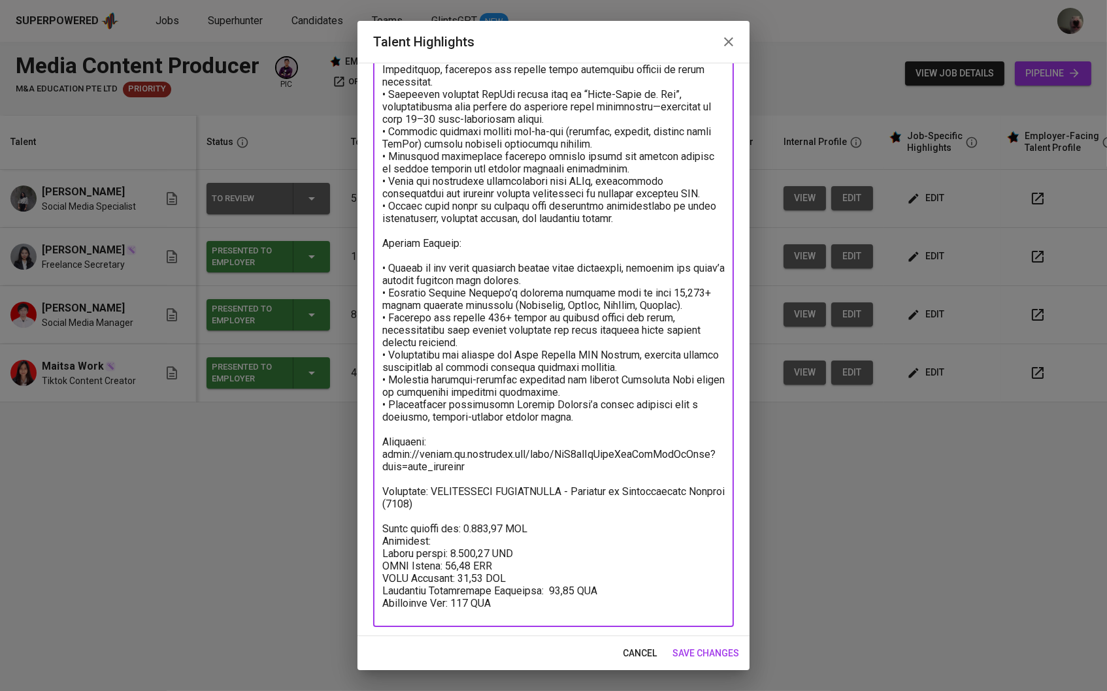
drag, startPoint x: 520, startPoint y: 606, endPoint x: 382, endPoint y: 532, distance: 156.6
click at [382, 532] on textarea at bounding box center [553, 271] width 342 height 689
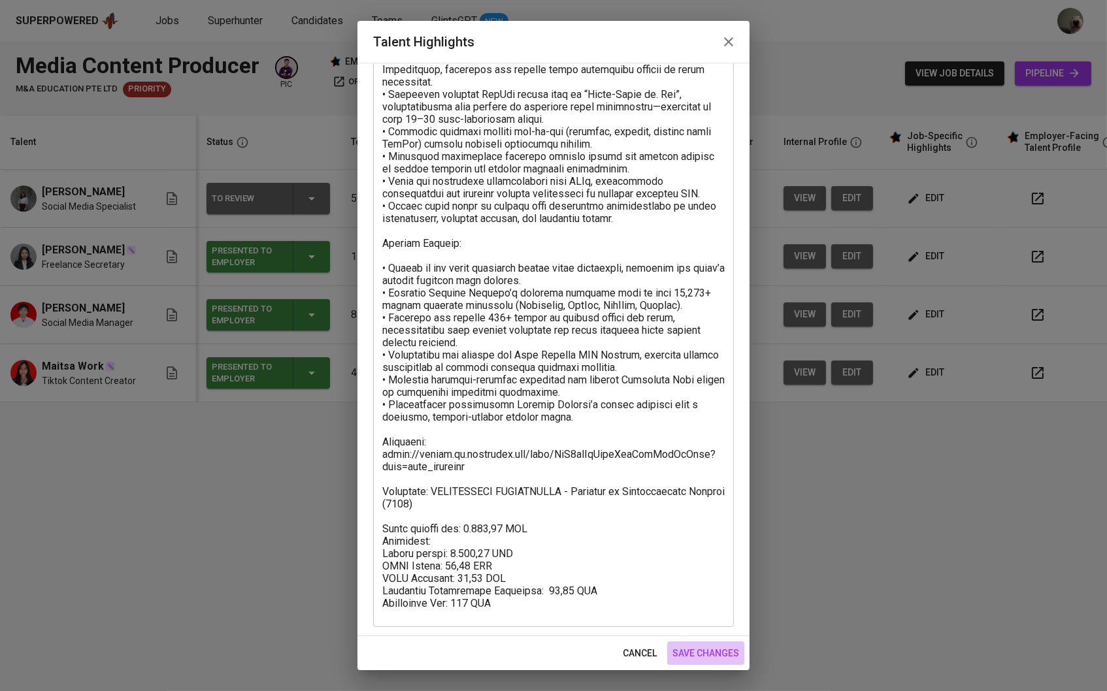
click at [713, 647] on span "save changes" at bounding box center [705, 653] width 67 height 16
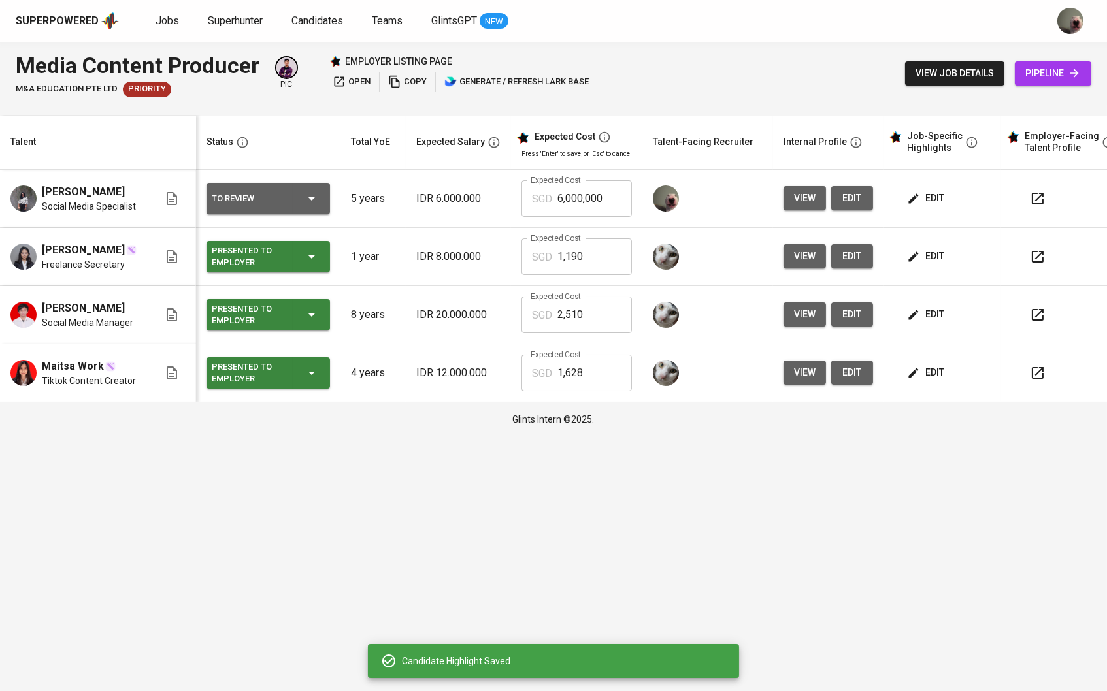
click at [812, 197] on span "view" at bounding box center [805, 198] width 22 height 16
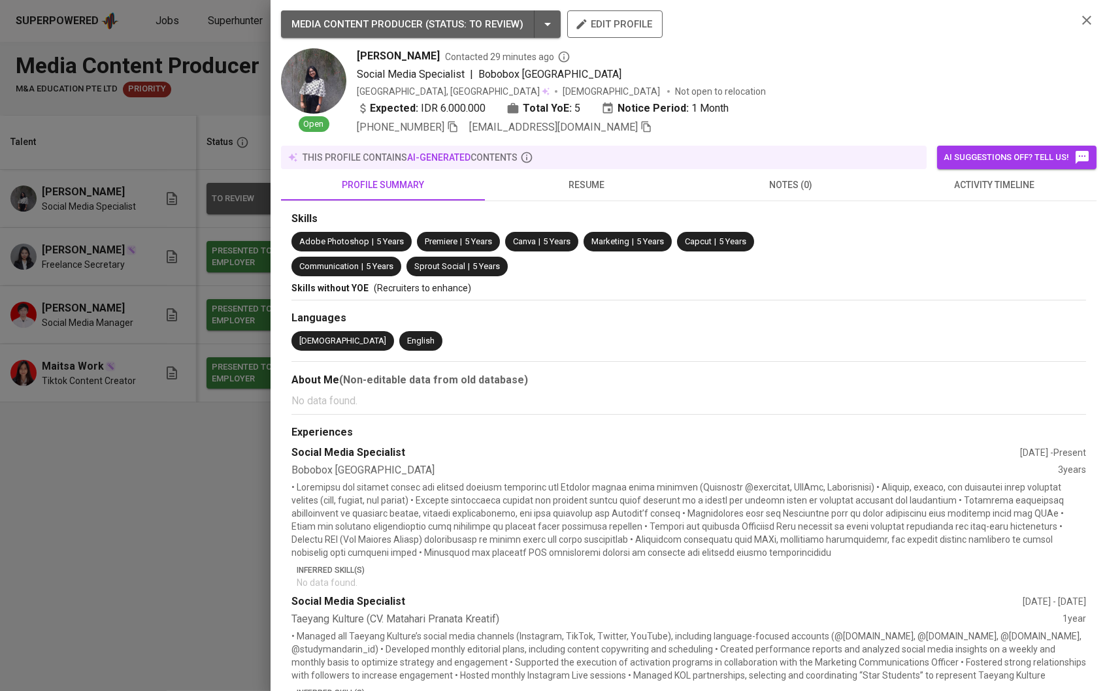
click at [625, 31] on span "edit profile" at bounding box center [614, 24] width 74 height 17
click at [218, 443] on div at bounding box center [553, 345] width 1107 height 691
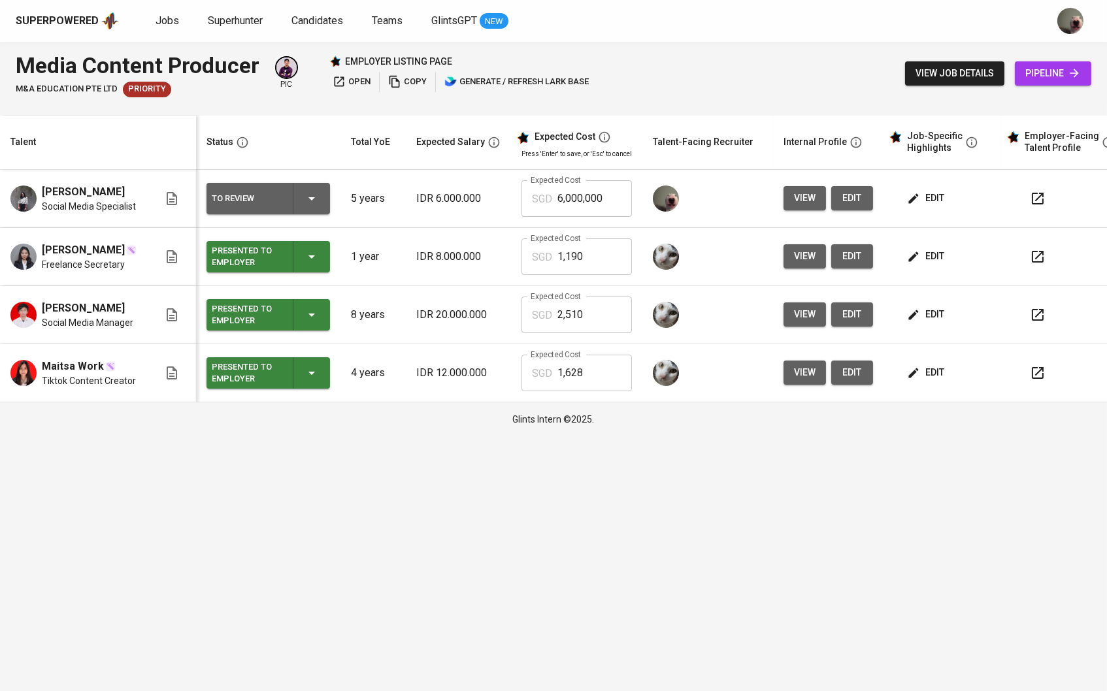
click at [920, 205] on icon "button" at bounding box center [913, 198] width 13 height 13
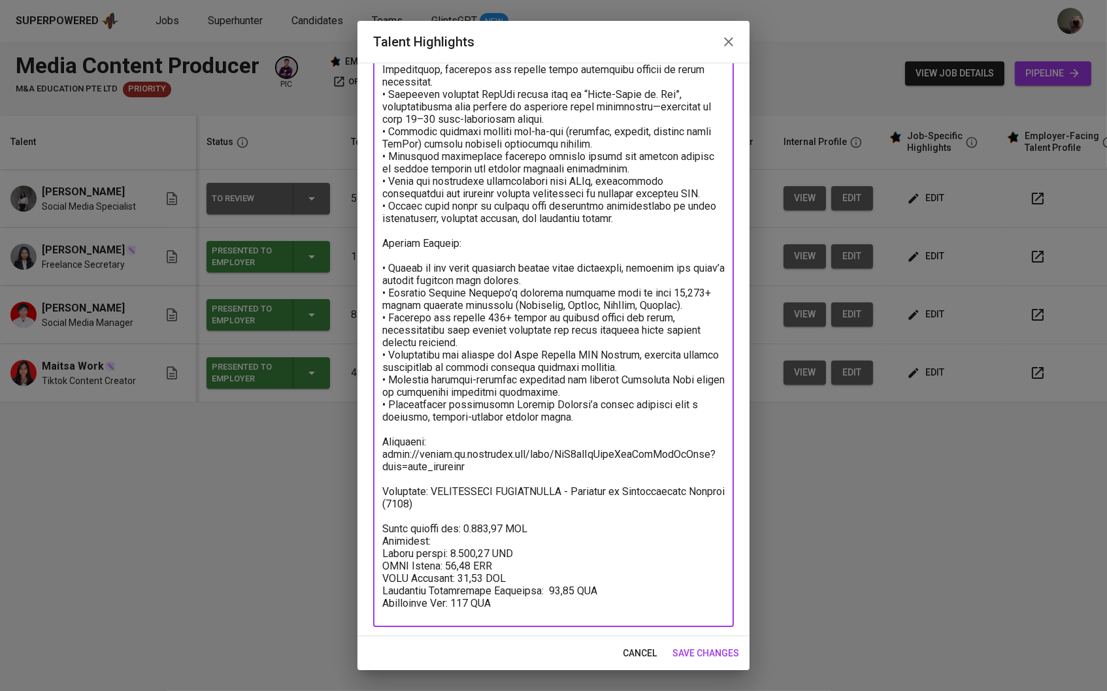
click at [474, 519] on textarea at bounding box center [553, 271] width 342 height 689
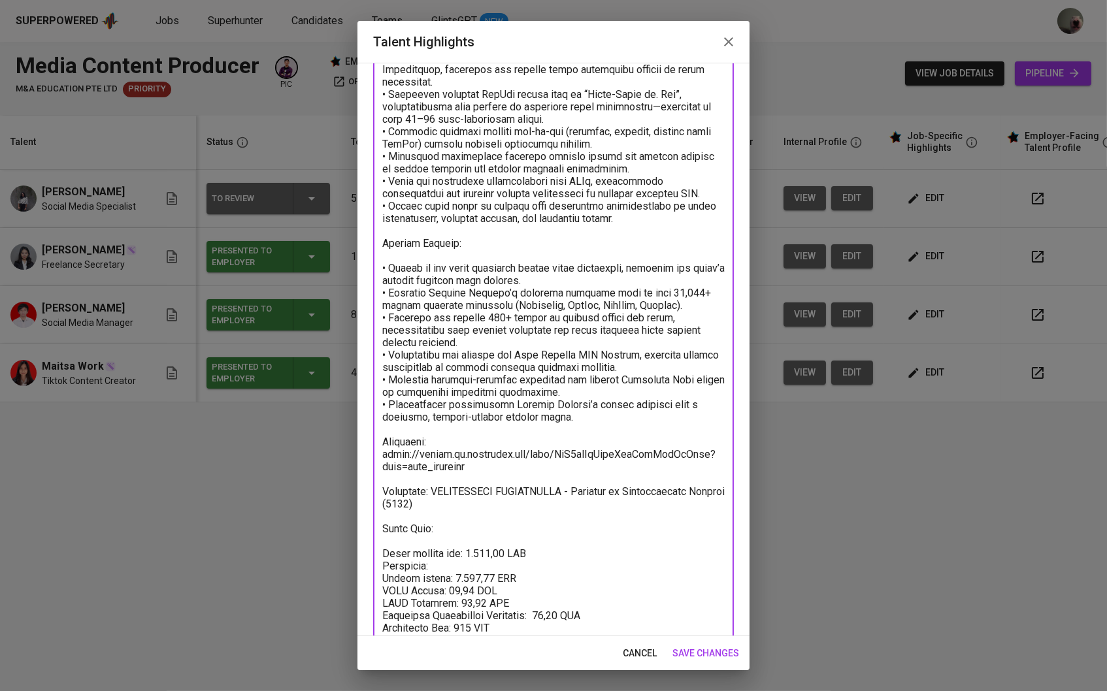
paste textarea "https://glints.sg.larksuite.com/minutes/obsgb43v3px13z68fn41999q?from=from_copy…"
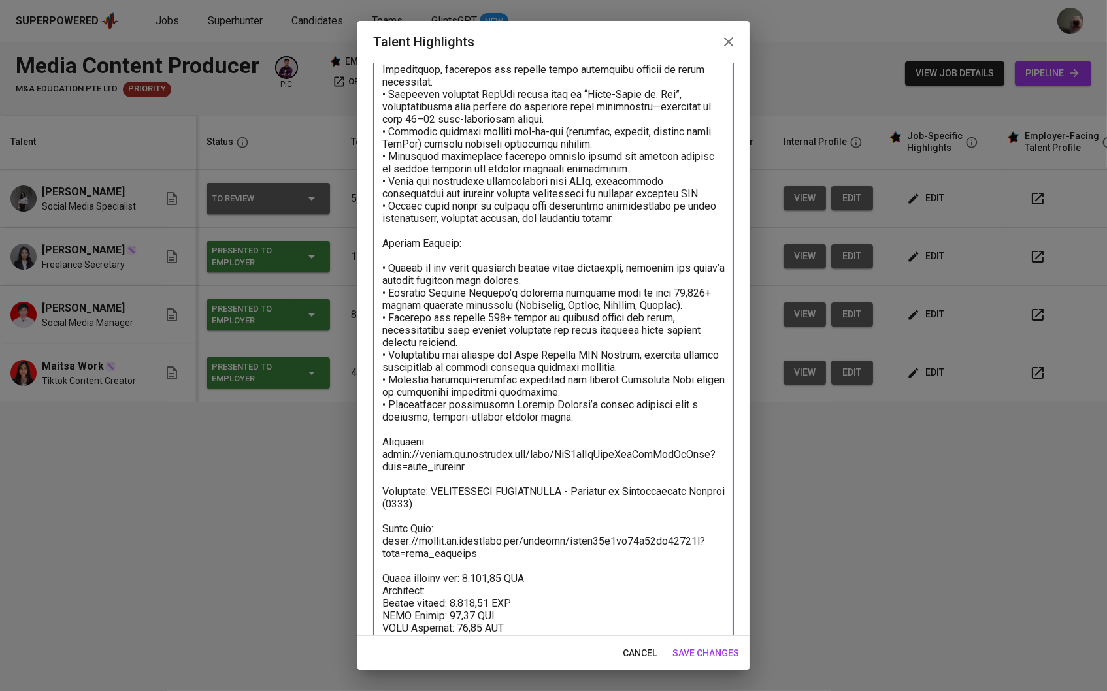
type textarea "Adella Mahadewi Syahputri is an accomplished Social Media Specialist with over …"
click at [713, 652] on span "save changes" at bounding box center [705, 653] width 67 height 16
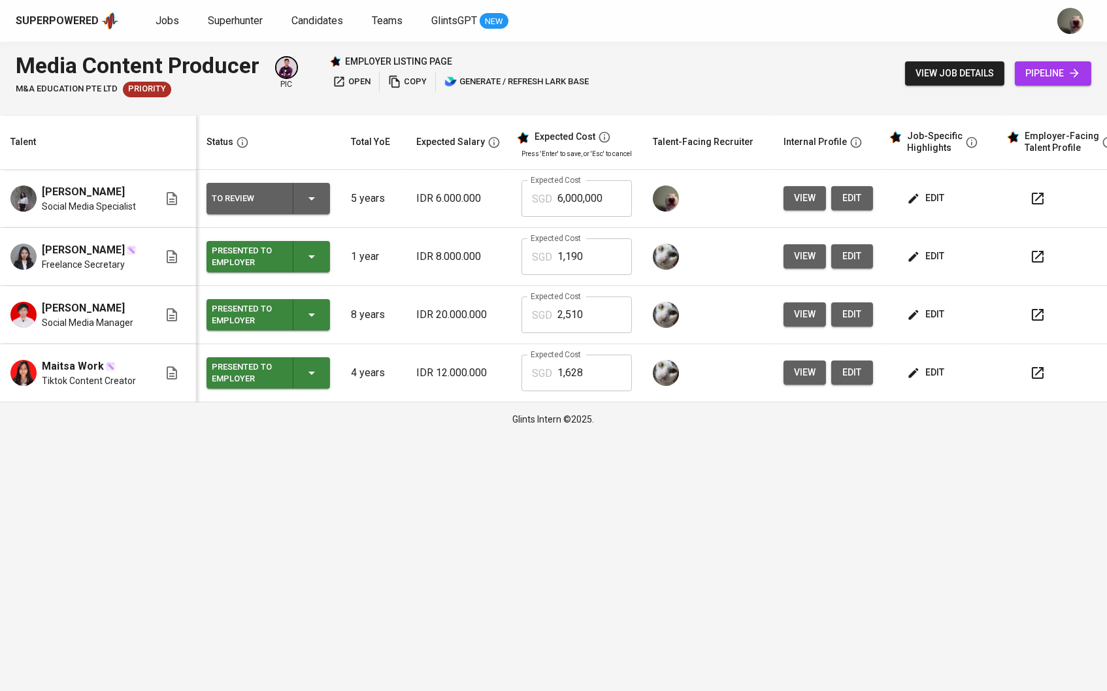
click at [622, 215] on input "6,000,000" at bounding box center [594, 198] width 74 height 37
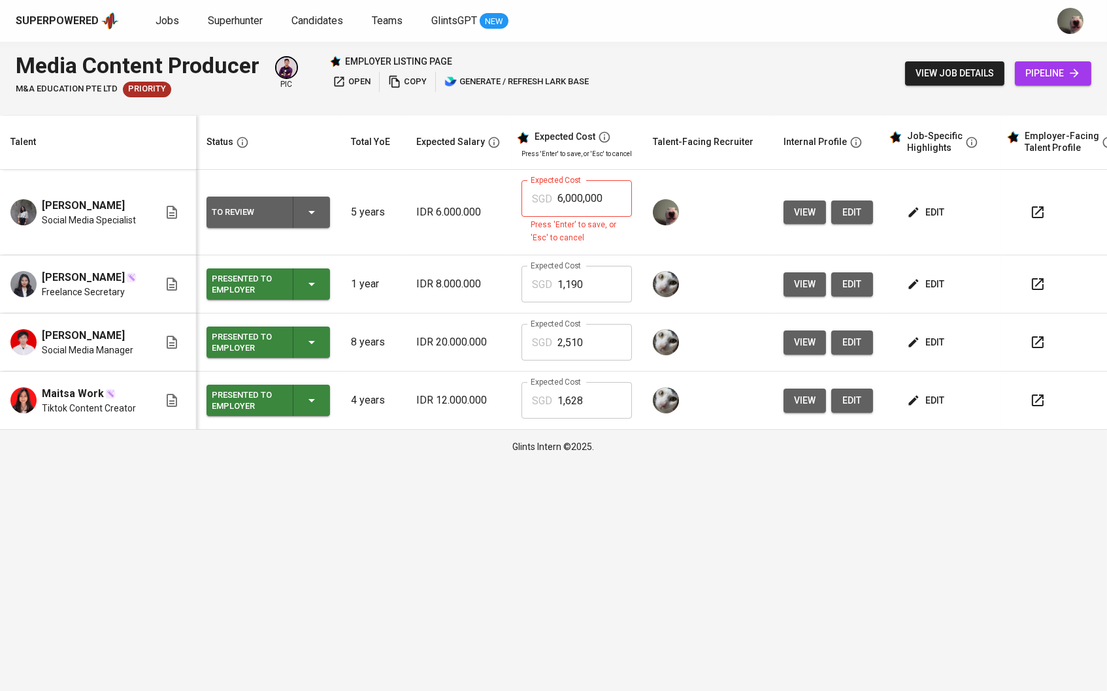
click at [930, 182] on td "edit" at bounding box center [942, 213] width 118 height 86
click at [934, 197] on td "edit" at bounding box center [942, 213] width 118 height 86
click at [935, 208] on span "edit" at bounding box center [926, 212] width 35 height 16
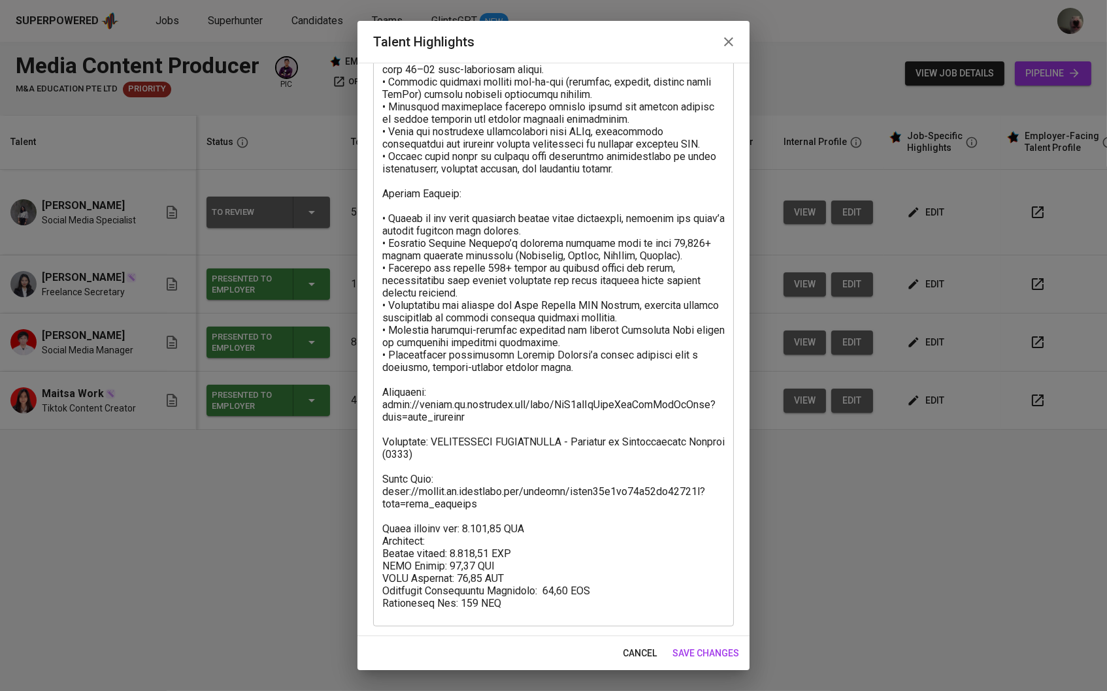
scroll to position [271, 0]
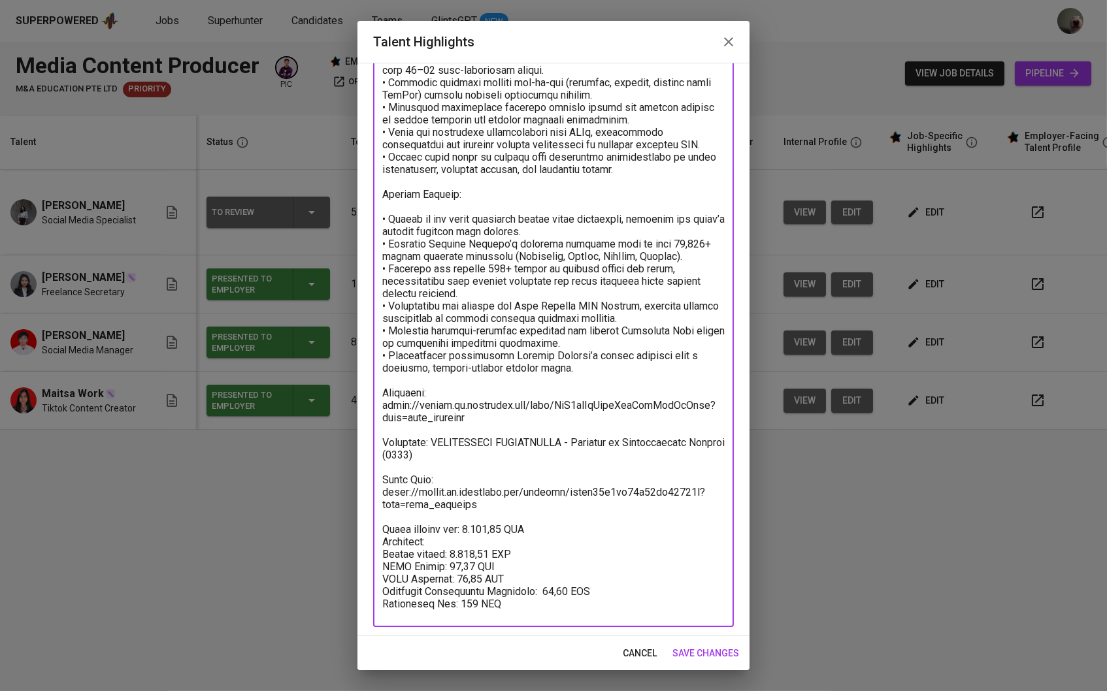
drag, startPoint x: 470, startPoint y: 533, endPoint x: 506, endPoint y: 534, distance: 36.6
click at [506, 534] on textarea at bounding box center [553, 247] width 342 height 738
click at [681, 643] on button "save changes" at bounding box center [705, 654] width 77 height 24
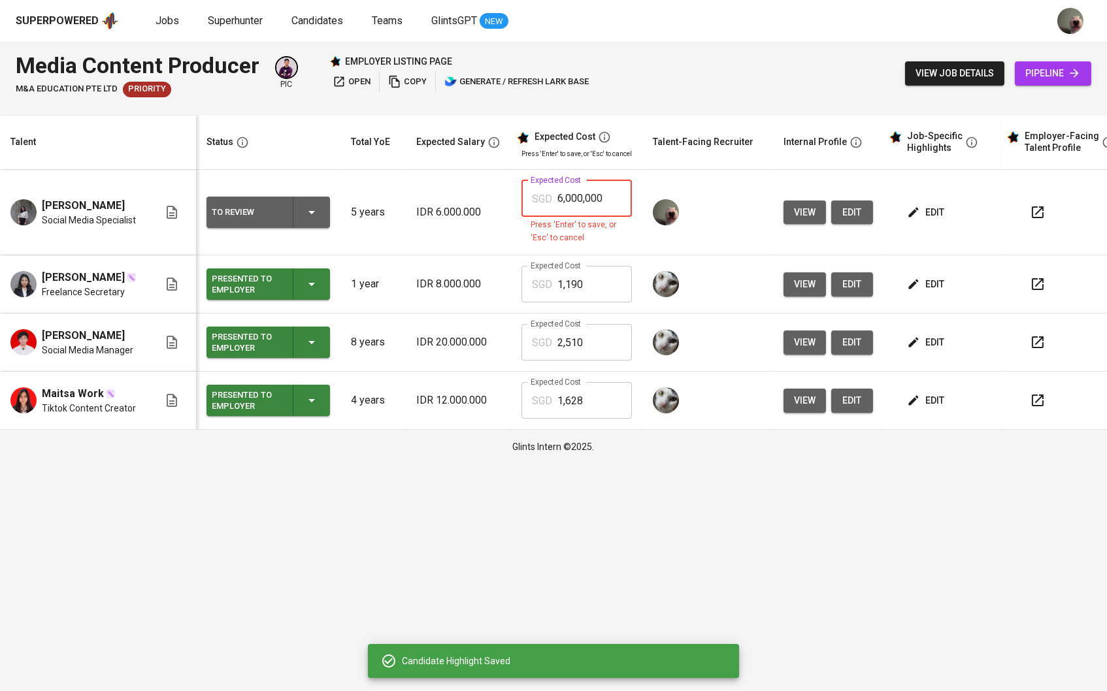
click at [600, 202] on input "6,000,000" at bounding box center [594, 198] width 74 height 37
paste input "162,898"
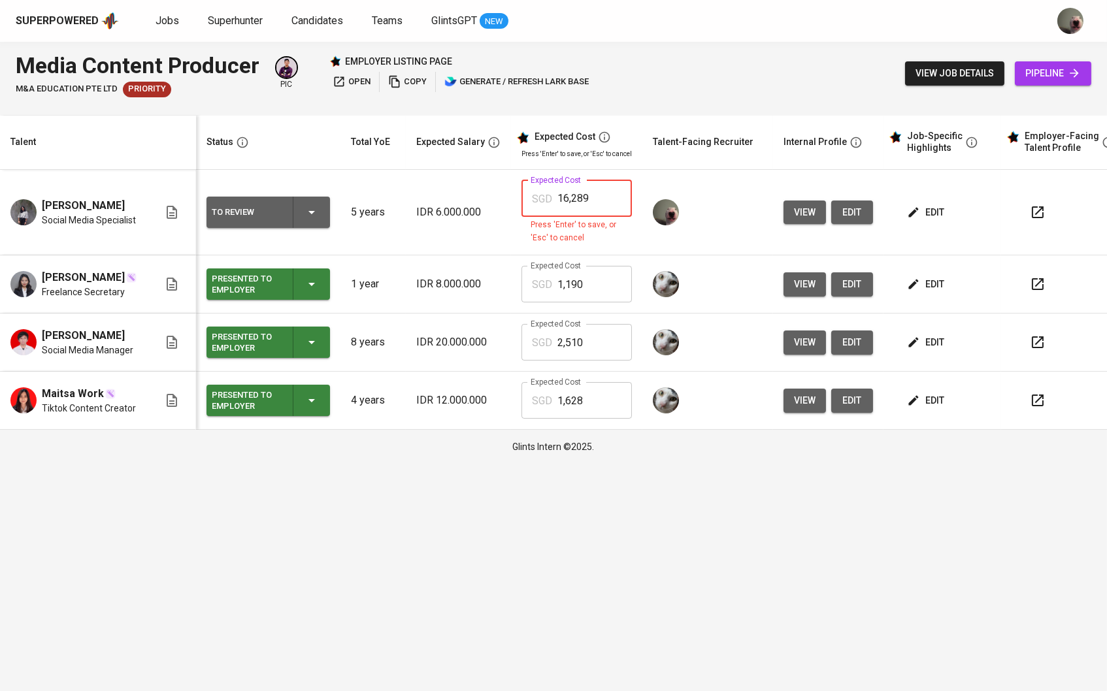
type input "1,628"
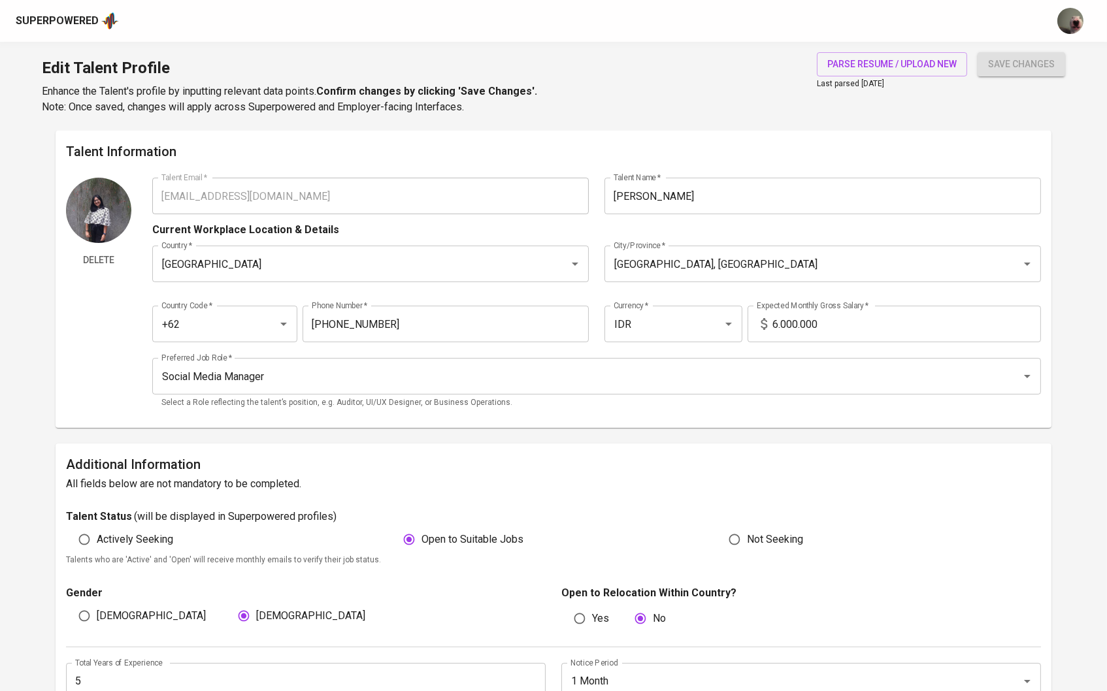
click at [779, 328] on input "6.000.000" at bounding box center [906, 324] width 269 height 37
type input "12.000.000"
click at [999, 66] on span "save changes" at bounding box center [1021, 64] width 67 height 16
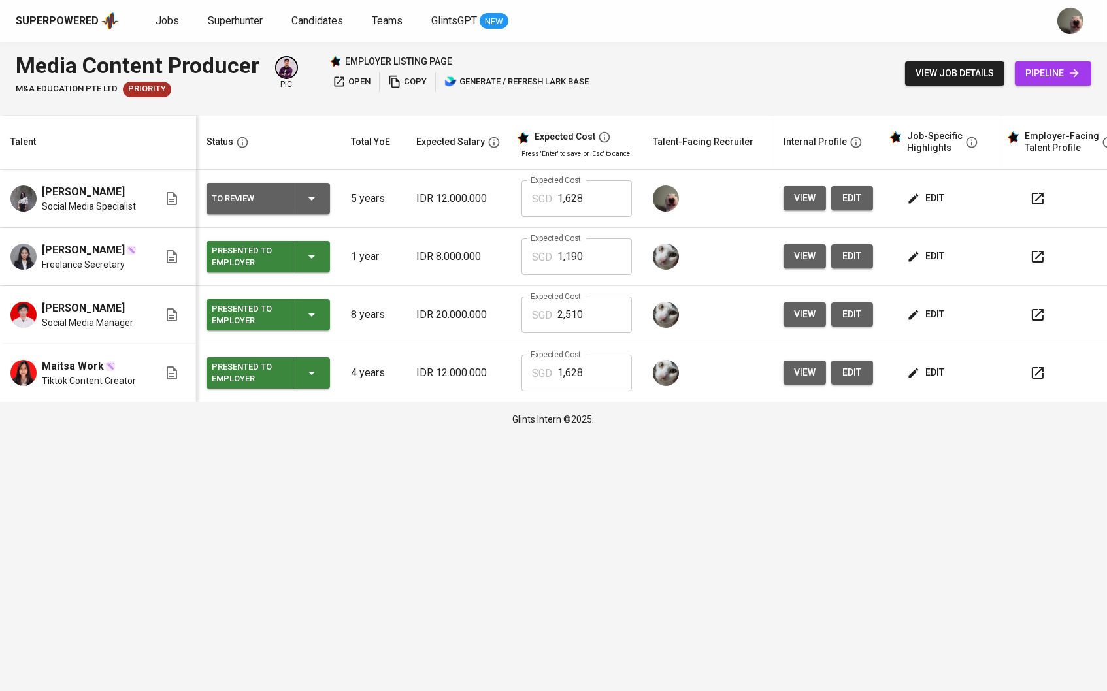
click at [227, 436] on html "Superpowered Jobs Superhunter Candidates Teams GlintsGPT NEW Media Content Prod…" at bounding box center [553, 218] width 1107 height 436
click at [944, 199] on span "edit" at bounding box center [926, 198] width 35 height 16
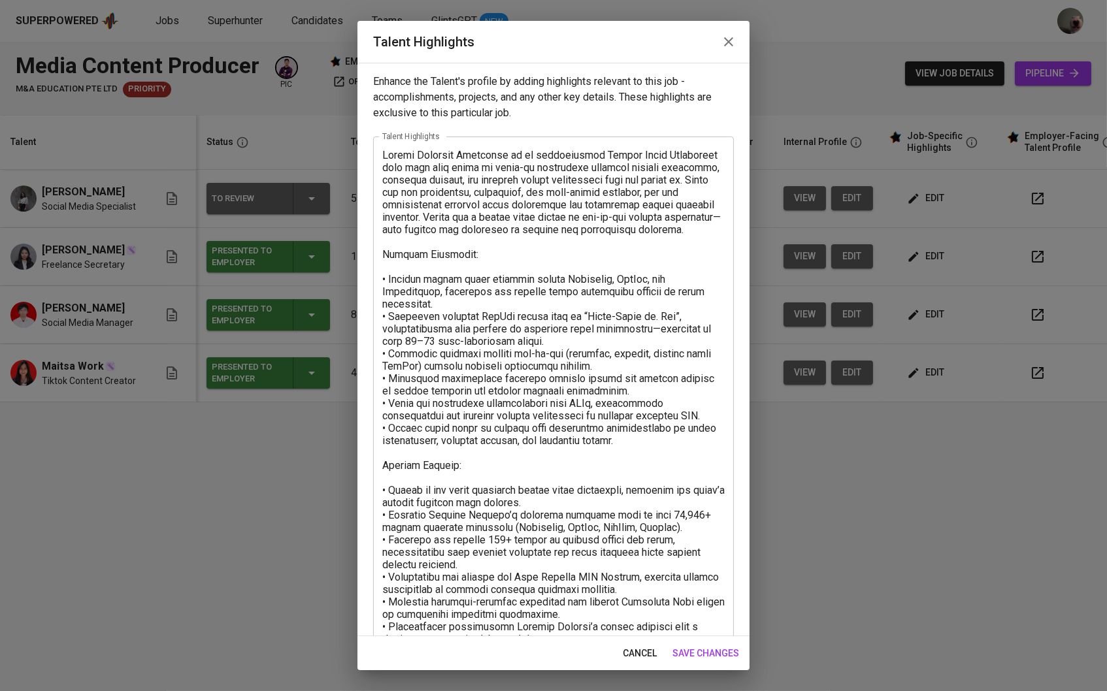
scroll to position [46, 0]
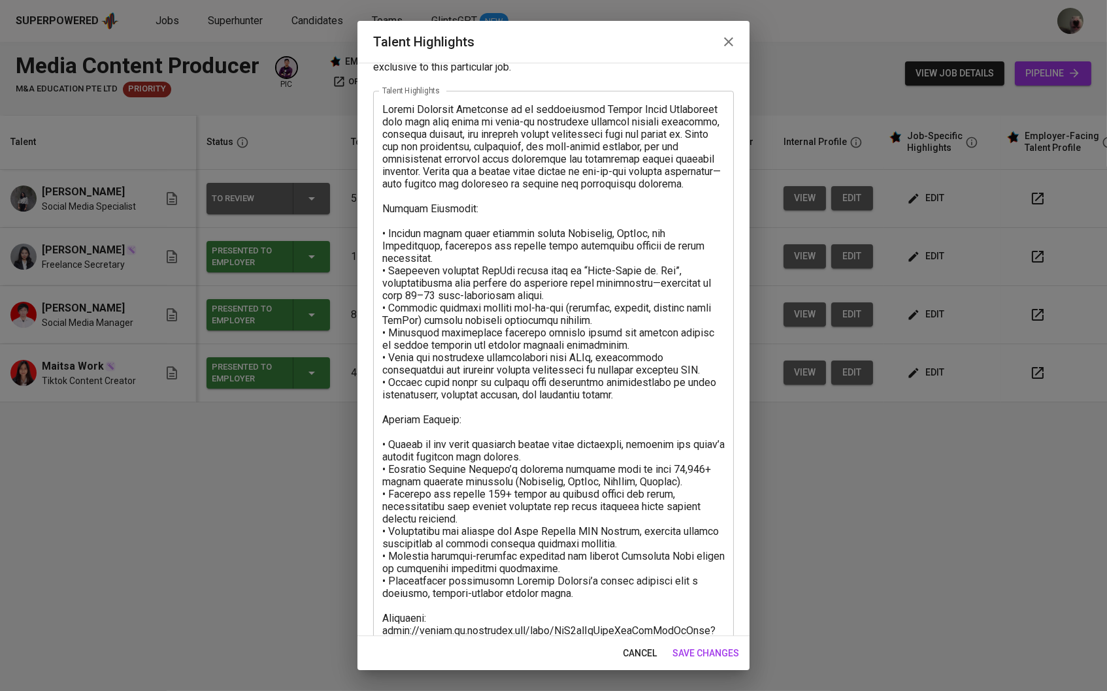
click at [645, 658] on span "cancel" at bounding box center [640, 653] width 34 height 16
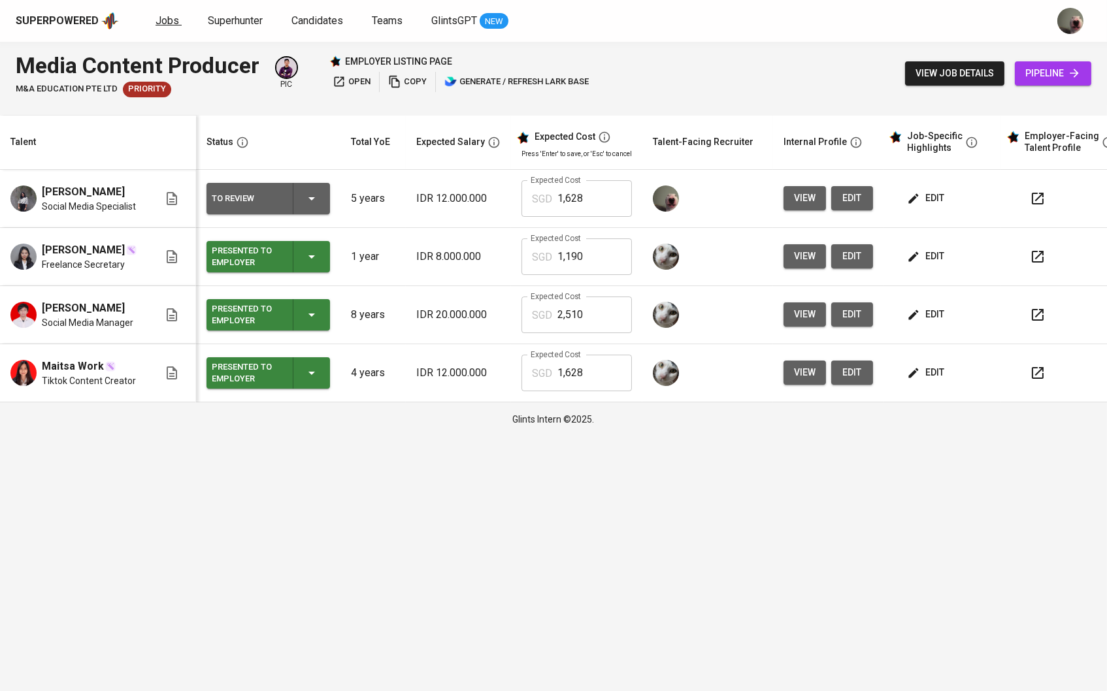
click at [155, 13] on link "Jobs" at bounding box center [168, 21] width 26 height 16
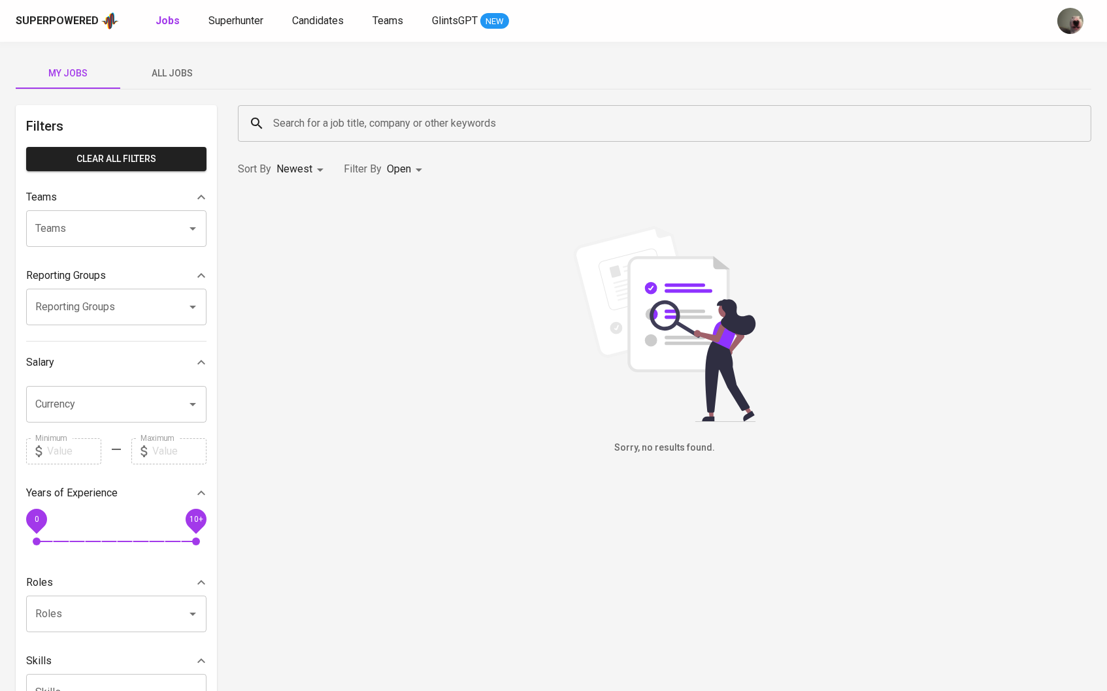
click at [169, 78] on span "All Jobs" at bounding box center [172, 73] width 89 height 16
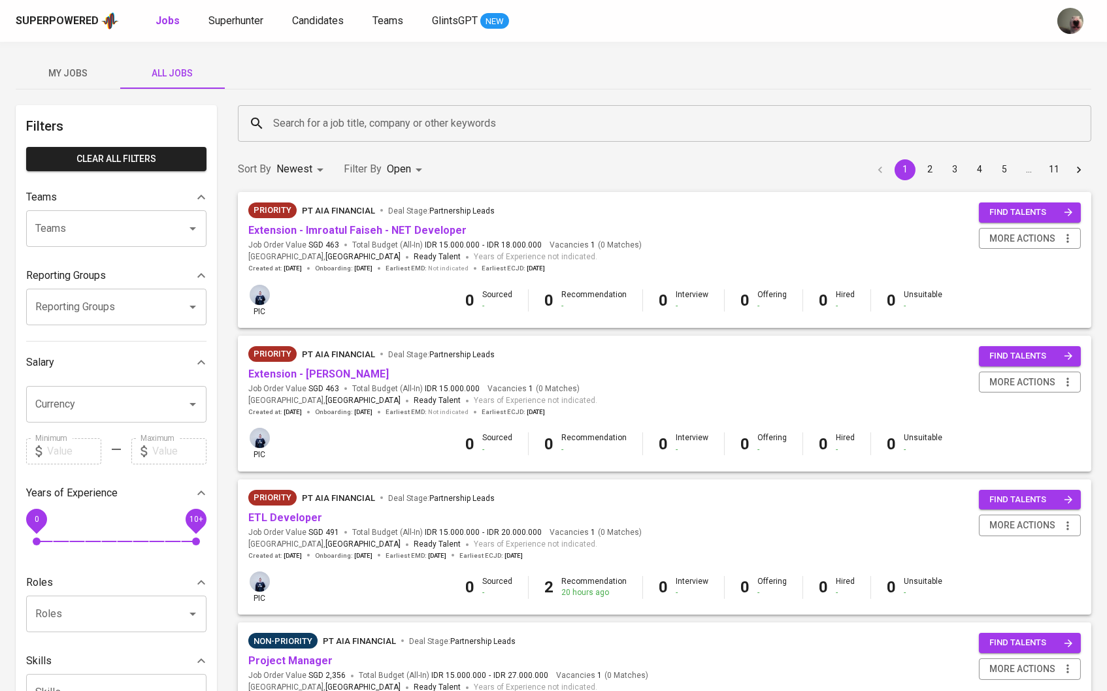
click at [338, 120] on input "Search for a job title, company or other keywords" at bounding box center [668, 123] width 796 height 25
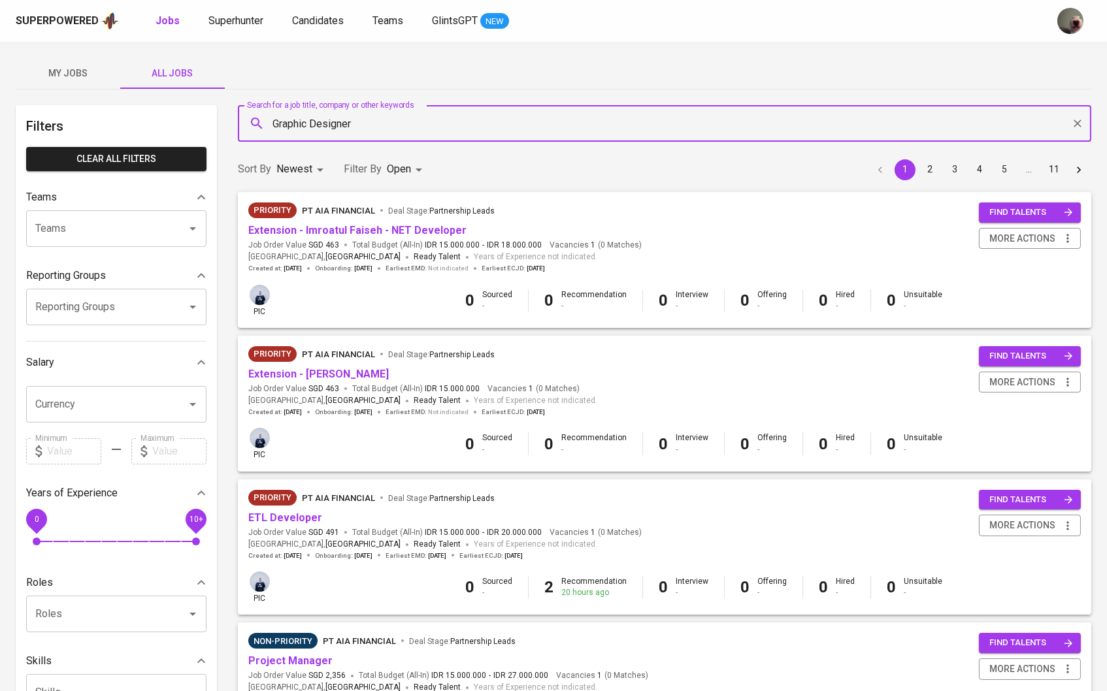
type input "Graphic Designer"
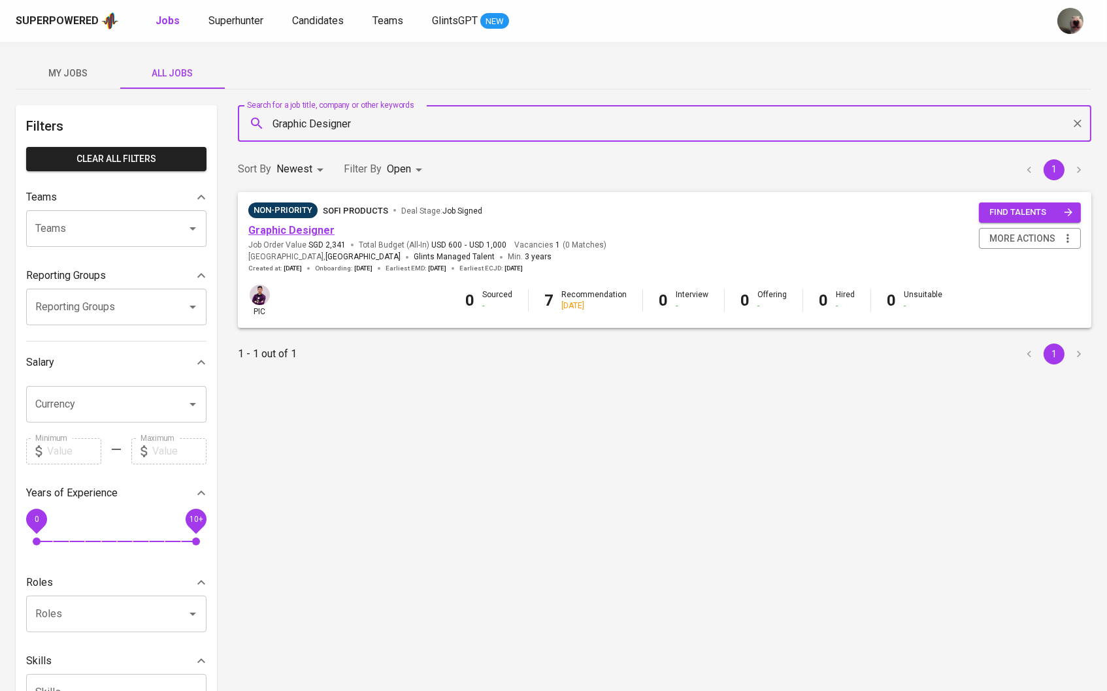
click at [282, 233] on link "Graphic Designer" at bounding box center [291, 230] width 86 height 12
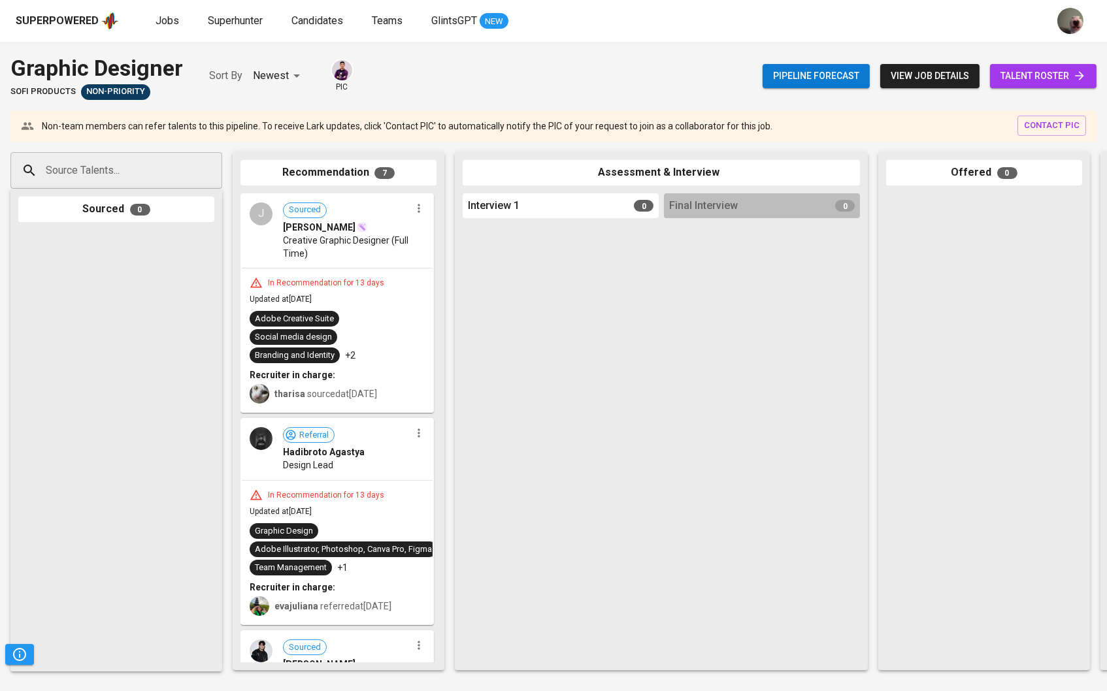
click at [992, 73] on link "talent roster" at bounding box center [1043, 76] width 106 height 24
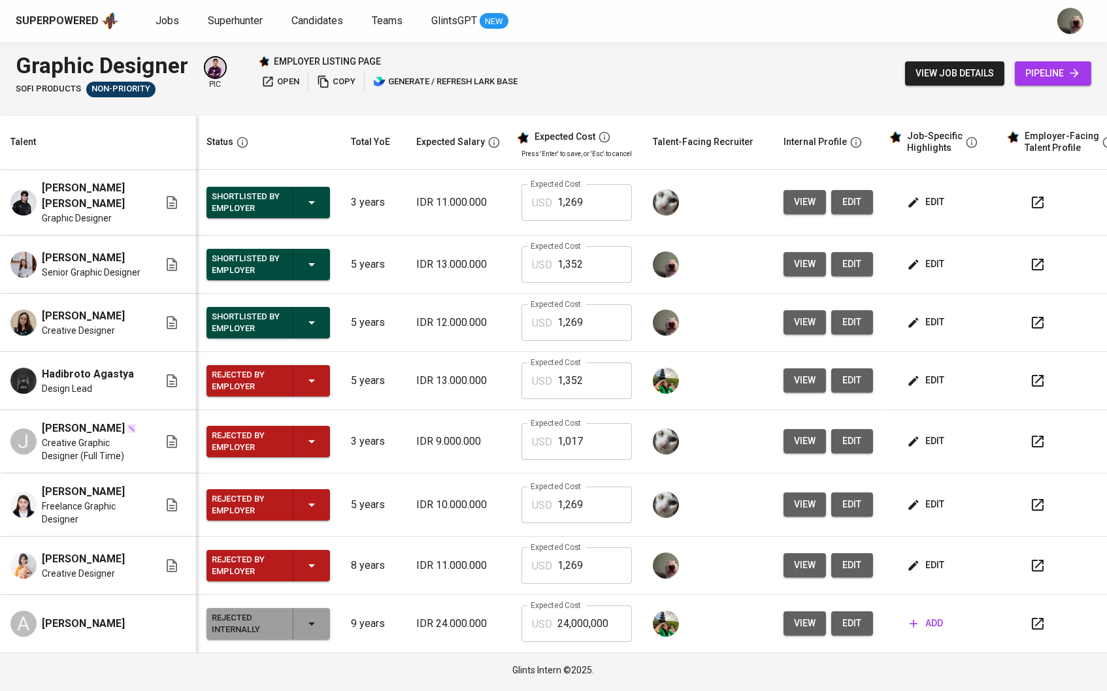
click at [932, 181] on td "edit" at bounding box center [942, 203] width 118 height 66
click at [930, 190] on button "edit" at bounding box center [926, 202] width 45 height 24
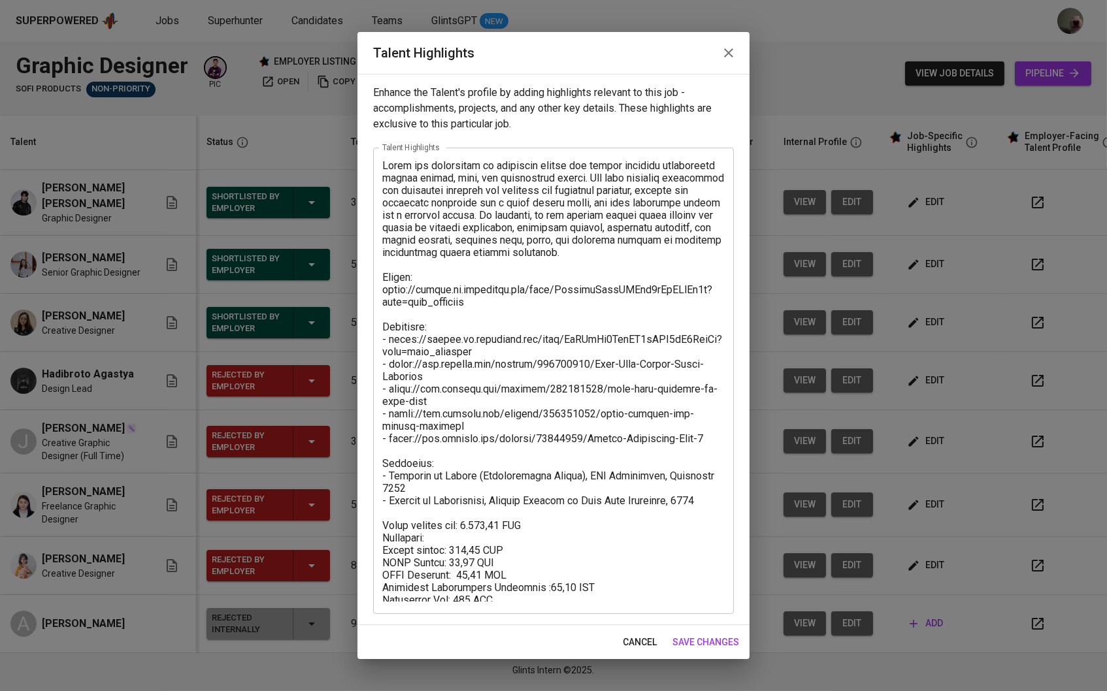
click at [726, 46] on icon "button" at bounding box center [729, 53] width 16 height 16
